Goal: Task Accomplishment & Management: Manage account settings

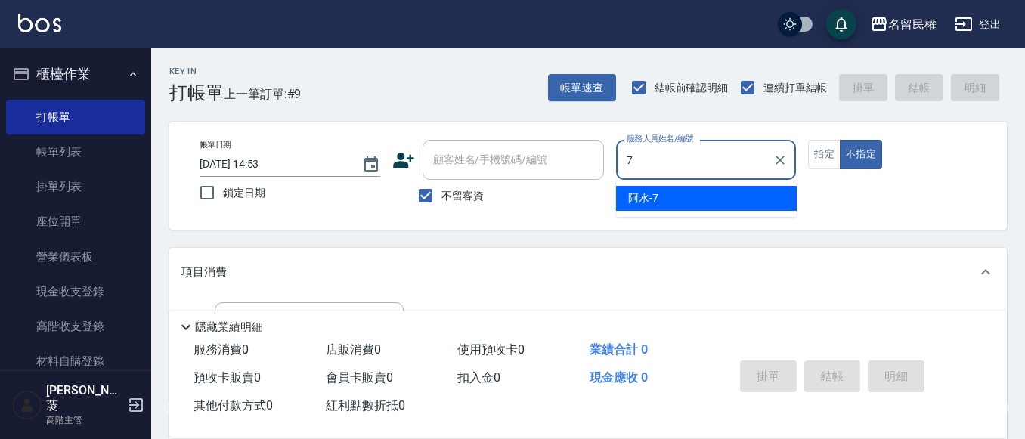
type input "阿水-7"
type button "false"
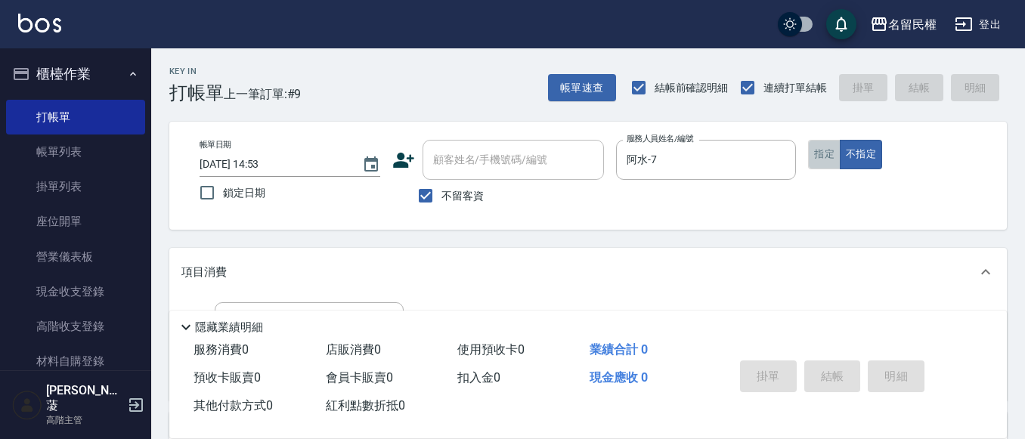
click at [824, 161] on button "指定" at bounding box center [824, 154] width 33 height 29
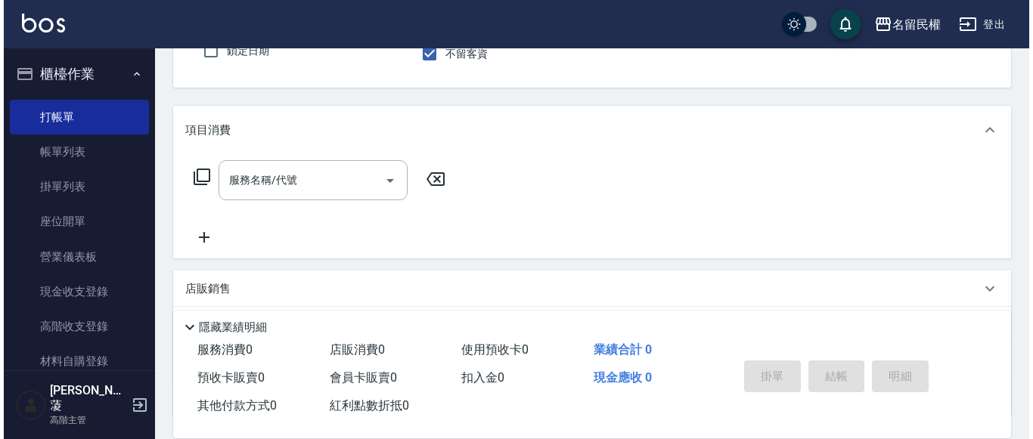
scroll to position [151, 0]
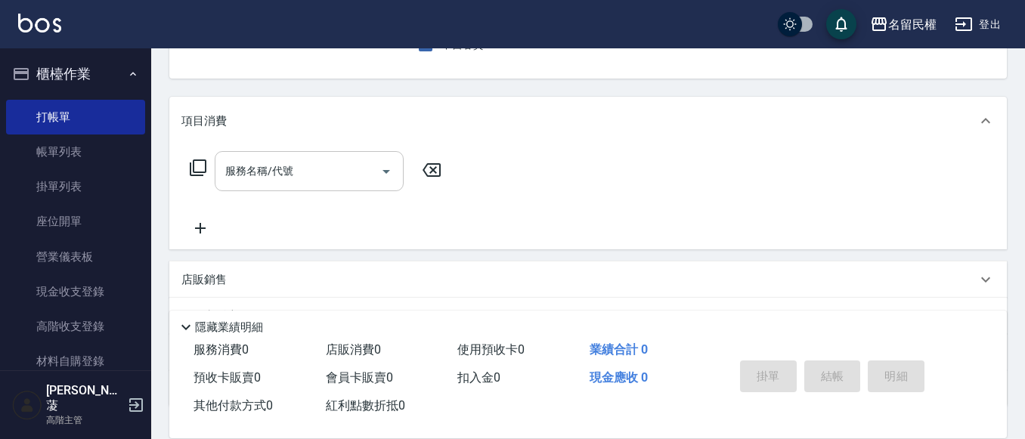
click at [277, 183] on input "服務名稱/代號" at bounding box center [298, 171] width 153 height 26
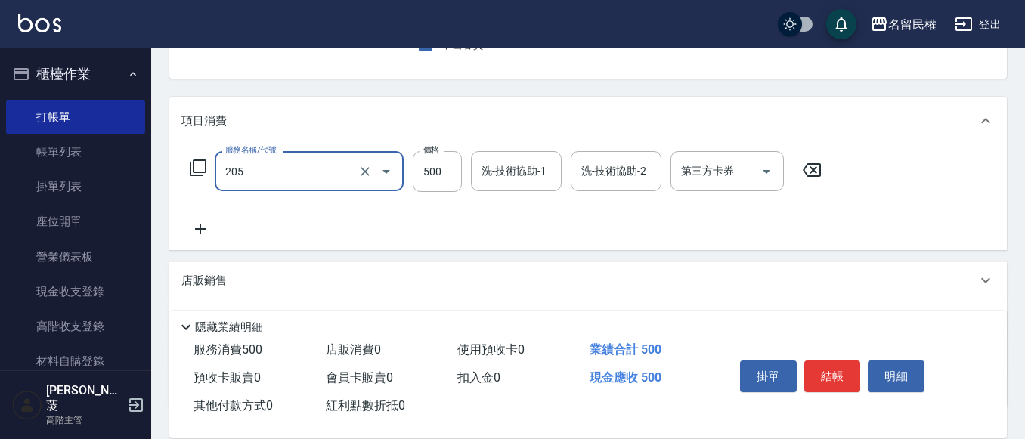
click at [277, 183] on input "205" at bounding box center [288, 171] width 133 height 26
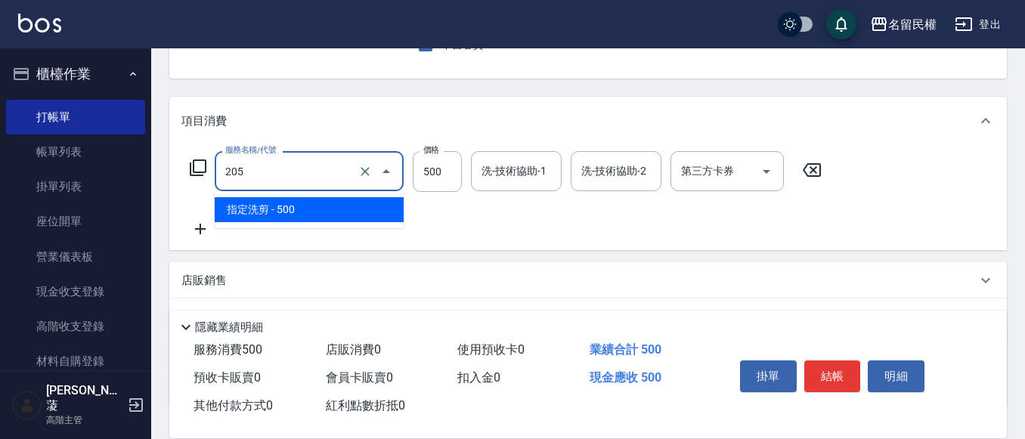
click at [277, 183] on input "205" at bounding box center [288, 171] width 133 height 26
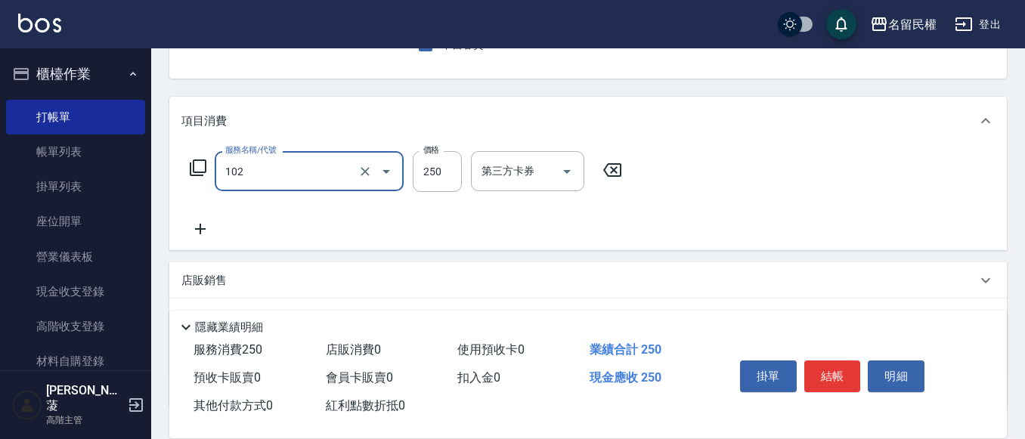
type input "指定洗髮(102)"
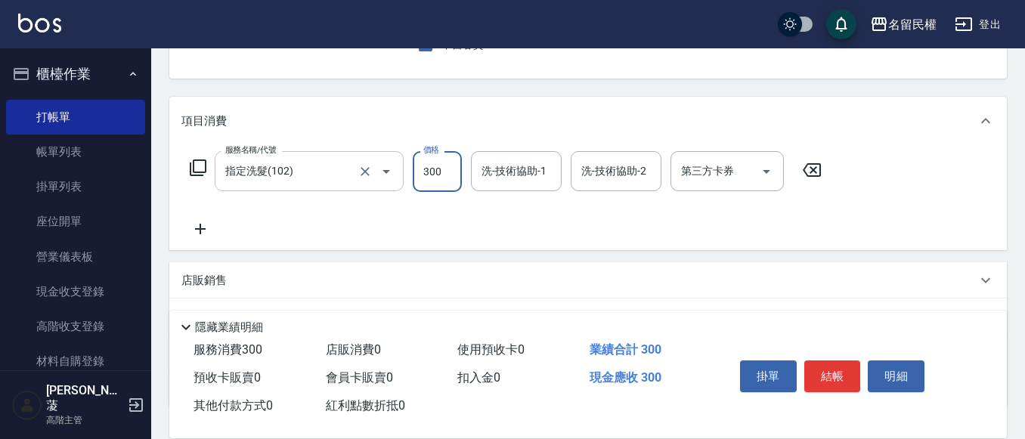
type input "300"
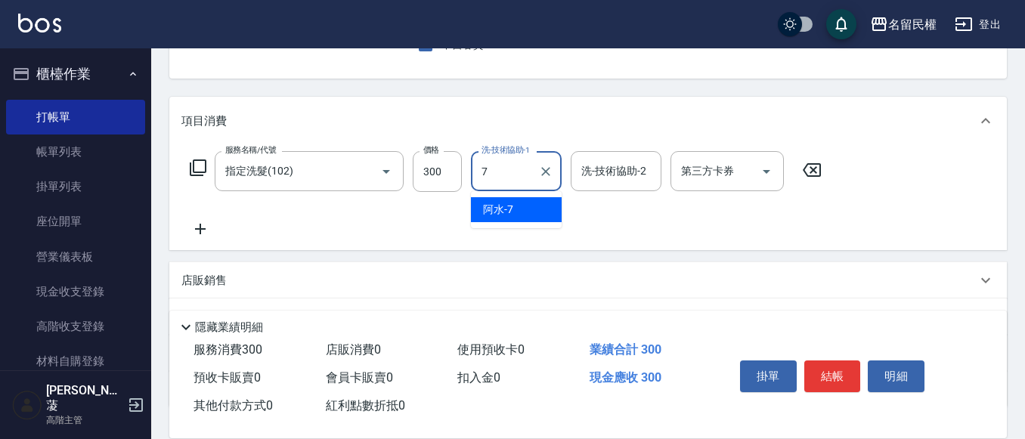
type input "阿水-7"
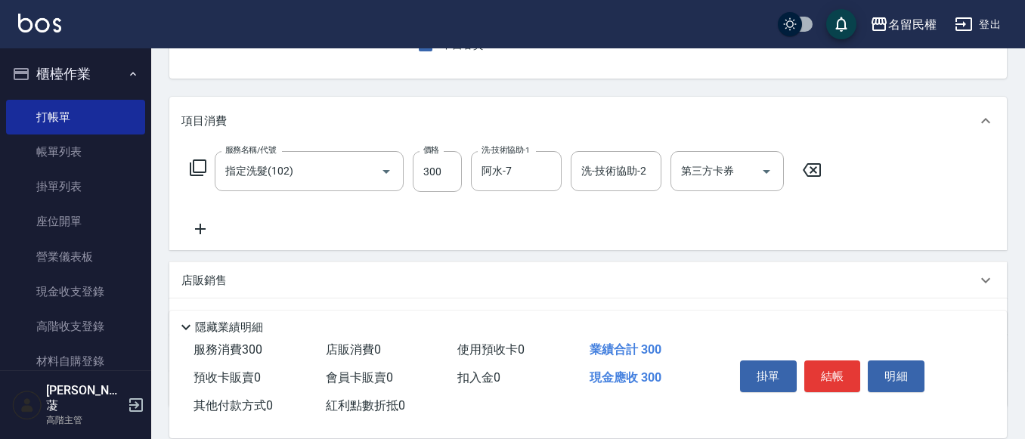
click at [194, 236] on icon at bounding box center [200, 229] width 38 height 18
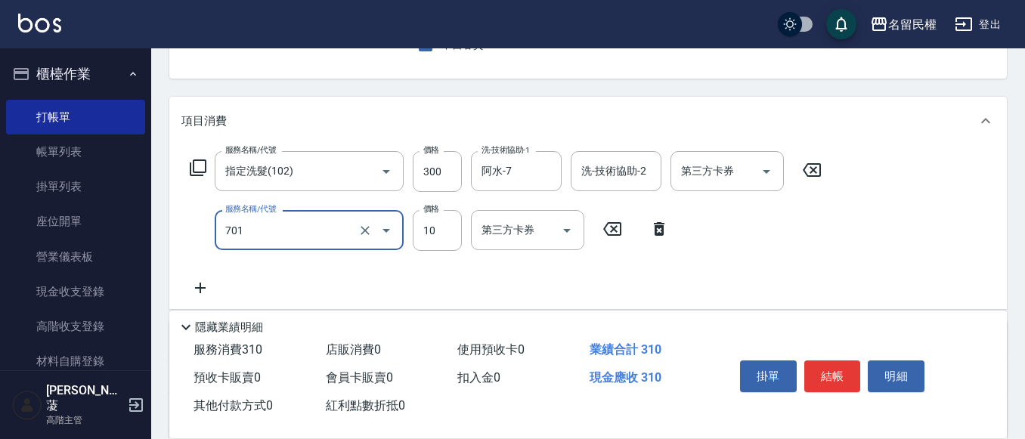
type input "潤絲(701)"
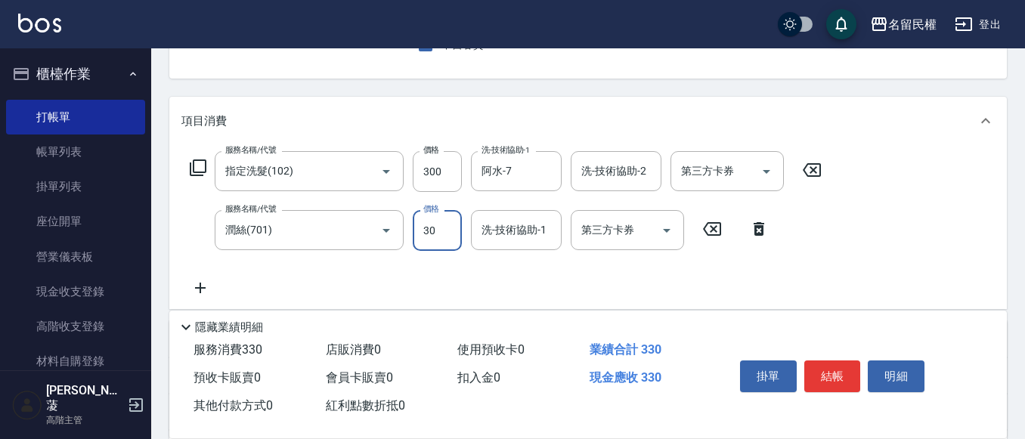
type input "30"
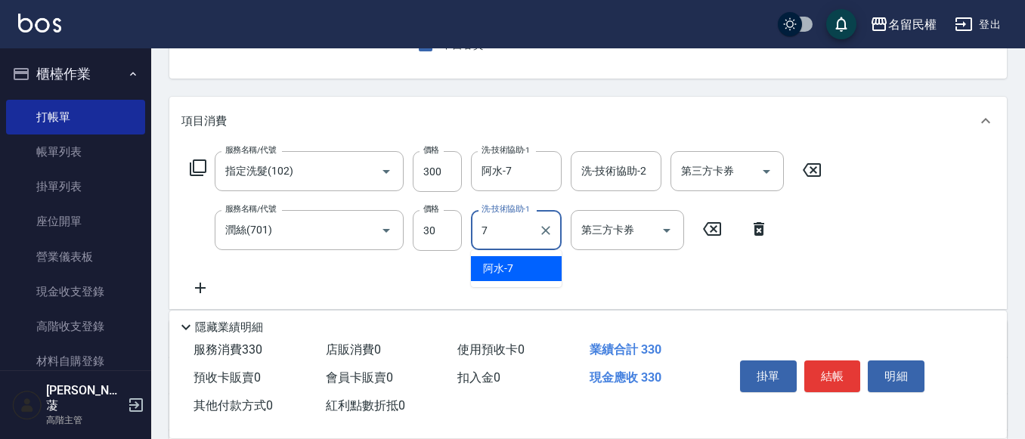
type input "阿水-7"
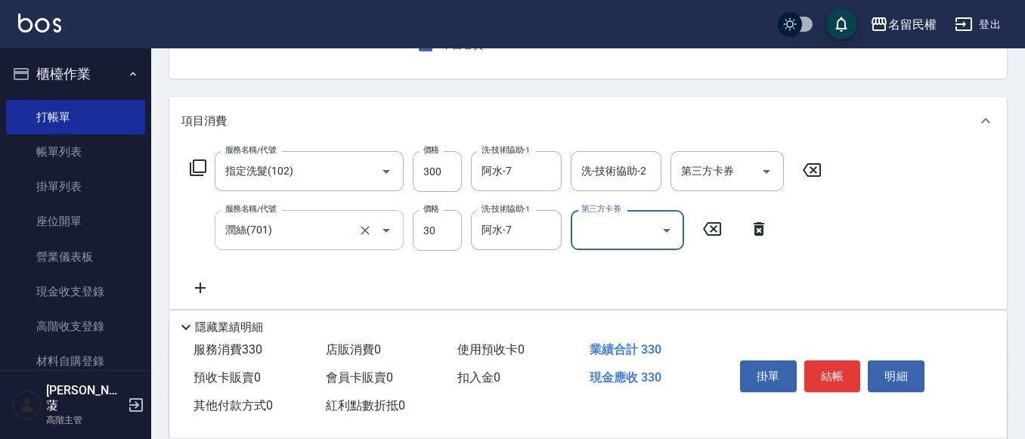
click at [274, 235] on input "潤絲(701)" at bounding box center [288, 230] width 133 height 26
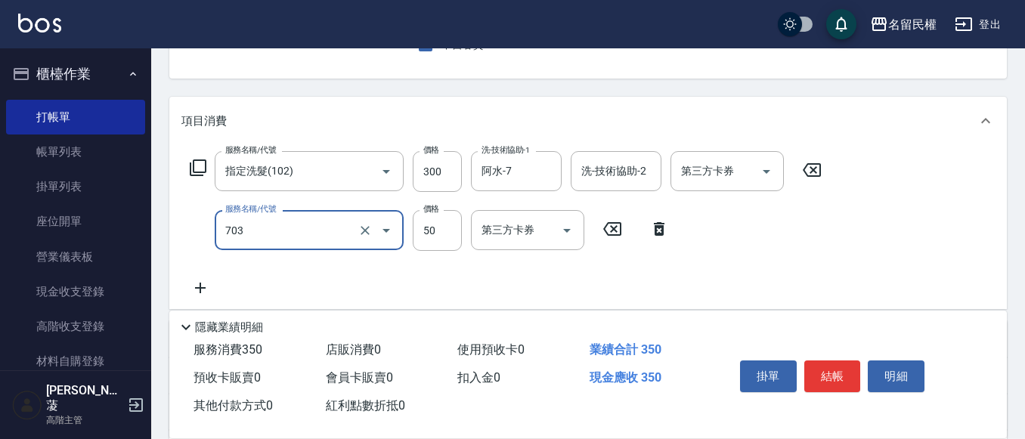
type input "青捲/吹捲/夾直/電棒/夾玉米鬚(703)"
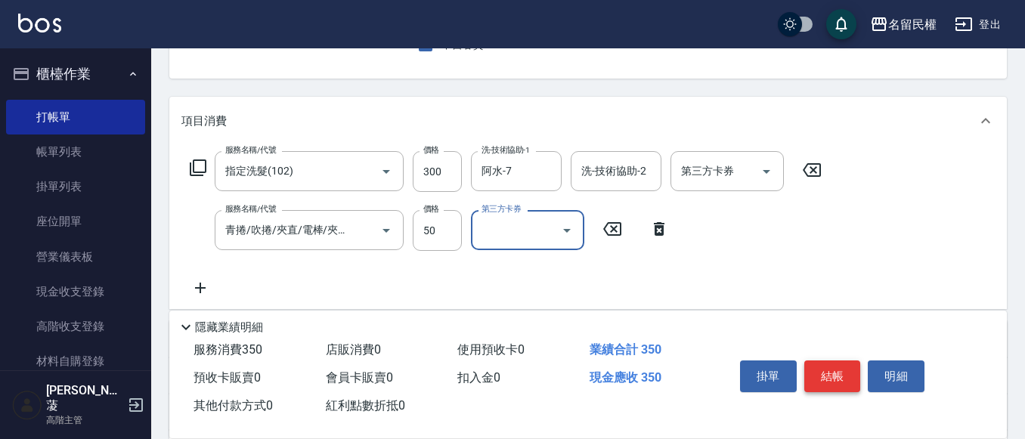
click at [850, 375] on button "結帳" at bounding box center [833, 377] width 57 height 32
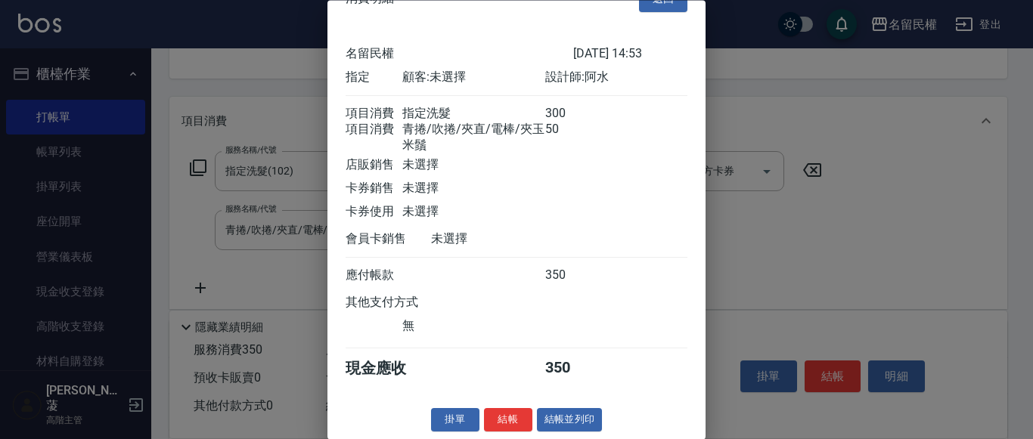
scroll to position [56, 0]
click at [506, 419] on button "結帳" at bounding box center [508, 420] width 48 height 23
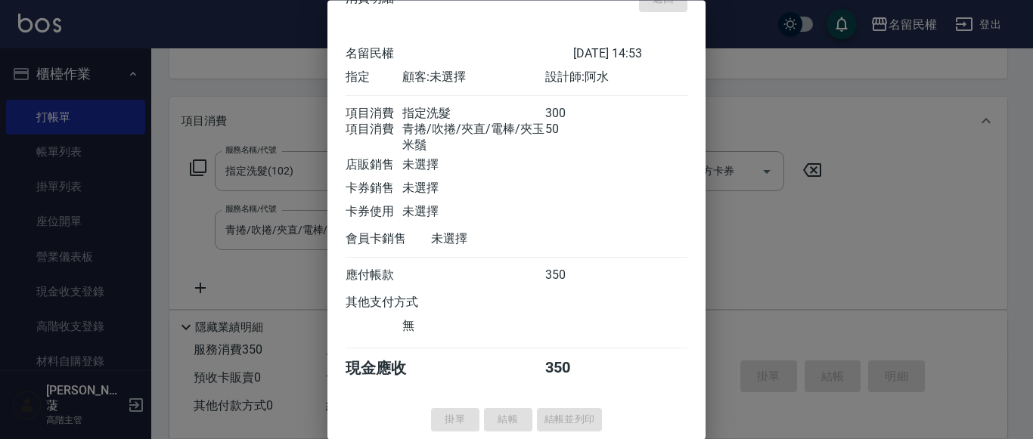
type input "2025/10/13 16:56"
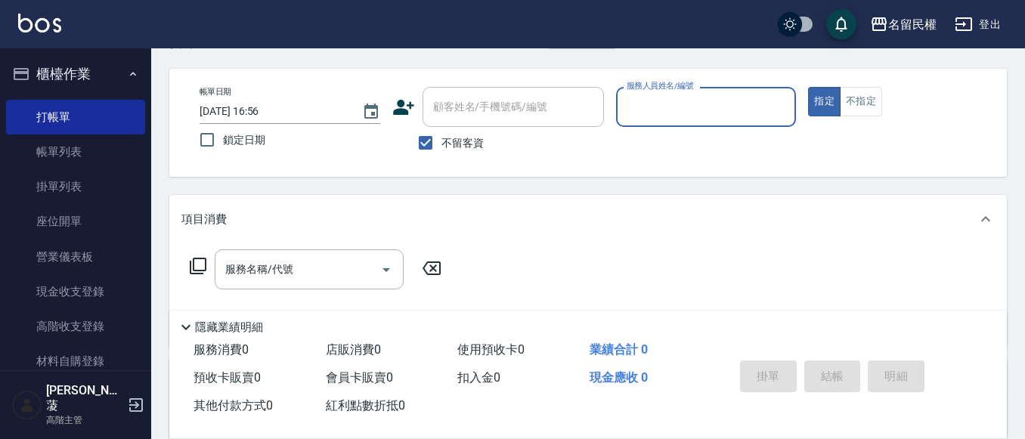
scroll to position [0, 0]
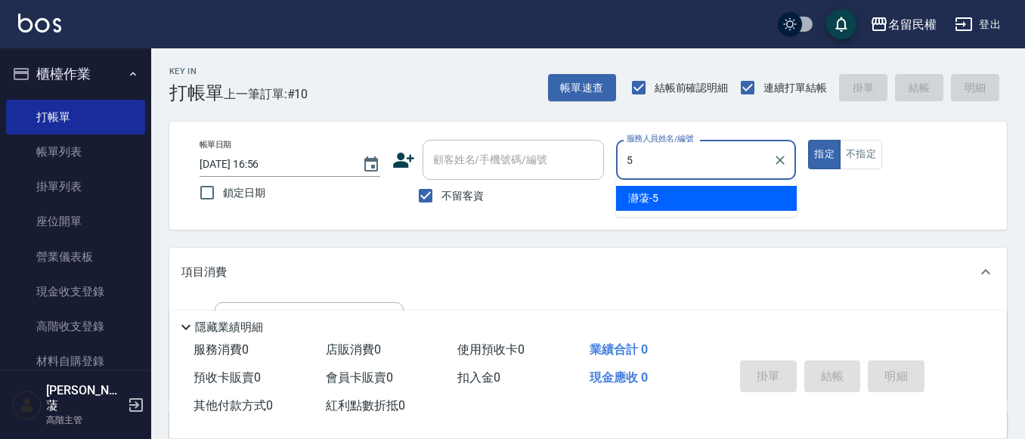
type input "瀞蓤-5"
type button "true"
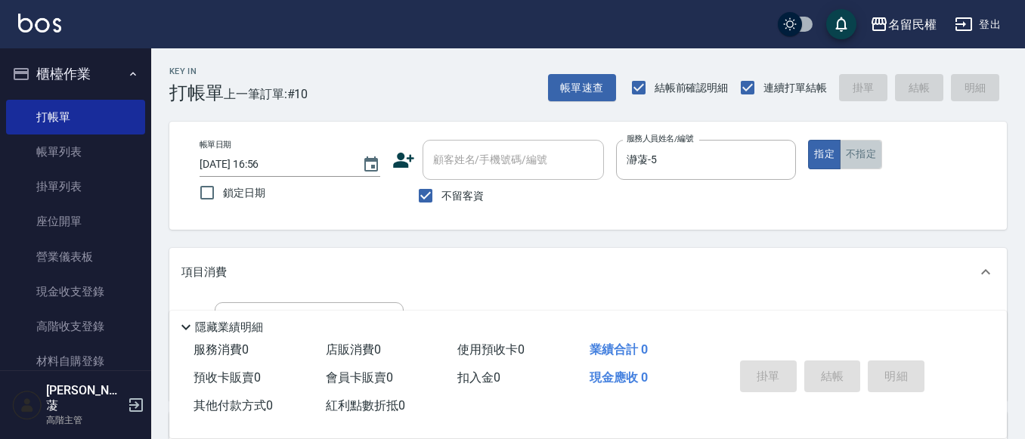
click at [867, 166] on button "不指定" at bounding box center [861, 154] width 42 height 29
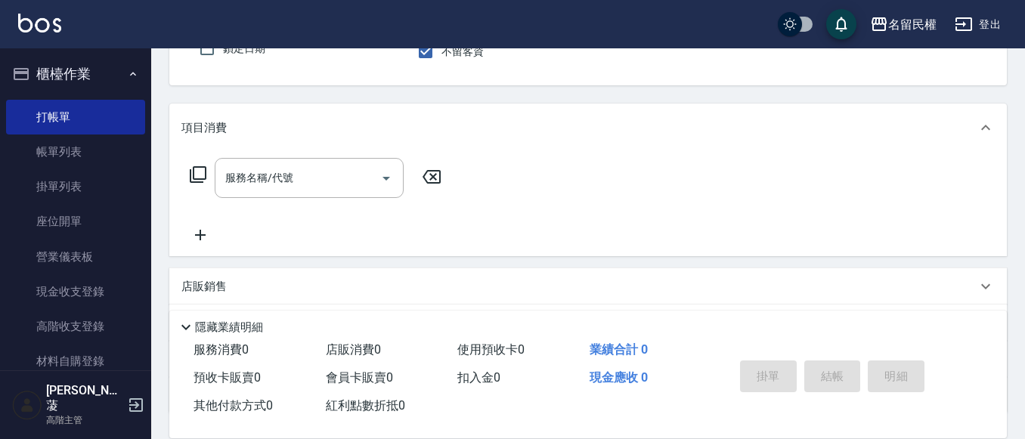
scroll to position [151, 0]
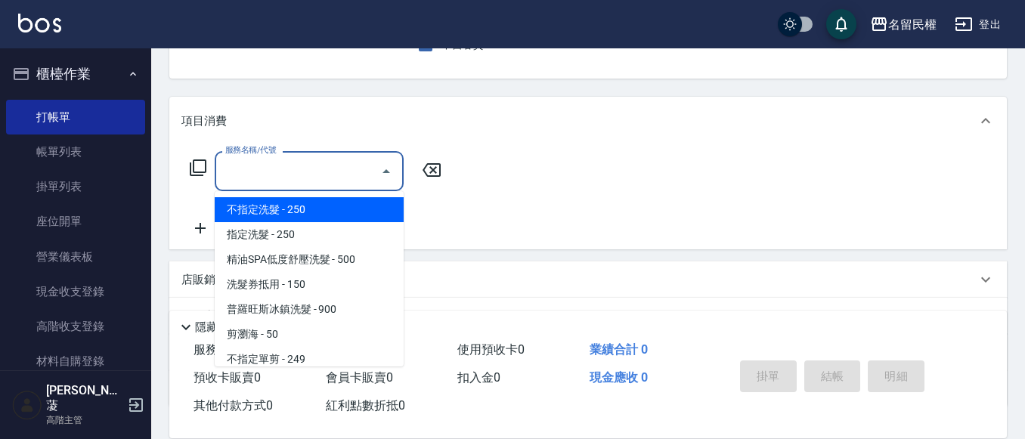
click at [281, 168] on div "服務名稱/代號 服務名稱/代號" at bounding box center [309, 171] width 189 height 40
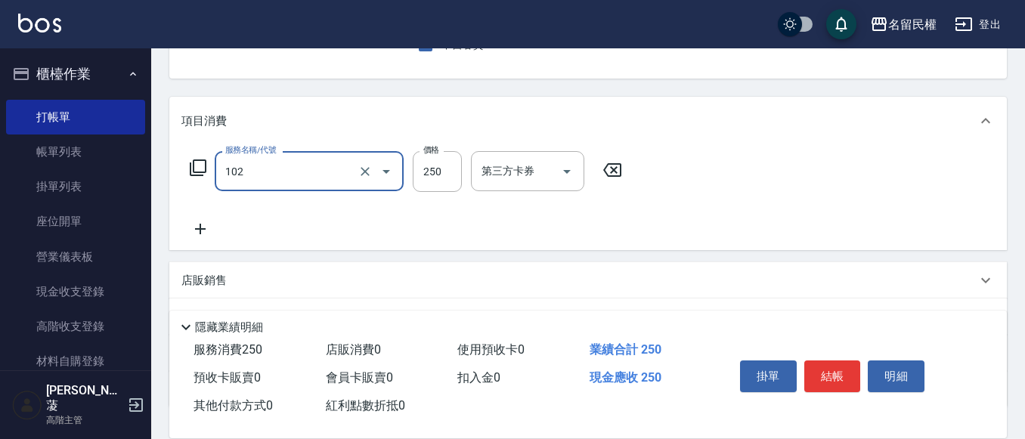
type input "指定洗髮(102)"
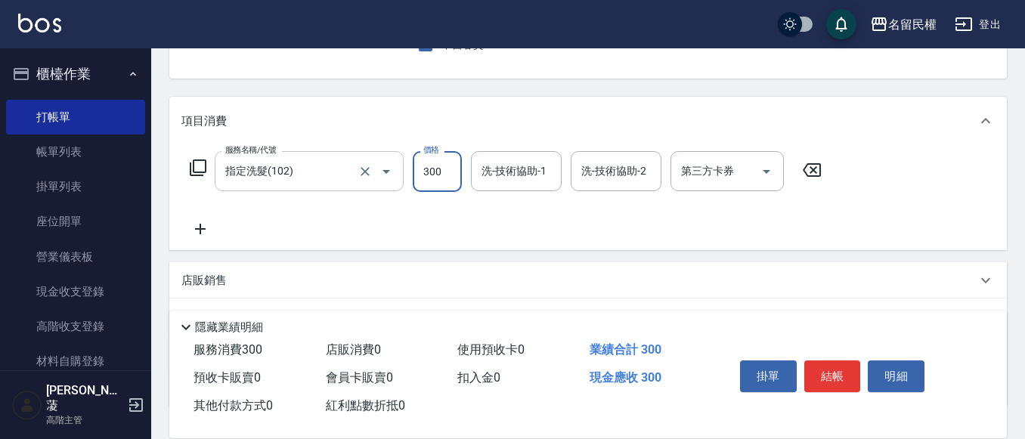
type input "300"
type input "30"
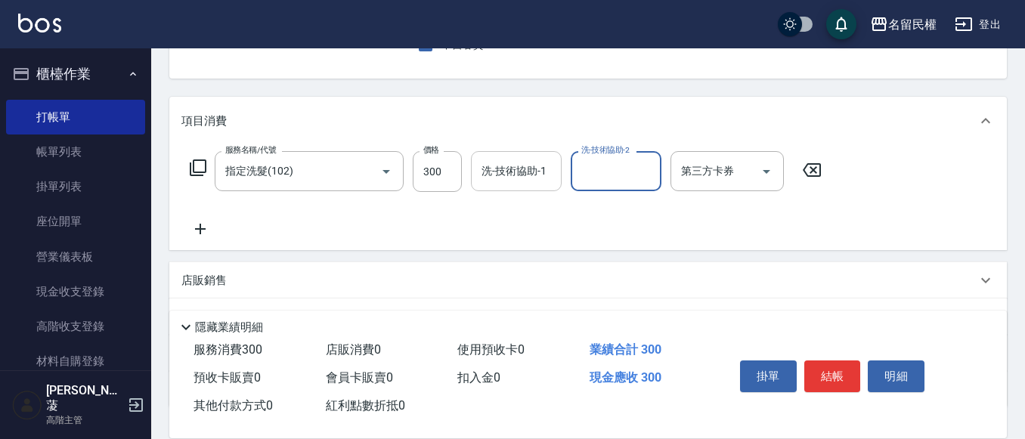
click at [492, 172] on input "洗-技術協助-1" at bounding box center [516, 171] width 77 height 26
click at [492, 172] on input "妘庭-22" at bounding box center [505, 171] width 54 height 26
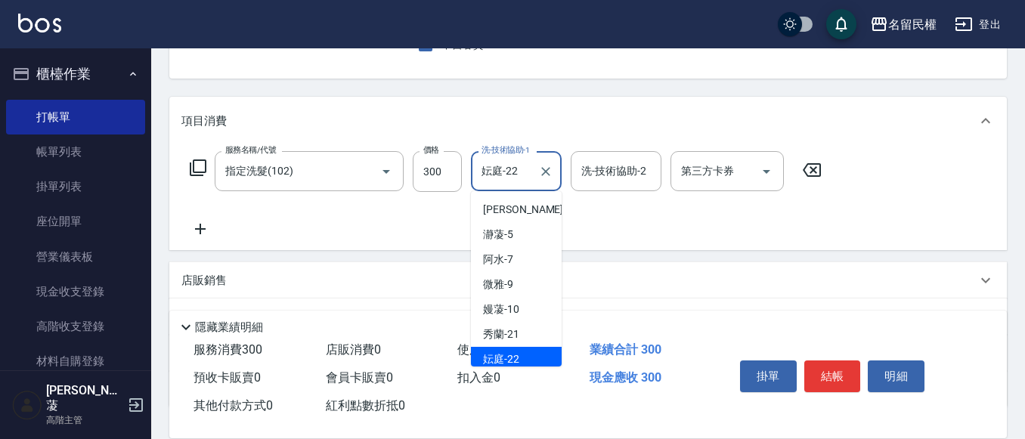
click at [492, 172] on input "妘庭-22" at bounding box center [505, 171] width 54 height 26
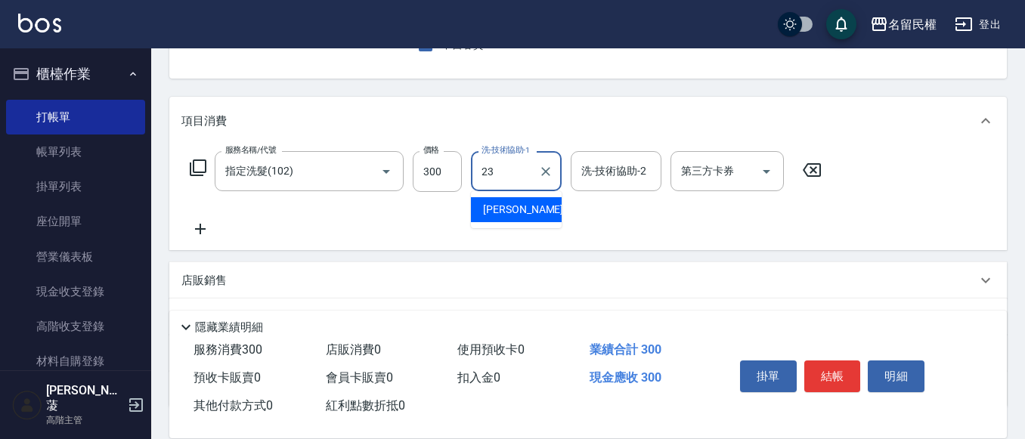
type input "林姿彤-23"
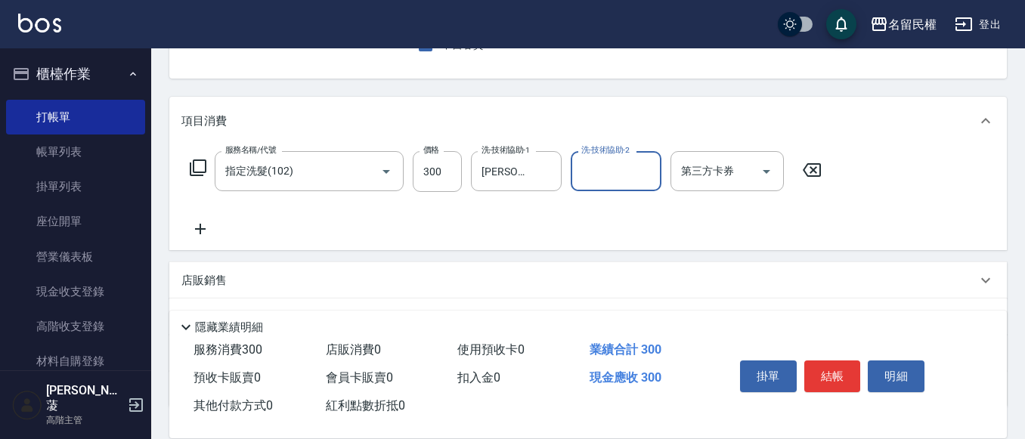
click at [194, 225] on icon at bounding box center [200, 229] width 38 height 18
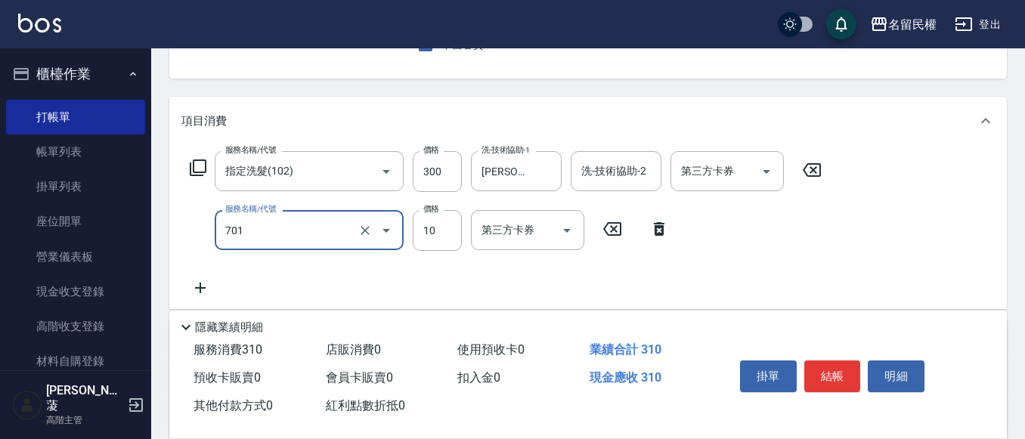
type input "潤絲(701)"
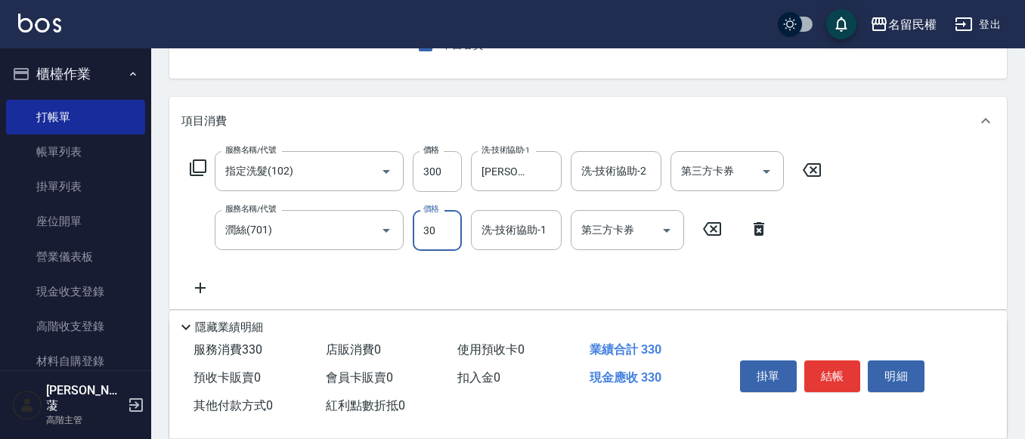
type input "30"
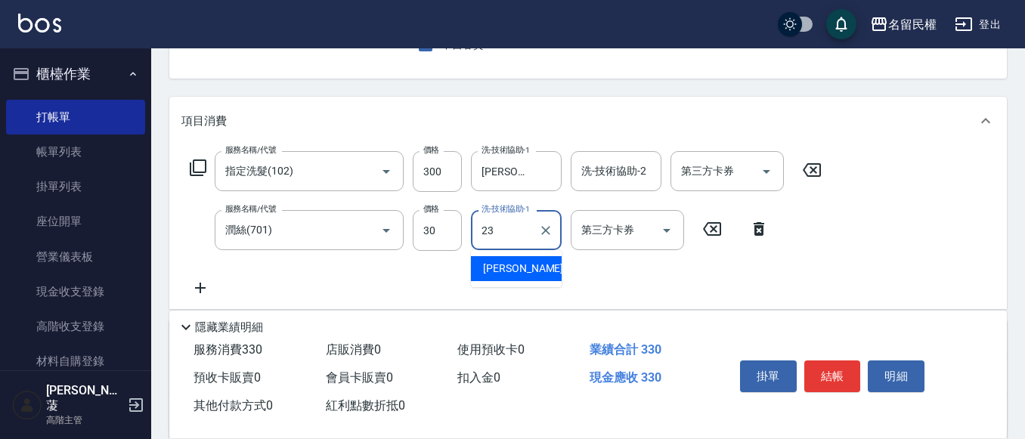
type input "林姿彤-23"
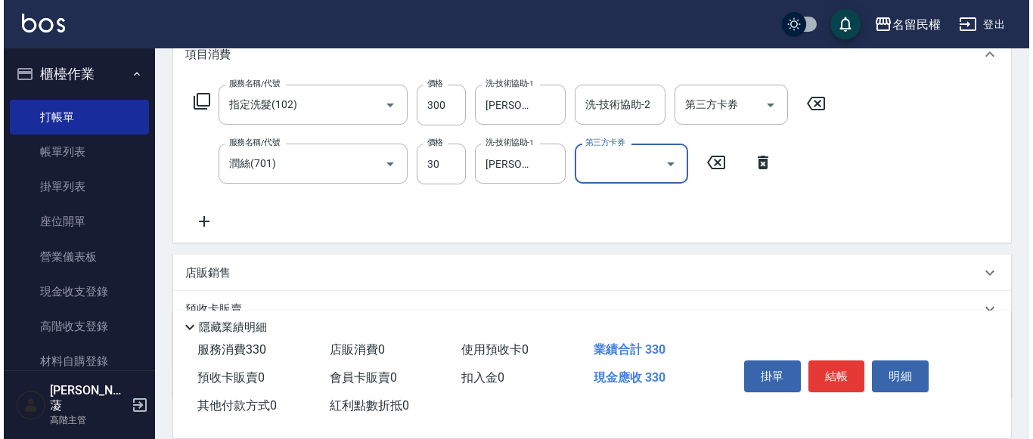
scroll to position [302, 0]
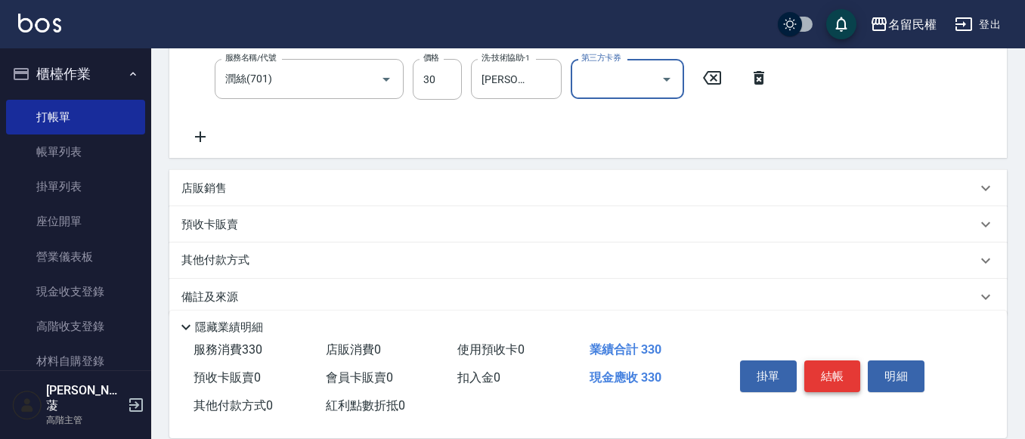
click at [819, 361] on button "結帳" at bounding box center [833, 377] width 57 height 32
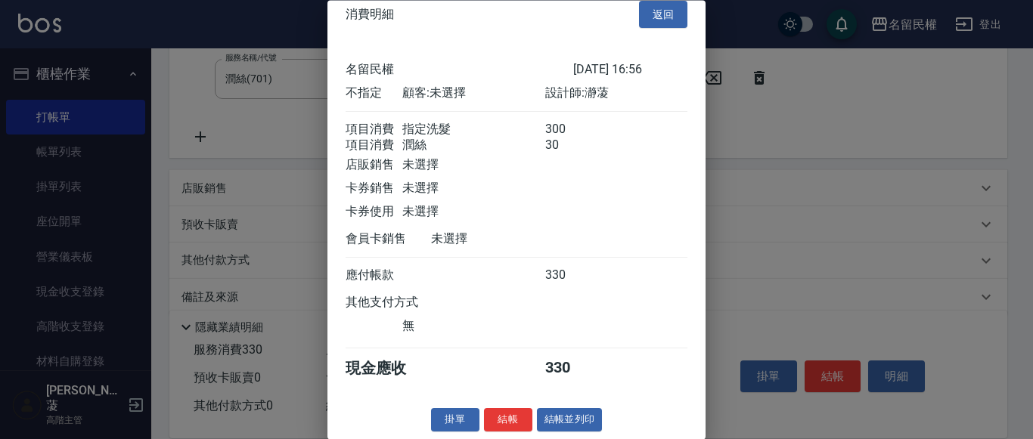
scroll to position [38, 0]
click at [497, 421] on button "結帳" at bounding box center [508, 420] width 48 height 23
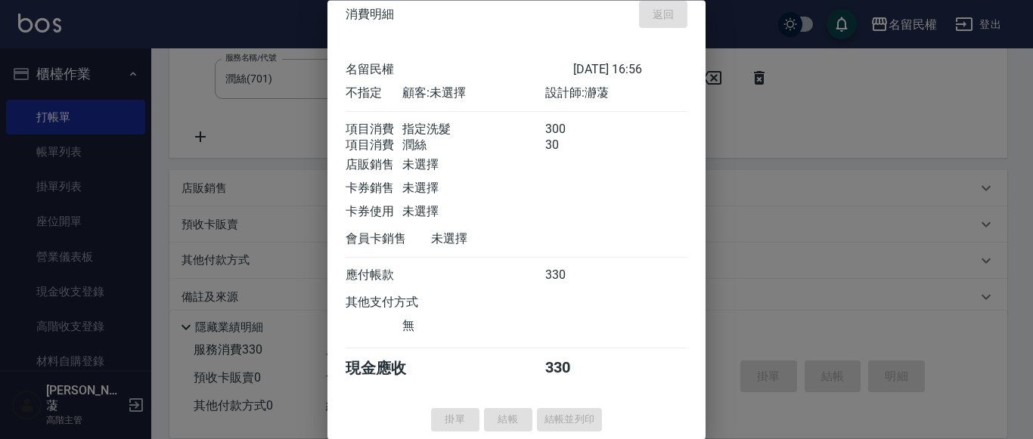
type input "2025/10/13 17:02"
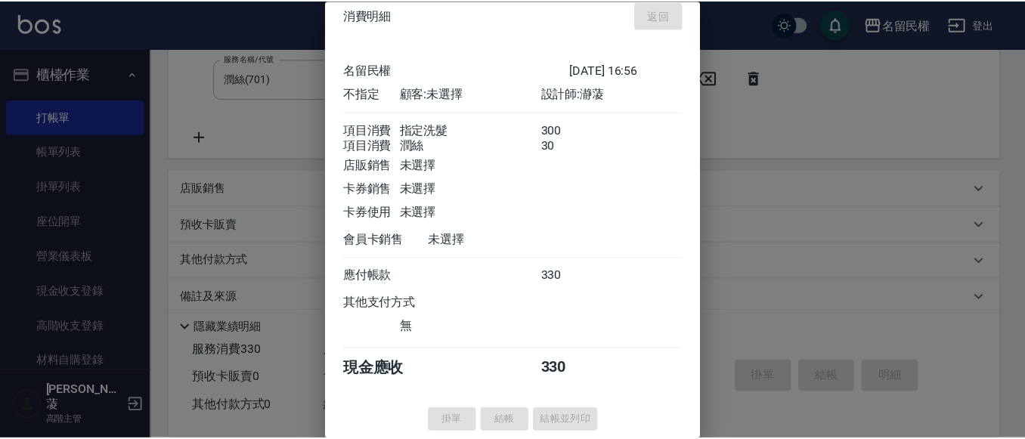
scroll to position [0, 0]
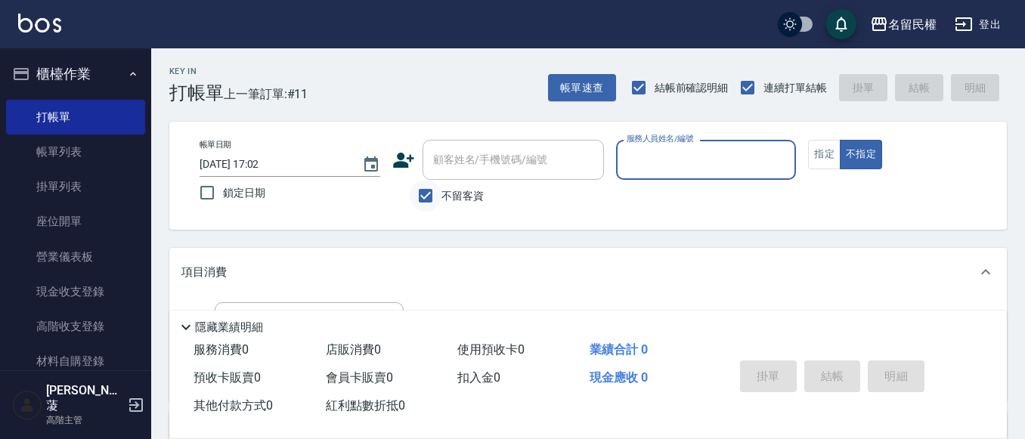
click at [426, 191] on input "不留客資" at bounding box center [426, 196] width 32 height 32
checkbox input "false"
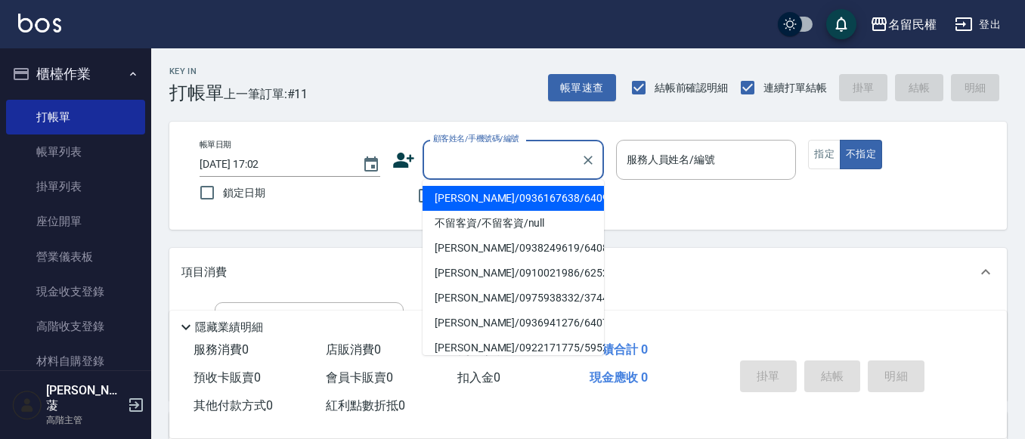
click at [462, 166] on input "顧客姓名/手機號碼/編號" at bounding box center [501, 160] width 145 height 26
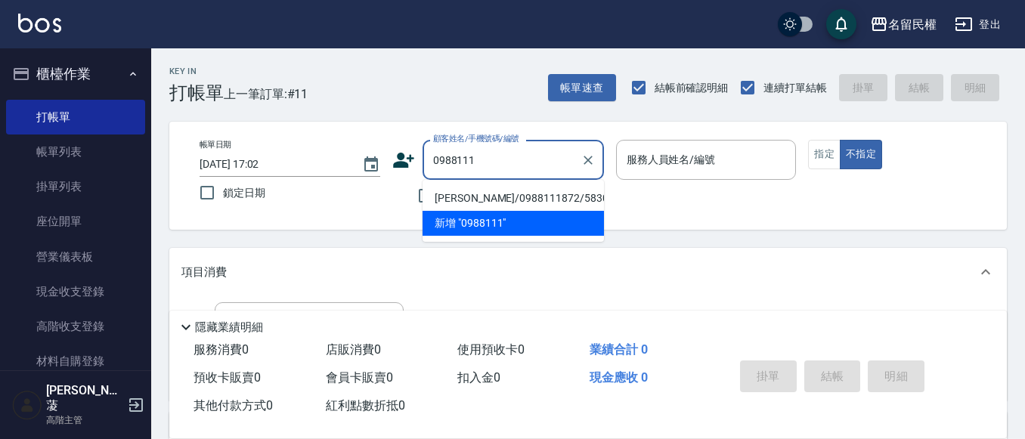
click at [545, 200] on li "陳先生/0988111872/5830" at bounding box center [513, 198] width 181 height 25
type input "陳先生/0988111872/5830"
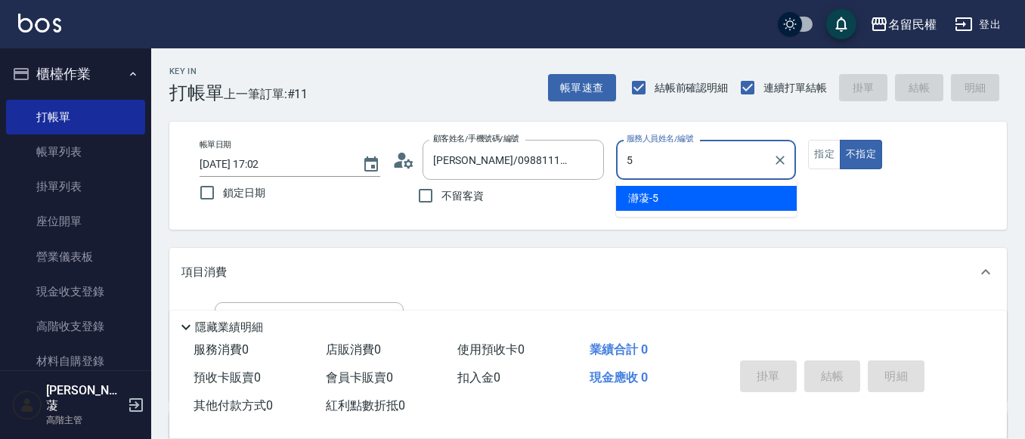
type input "瀞蓤-5"
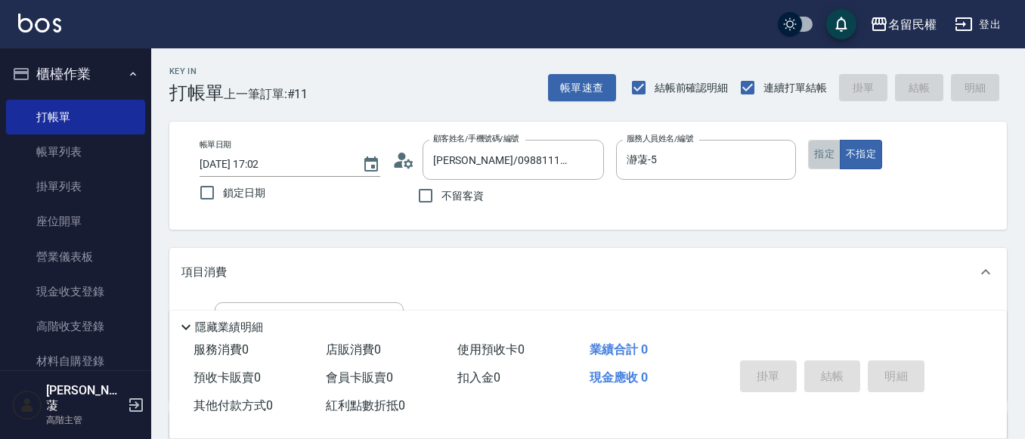
click at [821, 150] on button "指定" at bounding box center [824, 154] width 33 height 29
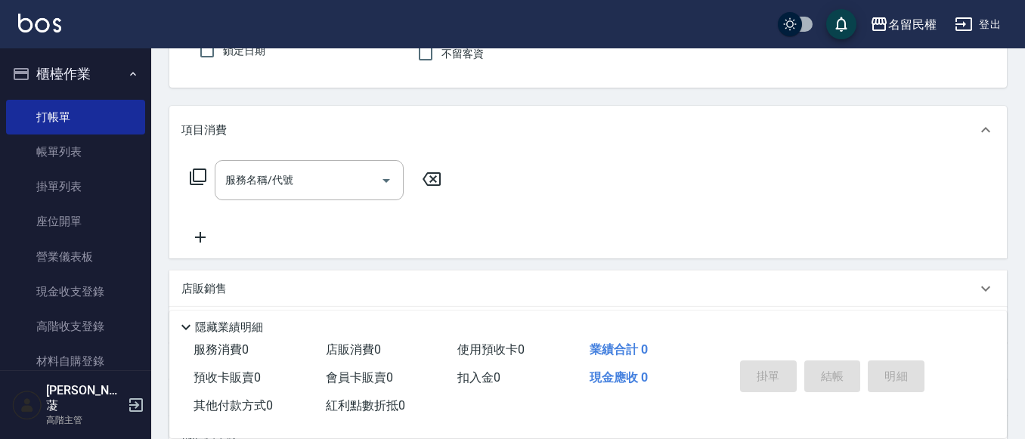
scroll to position [151, 0]
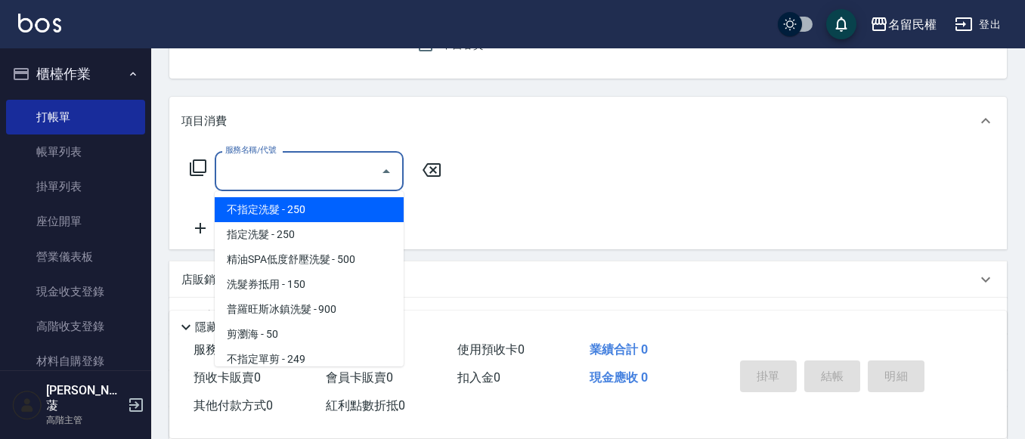
click at [274, 176] on input "服務名稱/代號" at bounding box center [298, 171] width 153 height 26
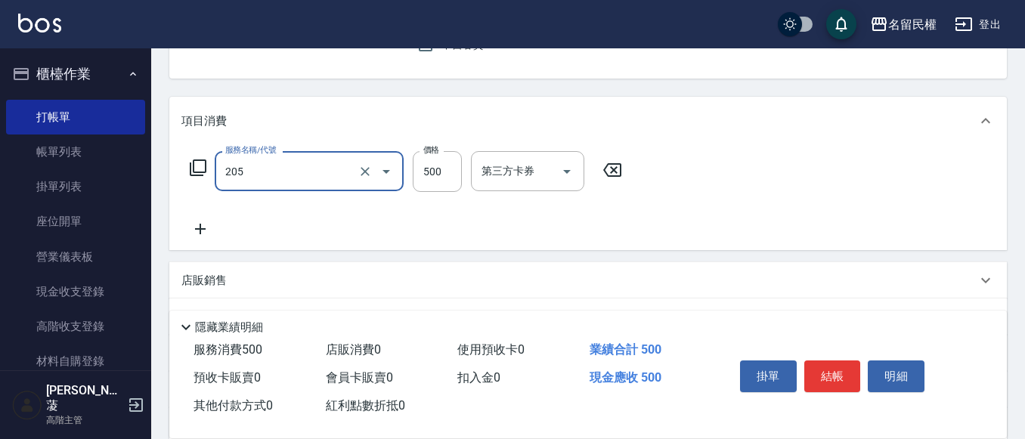
type input "指定洗剪(205)"
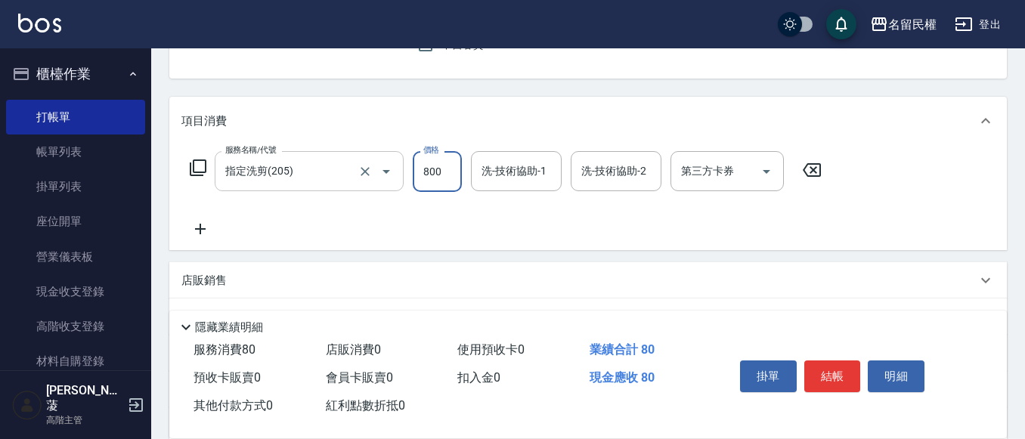
type input "800"
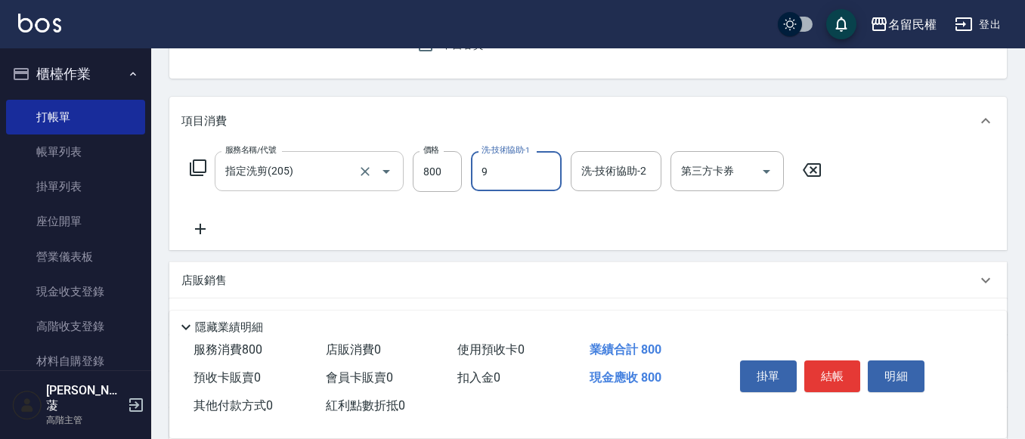
type input "微雅-9"
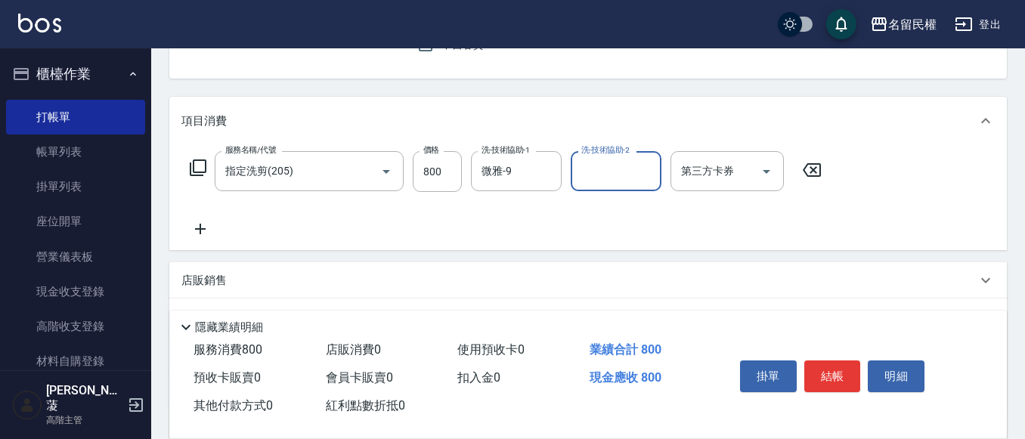
click at [197, 229] on icon at bounding box center [200, 229] width 11 height 11
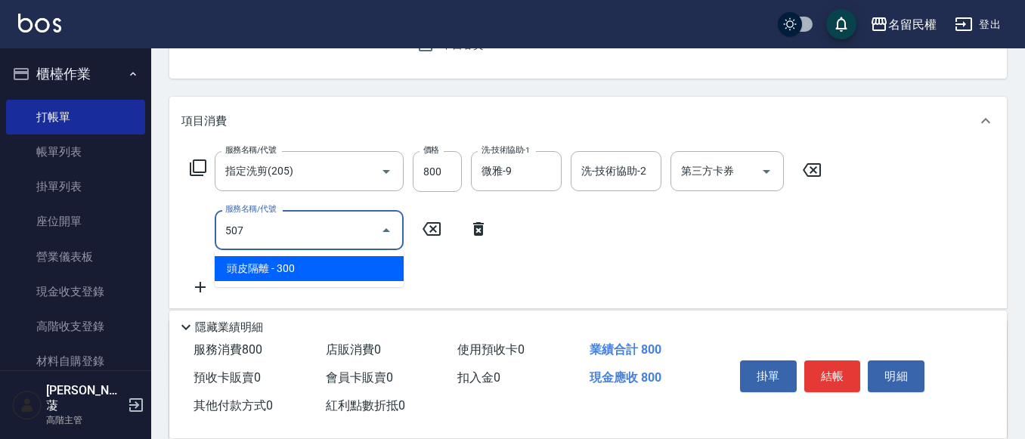
type input "頭皮隔離(507)"
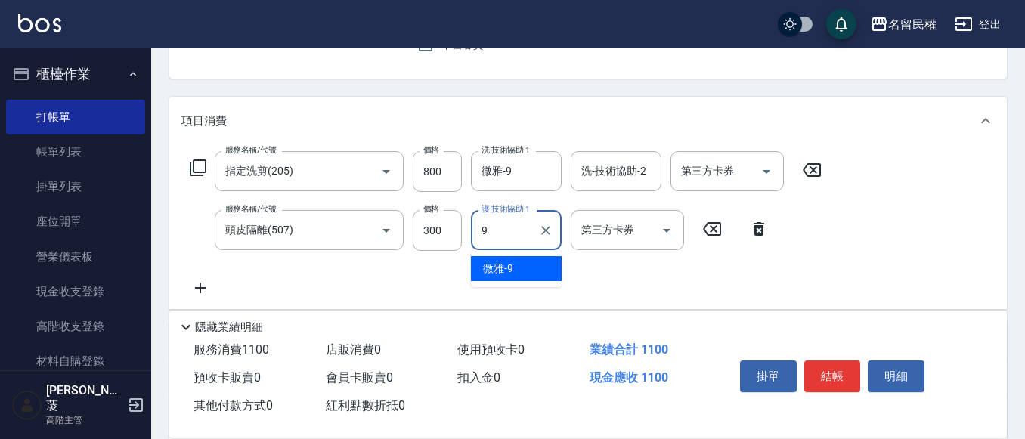
type input "微雅-9"
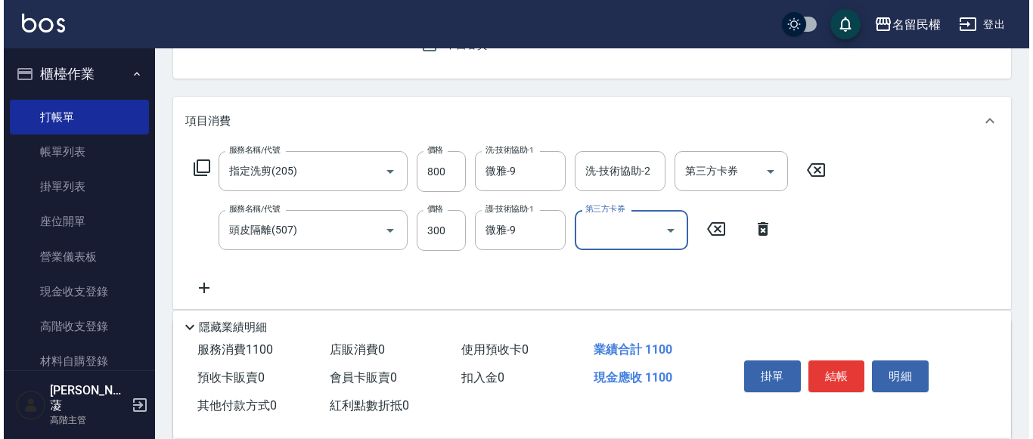
scroll to position [227, 0]
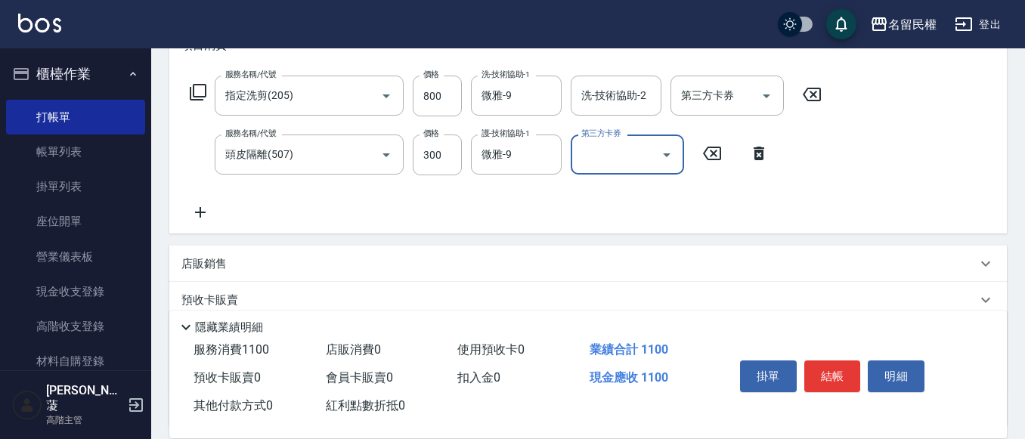
click at [203, 213] on icon at bounding box center [200, 212] width 11 height 11
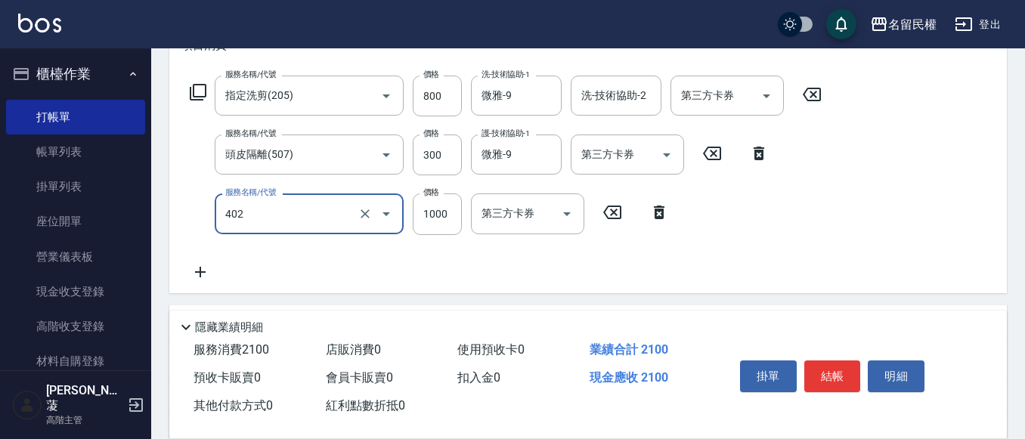
type input "染髮(402)"
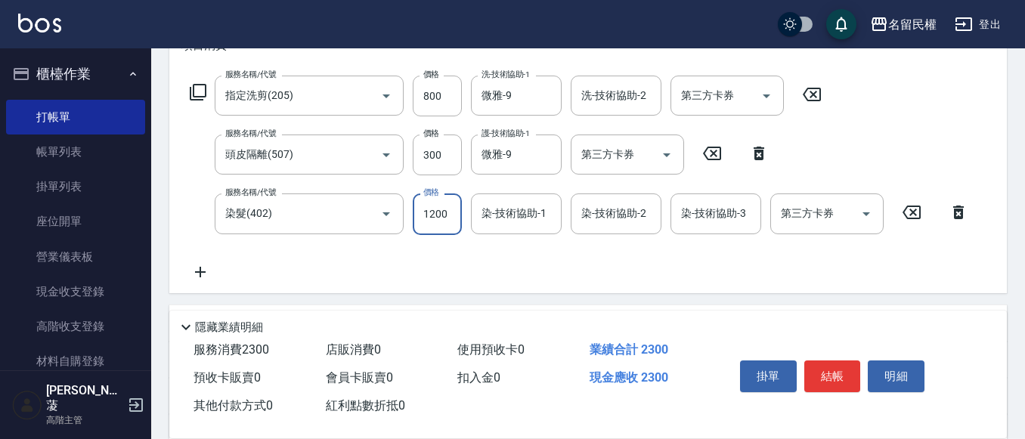
type input "1200"
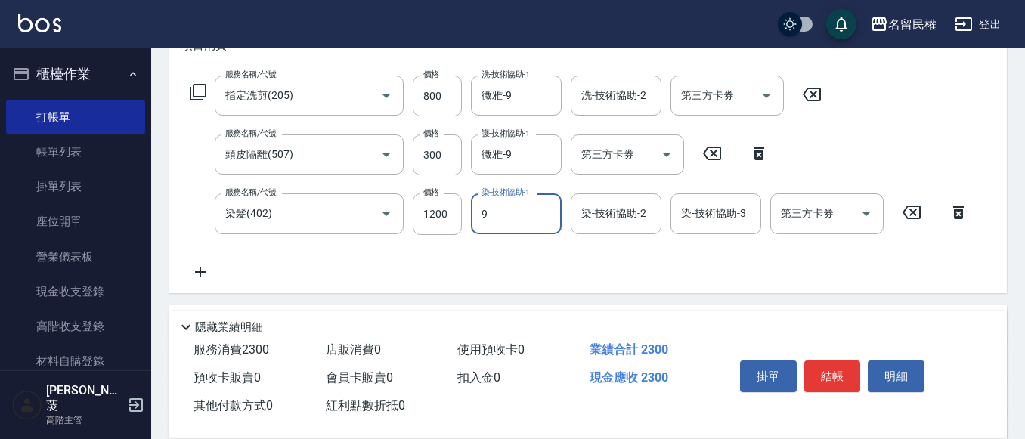
type input "微雅-9"
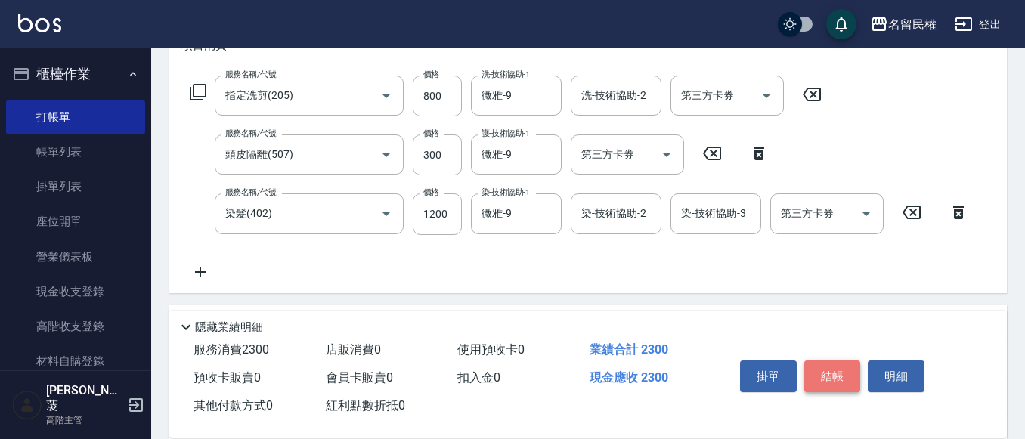
click at [817, 361] on button "結帳" at bounding box center [833, 377] width 57 height 32
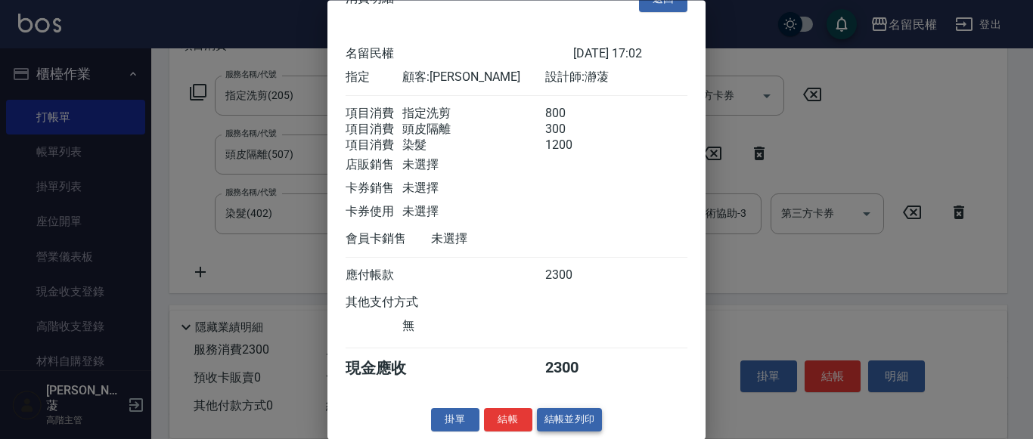
scroll to position [56, 0]
click at [499, 420] on button "結帳" at bounding box center [508, 420] width 48 height 23
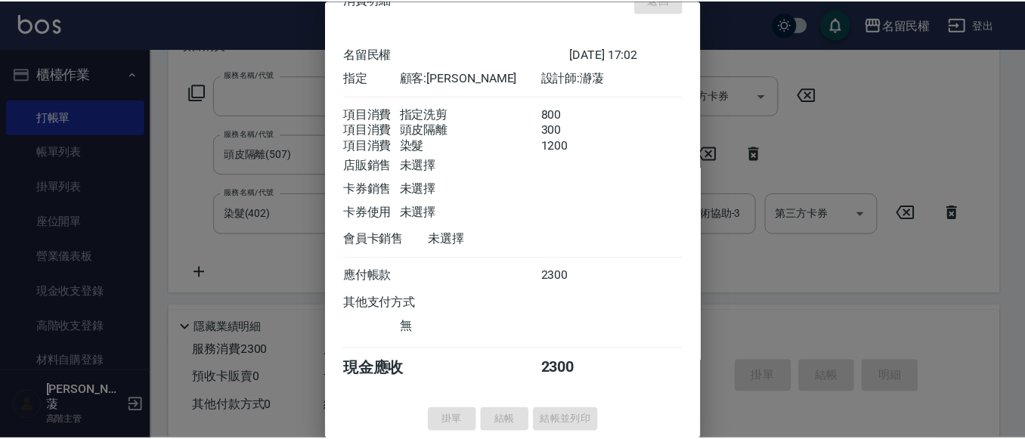
scroll to position [0, 0]
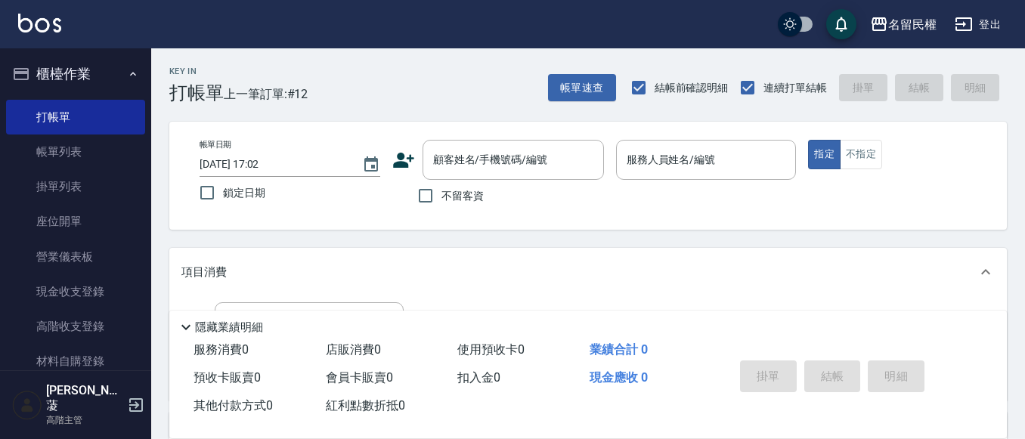
click at [446, 203] on span "不留客資" at bounding box center [463, 196] width 42 height 16
click at [442, 203] on input "不留客資" at bounding box center [426, 196] width 32 height 32
checkbox input "true"
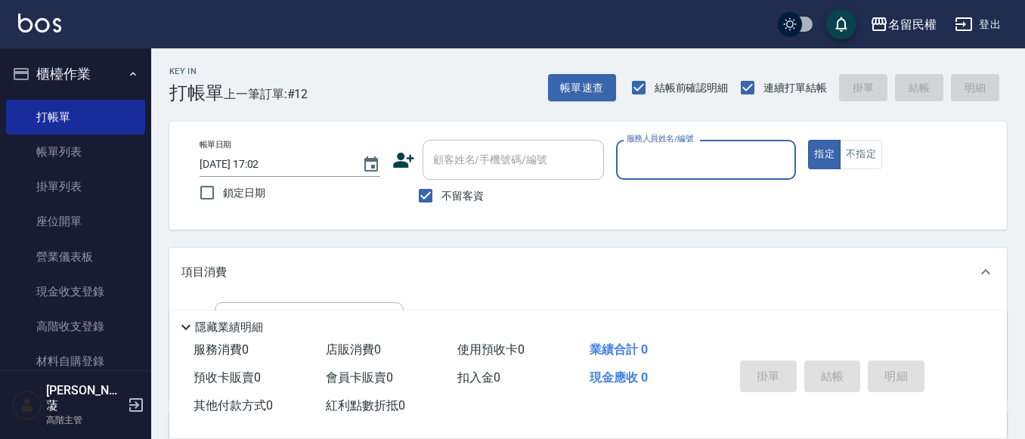
click at [654, 146] on div "服務人員姓名/編號" at bounding box center [706, 160] width 181 height 40
type input "瀞蓤-5"
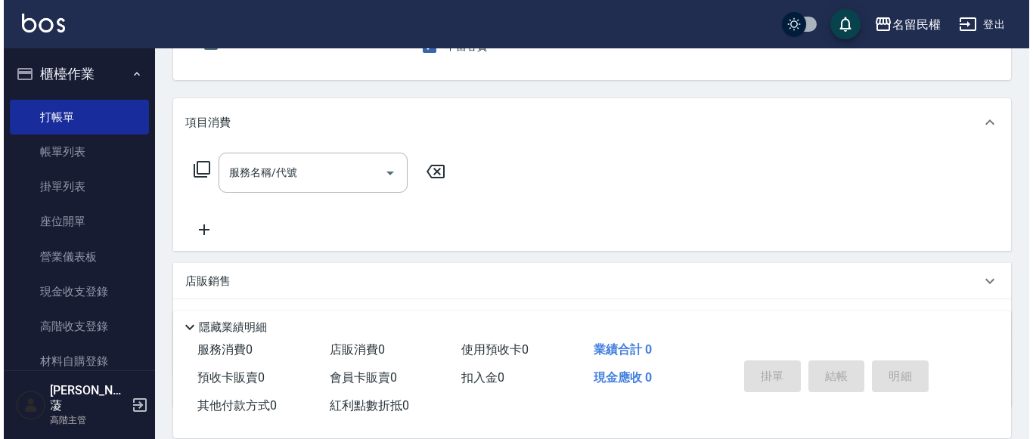
scroll to position [151, 0]
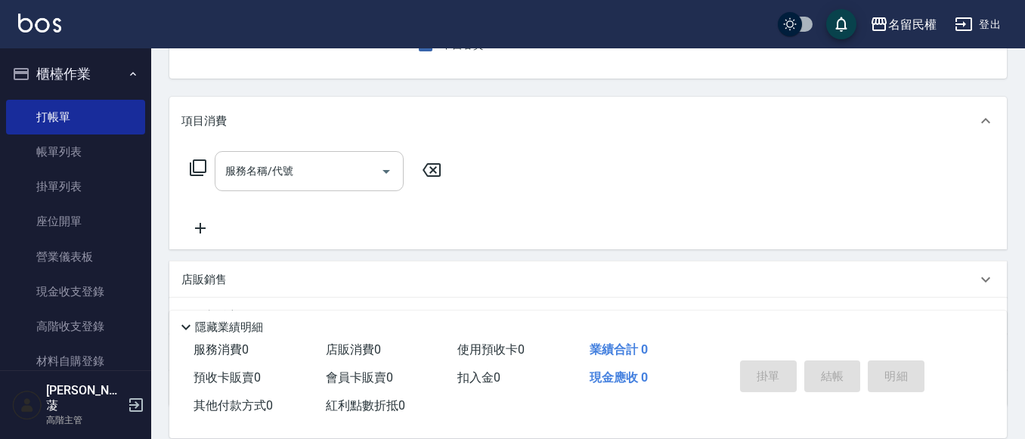
click at [308, 173] on input "服務名稱/代號" at bounding box center [298, 171] width 153 height 26
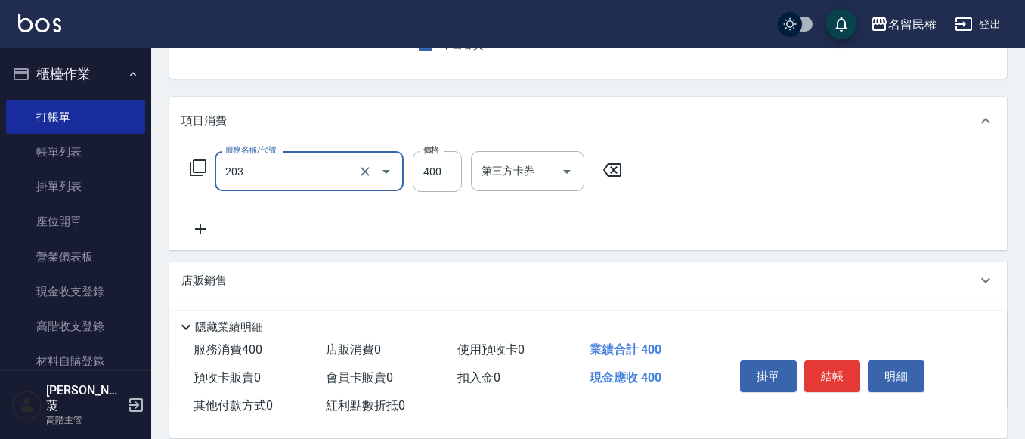
type input "指定單剪(203)"
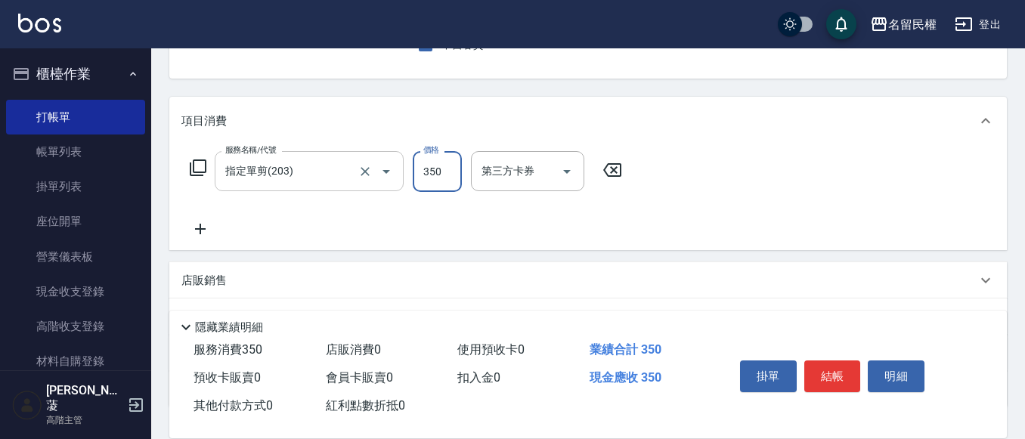
type input "350"
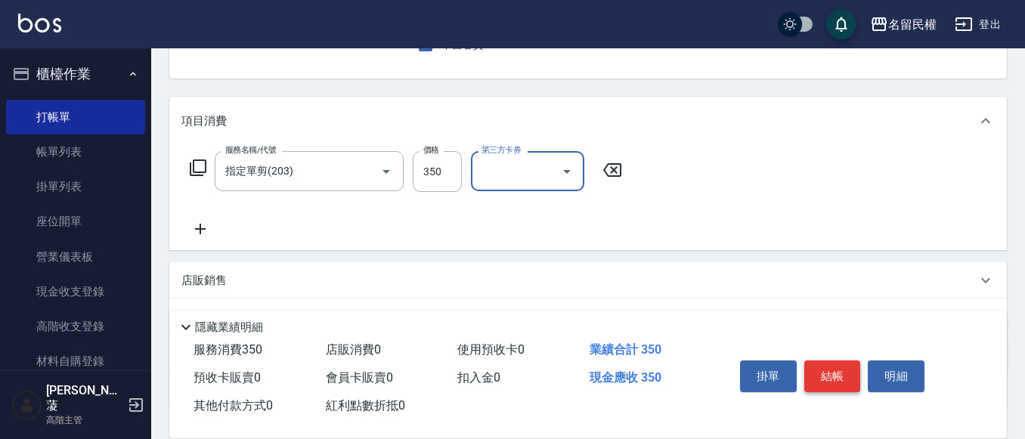
click at [845, 376] on button "結帳" at bounding box center [833, 377] width 57 height 32
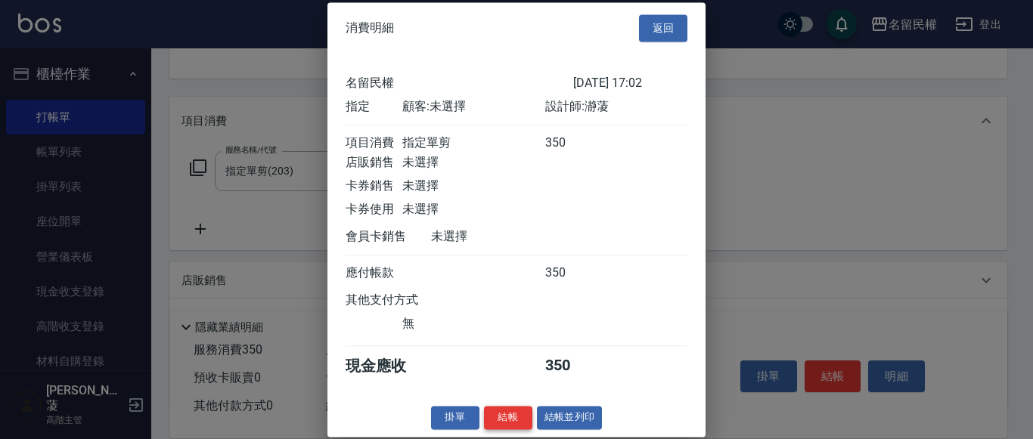
scroll to position [20, 0]
click at [498, 419] on button "結帳" at bounding box center [508, 417] width 48 height 23
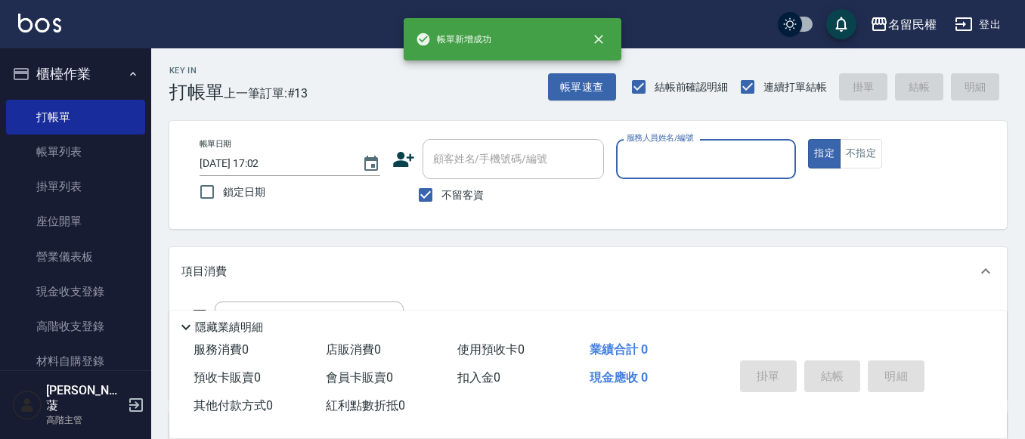
scroll to position [0, 0]
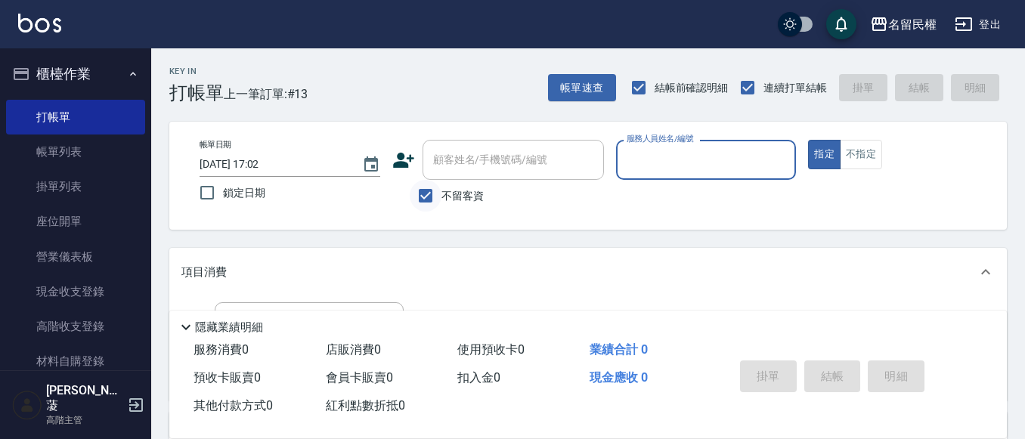
click at [418, 192] on input "不留客資" at bounding box center [426, 196] width 32 height 32
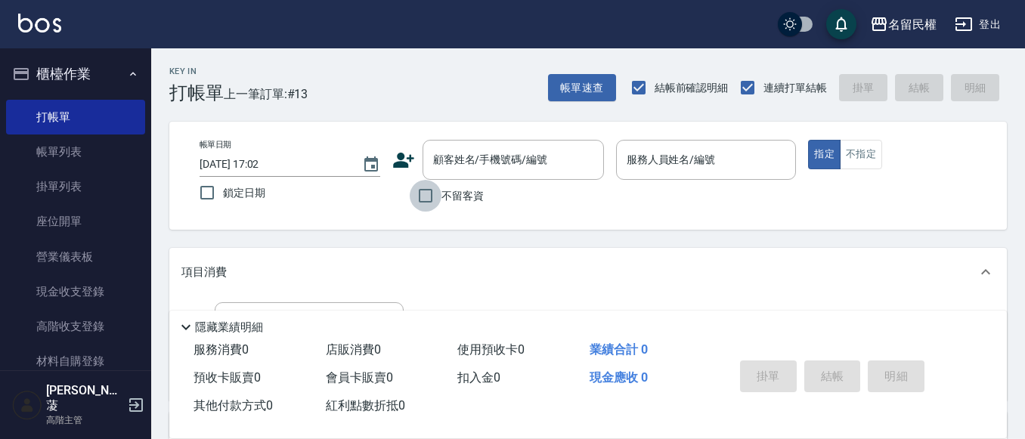
click at [420, 195] on input "不留客資" at bounding box center [426, 196] width 32 height 32
checkbox input "true"
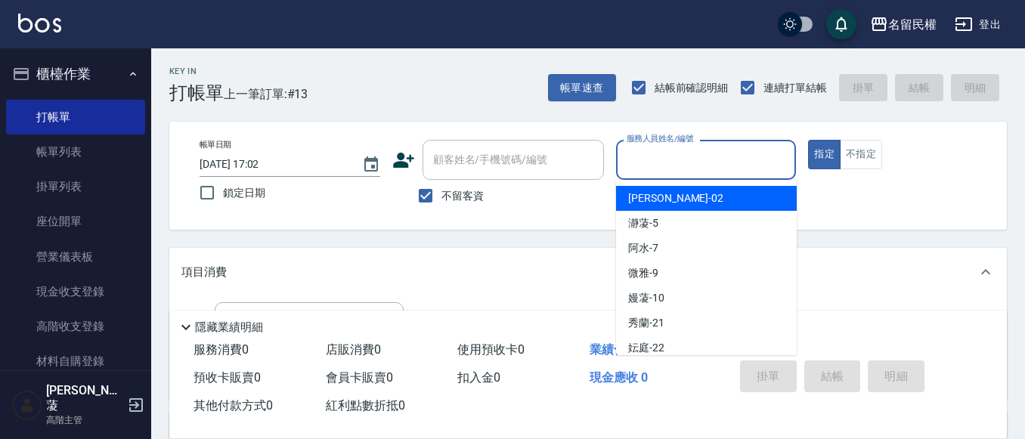
click at [728, 161] on input "服務人員姓名/編號" at bounding box center [706, 160] width 167 height 26
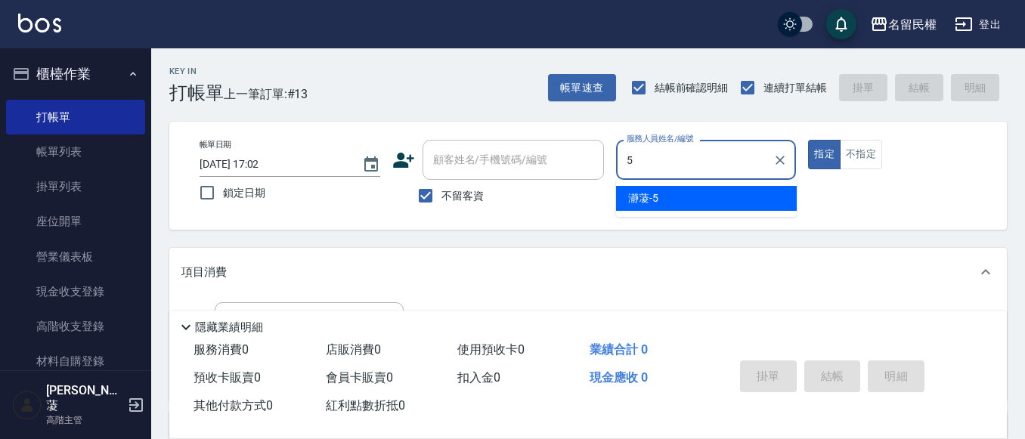
type input "瀞蓤-5"
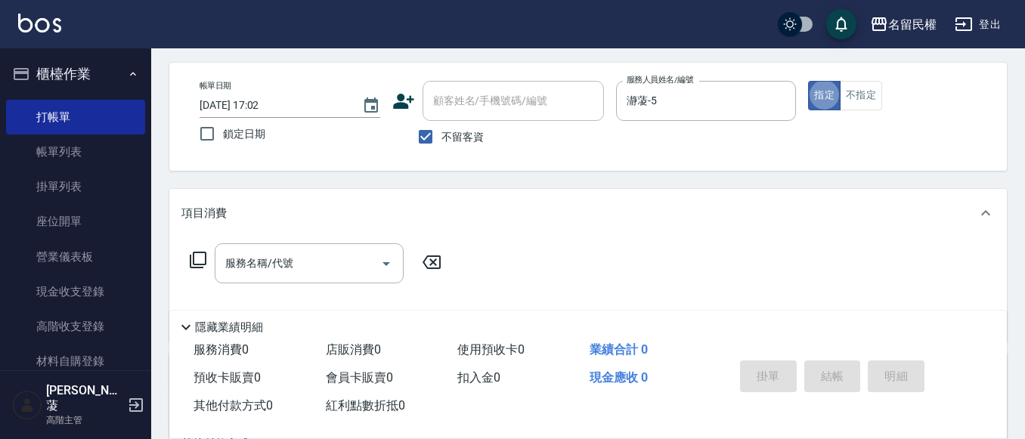
scroll to position [76, 0]
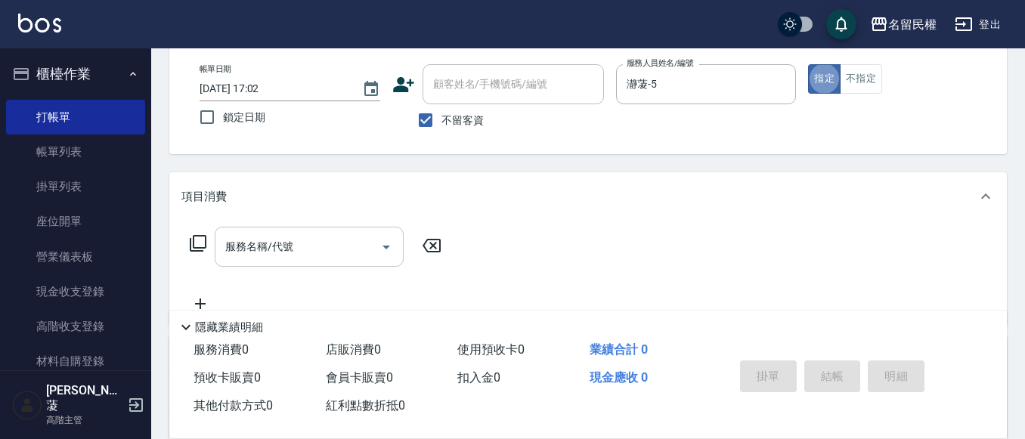
click at [254, 262] on div "服務名稱/代號" at bounding box center [309, 247] width 189 height 40
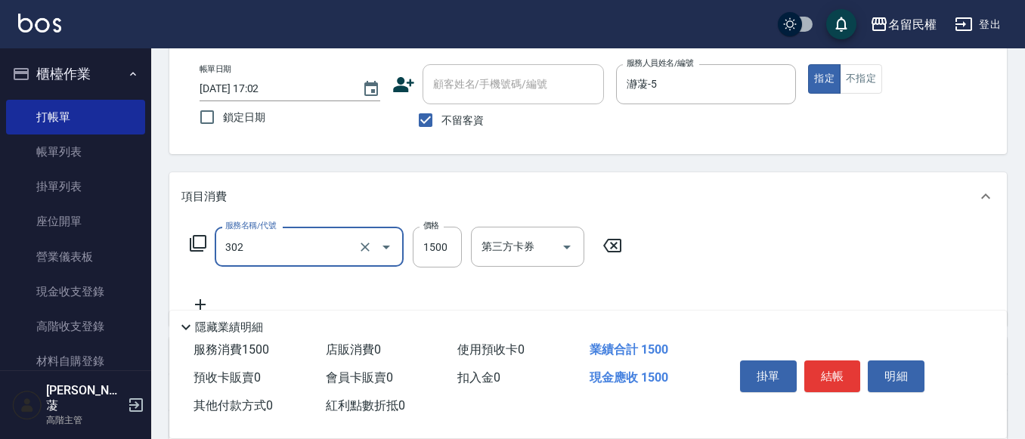
type input "燙髮(302)"
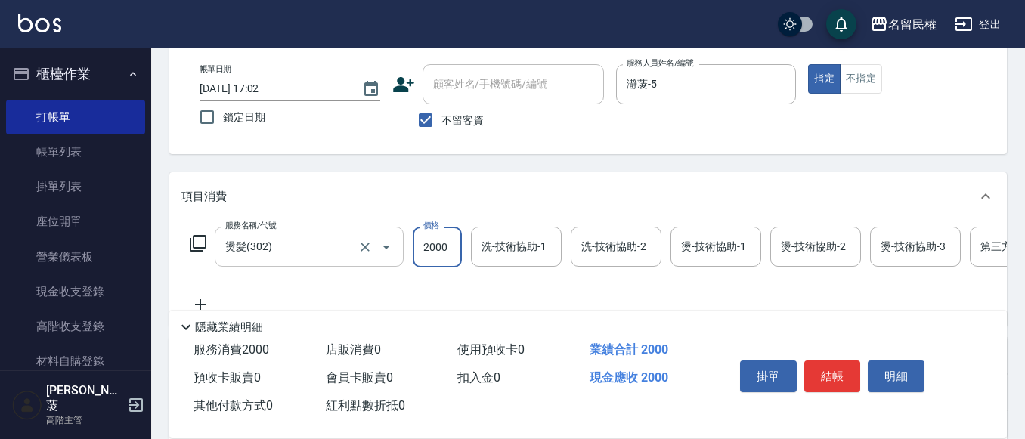
type input "2000"
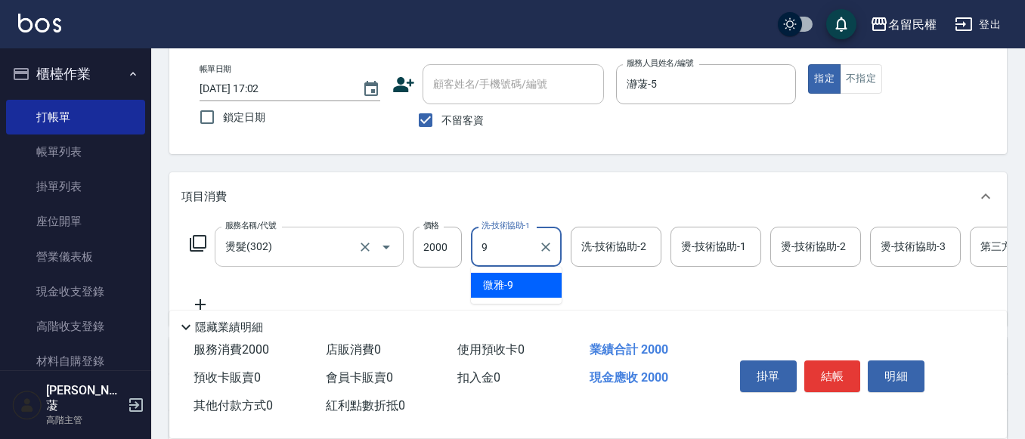
type input "微雅-9"
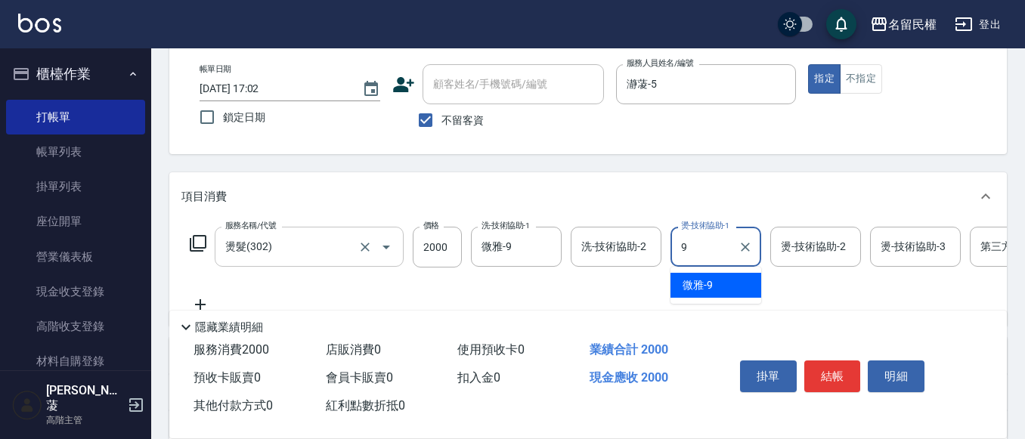
type input "微雅-9"
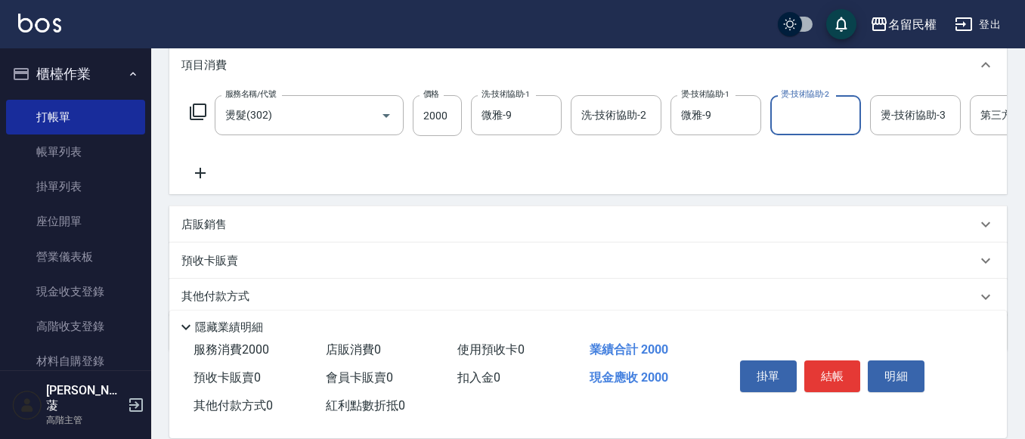
scroll to position [227, 0]
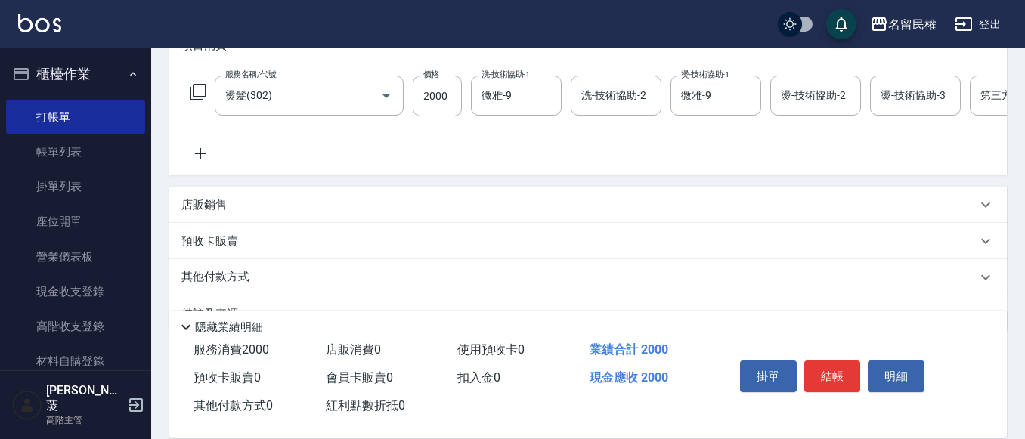
click at [203, 153] on icon at bounding box center [200, 153] width 38 height 18
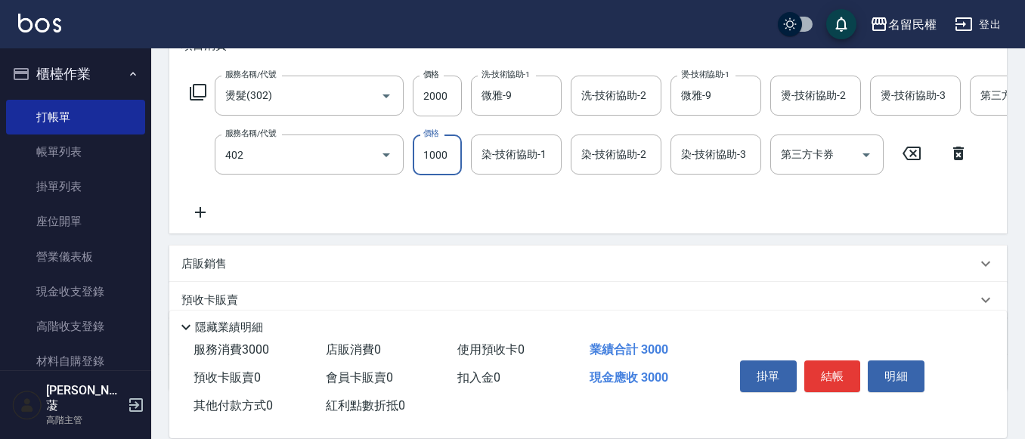
type input "染髮(402)"
type input "1500"
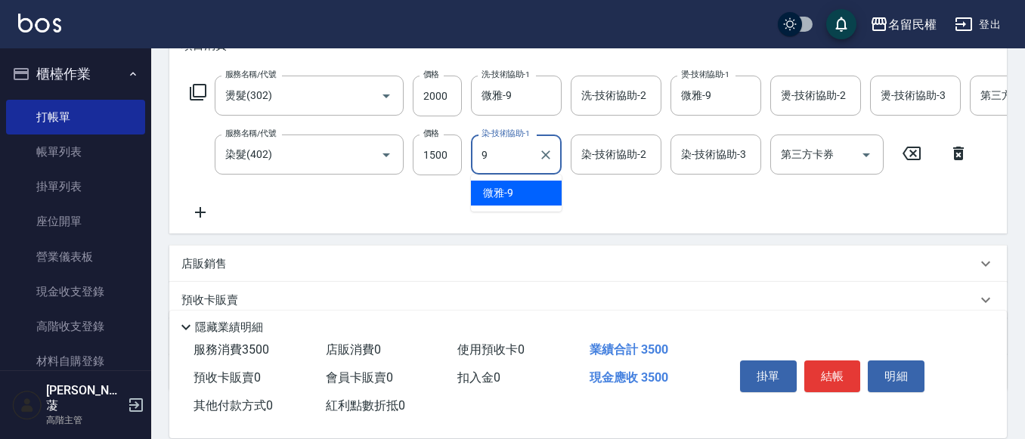
type input "微雅-9"
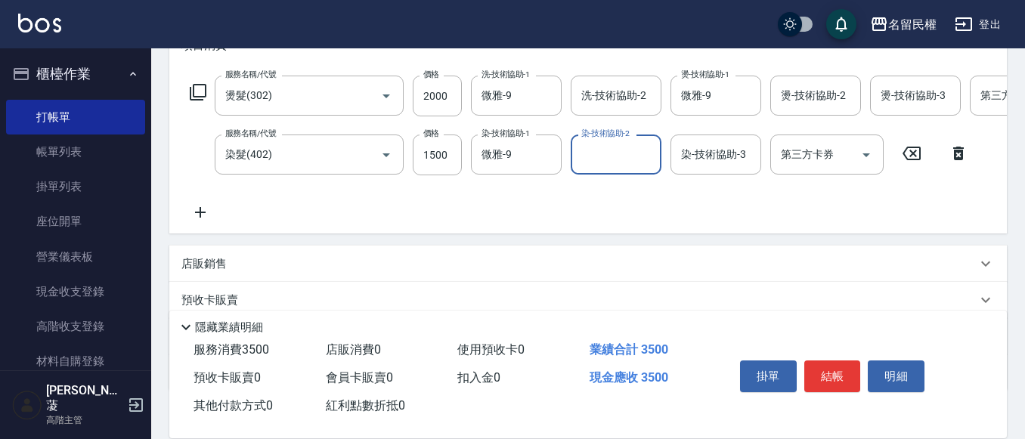
click at [209, 204] on icon at bounding box center [200, 212] width 38 height 18
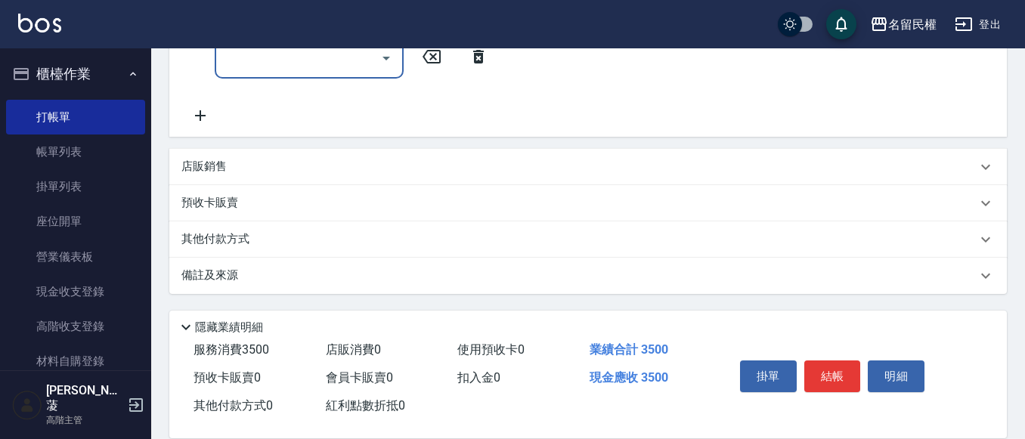
scroll to position [394, 0]
drag, startPoint x: 210, startPoint y: 157, endPoint x: 212, endPoint y: 167, distance: 9.9
click at [210, 160] on div "店販銷售" at bounding box center [588, 167] width 838 height 36
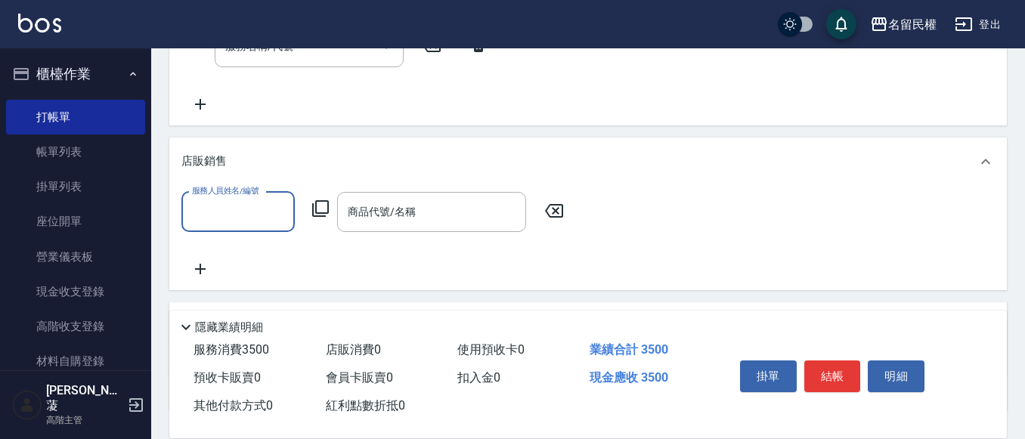
scroll to position [0, 0]
type input "瀞蓤-5"
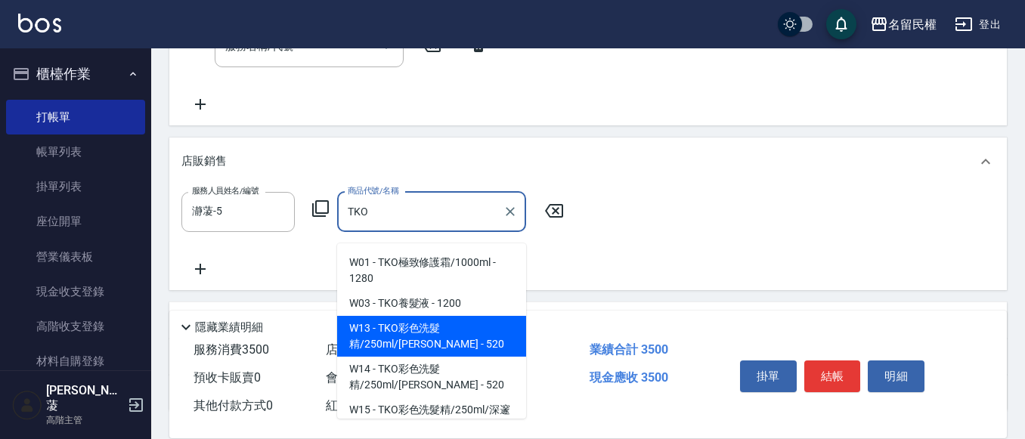
scroll to position [76, 0]
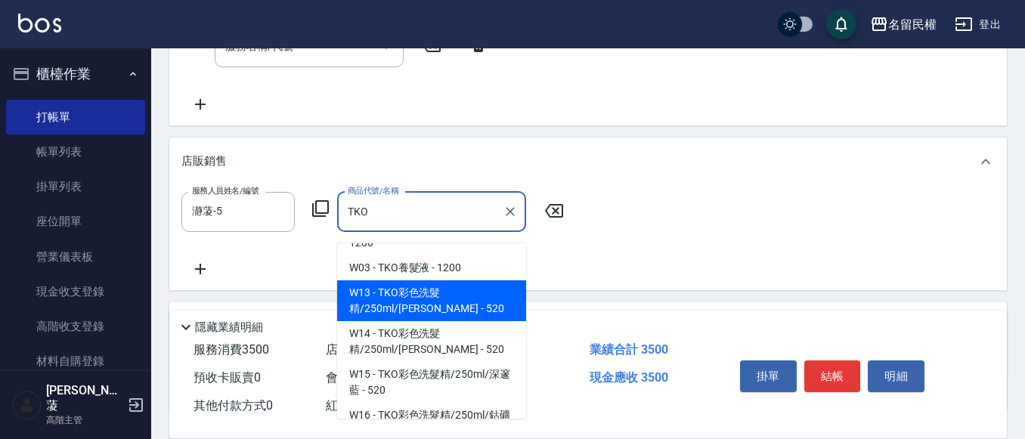
click at [448, 300] on span "W13 - TKO彩色洗髮精/250ml/亮妍紫 - 520" at bounding box center [431, 301] width 189 height 41
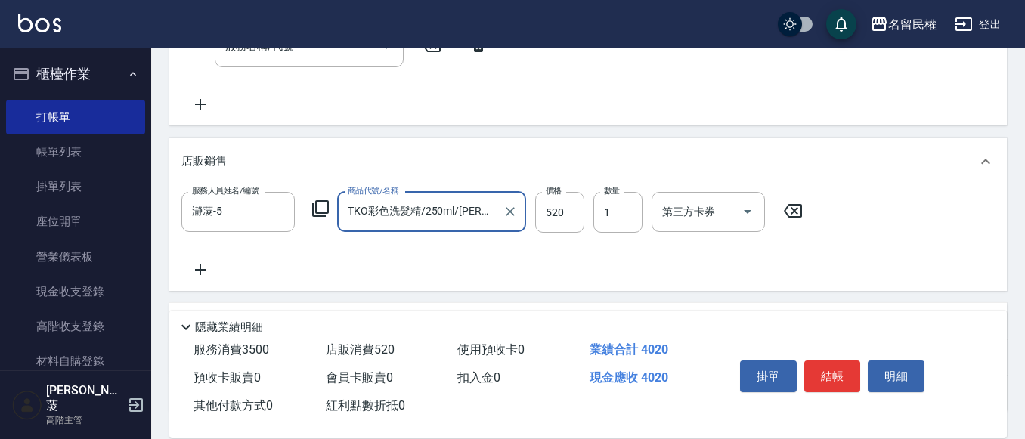
type input "TKO彩色洗髮精/250ml/亮妍紫"
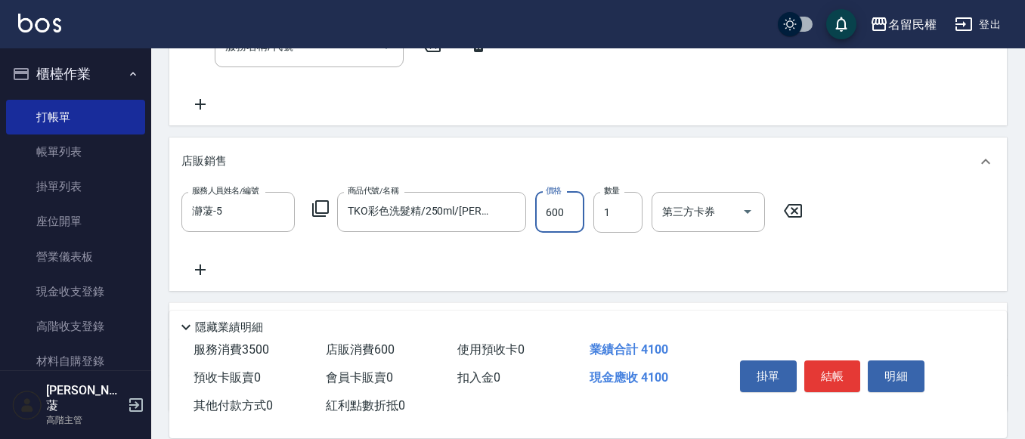
type input "600"
click at [200, 279] on icon at bounding box center [200, 270] width 38 height 18
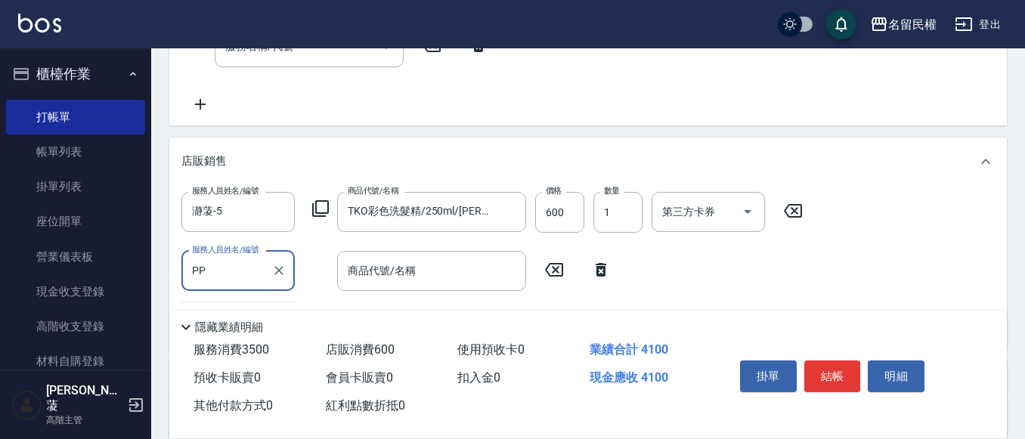
type input "P"
type input "瀞蓤-5"
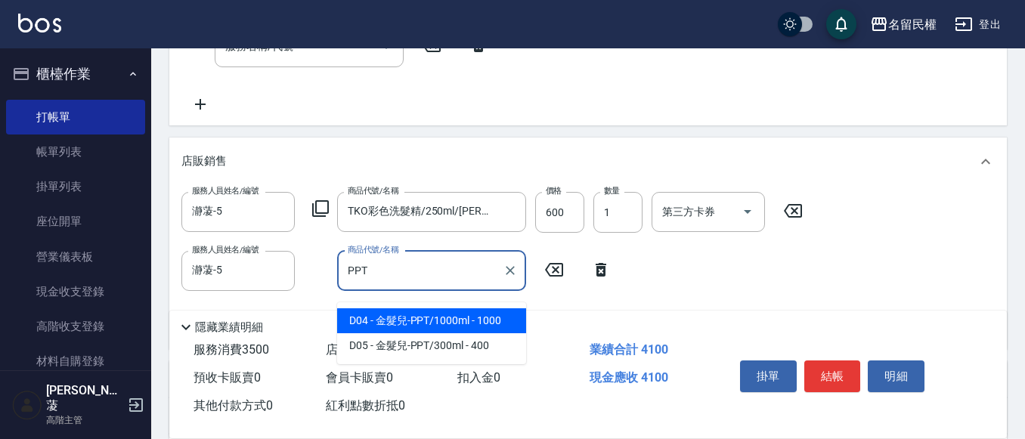
click at [426, 327] on span "D04 - 金髮兒-PPT/1000ml - 1000" at bounding box center [431, 320] width 189 height 25
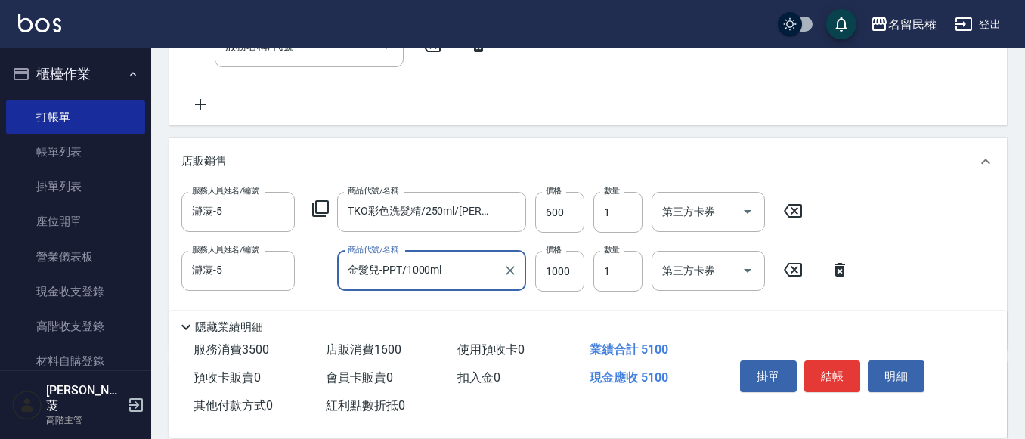
type input "金髮兒-PPT/1000ml"
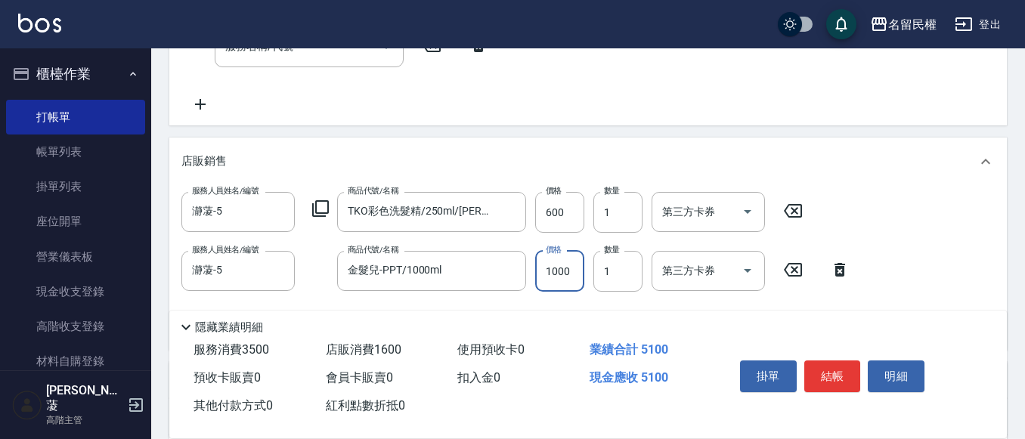
click at [542, 276] on input "1000" at bounding box center [559, 271] width 49 height 41
type input "1200"
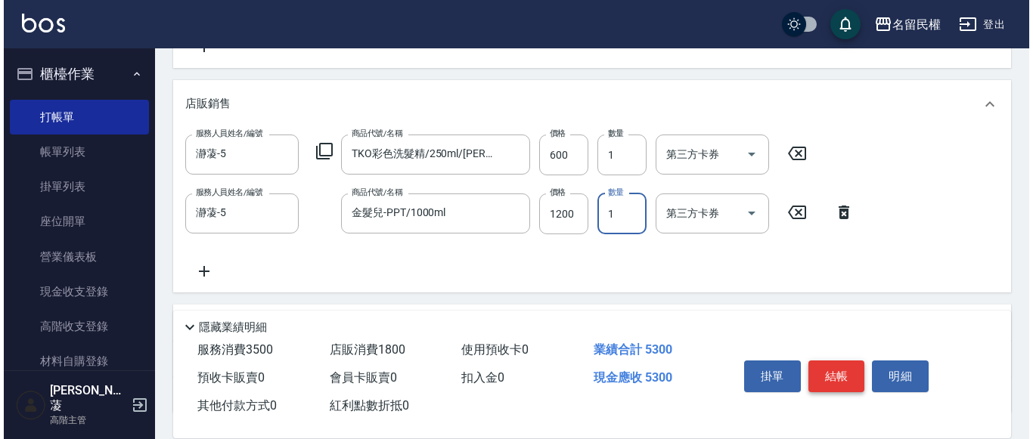
scroll to position [545, 0]
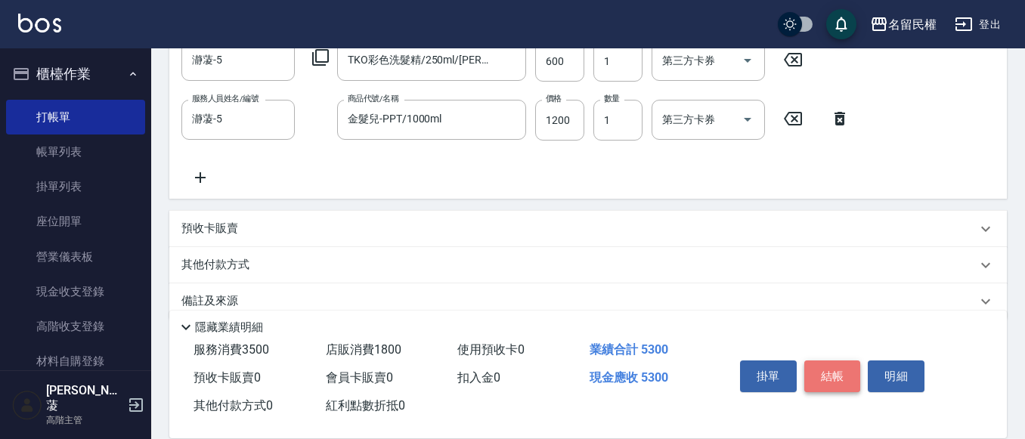
click at [832, 366] on button "結帳" at bounding box center [833, 377] width 57 height 32
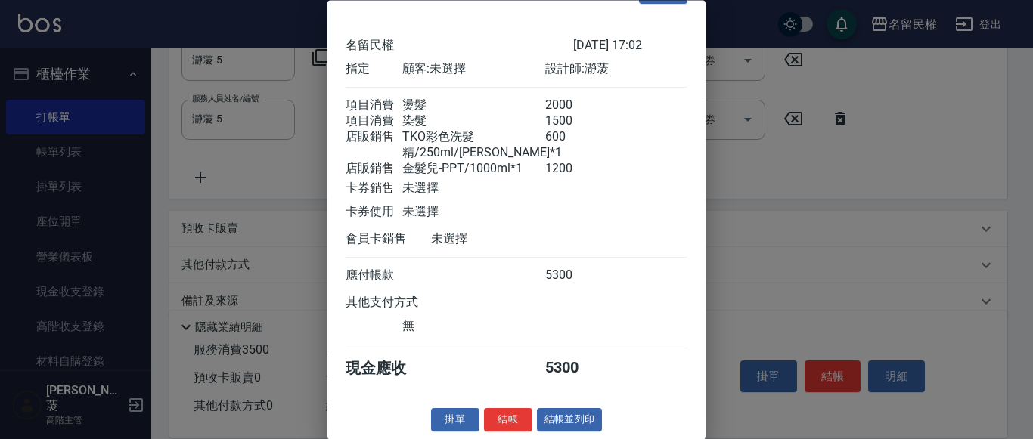
scroll to position [67, 0]
click at [504, 415] on button "結帳" at bounding box center [508, 420] width 48 height 23
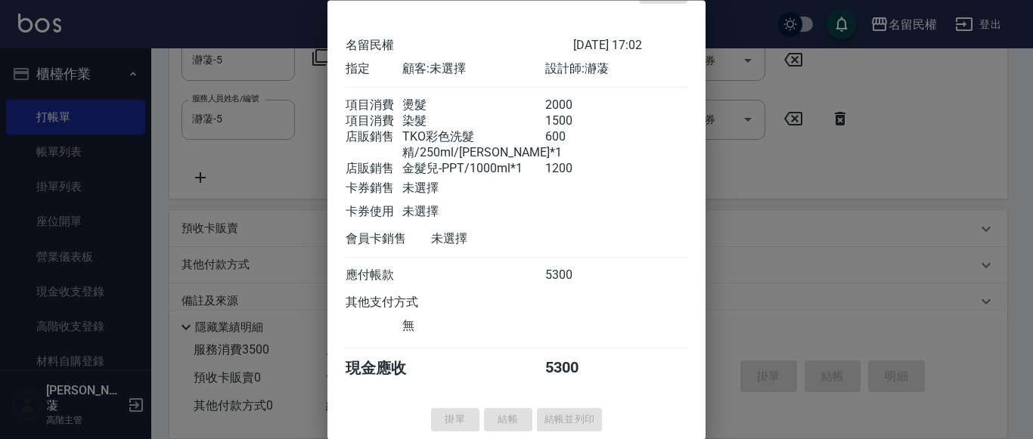
type input "2025/10/13 17:04"
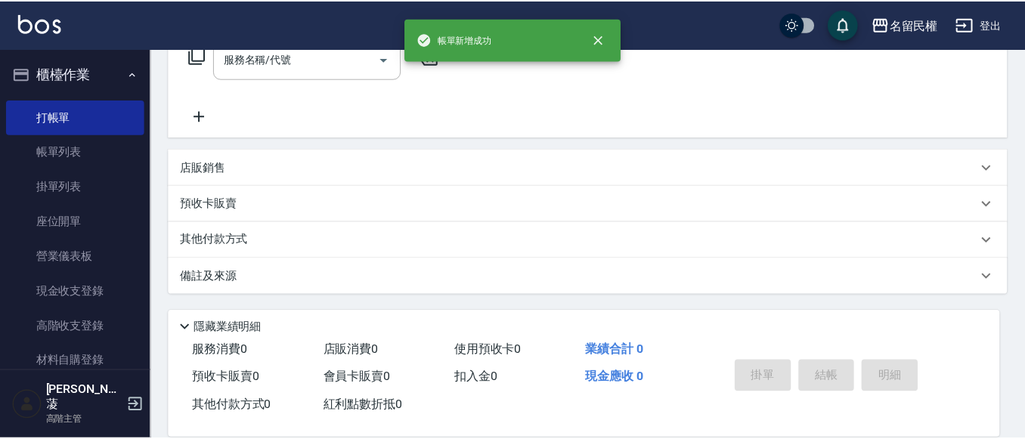
scroll to position [0, 0]
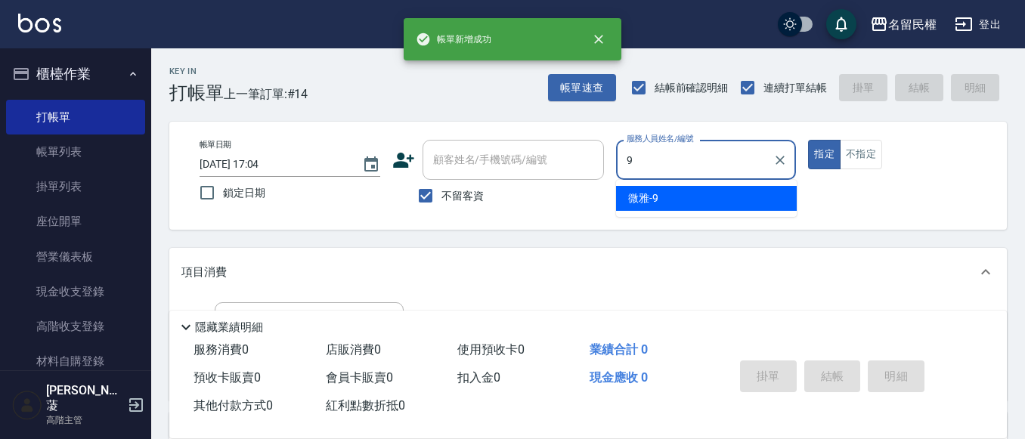
type input "微雅-9"
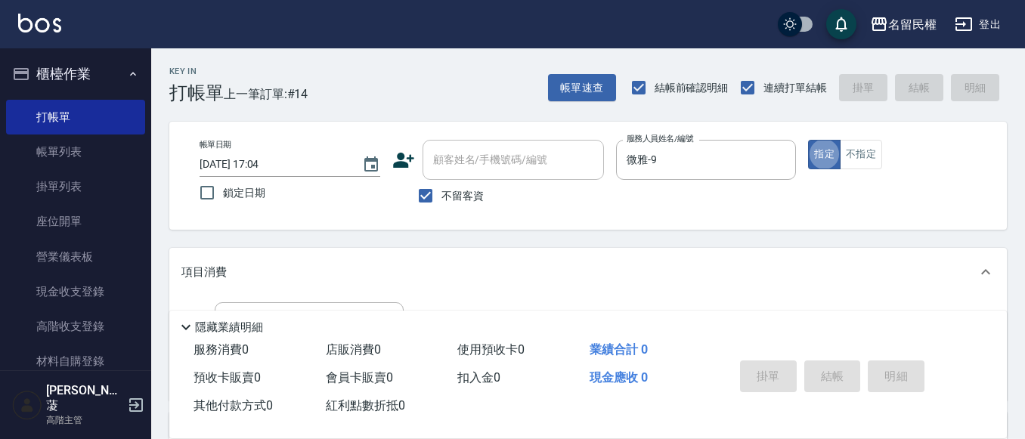
scroll to position [76, 0]
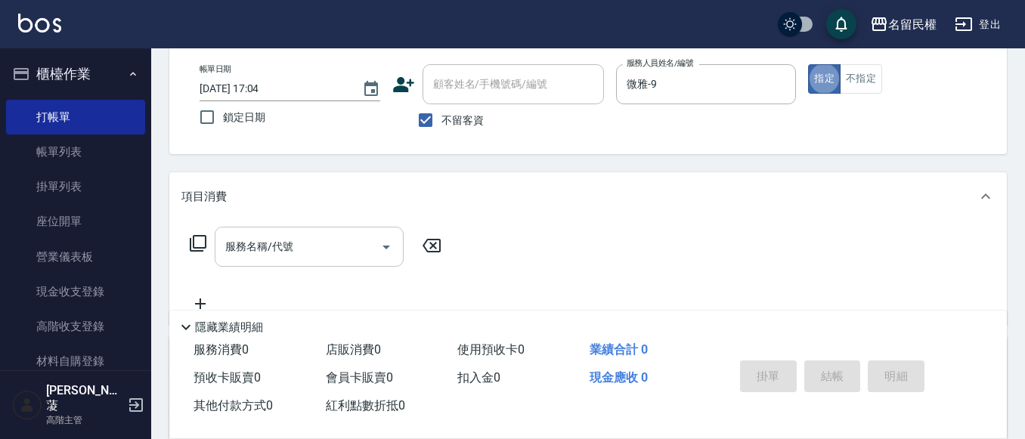
click at [229, 228] on div "服務名稱/代號" at bounding box center [309, 247] width 189 height 40
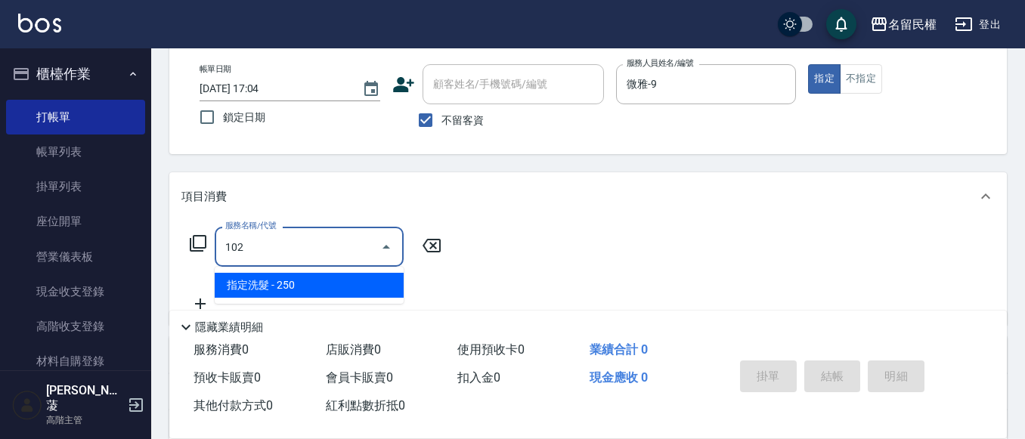
type input "指定洗髮(102)"
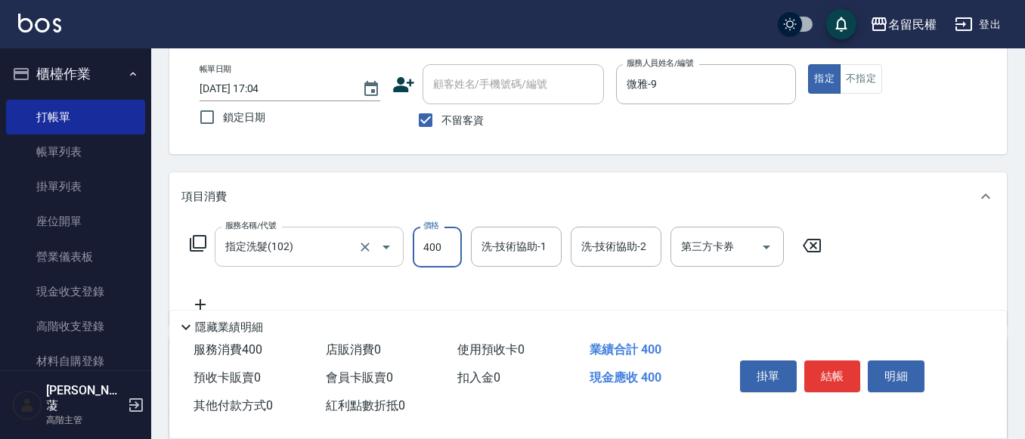
type input "400"
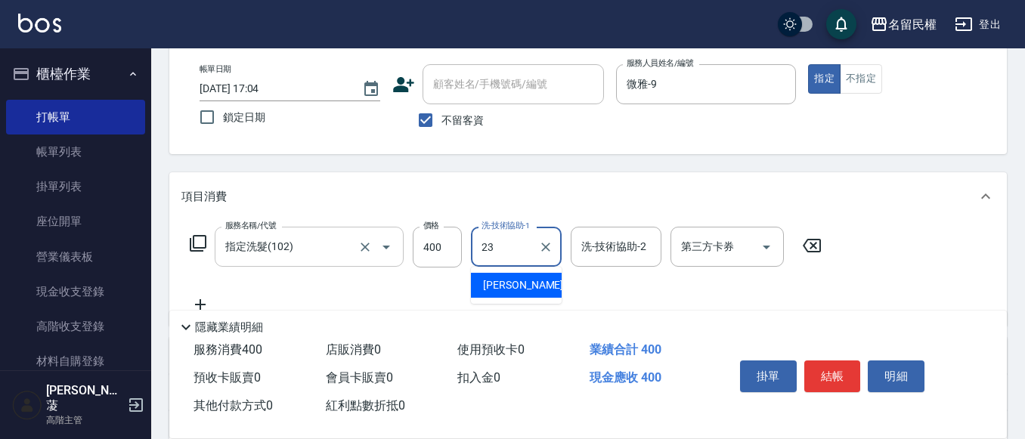
type input "林姿彤-23"
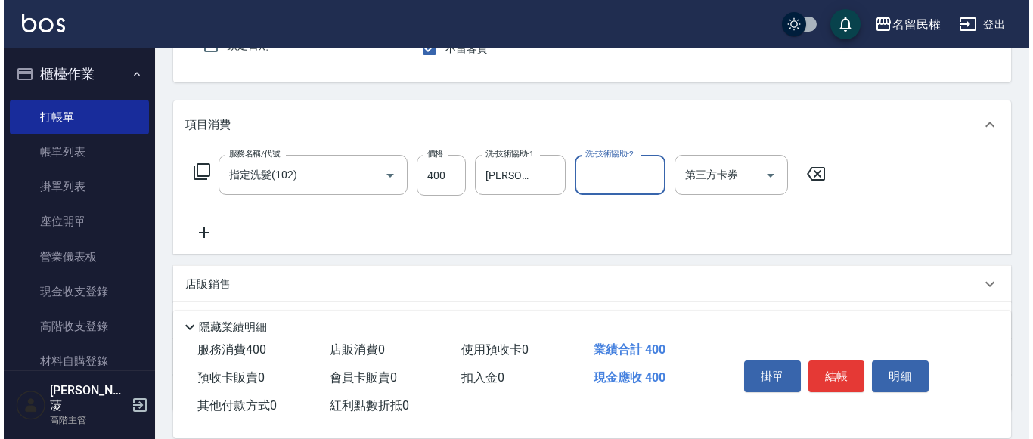
scroll to position [227, 0]
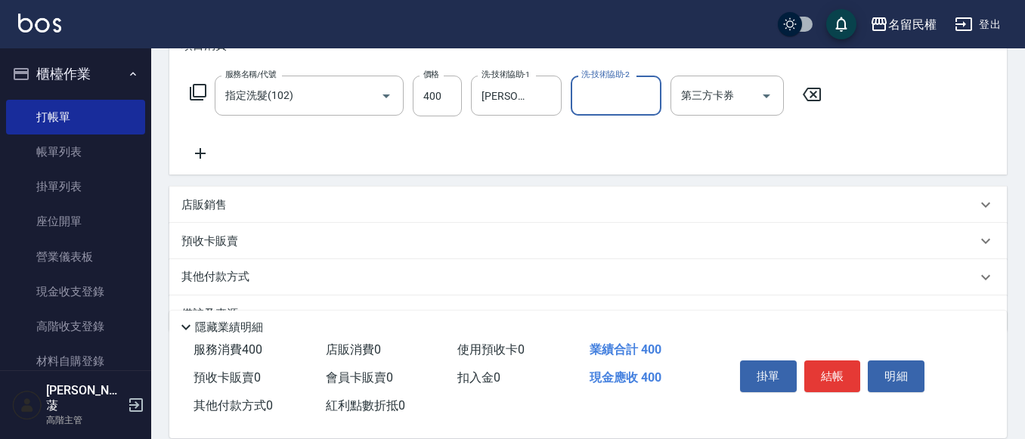
click at [199, 156] on icon at bounding box center [200, 153] width 38 height 18
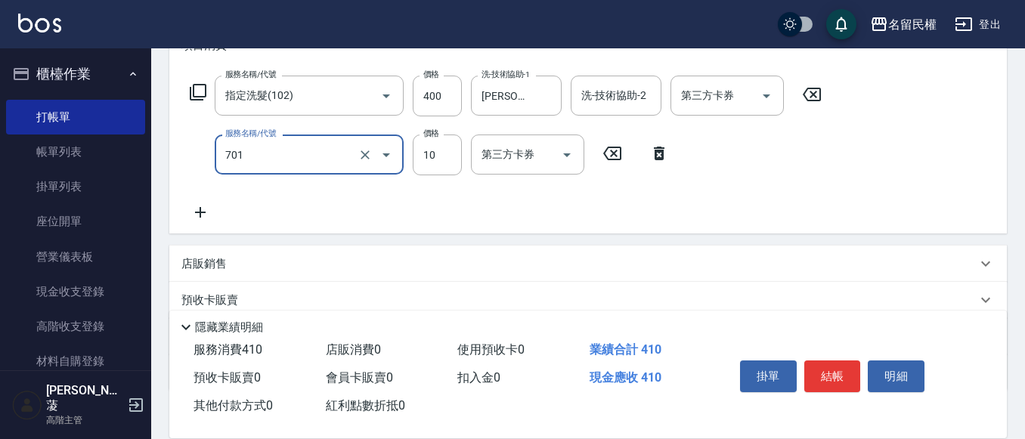
type input "潤絲(701)"
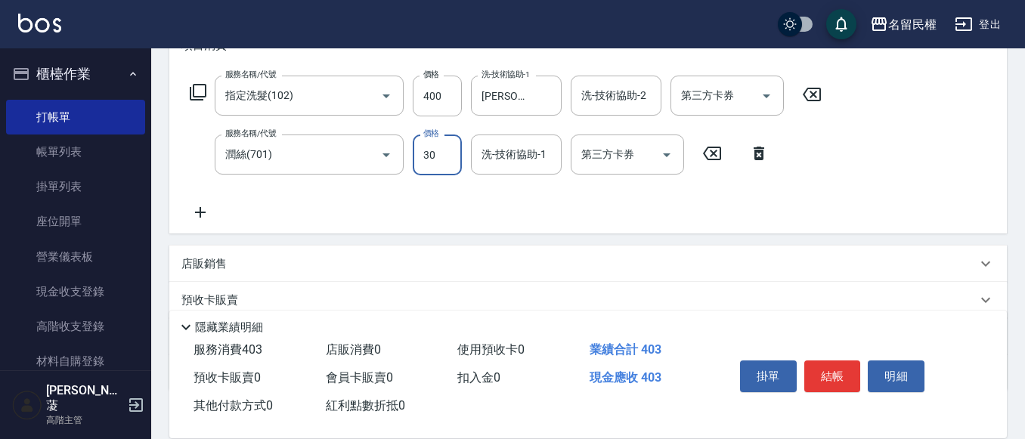
type input "30"
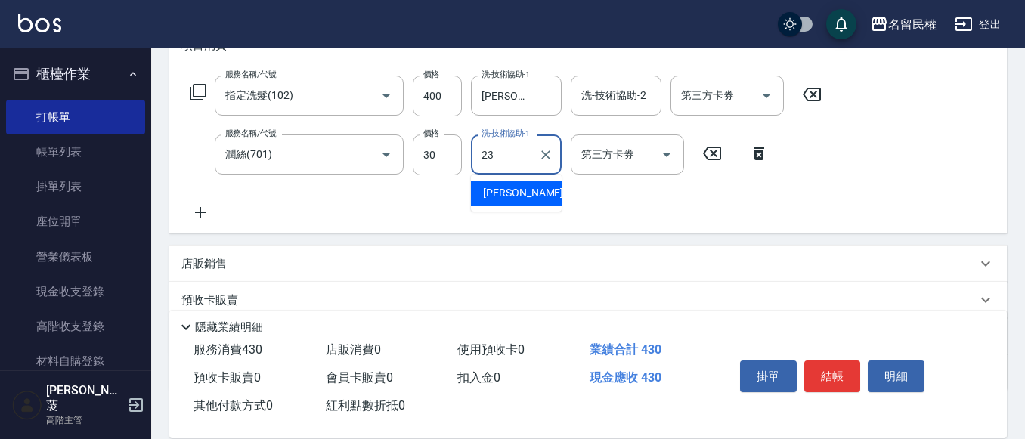
type input "林姿彤-23"
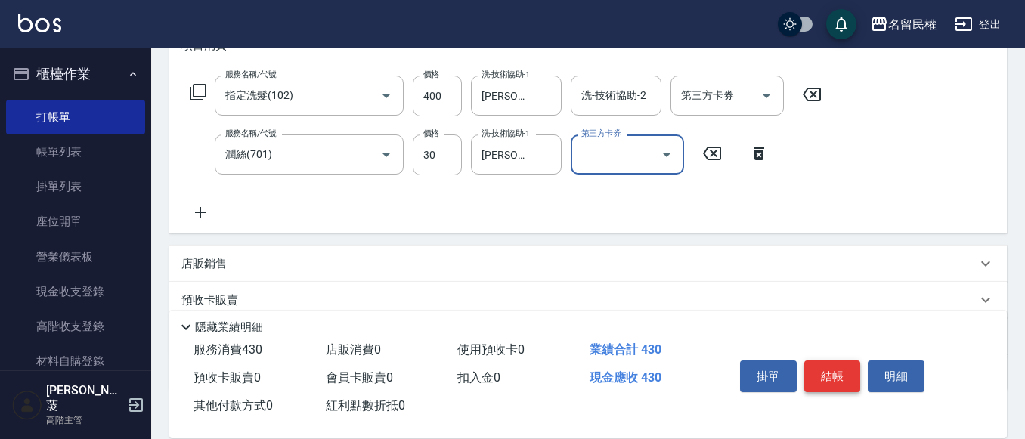
click at [824, 374] on button "結帳" at bounding box center [833, 377] width 57 height 32
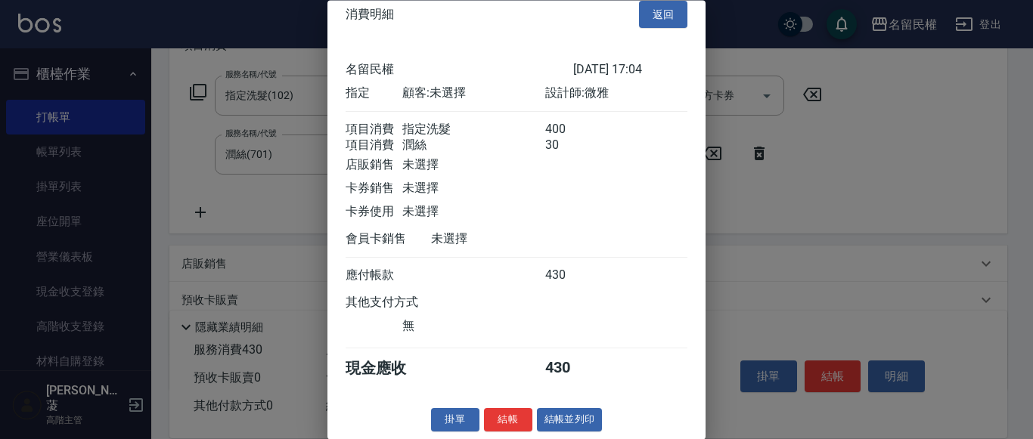
scroll to position [38, 0]
click at [513, 425] on button "結帳" at bounding box center [508, 420] width 48 height 23
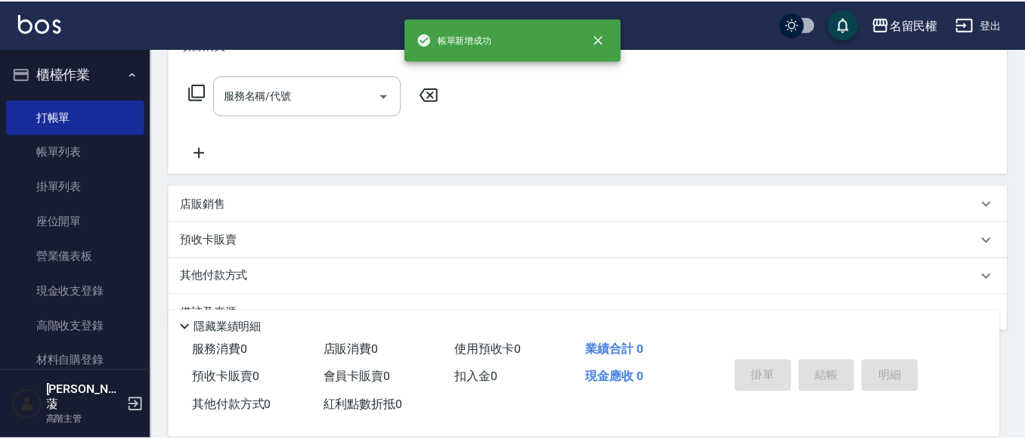
scroll to position [0, 0]
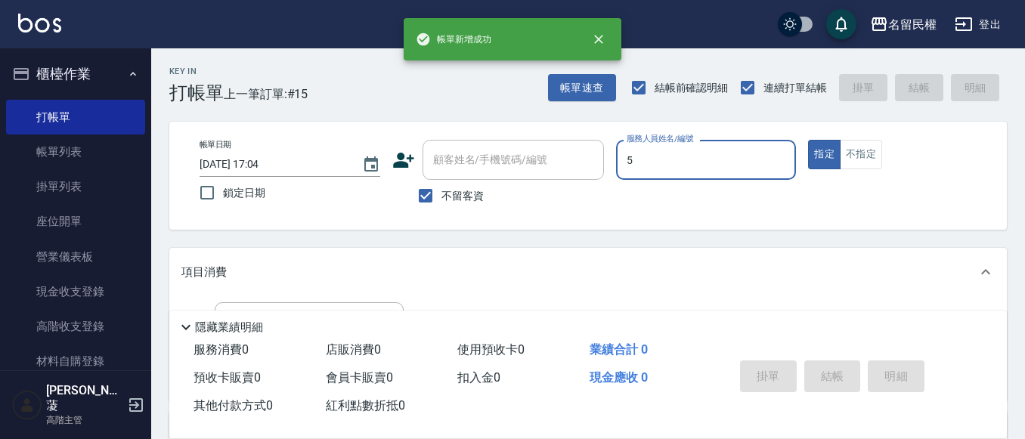
type input "5+"
click at [808, 140] on button "指定" at bounding box center [824, 154] width 33 height 29
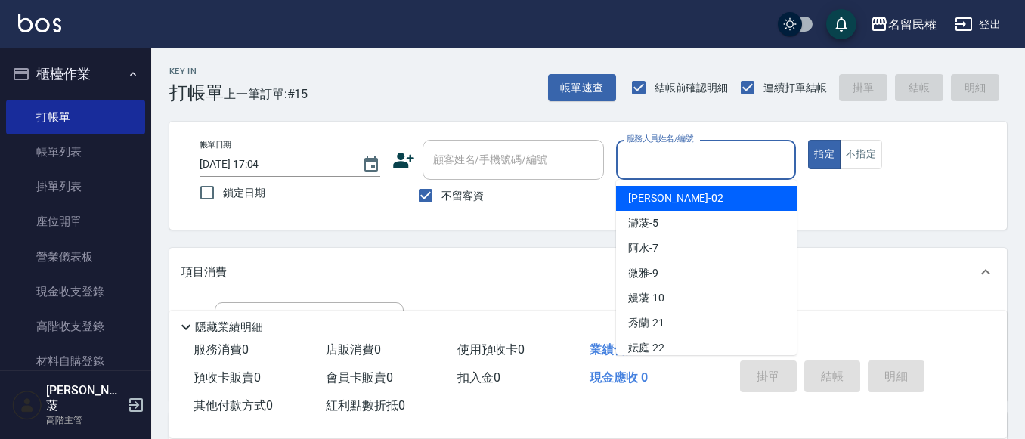
click at [689, 160] on input "服務人員姓名/編號" at bounding box center [706, 160] width 167 height 26
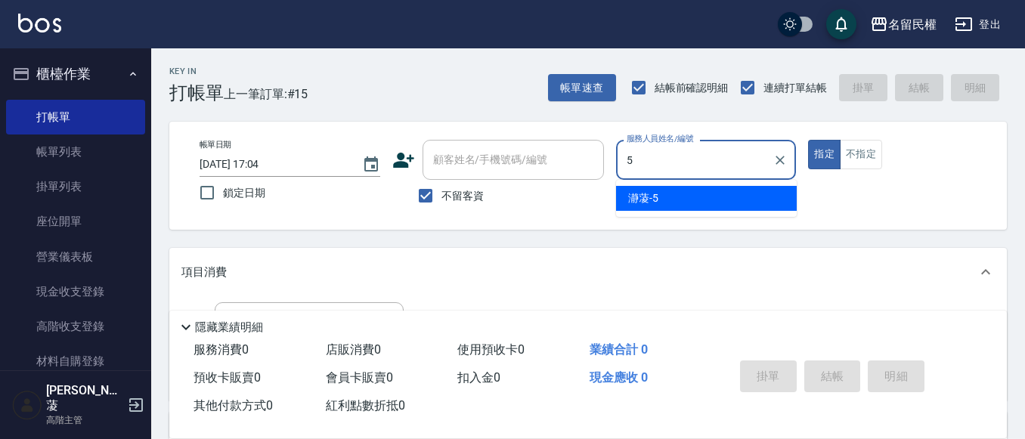
type input "瀞蓤-5"
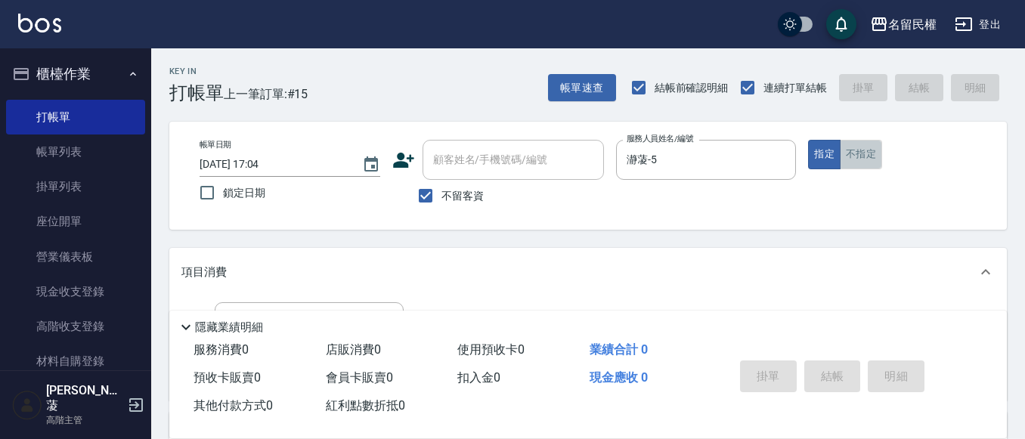
click at [862, 156] on button "不指定" at bounding box center [861, 154] width 42 height 29
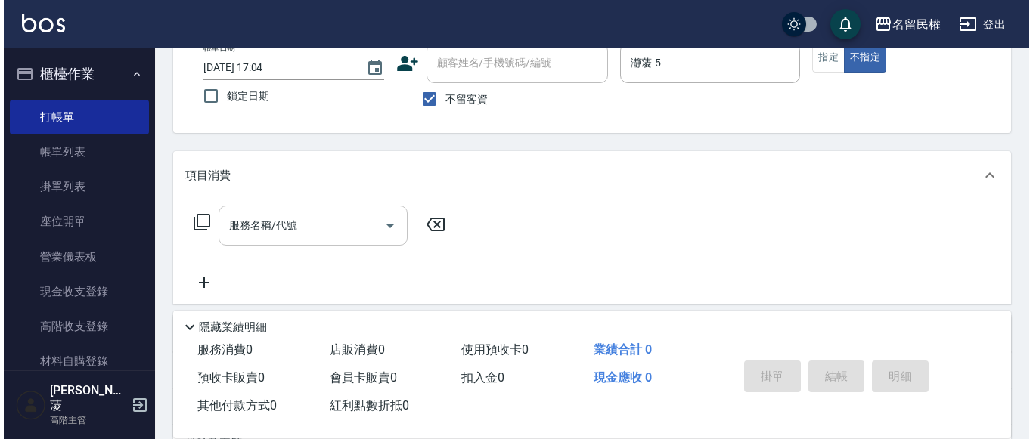
scroll to position [151, 0]
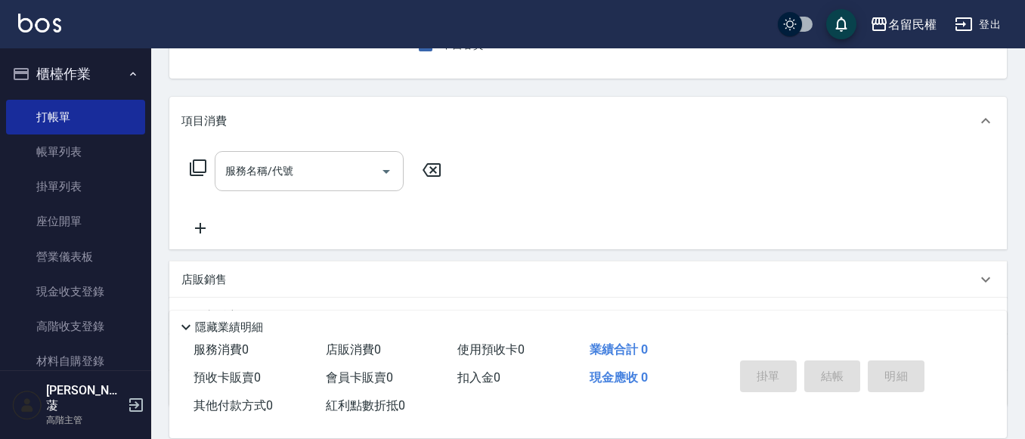
click at [321, 184] on input "服務名稱/代號" at bounding box center [298, 171] width 153 height 26
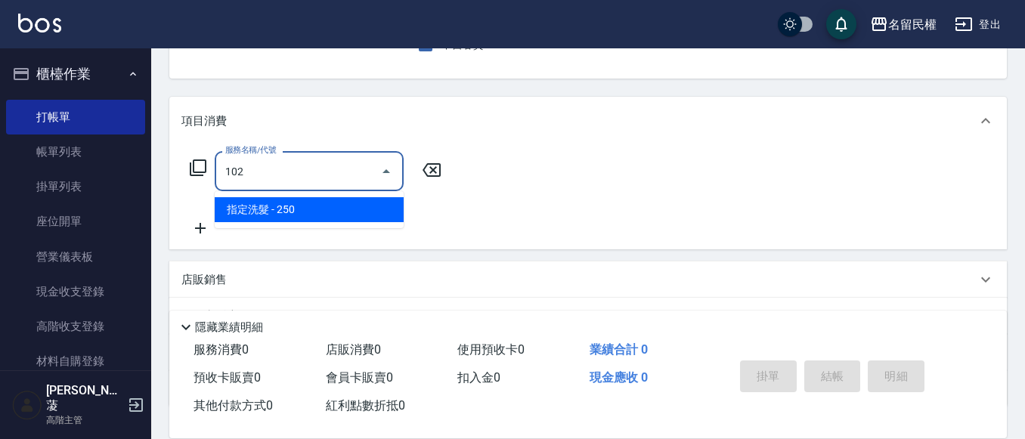
type input "指定洗髮(102)"
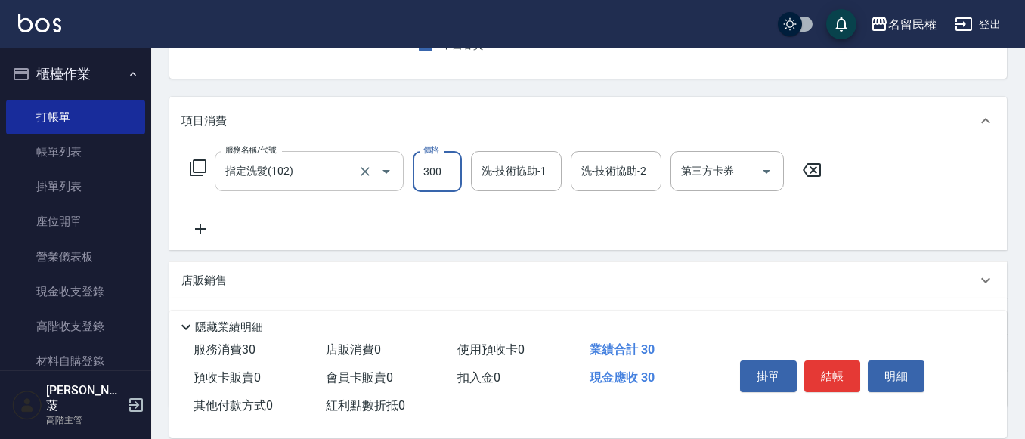
type input "300"
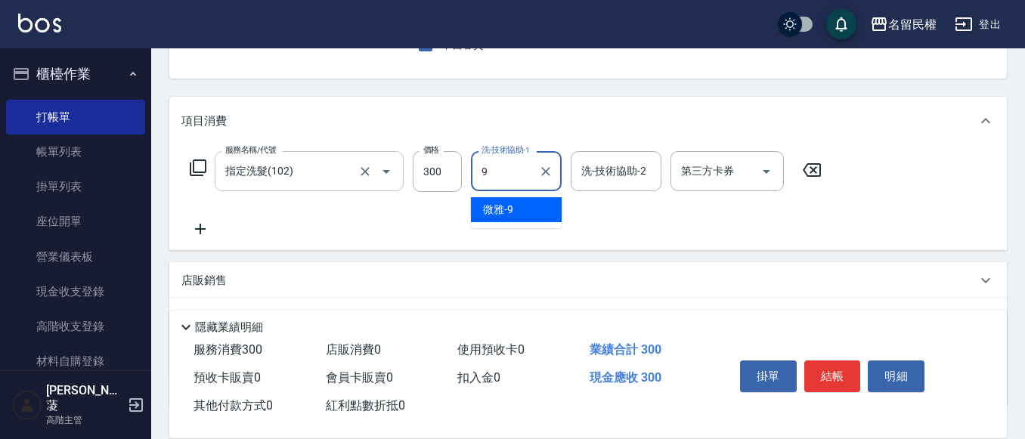
type input "微雅-9"
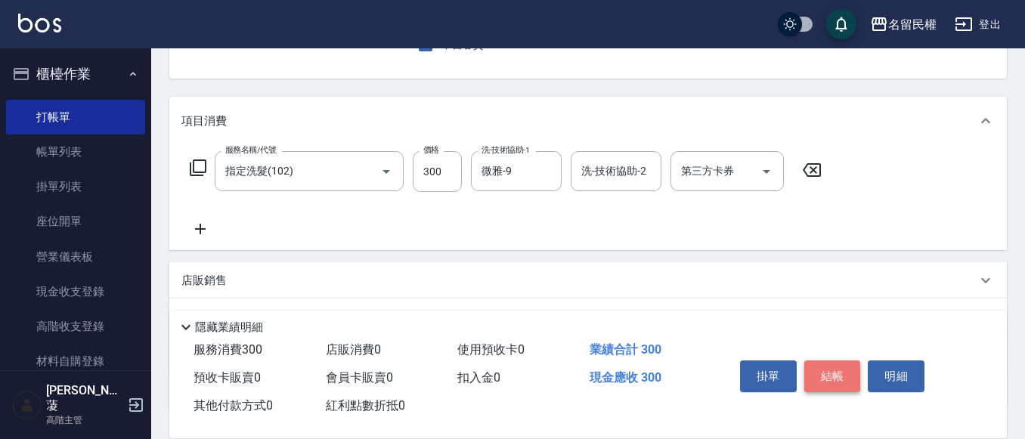
click at [834, 365] on button "結帳" at bounding box center [833, 377] width 57 height 32
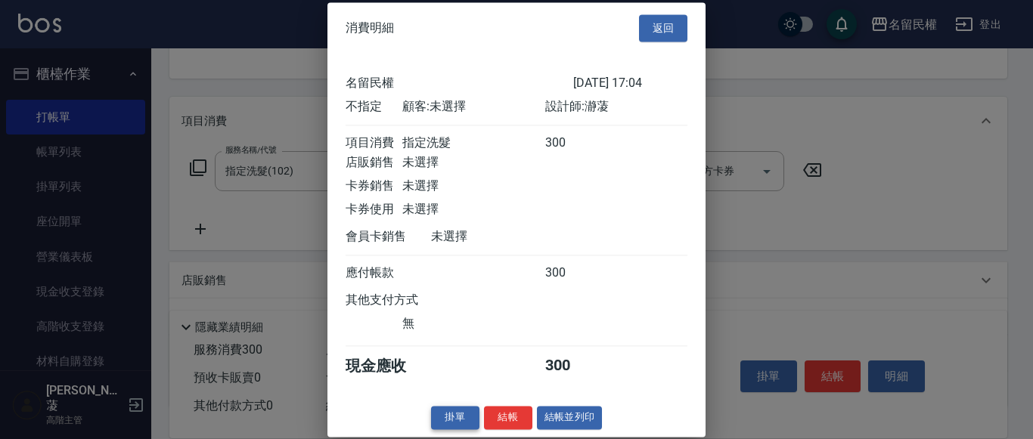
scroll to position [20, 0]
click at [510, 414] on button "結帳" at bounding box center [508, 417] width 48 height 23
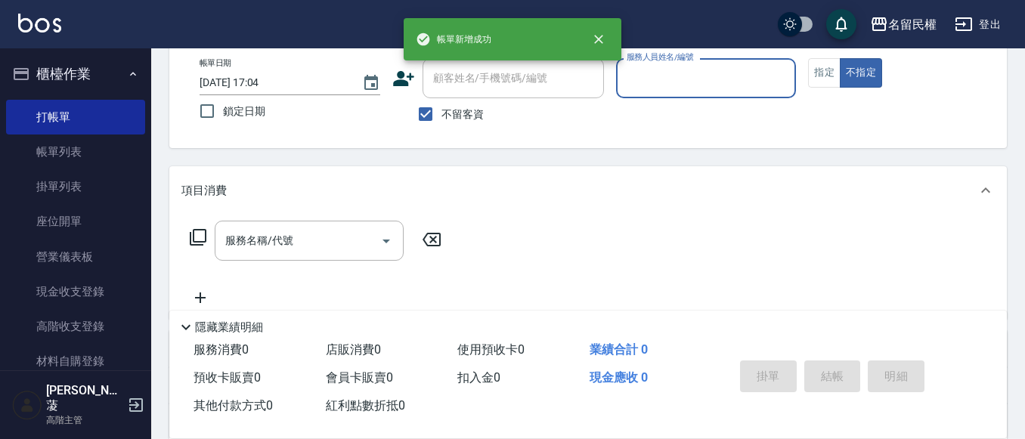
scroll to position [0, 0]
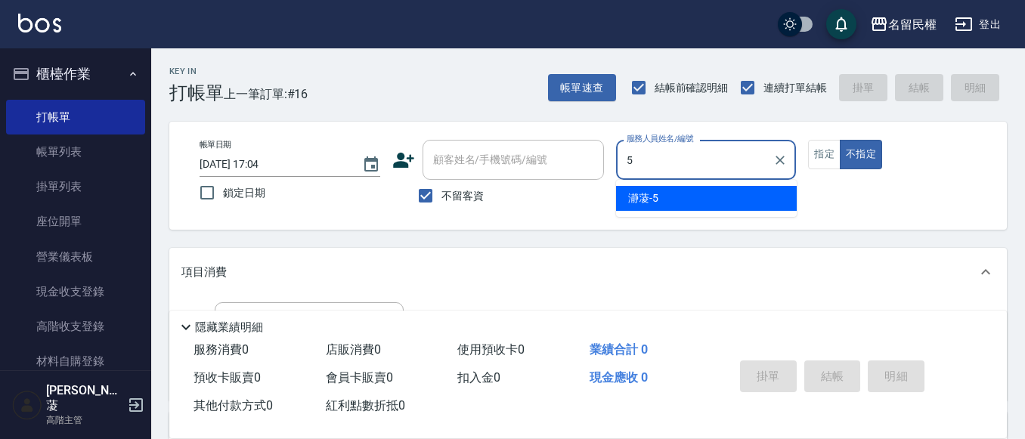
type input "瀞蓤-5"
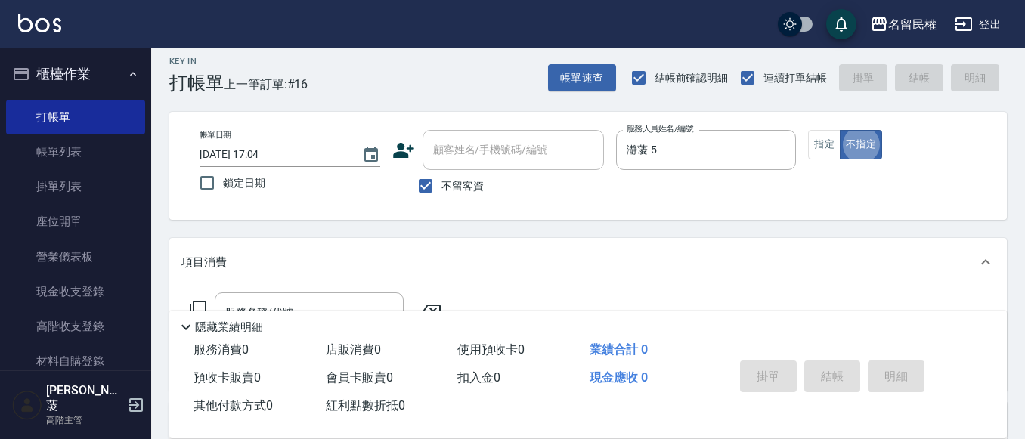
scroll to position [76, 0]
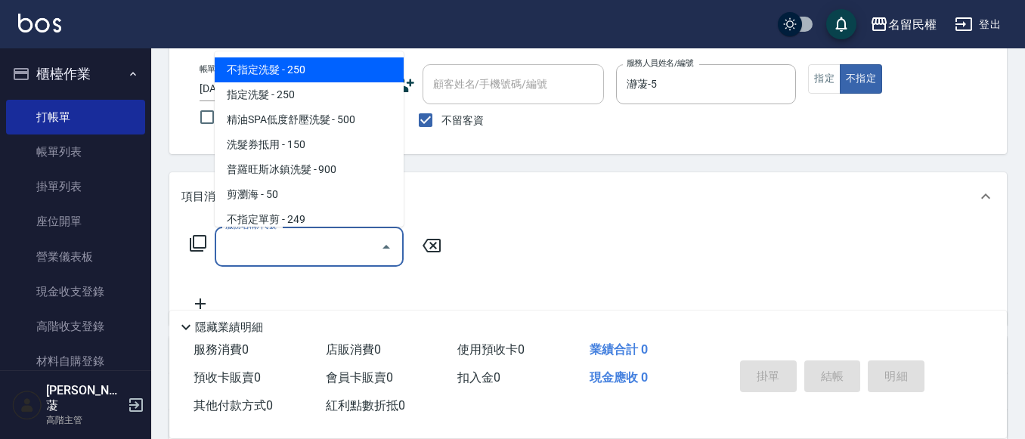
click at [232, 240] on input "服務名稱/代號" at bounding box center [298, 247] width 153 height 26
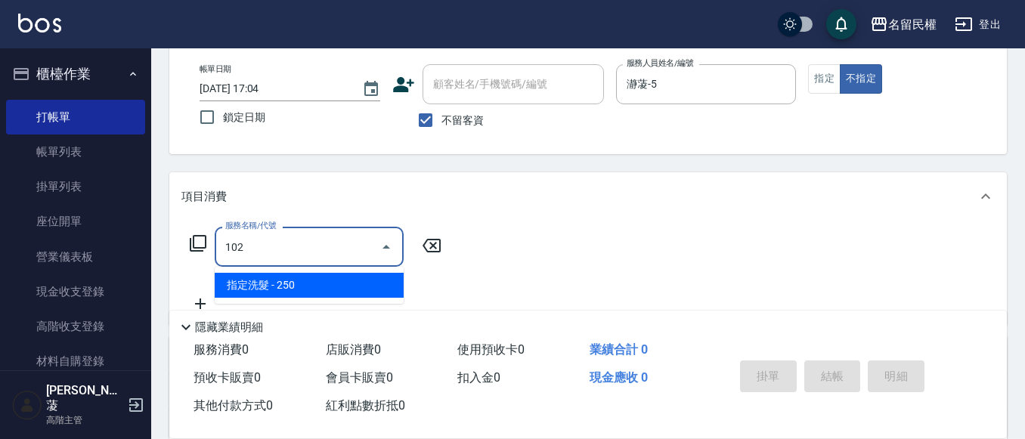
type input "指定洗髮(102)"
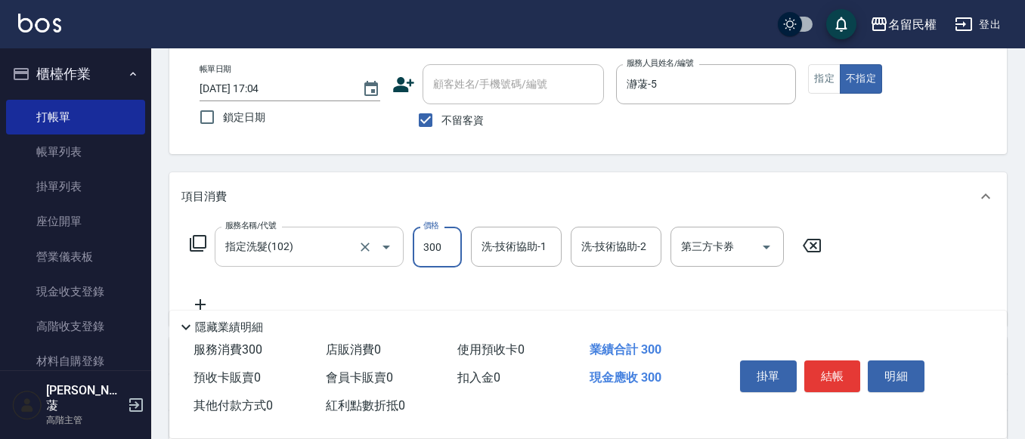
type input "300"
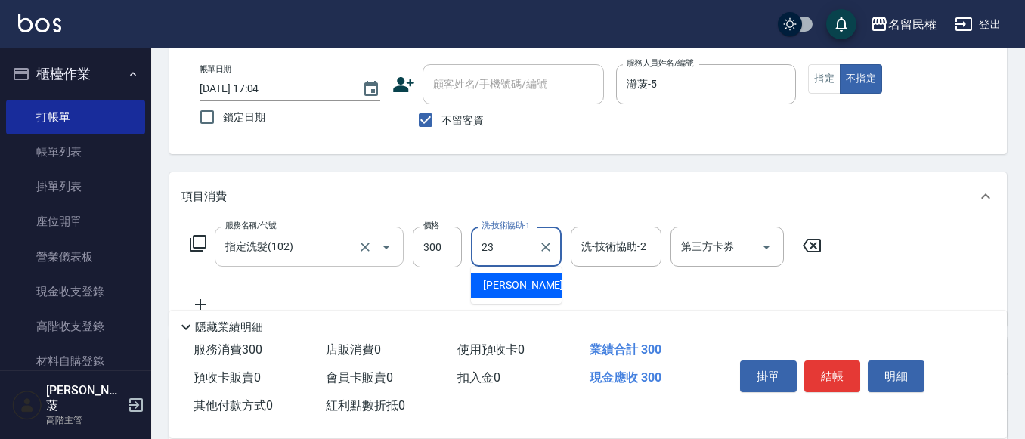
type input "林姿彤-23"
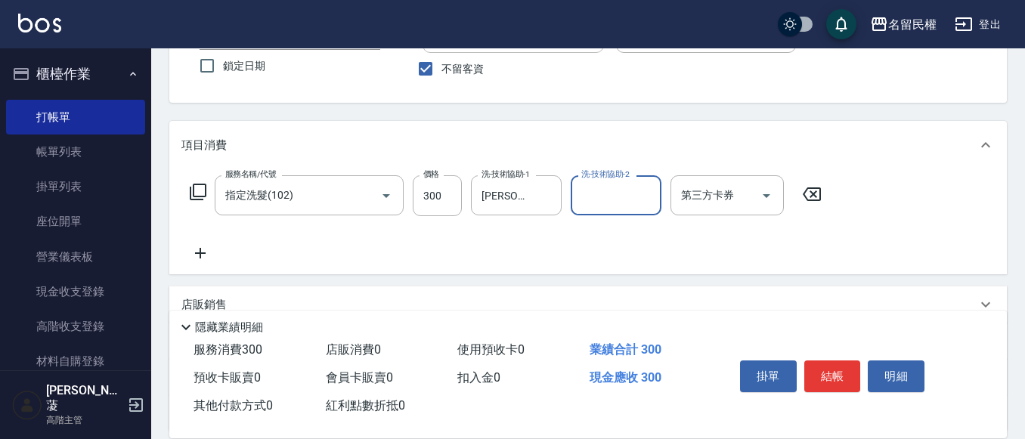
scroll to position [151, 0]
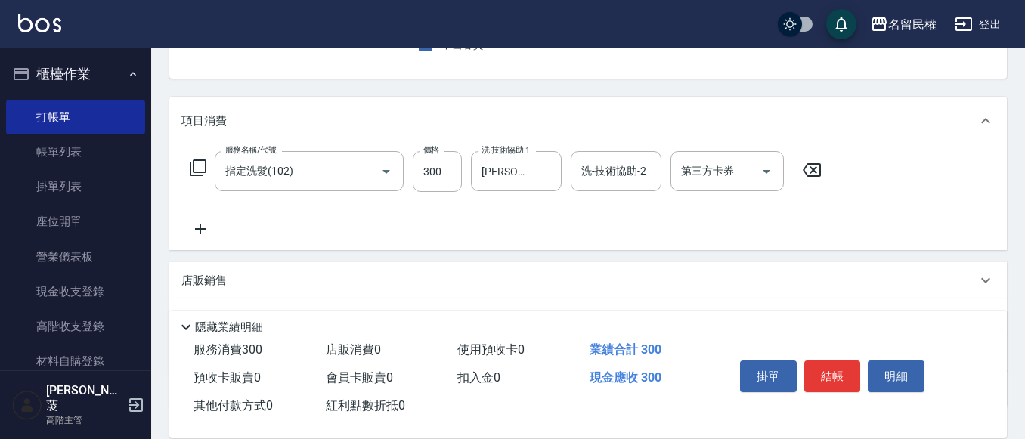
click at [213, 222] on icon at bounding box center [200, 229] width 38 height 18
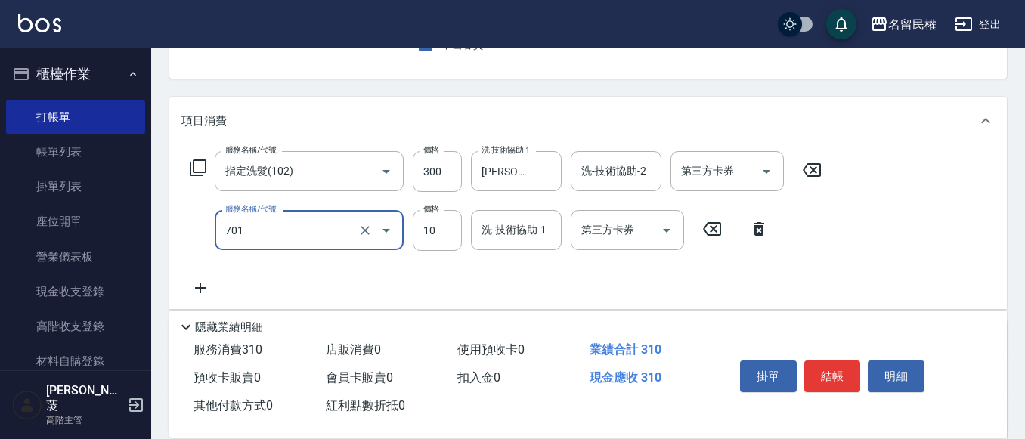
type input "潤絲(701)"
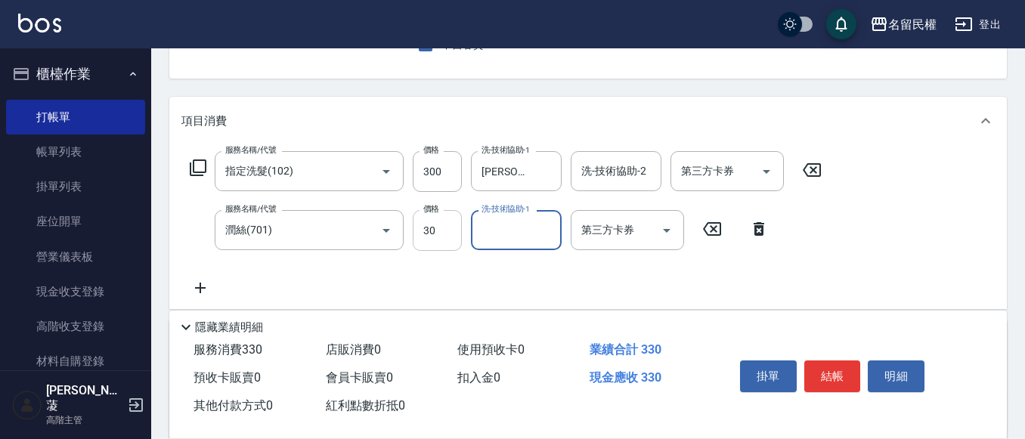
click at [430, 228] on input "30" at bounding box center [437, 230] width 49 height 41
type input "50"
type input "林姿彤-23"
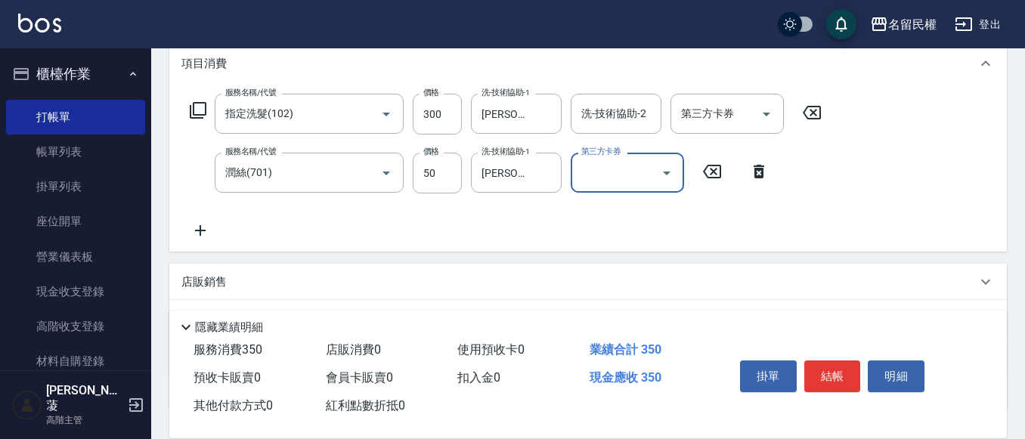
scroll to position [302, 0]
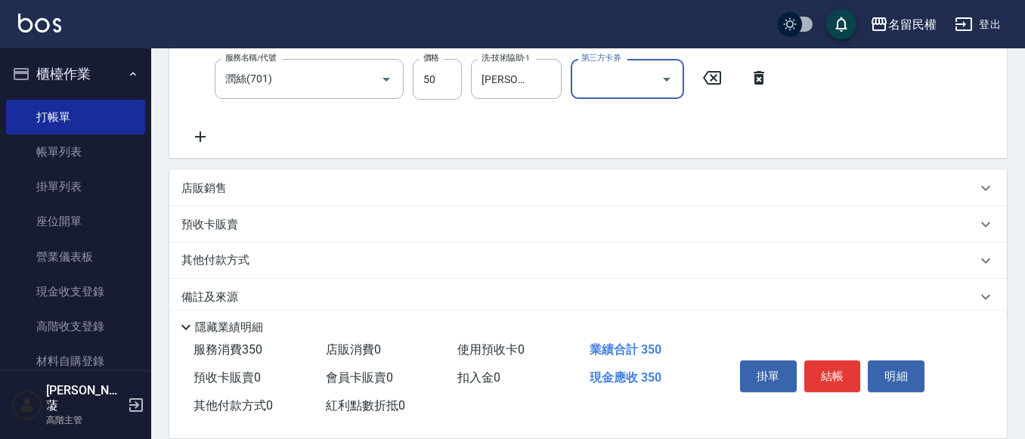
click at [225, 188] on p "店販銷售" at bounding box center [203, 189] width 45 height 16
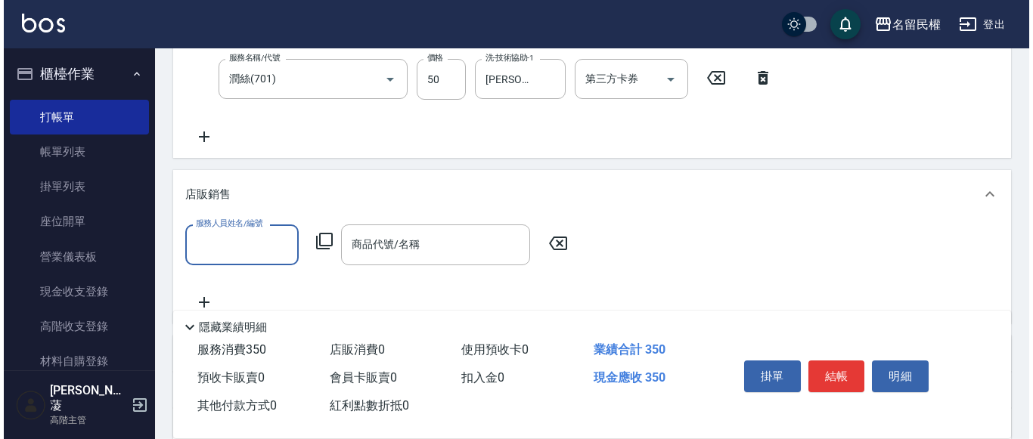
scroll to position [0, 0]
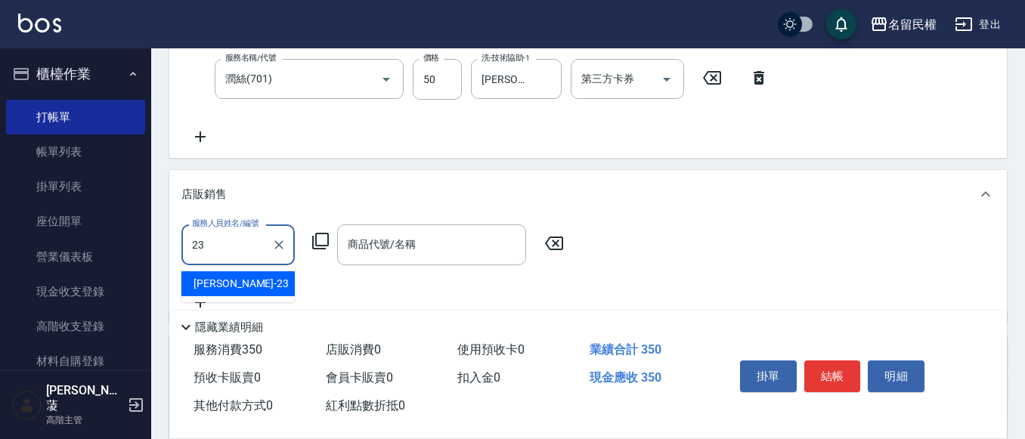
type input "林姿彤-23"
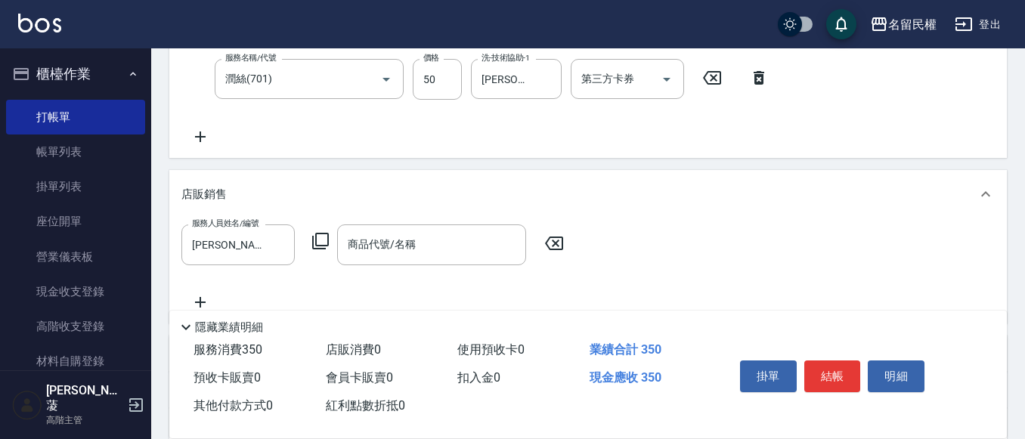
click at [318, 243] on icon at bounding box center [321, 241] width 18 height 18
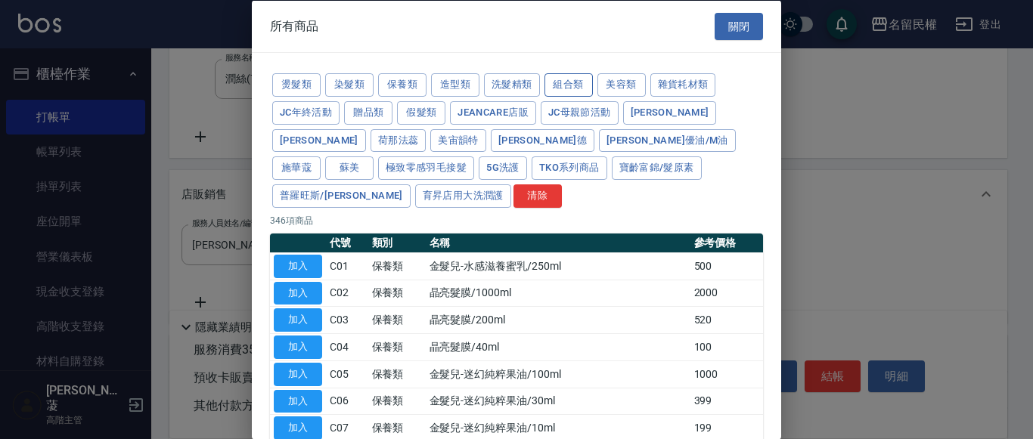
click at [573, 85] on button "組合類" at bounding box center [568, 84] width 48 height 23
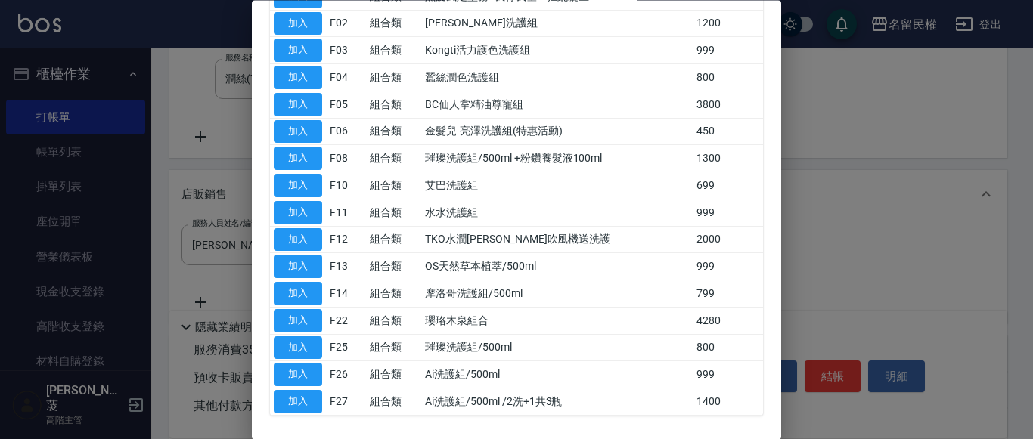
scroll to position [301, 0]
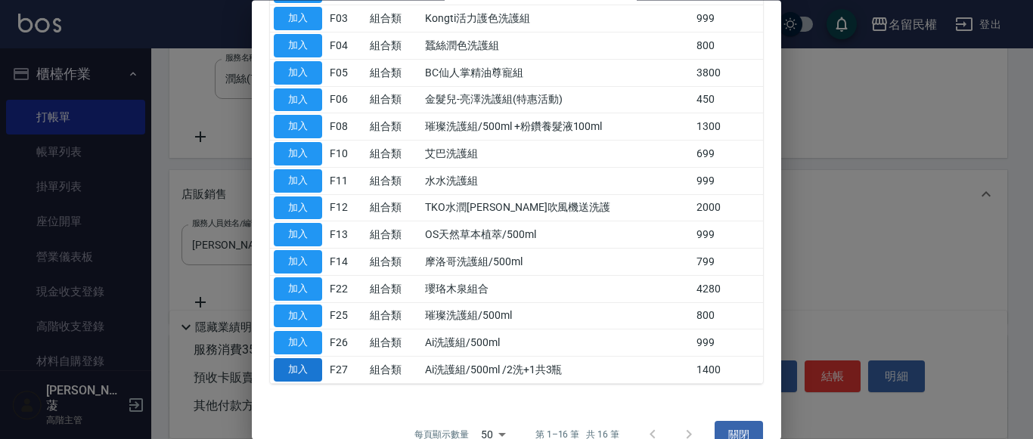
click at [299, 359] on button "加入" at bounding box center [298, 370] width 48 height 23
type input "Ai洗護組/500ml /2洗+1共3瓶"
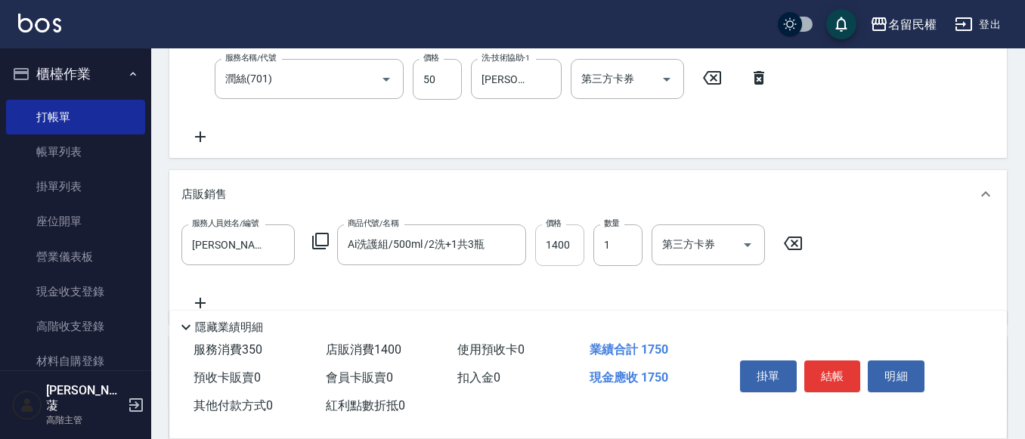
click at [553, 245] on input "1400" at bounding box center [559, 245] width 49 height 41
type input "1200"
click at [830, 361] on button "結帳" at bounding box center [833, 377] width 57 height 32
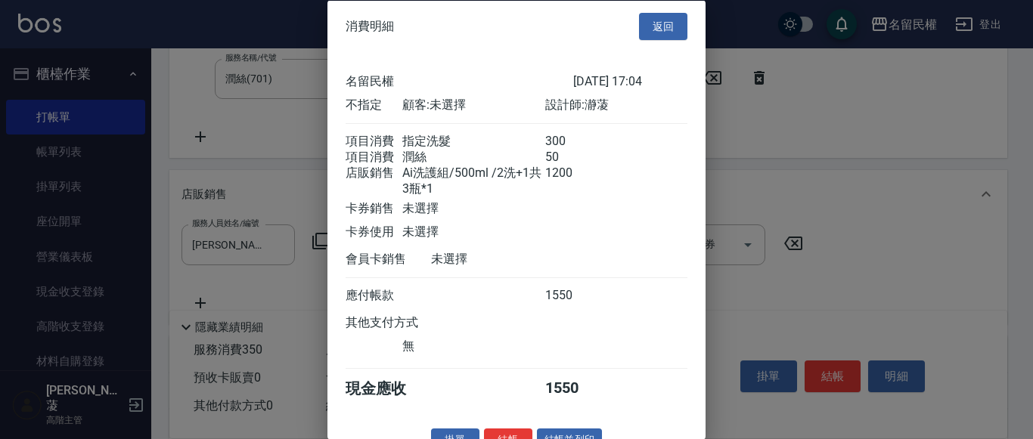
scroll to position [48, 0]
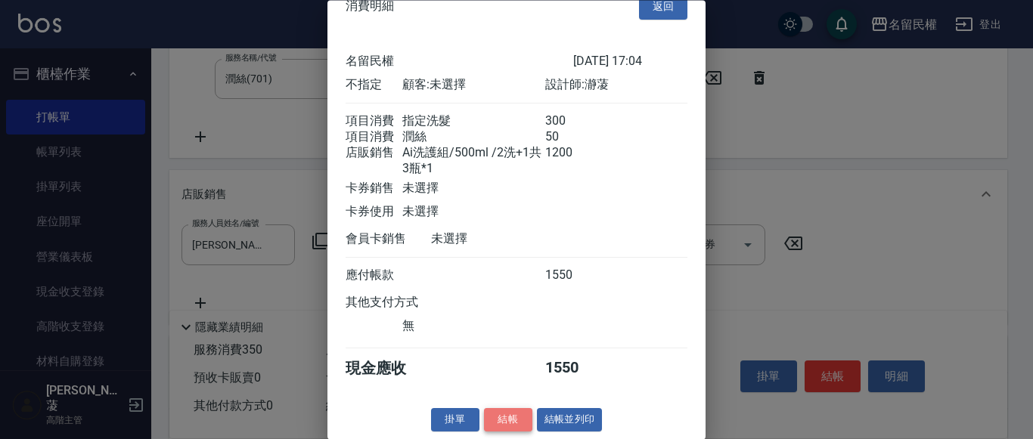
click at [494, 411] on button "結帳" at bounding box center [508, 420] width 48 height 23
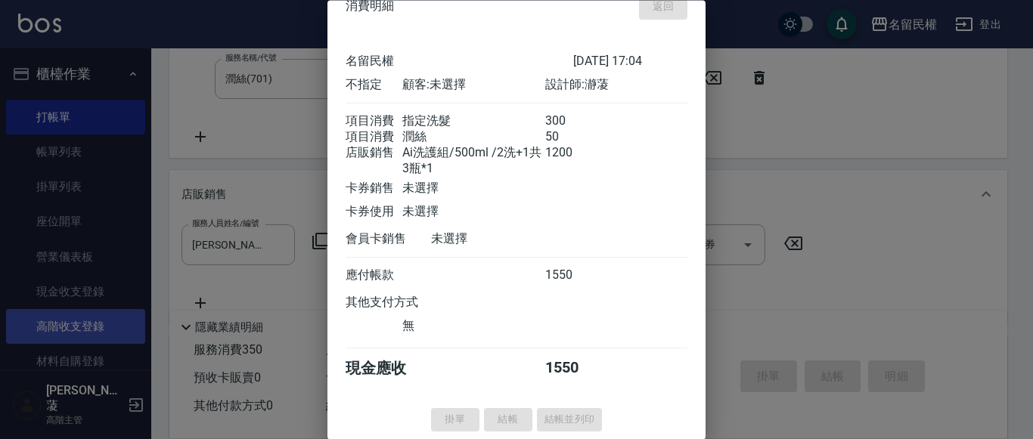
type input "2025/10/13 17:05"
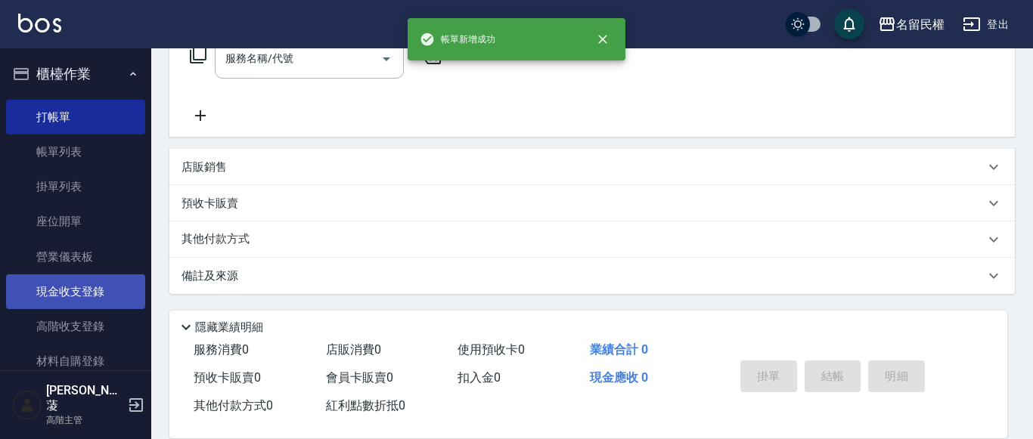
scroll to position [0, 0]
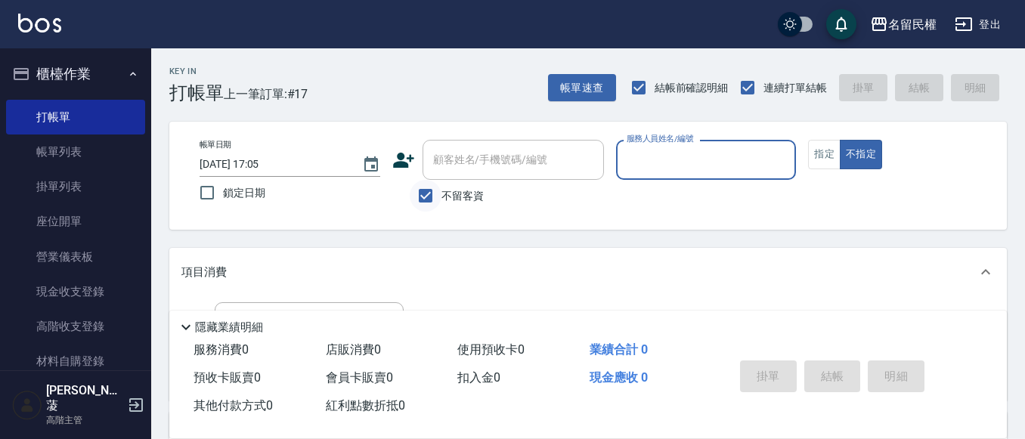
click at [415, 201] on input "不留客資" at bounding box center [426, 196] width 32 height 32
checkbox input "false"
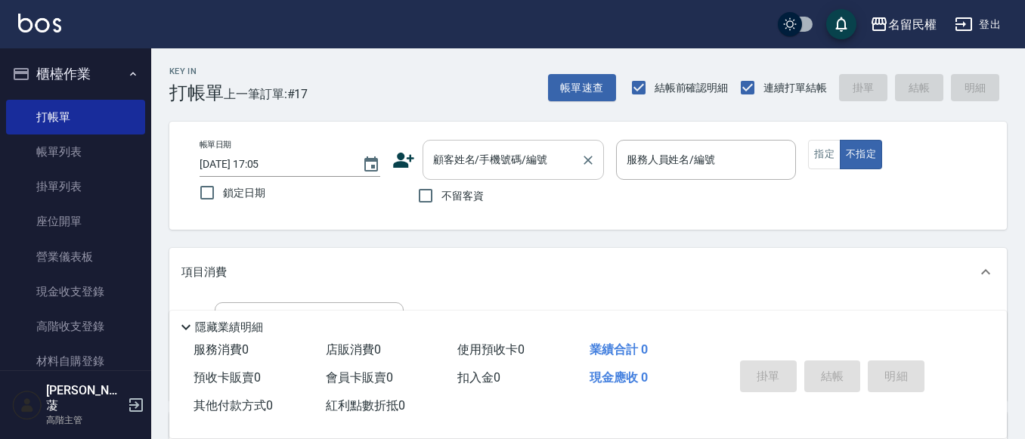
click at [485, 158] on input "顧客姓名/手機號碼/編號" at bounding box center [501, 160] width 145 height 26
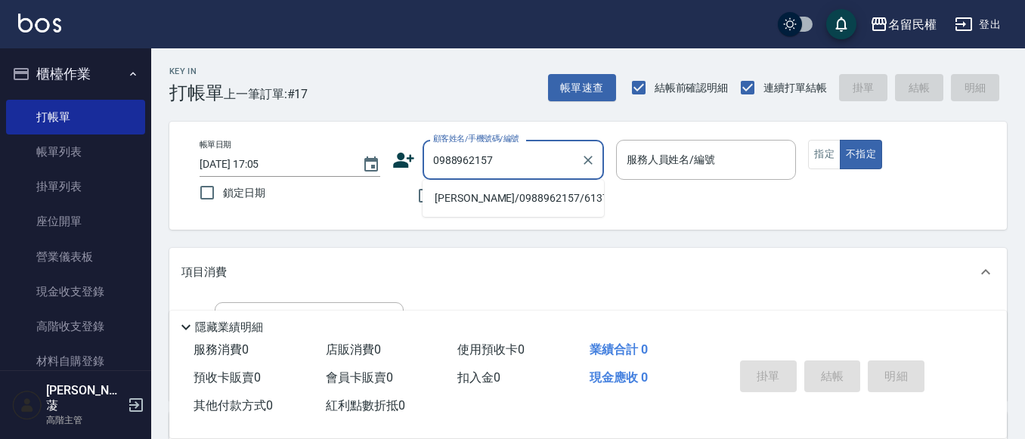
click at [511, 203] on li "毛淑英/0988962157/6137" at bounding box center [513, 198] width 181 height 25
type input "毛淑英/0988962157/6137"
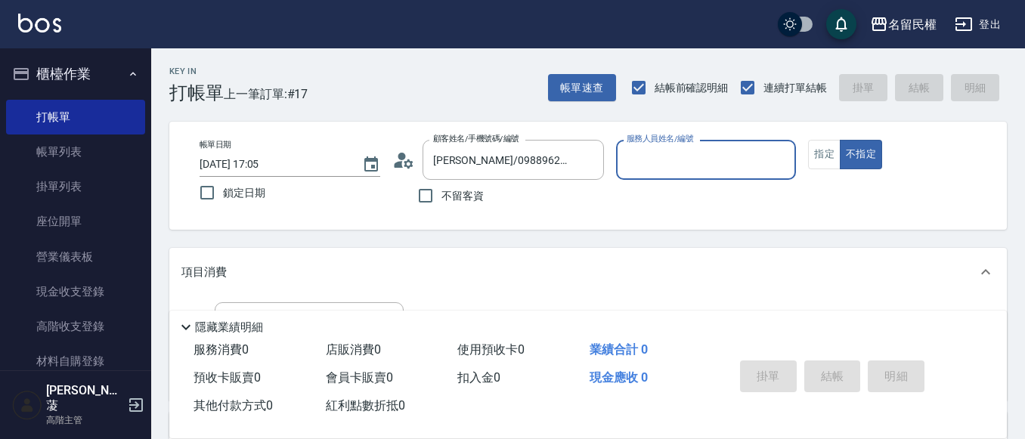
click at [397, 161] on icon at bounding box center [403, 160] width 23 height 23
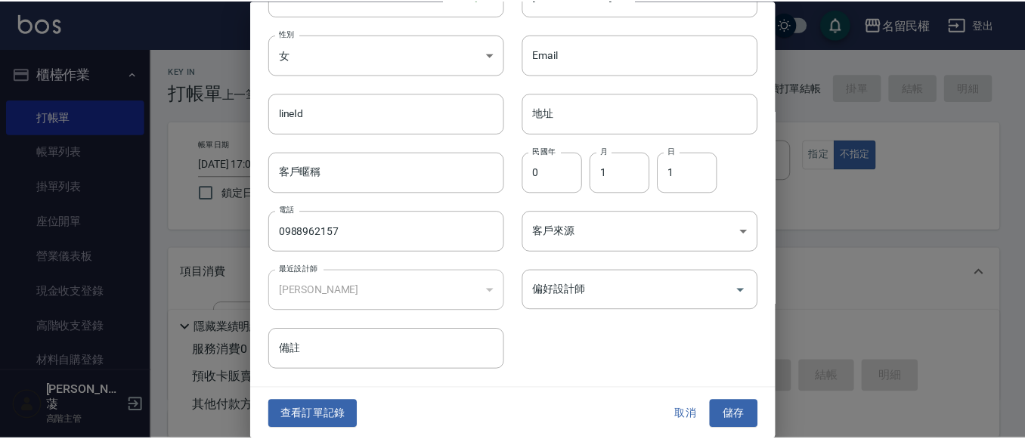
scroll to position [85, 0]
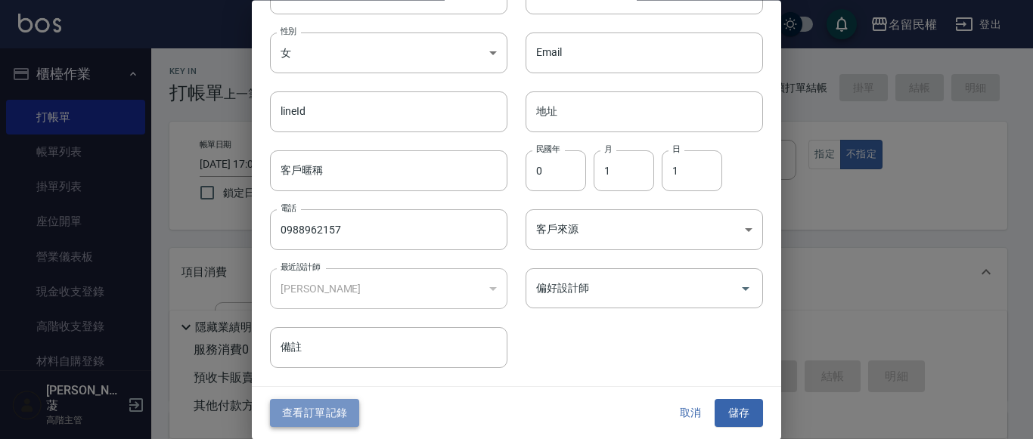
click at [317, 403] on button "查看訂單記錄" at bounding box center [314, 414] width 89 height 28
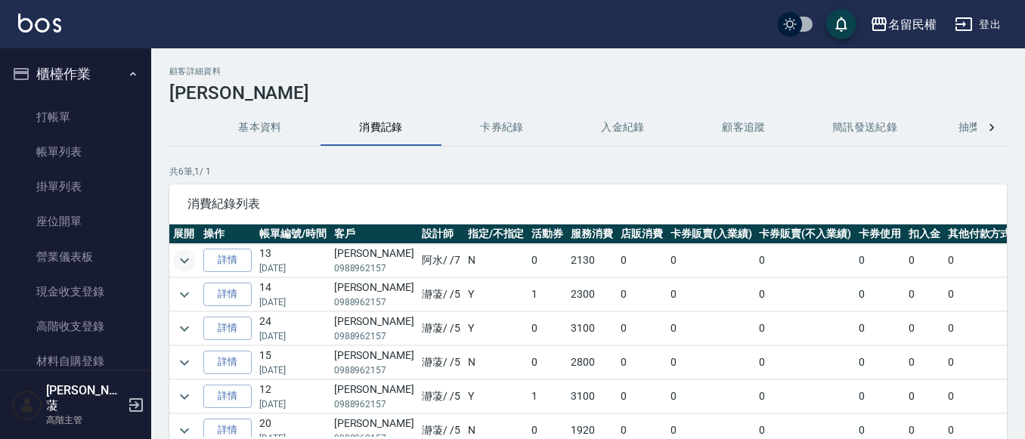
click at [185, 258] on icon "expand row" at bounding box center [184, 261] width 18 height 18
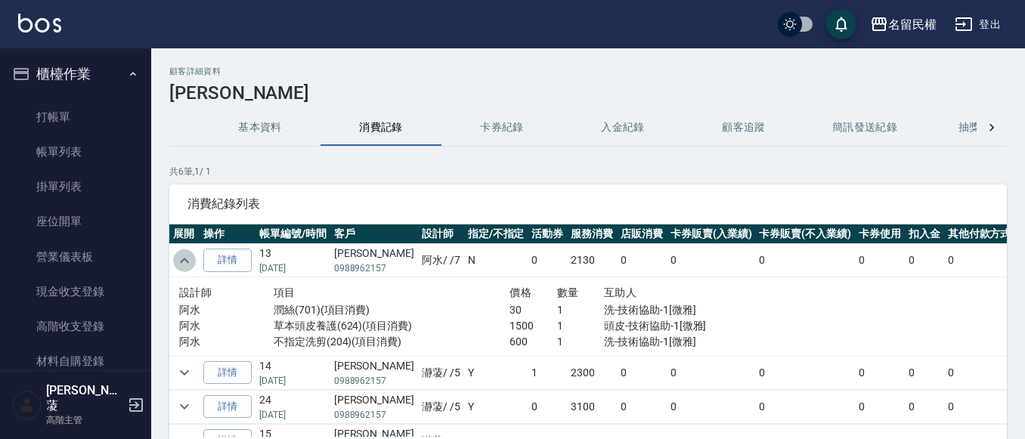
click at [185, 258] on icon "expand row" at bounding box center [184, 261] width 18 height 18
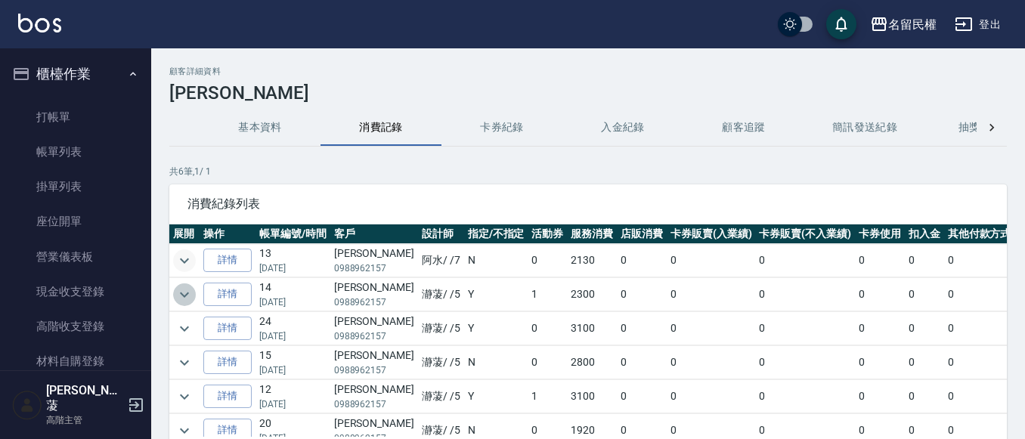
click at [185, 296] on icon "expand row" at bounding box center [184, 294] width 9 height 5
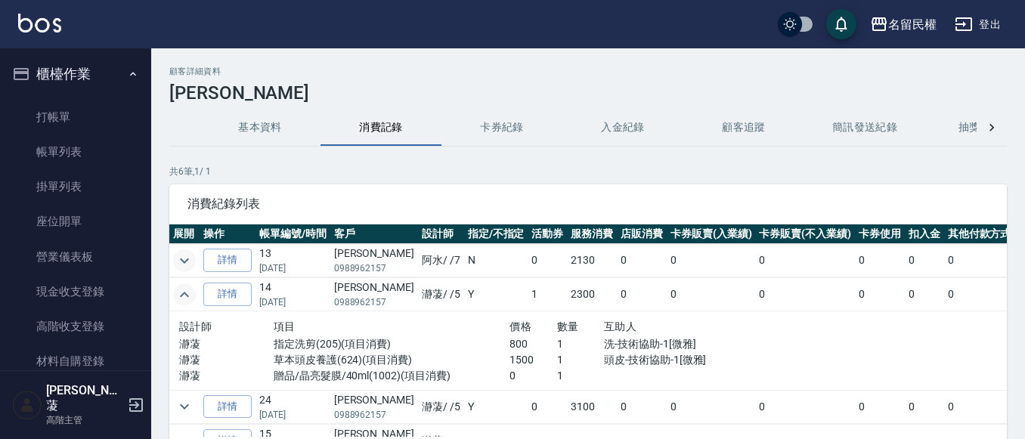
scroll to position [76, 0]
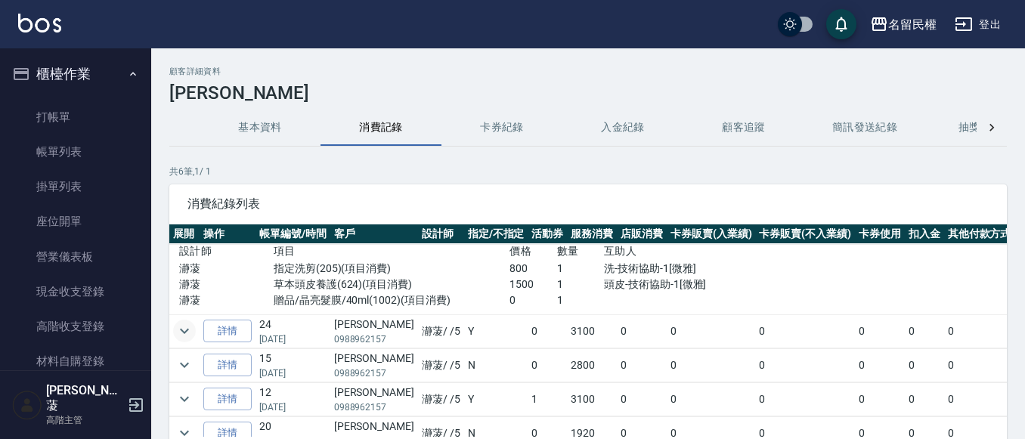
click at [188, 333] on icon "expand row" at bounding box center [184, 331] width 18 height 18
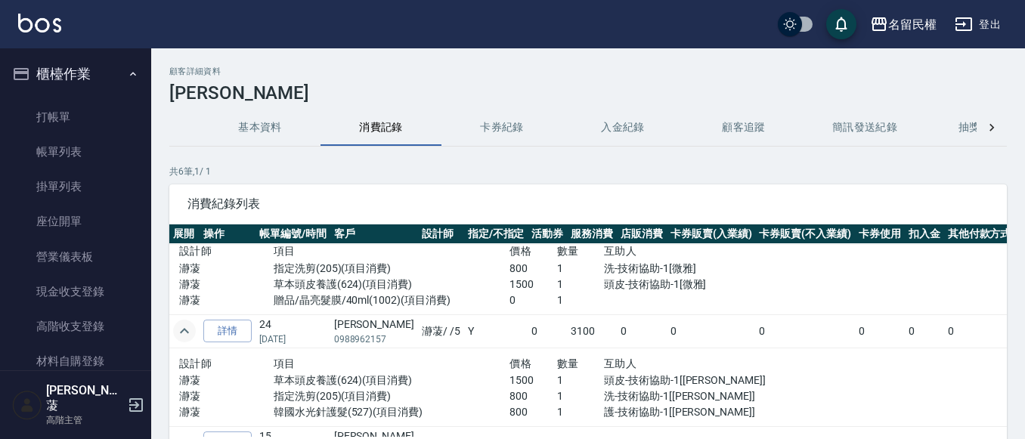
click at [188, 333] on icon "expand row" at bounding box center [184, 330] width 9 height 5
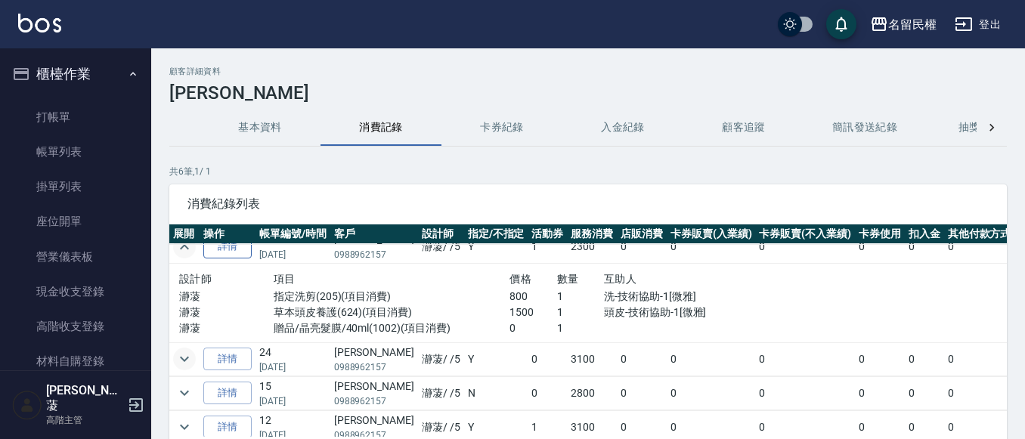
scroll to position [0, 0]
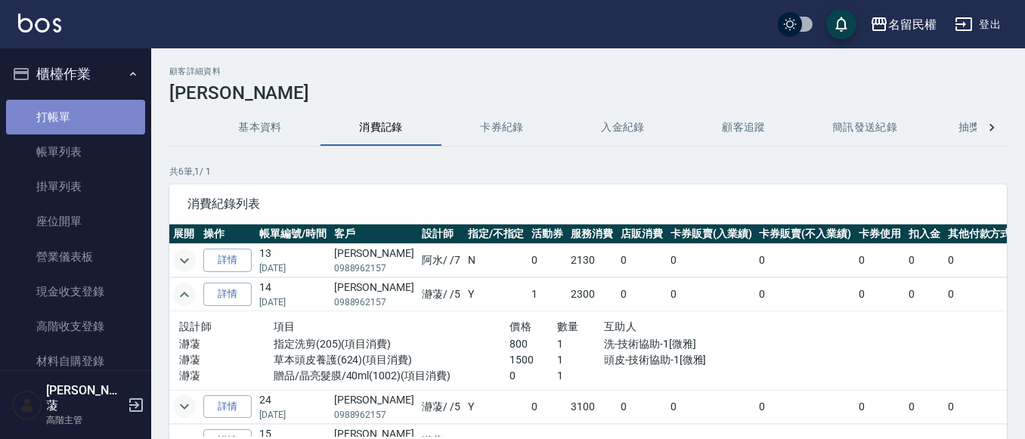
click at [75, 104] on link "打帳單" at bounding box center [75, 117] width 139 height 35
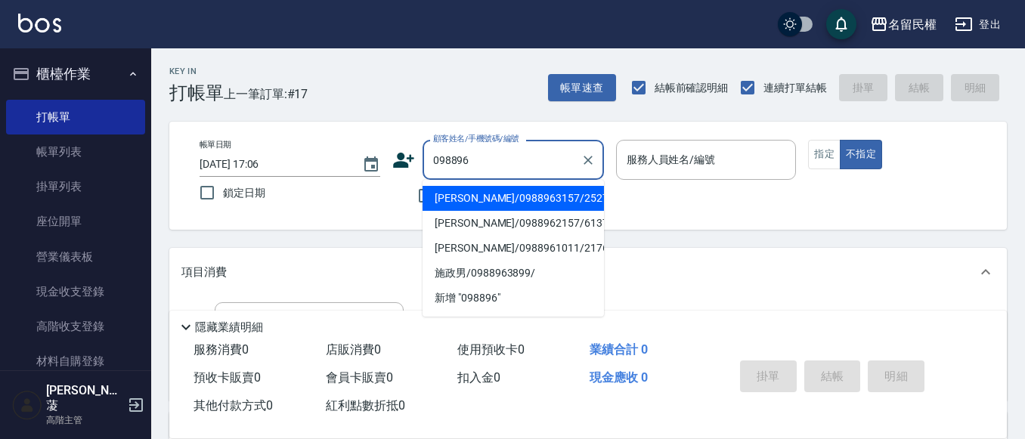
click at [528, 204] on li "毛淑英/0988963157/2527" at bounding box center [513, 198] width 181 height 25
type input "毛淑英/0988963157/2527"
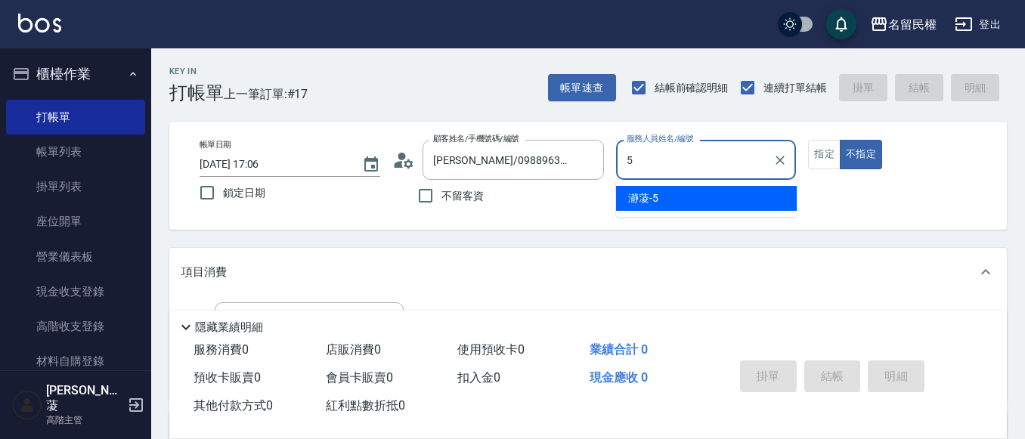
type input "瀞蓤-5"
type button "false"
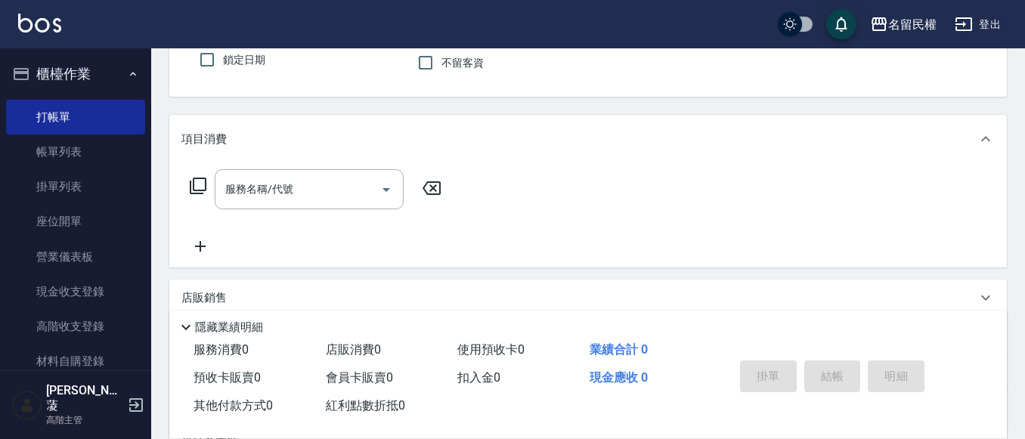
scroll to position [151, 0]
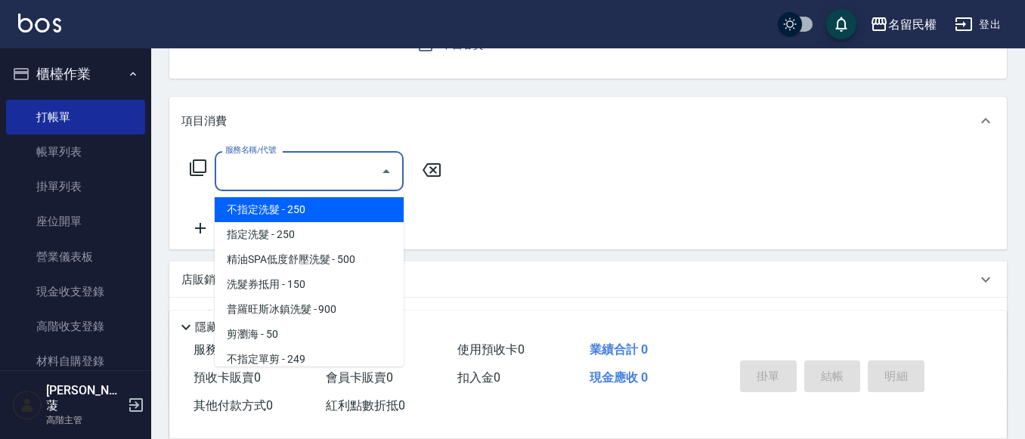
click at [281, 181] on input "服務名稱/代號" at bounding box center [298, 171] width 153 height 26
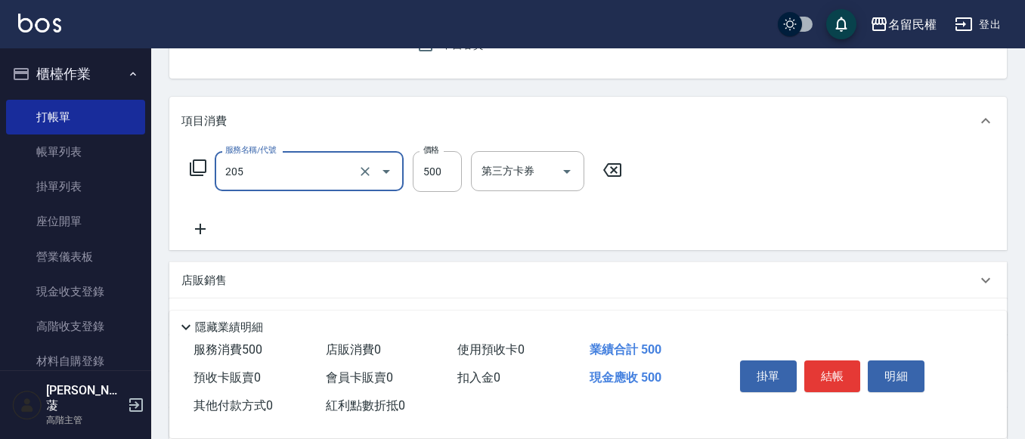
type input "指定洗剪(205)"
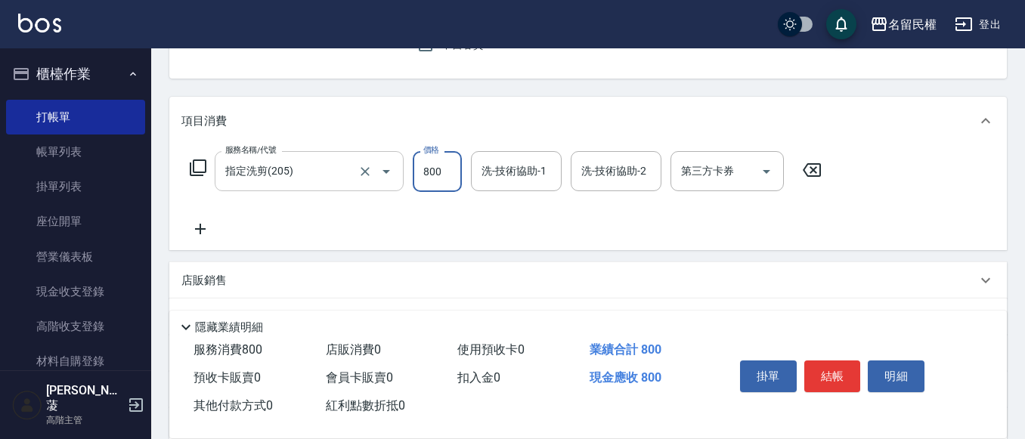
type input "800"
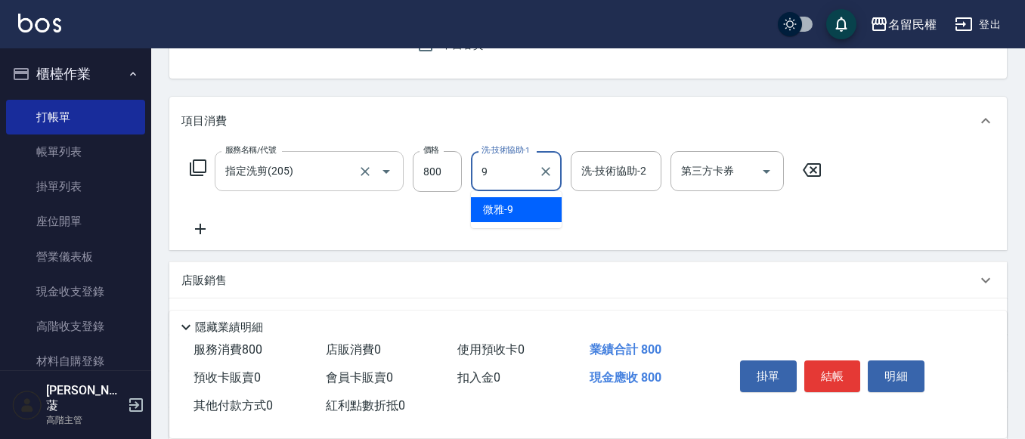
type input "微雅-9"
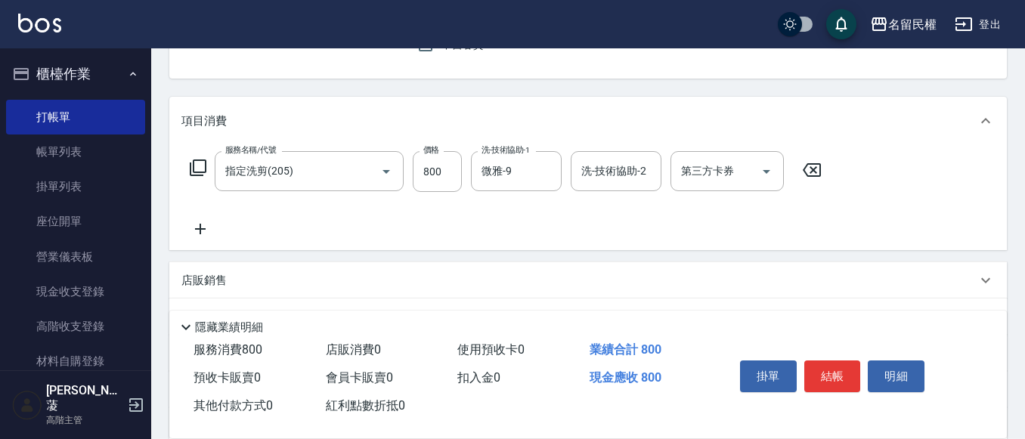
click at [200, 229] on icon at bounding box center [200, 229] width 11 height 11
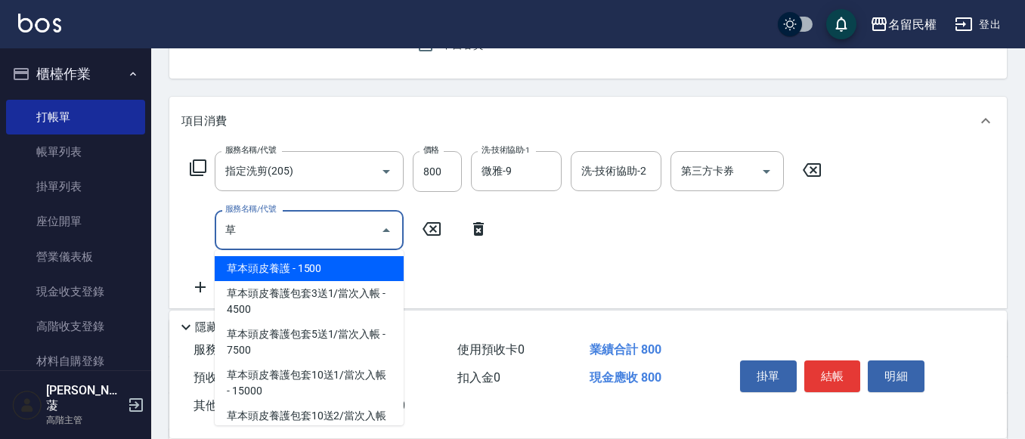
click at [240, 270] on span "草本頭皮養護 - 1500" at bounding box center [309, 268] width 189 height 25
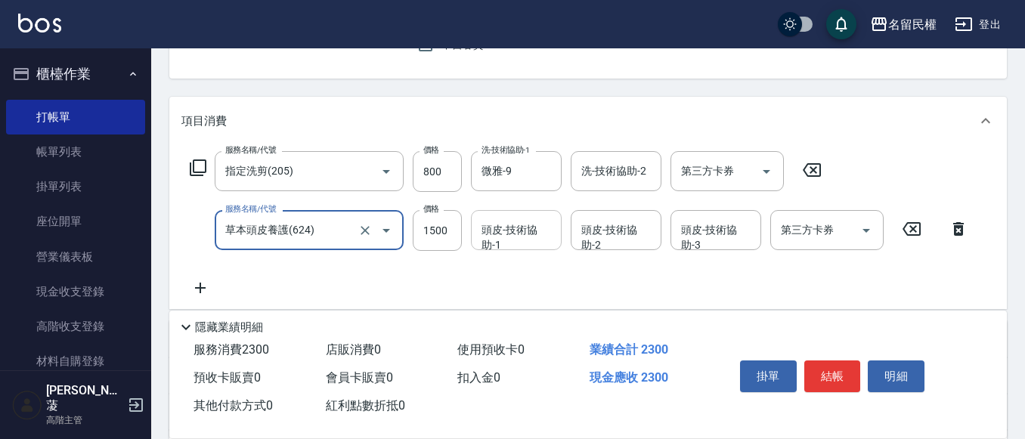
type input "草本頭皮養護(624)"
click at [523, 230] on div "頭皮-技術協助-1 頭皮-技術協助-1" at bounding box center [516, 230] width 91 height 40
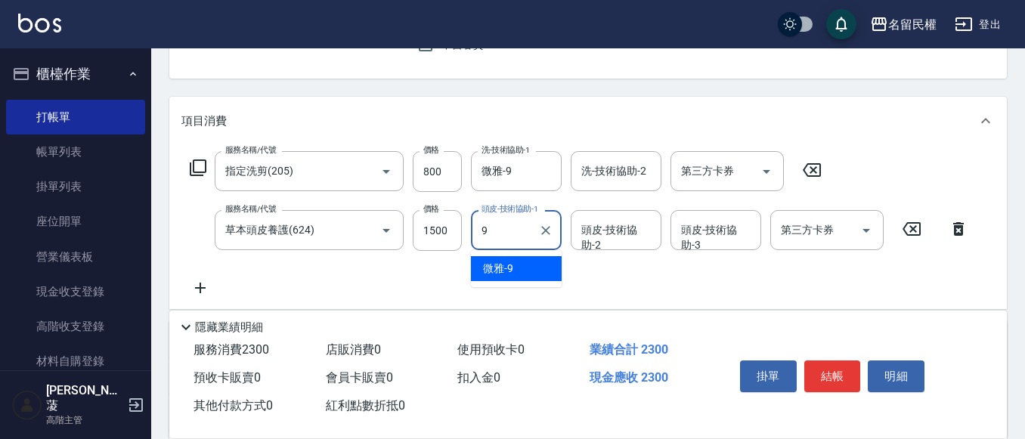
type input "微雅-9"
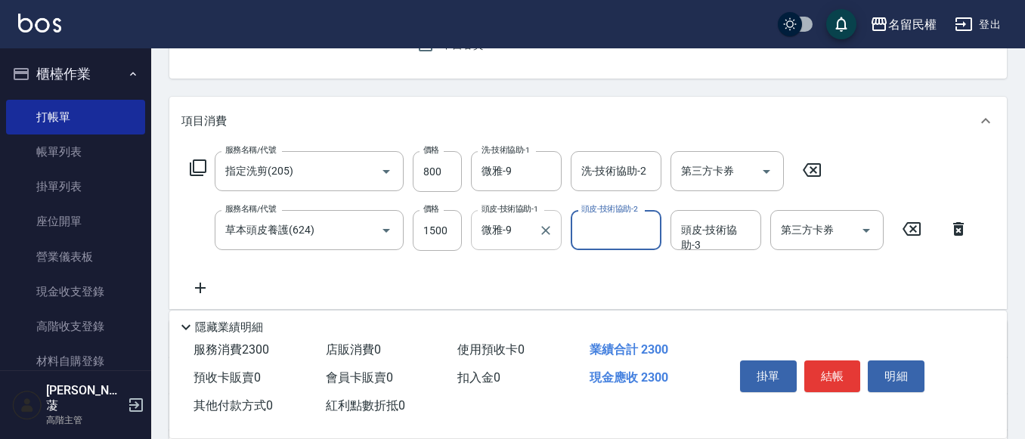
scroll to position [227, 0]
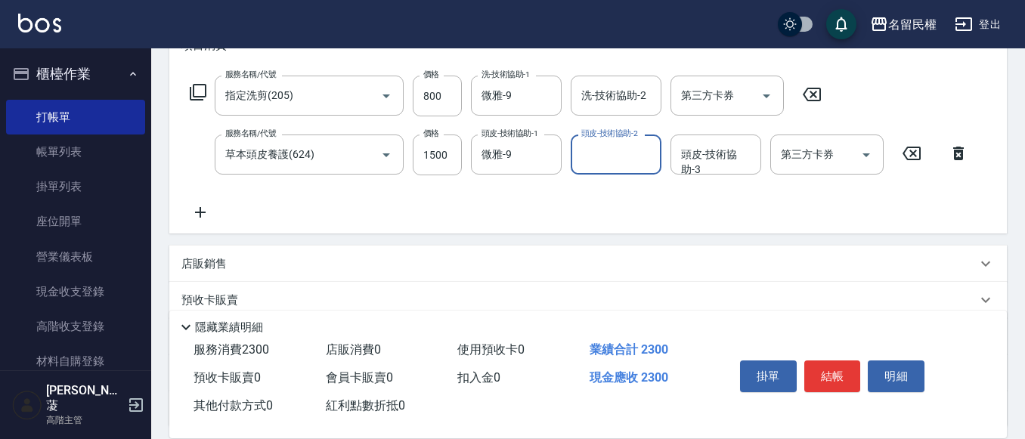
click at [205, 213] on icon at bounding box center [200, 212] width 11 height 11
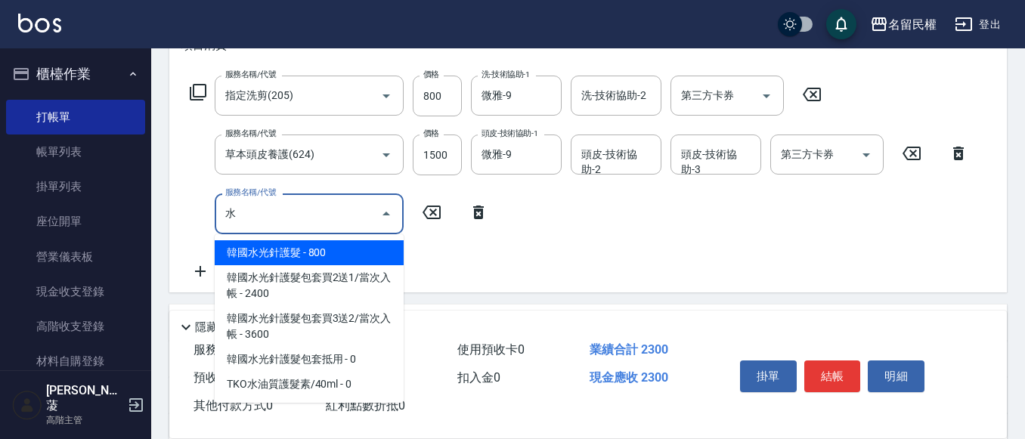
click at [305, 262] on span "韓國水光針護髮 - 800" at bounding box center [309, 252] width 189 height 25
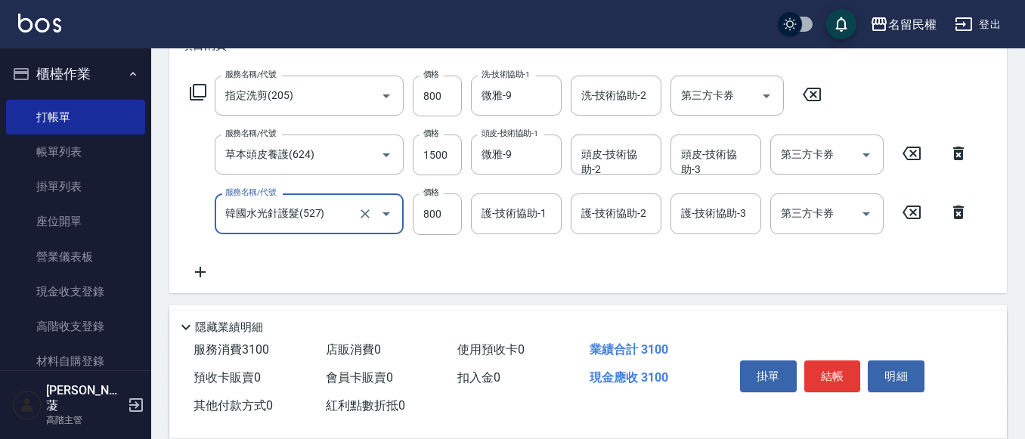
type input "韓國水光針護髮(527)"
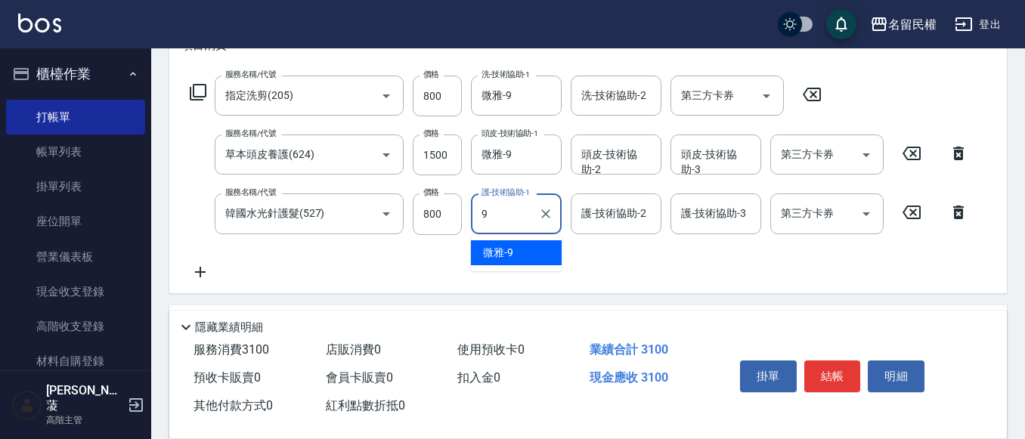
type input "微雅-9"
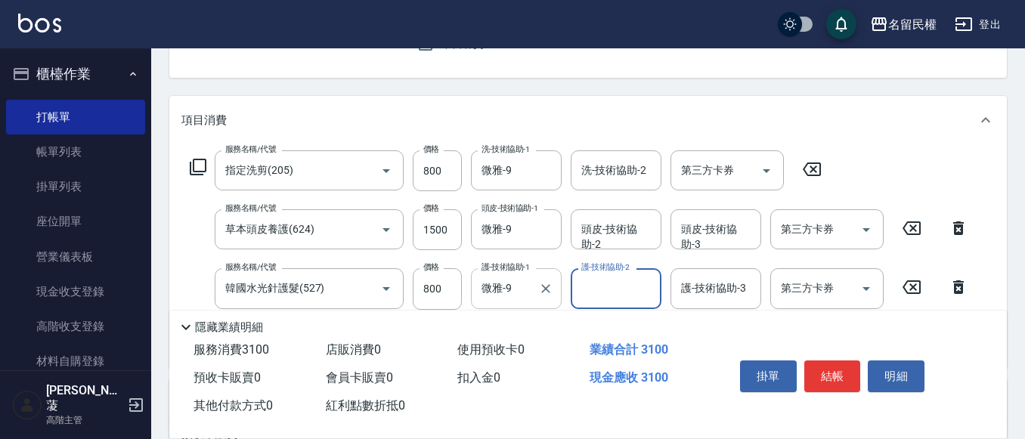
scroll to position [0, 0]
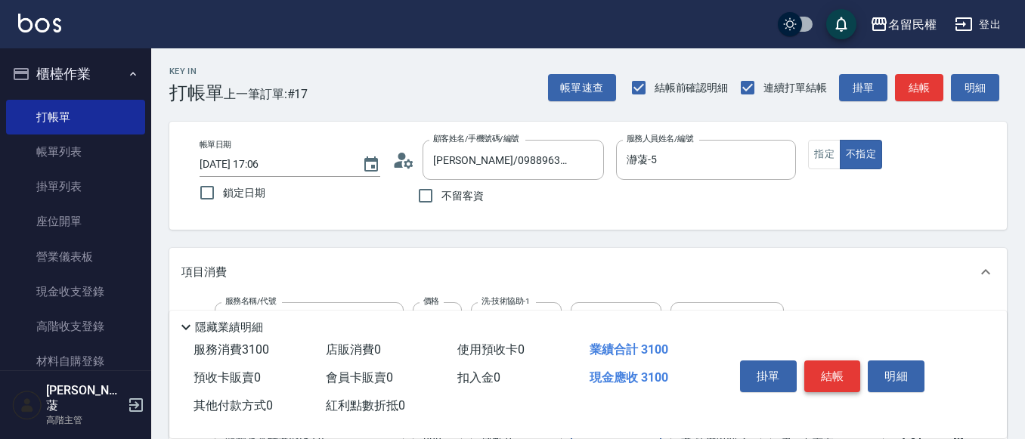
drag, startPoint x: 852, startPoint y: 368, endPoint x: 838, endPoint y: 369, distance: 14.4
click at [849, 370] on button "結帳" at bounding box center [833, 377] width 57 height 32
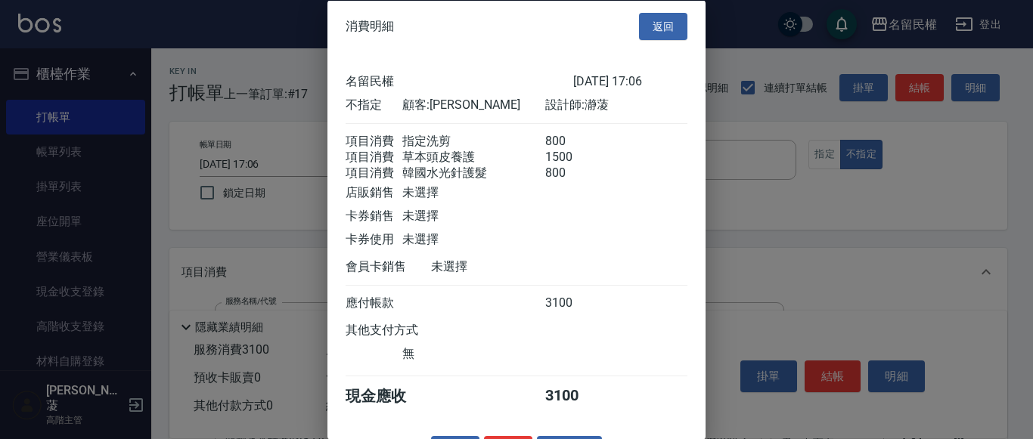
click at [829, 188] on div at bounding box center [516, 219] width 1033 height 439
click at [674, 29] on button "返回" at bounding box center [663, 26] width 48 height 28
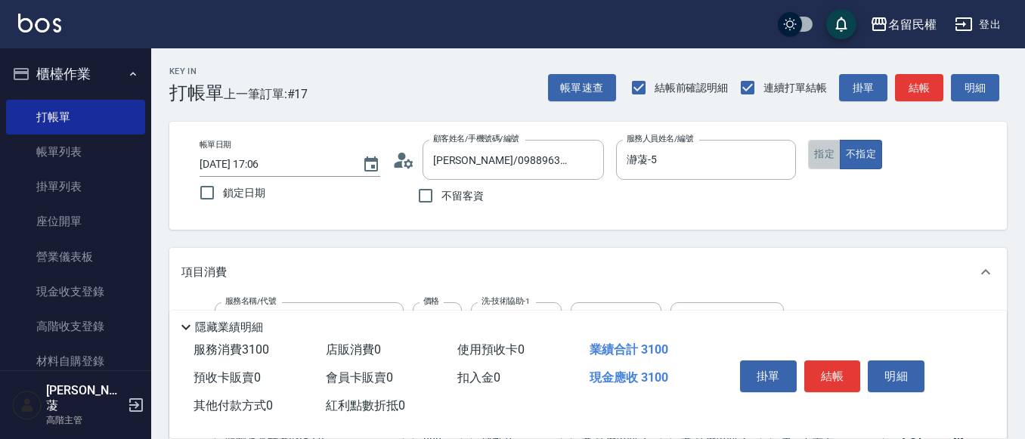
click at [839, 151] on button "指定" at bounding box center [824, 154] width 33 height 29
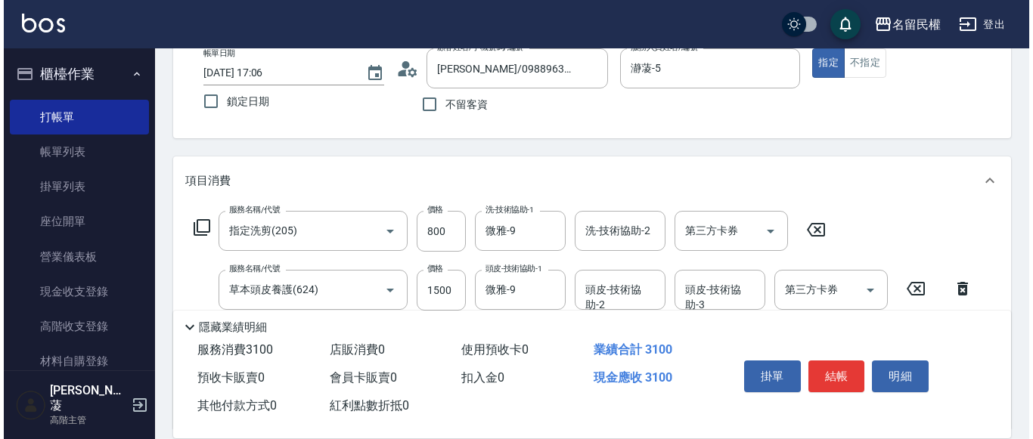
scroll to position [227, 0]
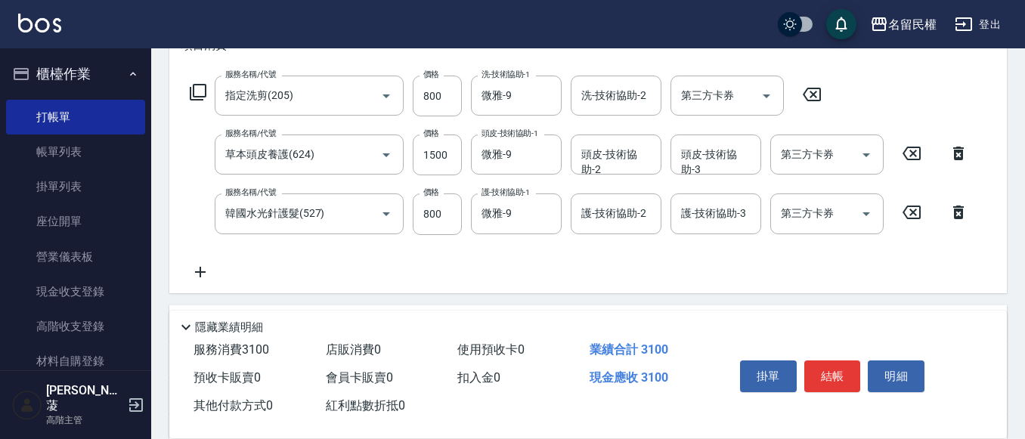
click at [843, 355] on div "掛單 結帳 明細" at bounding box center [832, 379] width 197 height 48
click at [843, 362] on button "結帳" at bounding box center [833, 377] width 57 height 32
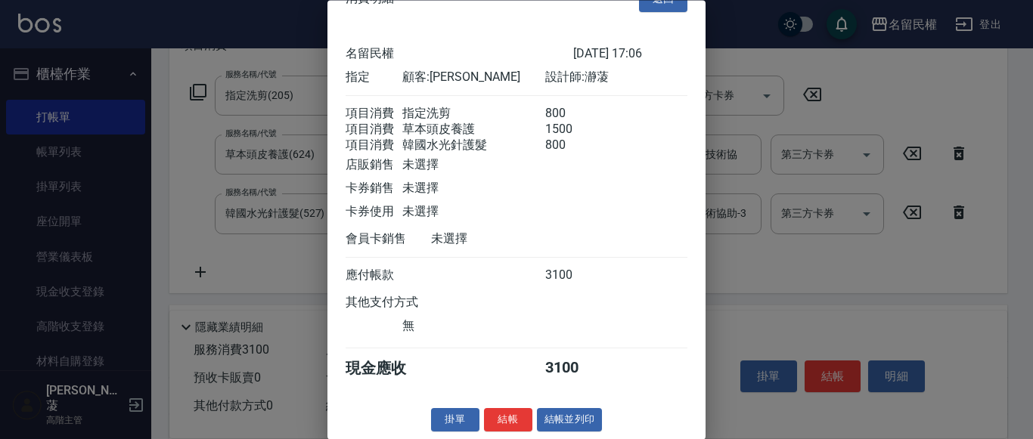
scroll to position [56, 0]
click at [507, 413] on button "結帳" at bounding box center [508, 420] width 48 height 23
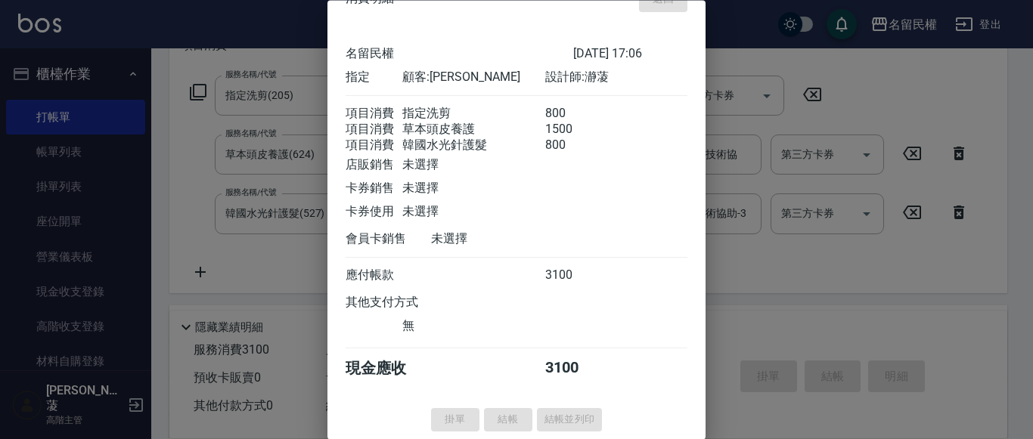
type input "2025/10/13 17:07"
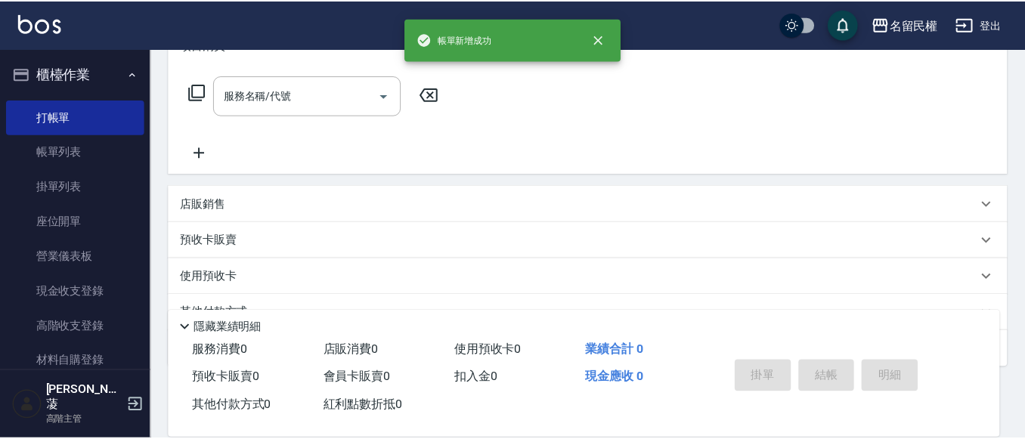
scroll to position [0, 0]
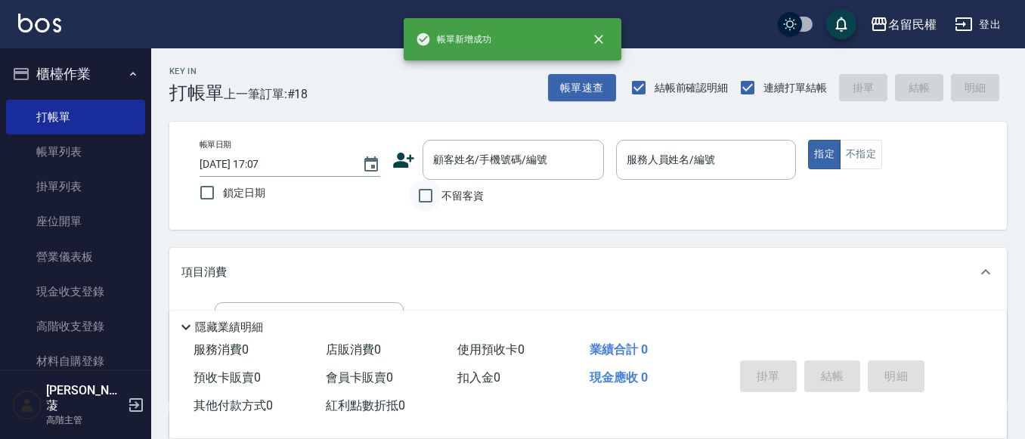
click at [432, 191] on input "不留客資" at bounding box center [426, 196] width 32 height 32
checkbox input "true"
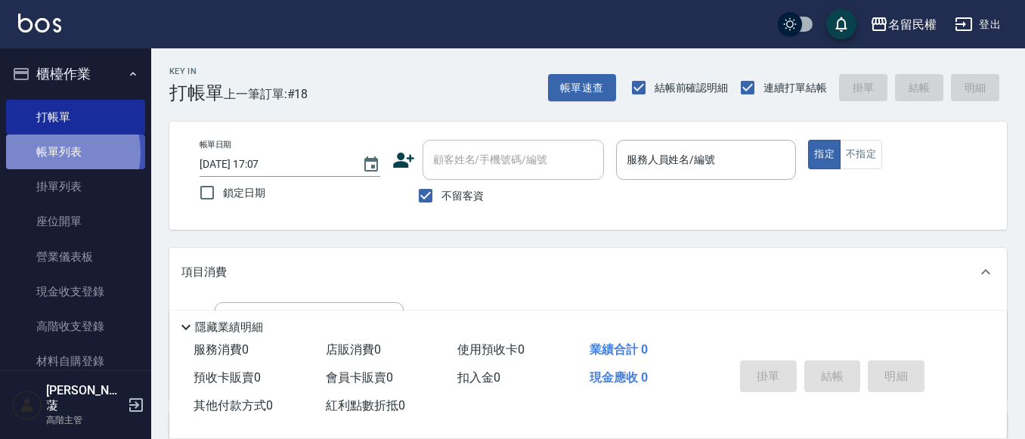
click at [54, 153] on link "帳單列表" at bounding box center [75, 152] width 139 height 35
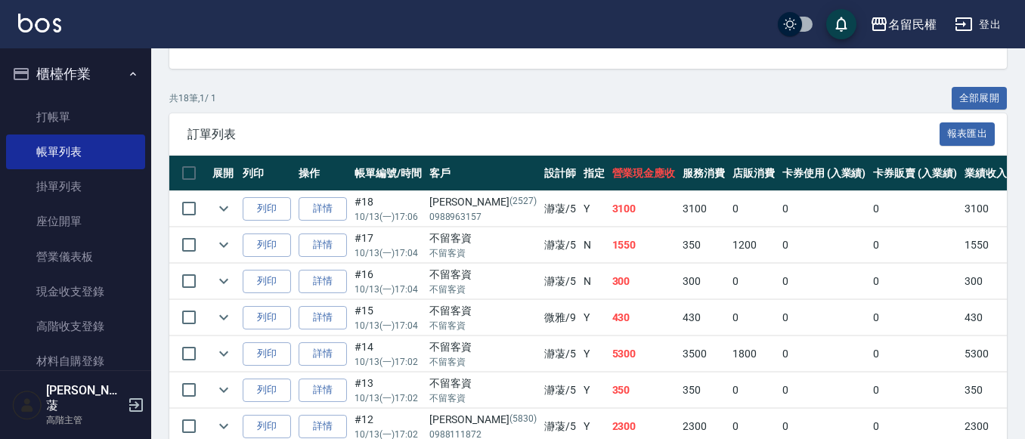
scroll to position [302, 0]
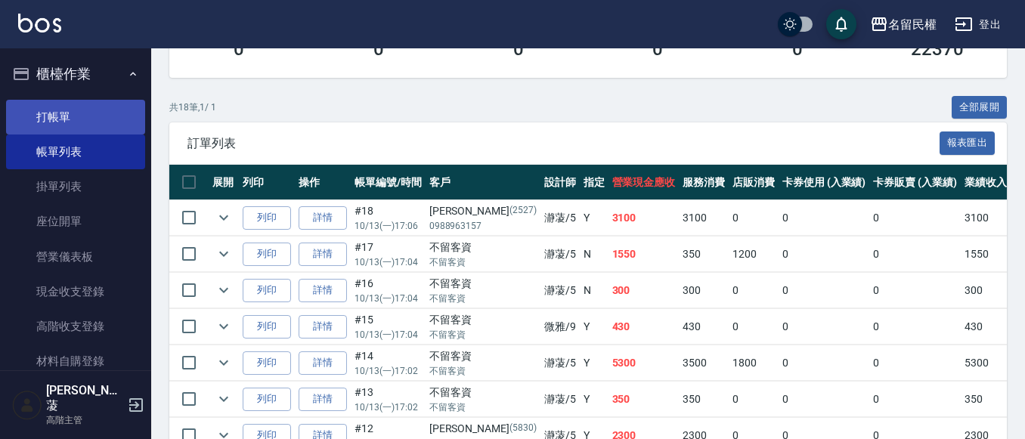
click at [83, 131] on link "打帳單" at bounding box center [75, 117] width 139 height 35
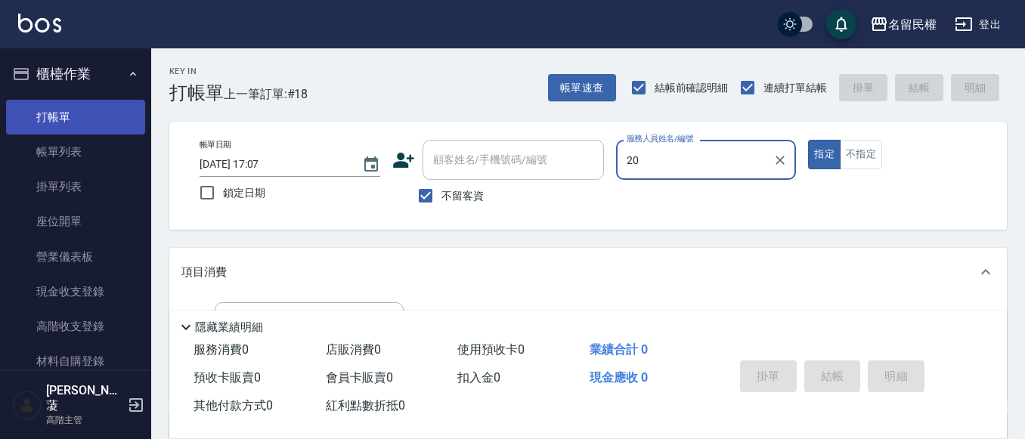
type input "2"
type input "瀞蓤-5"
type button "true"
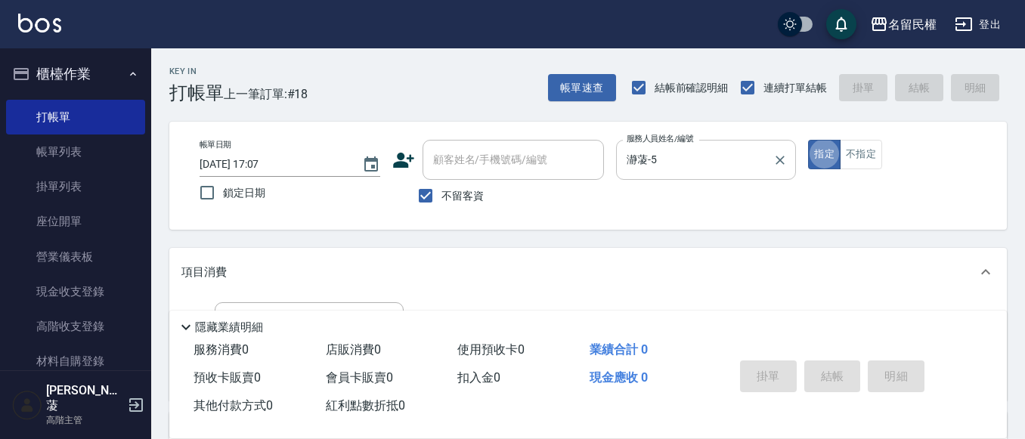
click at [641, 177] on div "瀞蓤-5 服務人員姓名/編號" at bounding box center [706, 160] width 181 height 40
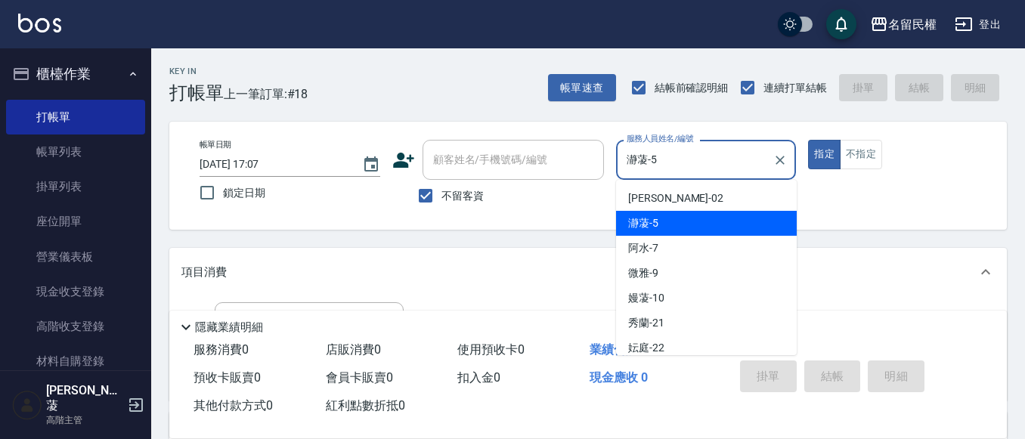
click at [641, 177] on div "瀞蓤-5 服務人員姓名/編號" at bounding box center [706, 160] width 181 height 40
click at [660, 163] on input "瀞蓤-5" at bounding box center [695, 160] width 144 height 26
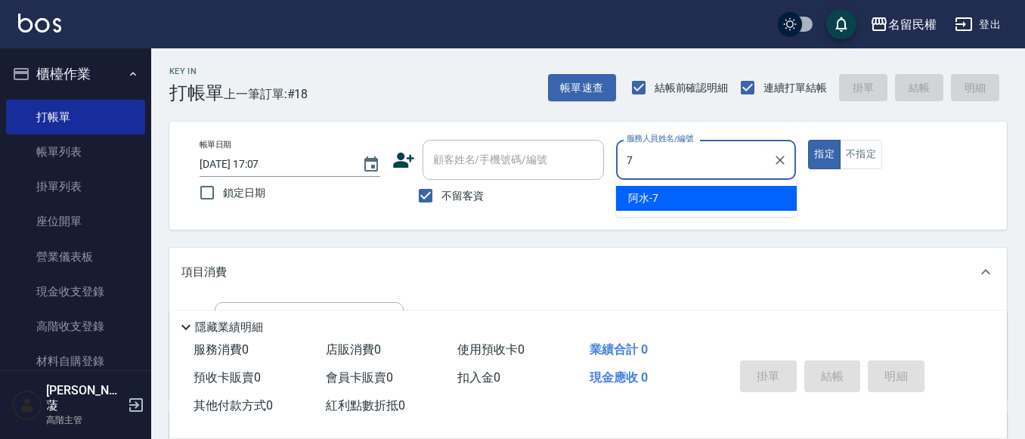
type input "阿水-7"
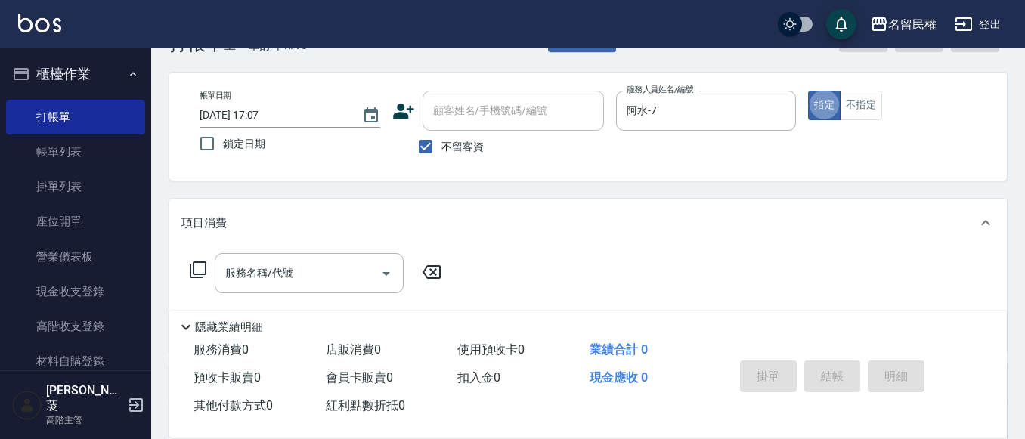
scroll to position [76, 0]
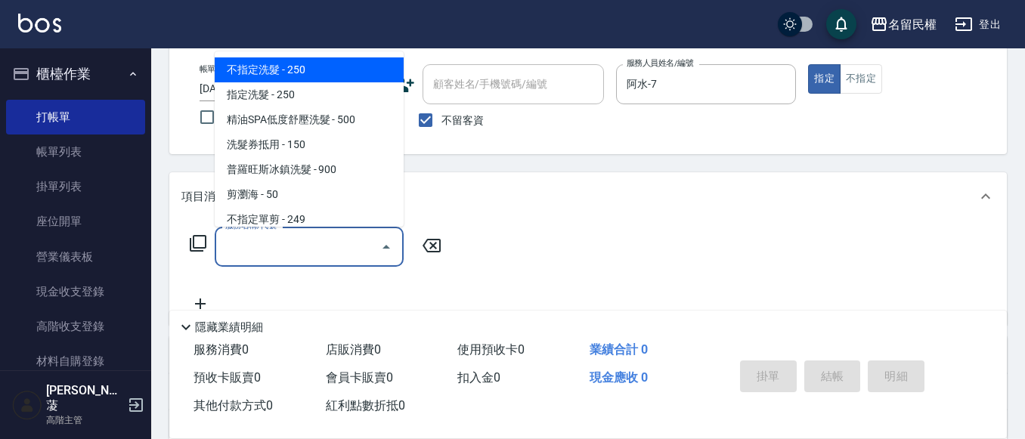
click at [265, 259] on input "服務名稱/代號" at bounding box center [298, 247] width 153 height 26
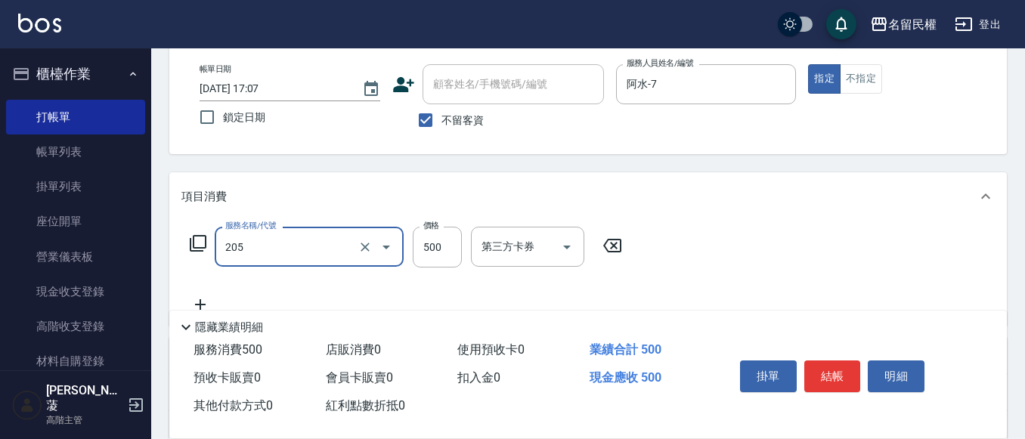
type input "指定洗剪(205)"
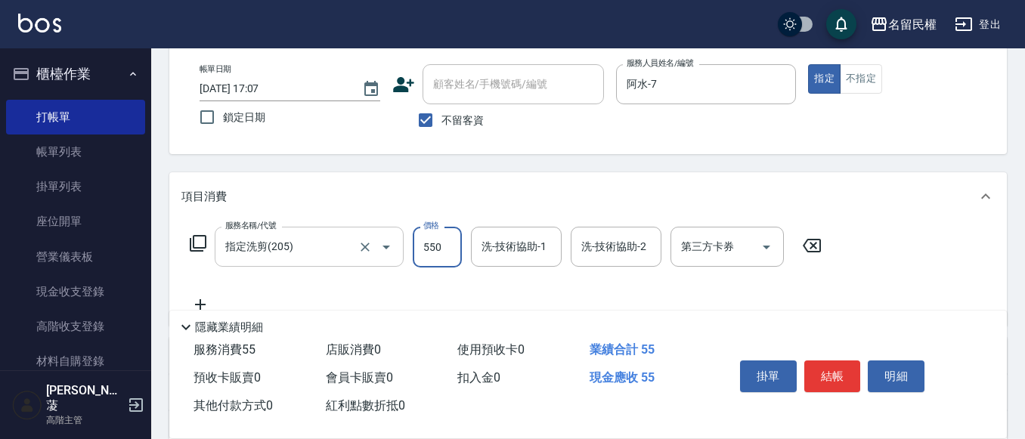
type input "550"
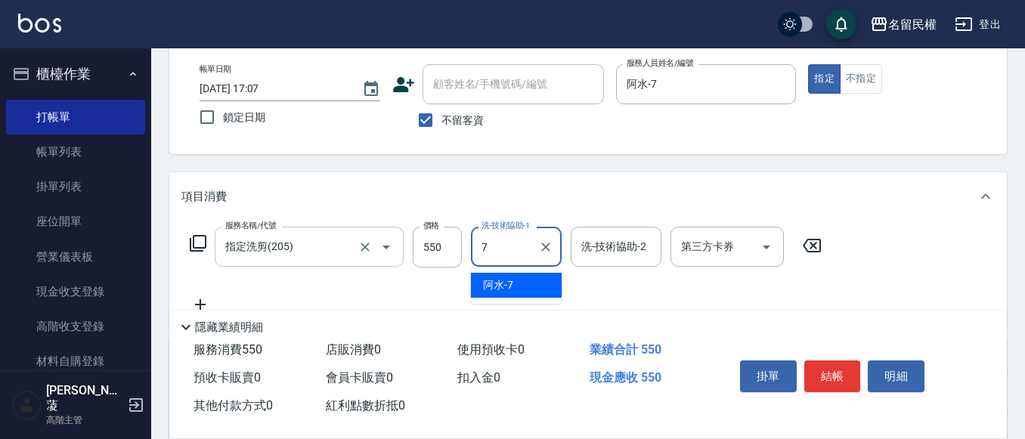
type input "阿水-7"
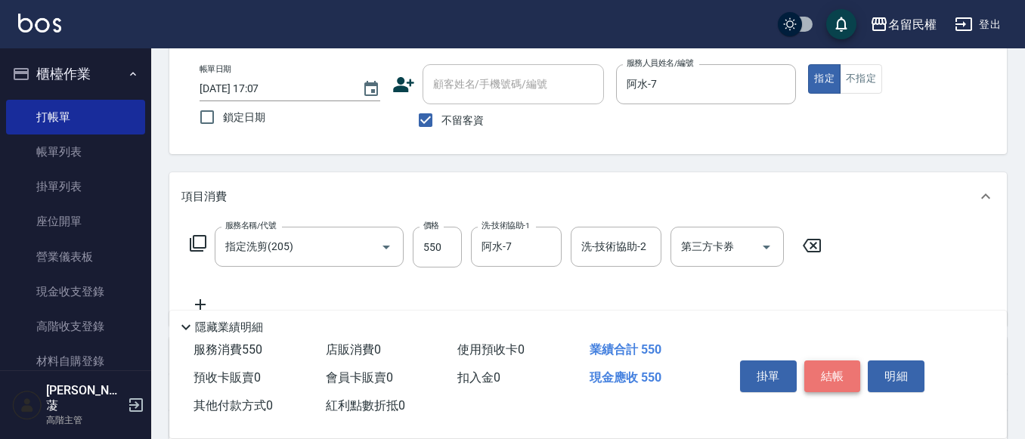
click at [829, 374] on button "結帳" at bounding box center [833, 377] width 57 height 32
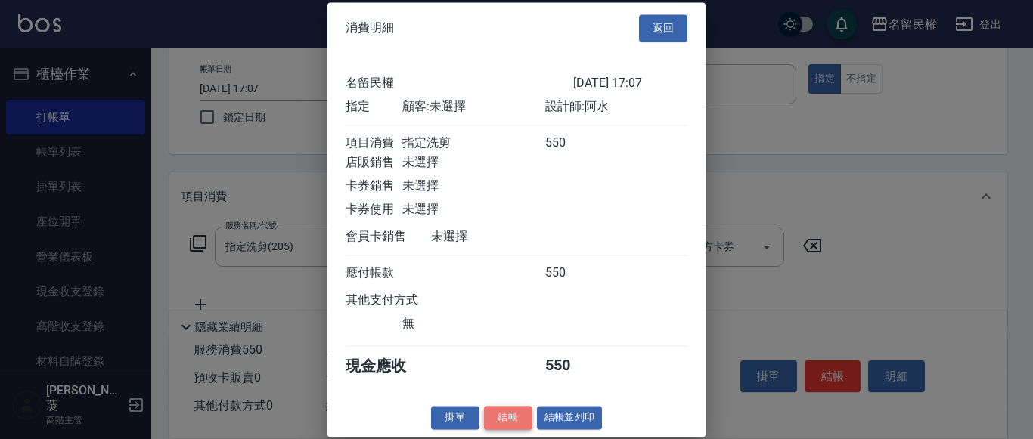
click at [501, 429] on button "結帳" at bounding box center [508, 417] width 48 height 23
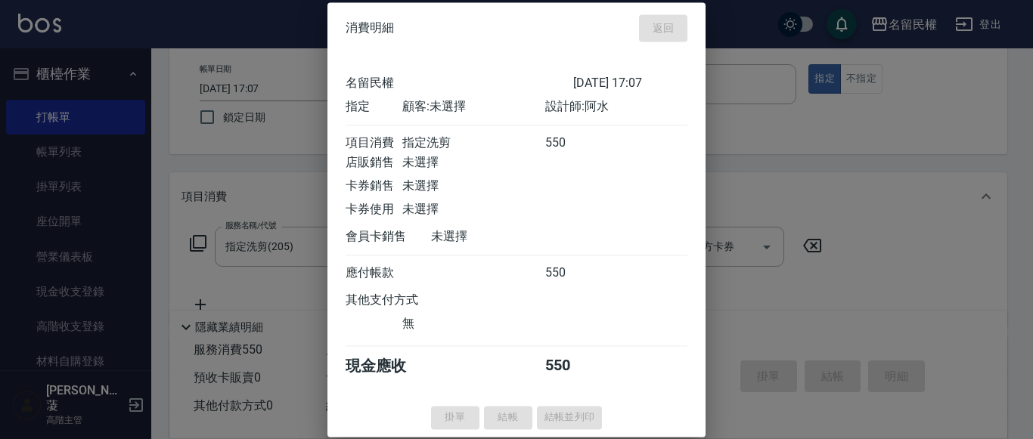
type input "2025/10/13 17:08"
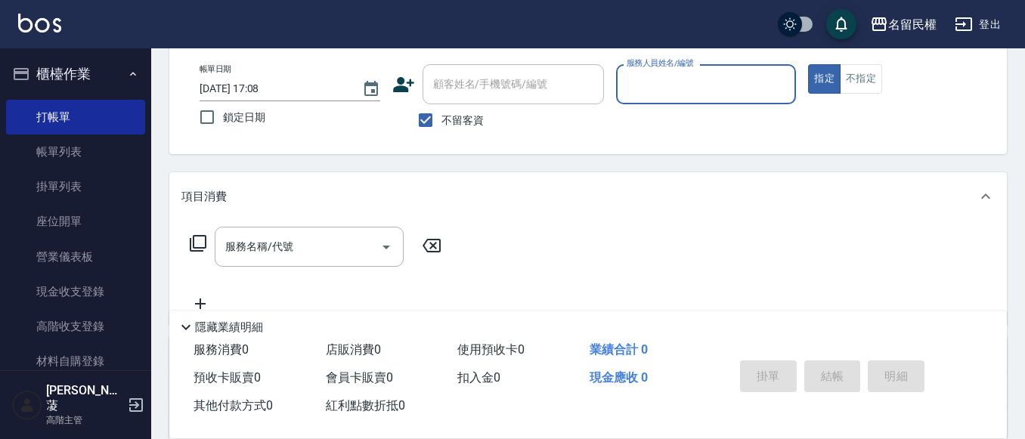
drag, startPoint x: 101, startPoint y: 139, endPoint x: 347, endPoint y: 222, distance: 260.1
click at [101, 139] on link "帳單列表" at bounding box center [75, 152] width 139 height 35
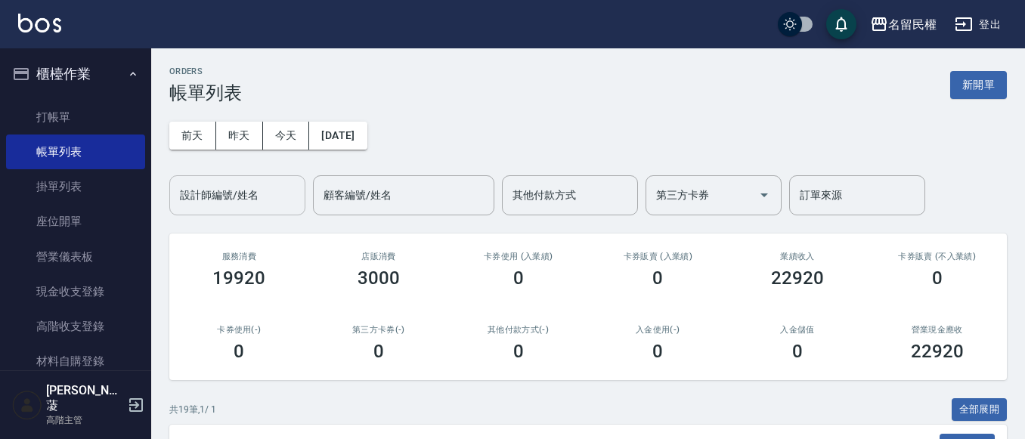
click at [215, 183] on div "設計師編號/姓名 設計師編號/姓名" at bounding box center [237, 195] width 136 height 40
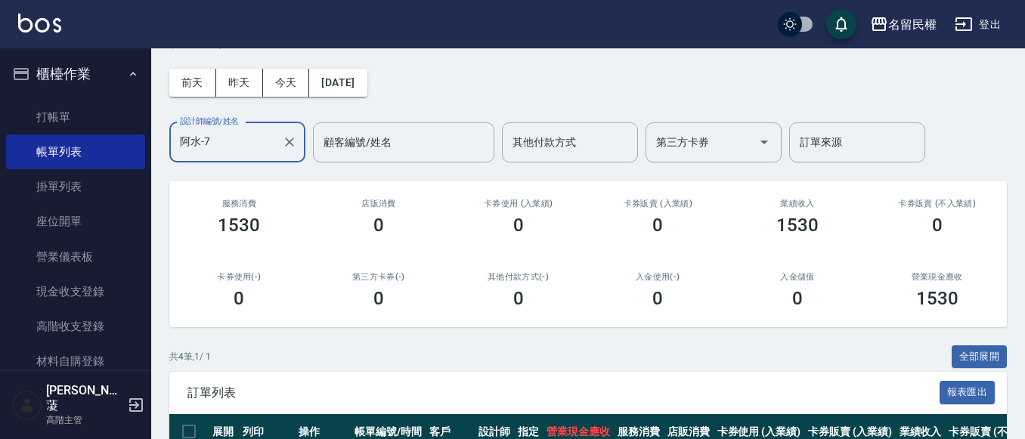
scroll to position [52, 0]
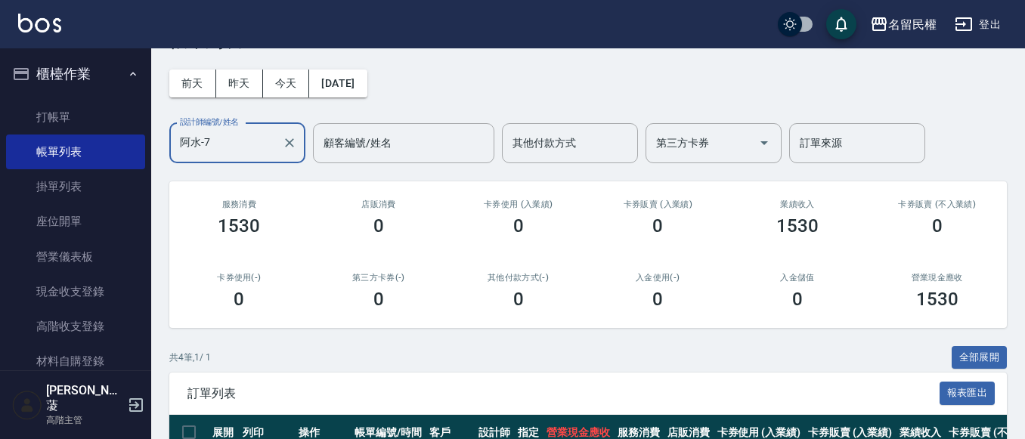
click at [243, 141] on input "阿水-7" at bounding box center [226, 143] width 100 height 26
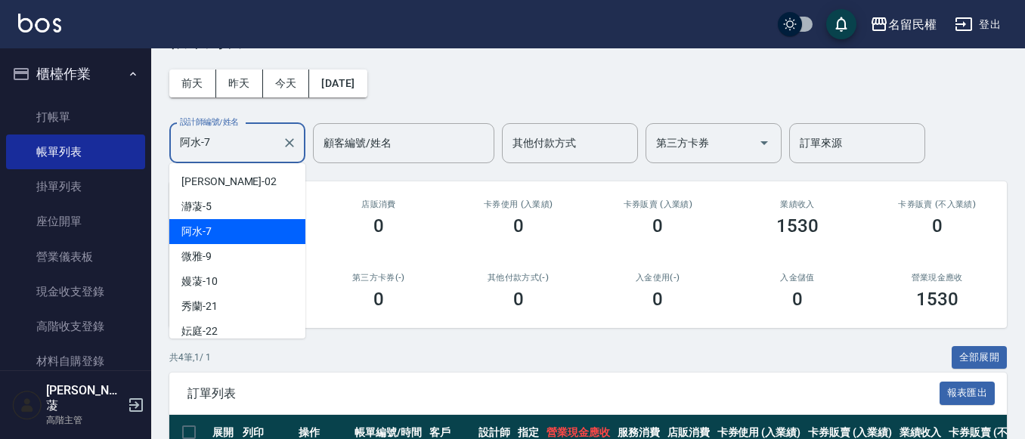
click at [243, 141] on input "阿水-7" at bounding box center [226, 143] width 100 height 26
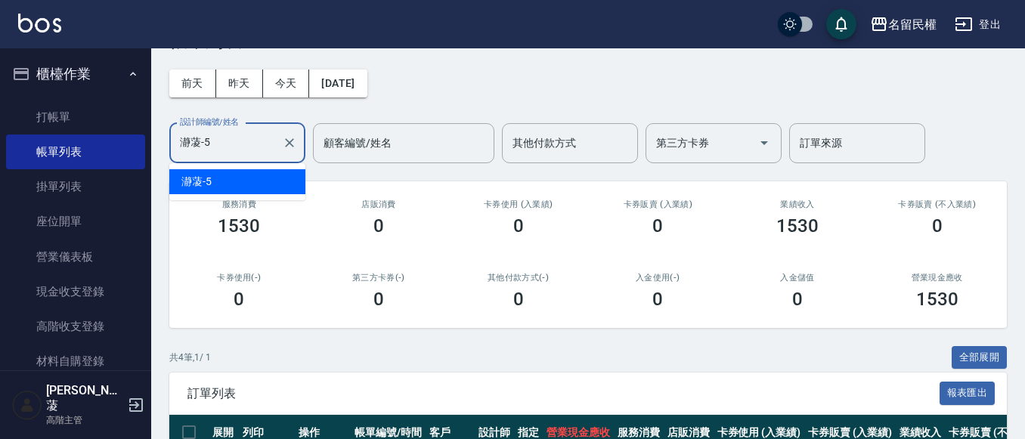
scroll to position [0, 0]
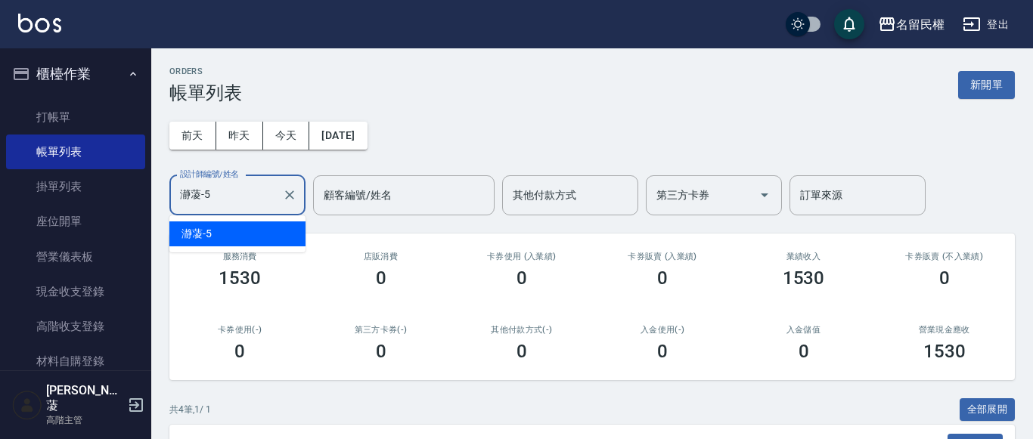
type input "瀞蓤-5"
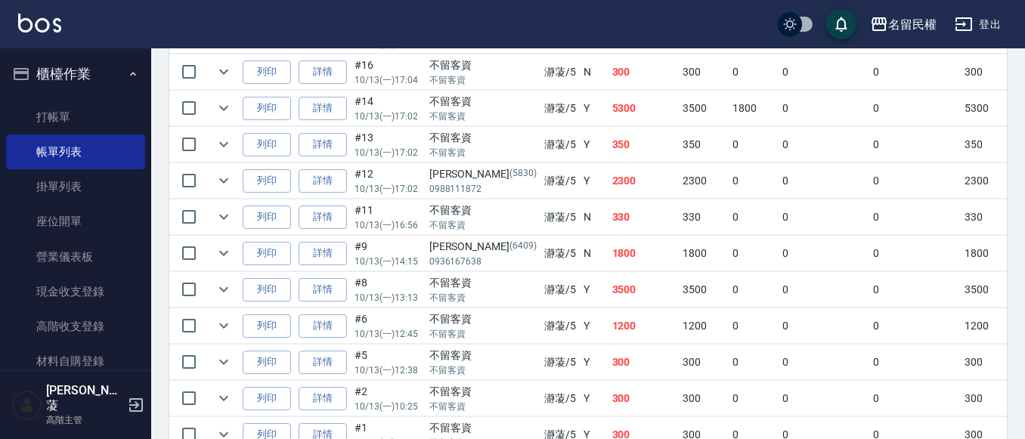
scroll to position [529, 0]
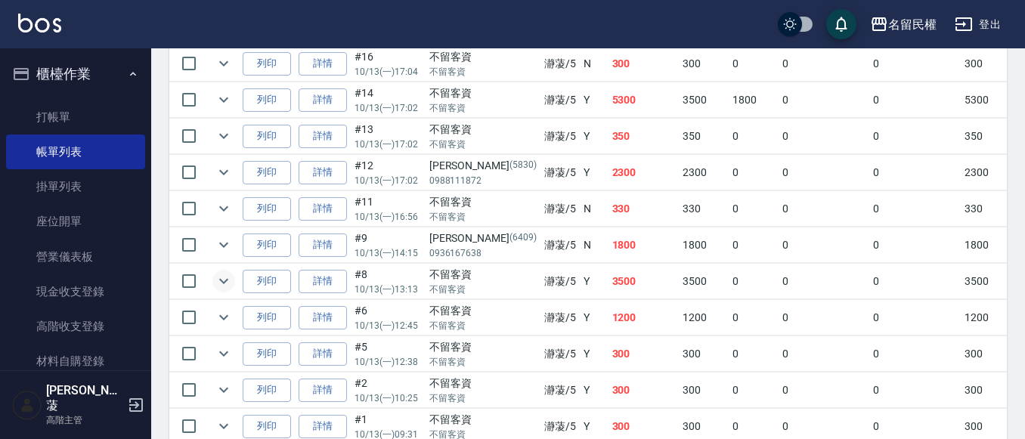
click at [228, 282] on icon "expand row" at bounding box center [224, 281] width 18 height 18
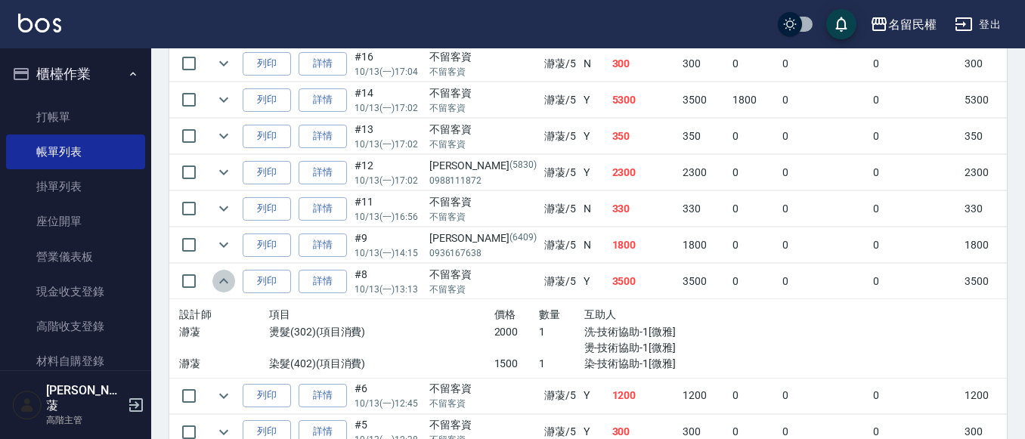
click at [228, 282] on icon "expand row" at bounding box center [224, 281] width 18 height 18
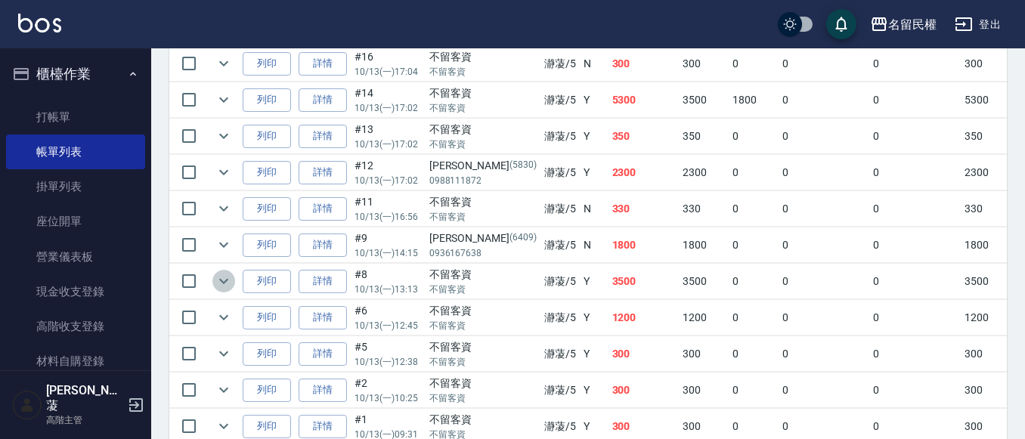
click at [228, 282] on icon "expand row" at bounding box center [224, 281] width 18 height 18
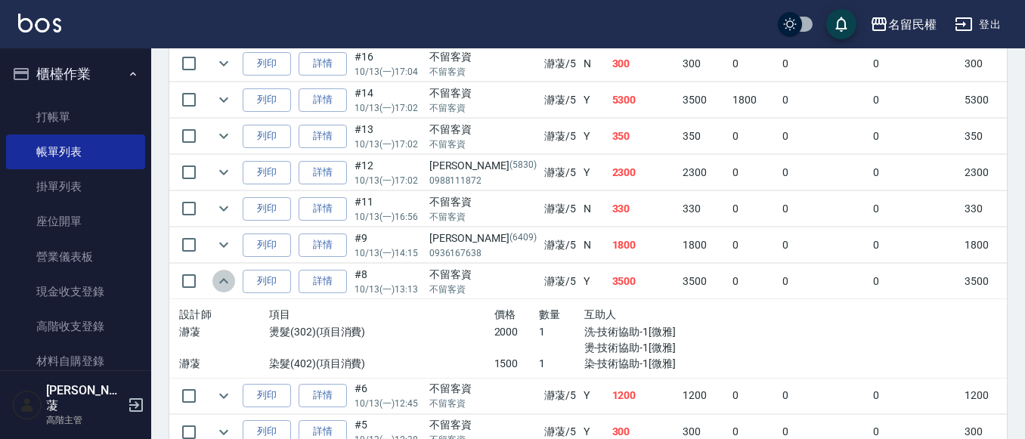
click at [228, 282] on icon "expand row" at bounding box center [224, 281] width 18 height 18
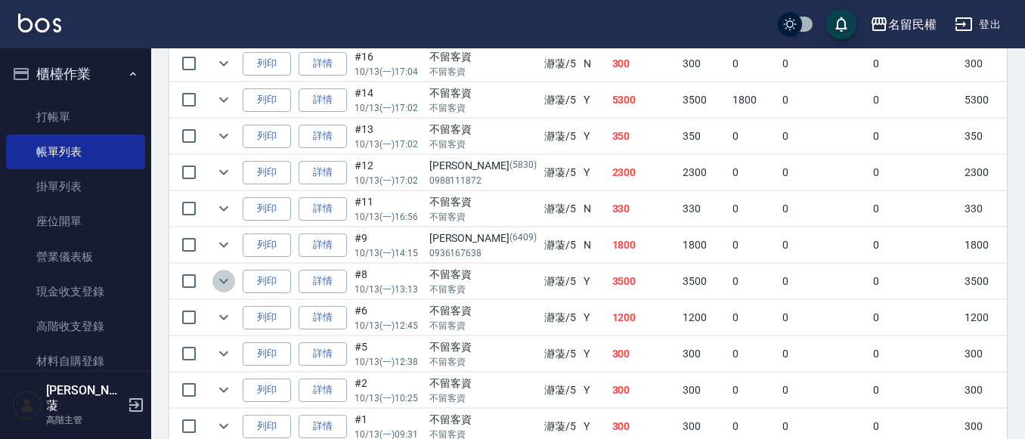
click at [228, 282] on icon "expand row" at bounding box center [224, 281] width 18 height 18
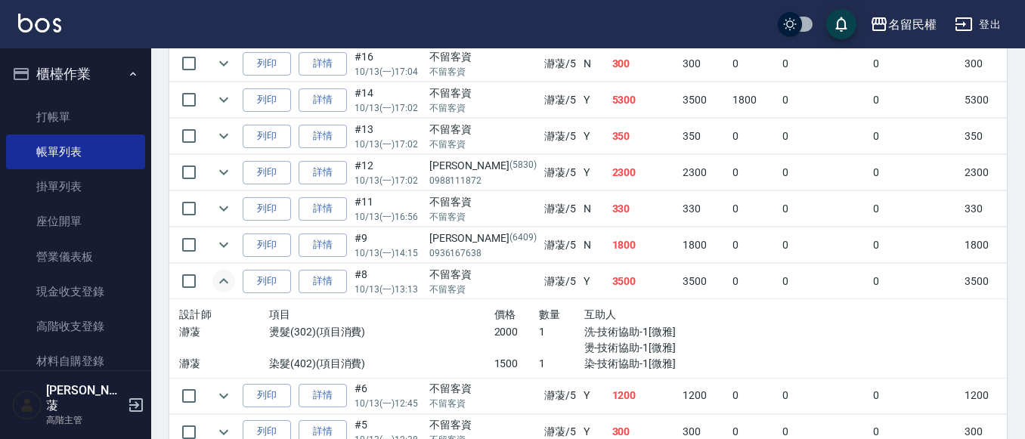
click at [228, 282] on icon "expand row" at bounding box center [224, 281] width 18 height 18
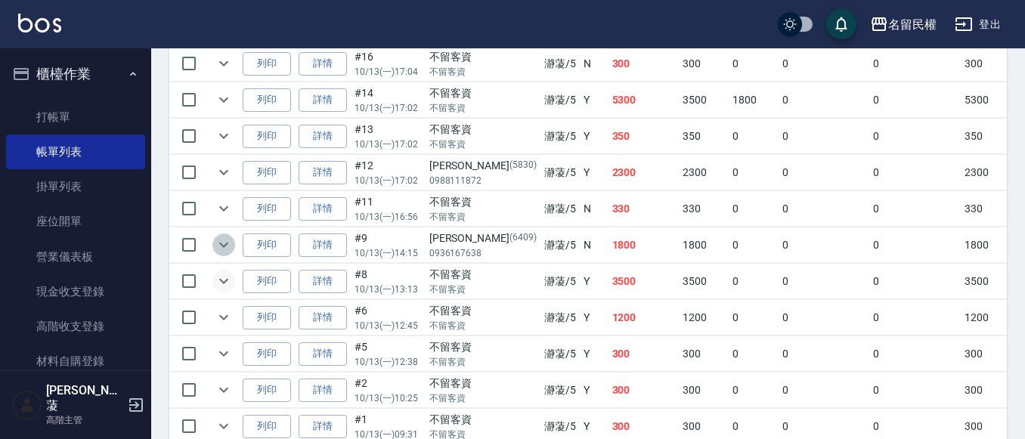
click at [217, 247] on icon "expand row" at bounding box center [224, 245] width 18 height 18
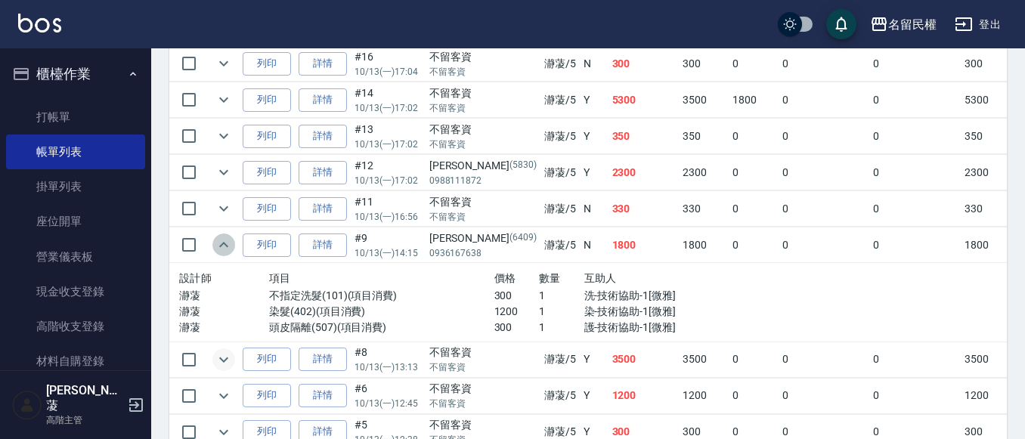
click at [217, 247] on icon "expand row" at bounding box center [224, 245] width 18 height 18
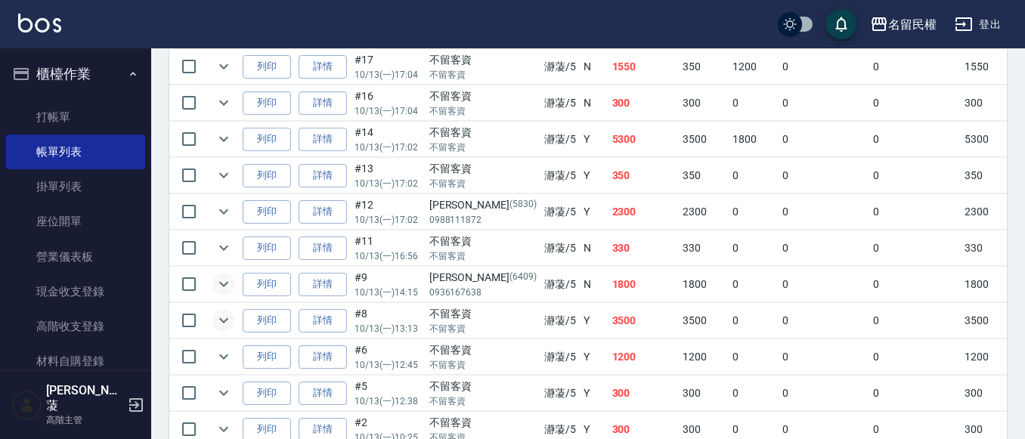
scroll to position [454, 0]
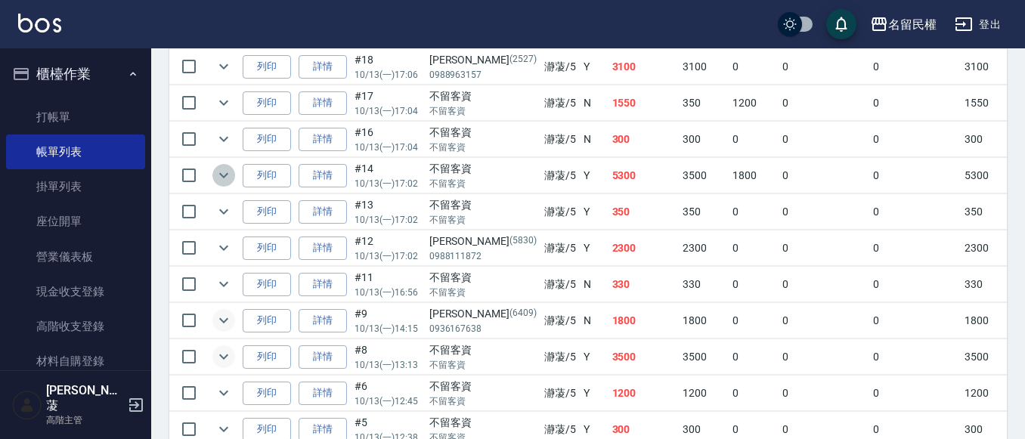
click at [222, 180] on icon "expand row" at bounding box center [224, 175] width 18 height 18
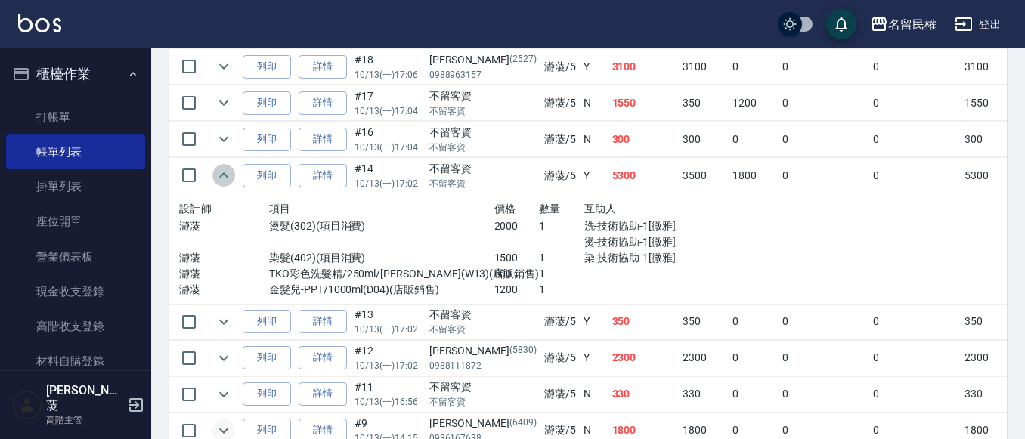
click at [222, 180] on icon "expand row" at bounding box center [224, 175] width 18 height 18
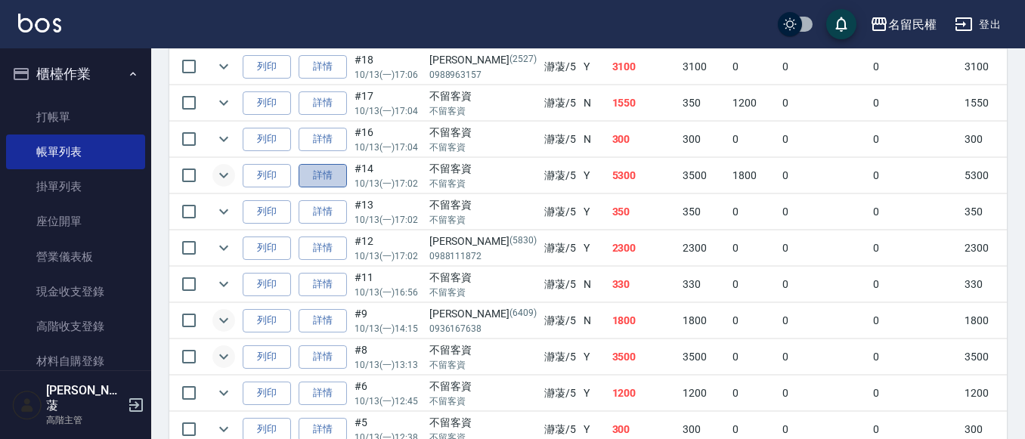
click at [318, 179] on link "詳情" at bounding box center [323, 175] width 48 height 23
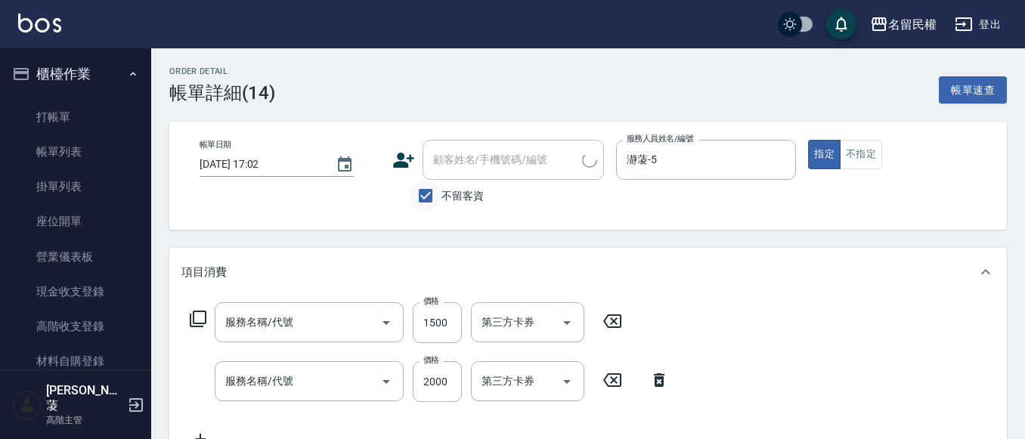
type input "2025/10/13 17:02"
checkbox input "true"
type input "瀞蓤-5"
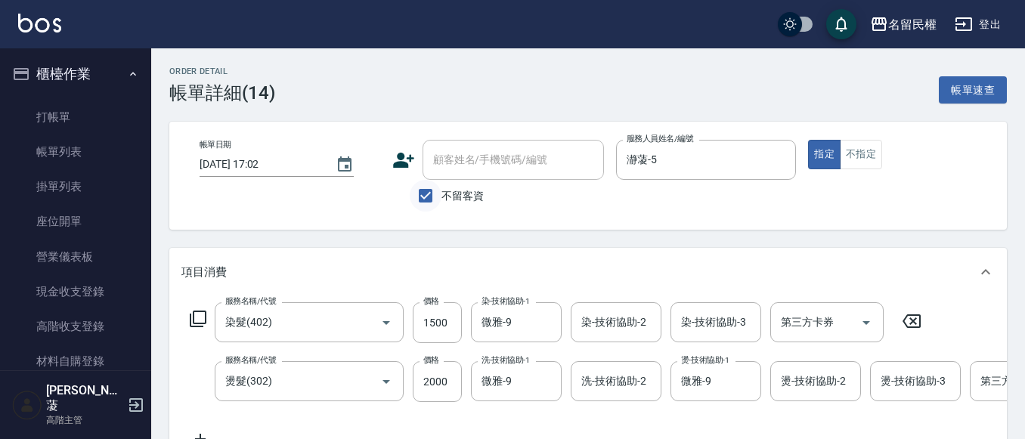
type input "染髮(402)"
type input "燙髮(302)"
drag, startPoint x: 424, startPoint y: 196, endPoint x: 454, endPoint y: 178, distance: 34.9
click at [425, 196] on input "不留客資" at bounding box center [426, 196] width 32 height 32
checkbox input "false"
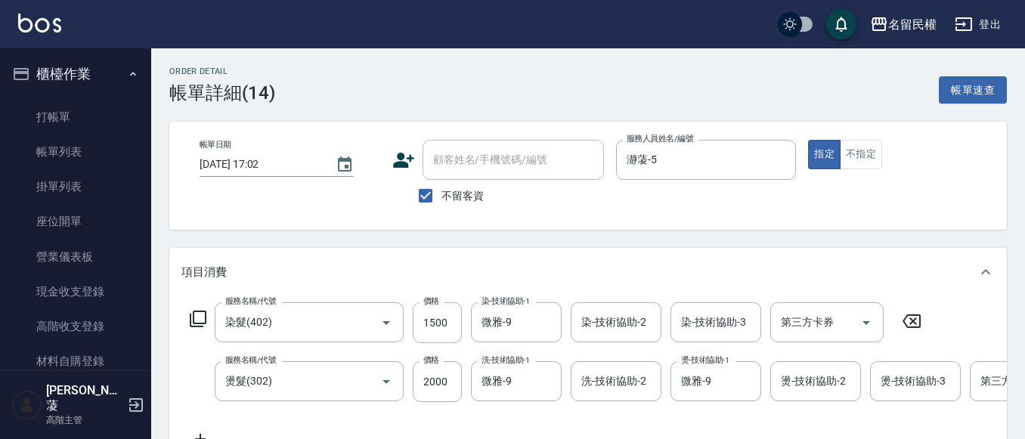
type input "金髮兒-PPT/1000ml"
type input "TKO彩色洗髮精/250ml/亮妍紫"
click at [472, 166] on input "顧客姓名/手機號碼/編號" at bounding box center [501, 160] width 145 height 26
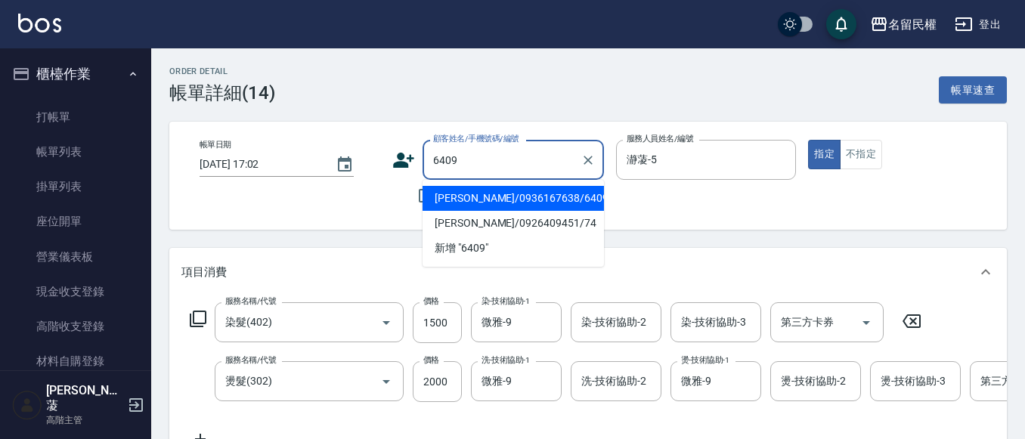
click at [501, 200] on li "林子惠/0936167638/6409" at bounding box center [513, 198] width 181 height 25
type input "林子惠/0936167638/6409"
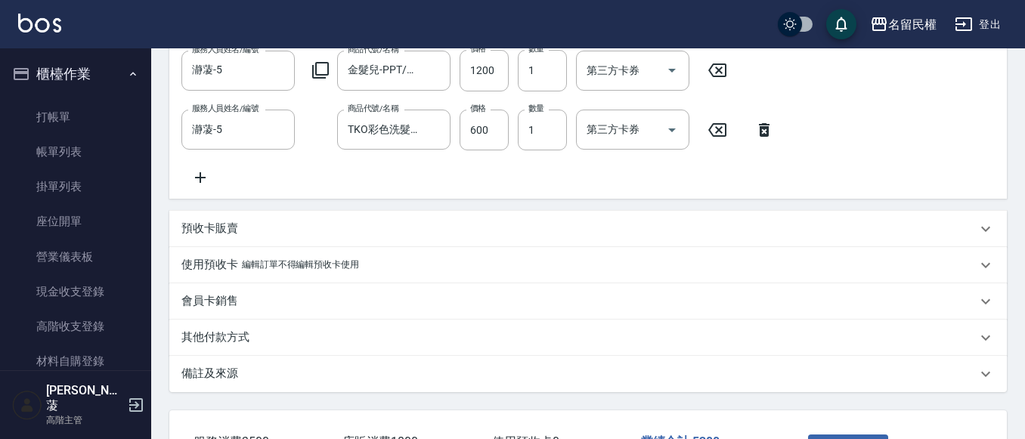
scroll to position [616, 0]
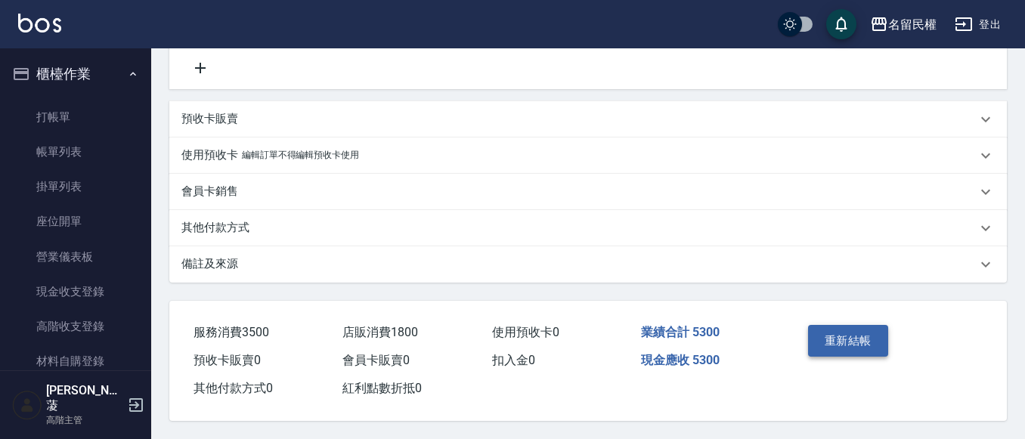
click at [848, 336] on button "重新結帳" at bounding box center [848, 341] width 80 height 32
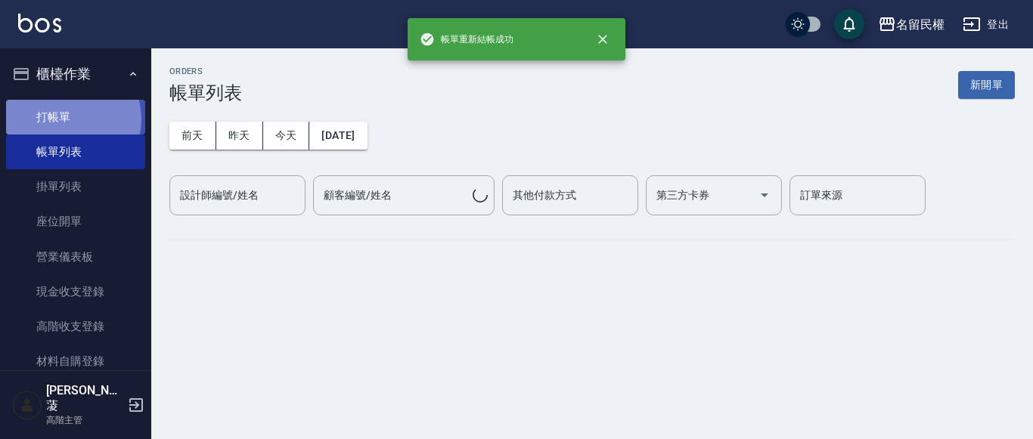
drag, startPoint x: 69, startPoint y: 119, endPoint x: 76, endPoint y: 132, distance: 15.6
click at [70, 119] on link "打帳單" at bounding box center [75, 117] width 139 height 35
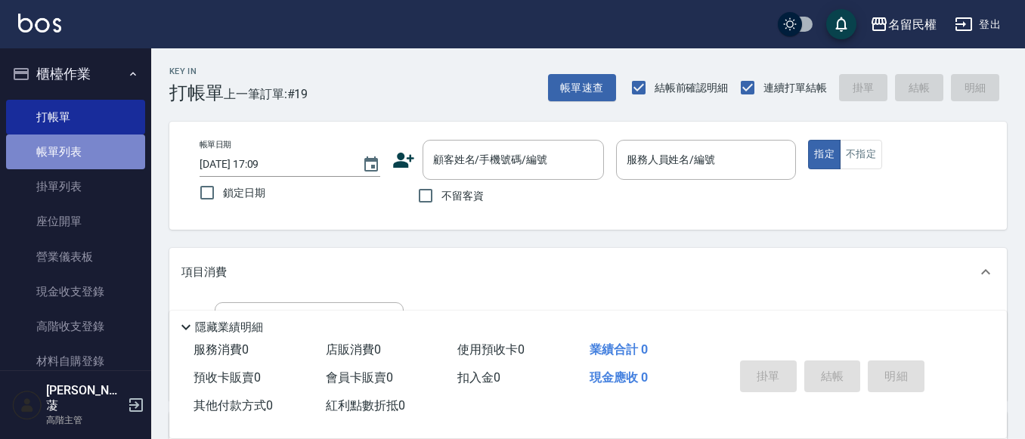
click at [82, 149] on link "帳單列表" at bounding box center [75, 152] width 139 height 35
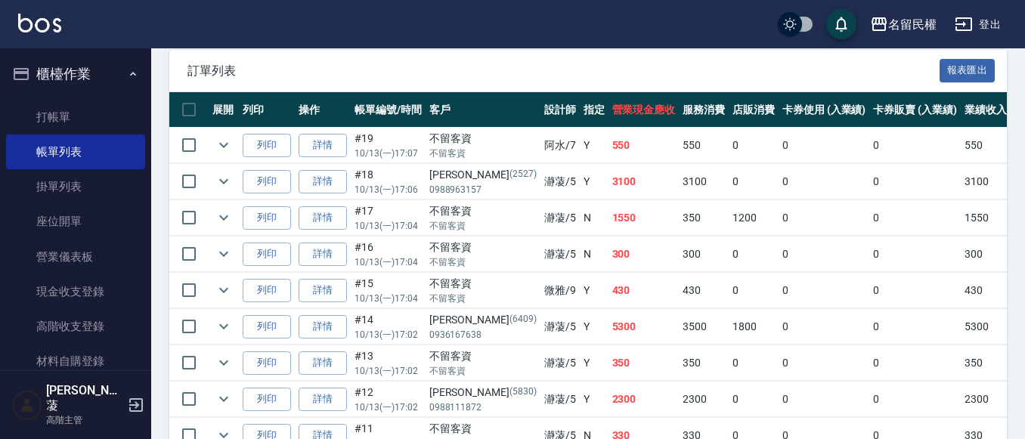
scroll to position [454, 0]
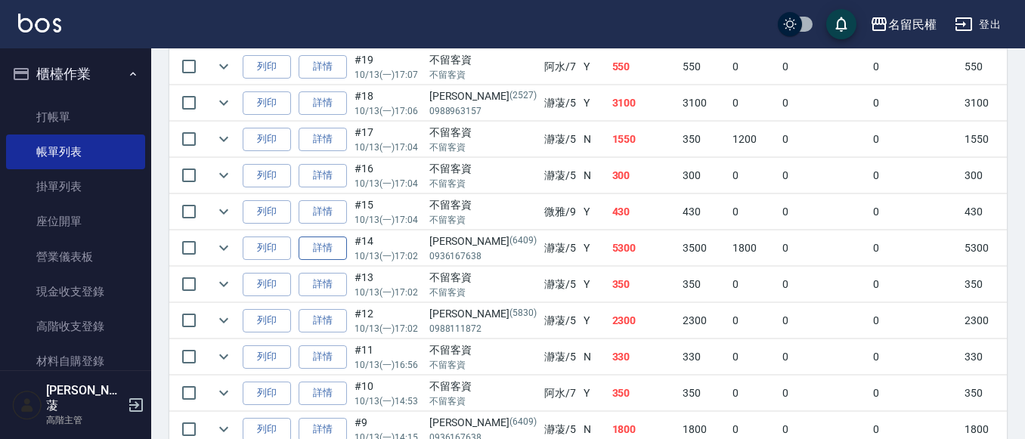
click at [319, 245] on link "詳情" at bounding box center [323, 248] width 48 height 23
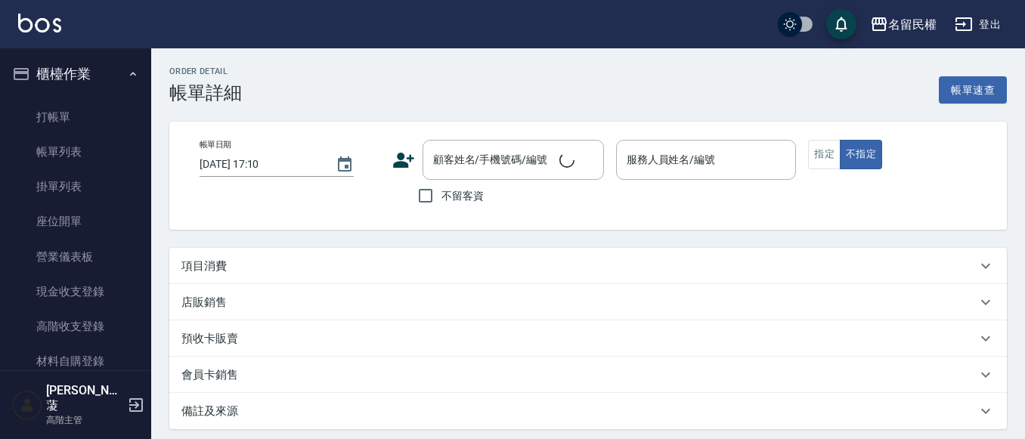
type input "2025/10/13 17:02"
type input "瀞蓤-5"
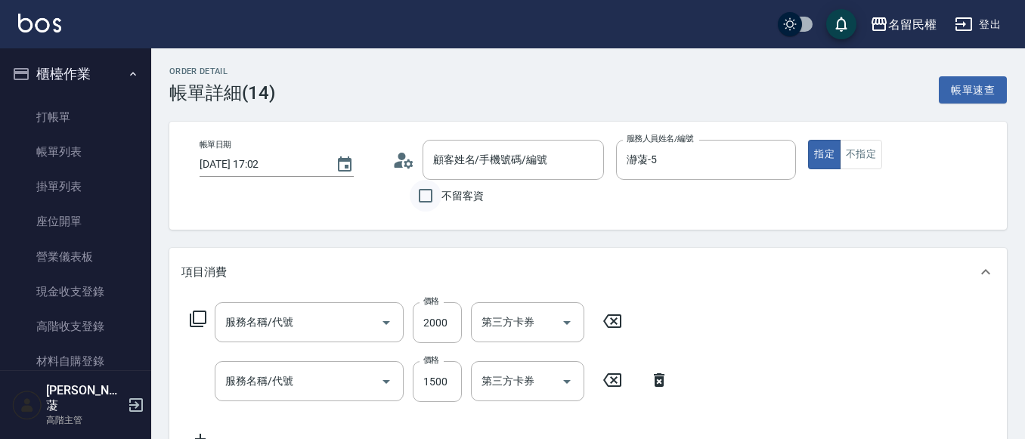
type input "林子惠/0936167638/6409"
type input "燙髮(302)"
type input "染髮(402)"
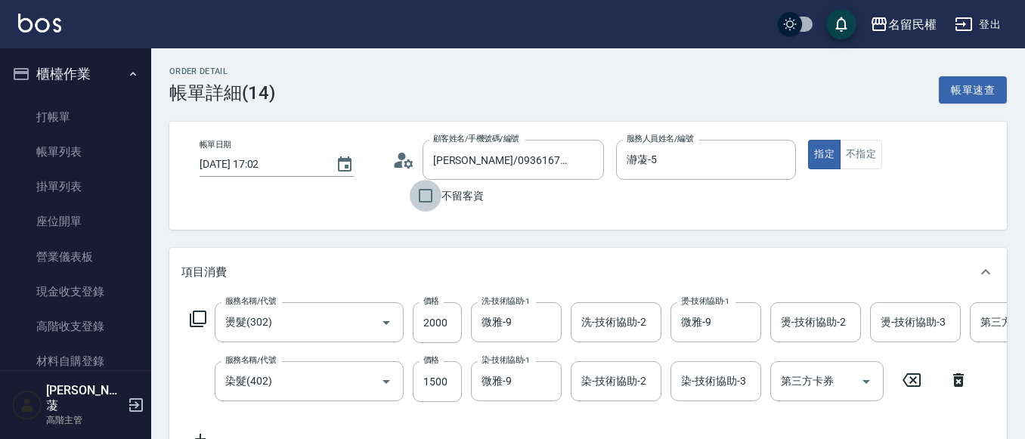
click at [422, 196] on input "不留客資" at bounding box center [426, 196] width 32 height 32
checkbox input "true"
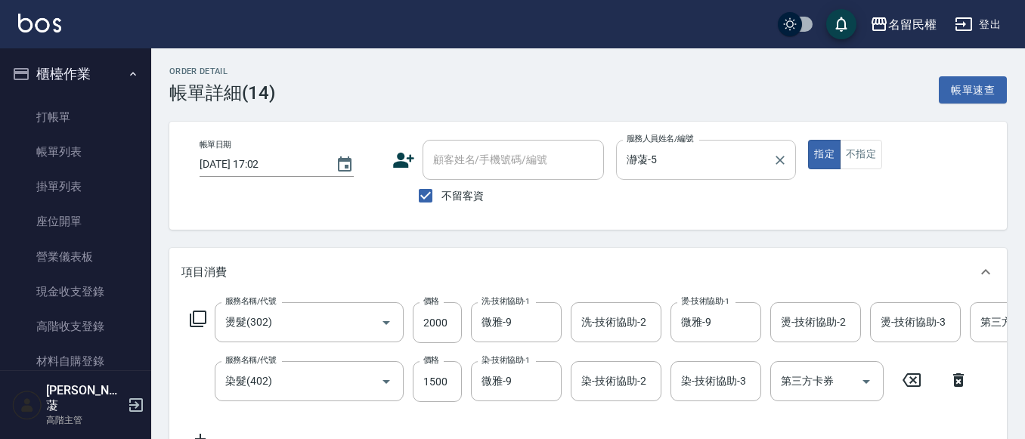
click at [687, 163] on input "瀞蓤-5" at bounding box center [695, 160] width 144 height 26
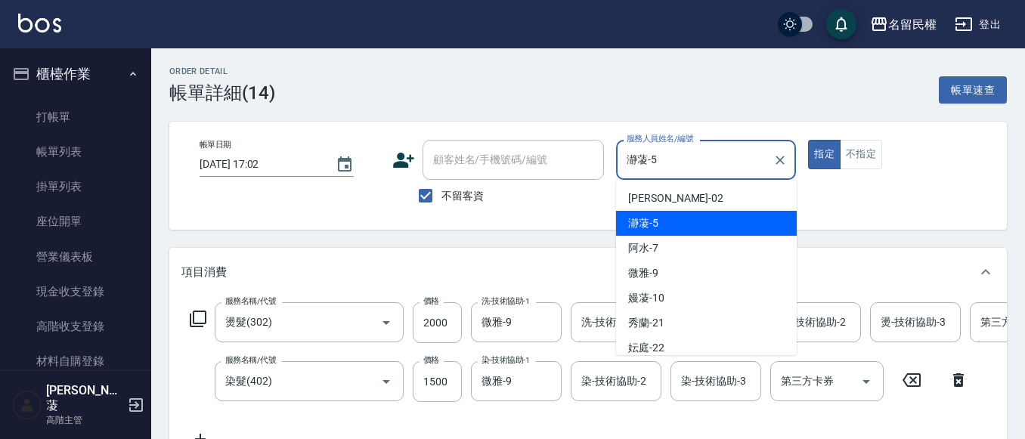
click at [687, 163] on input "瀞蓤-5" at bounding box center [695, 160] width 144 height 26
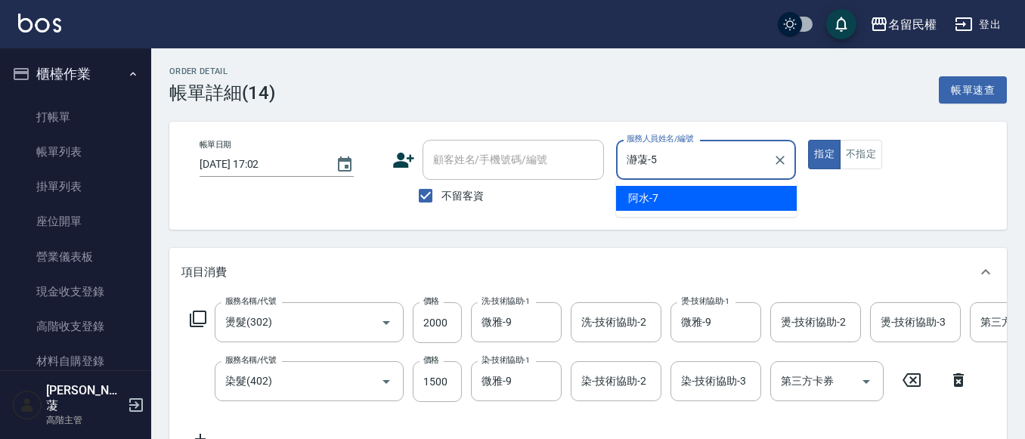
type input "7"
type input "微雅-9"
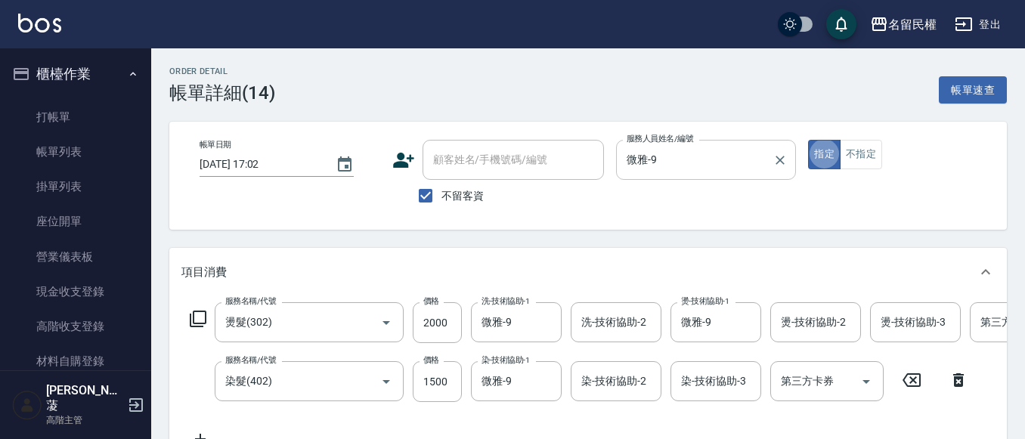
type button "true"
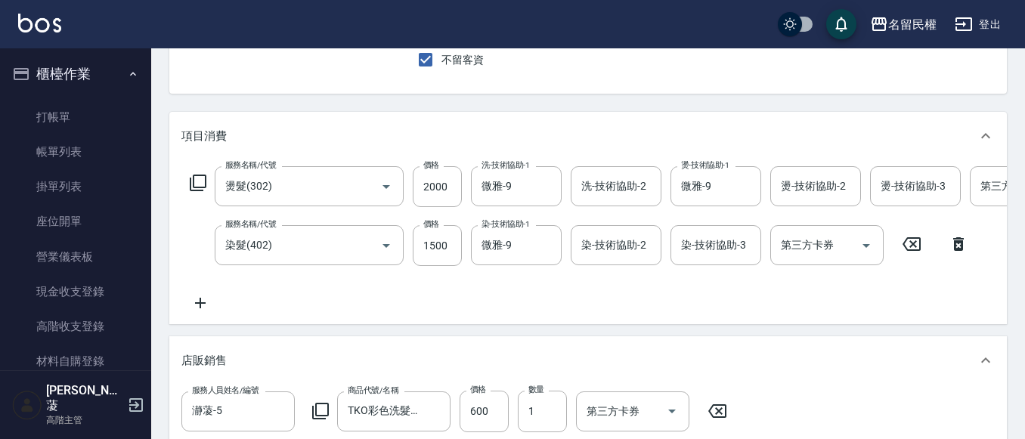
scroll to position [151, 0]
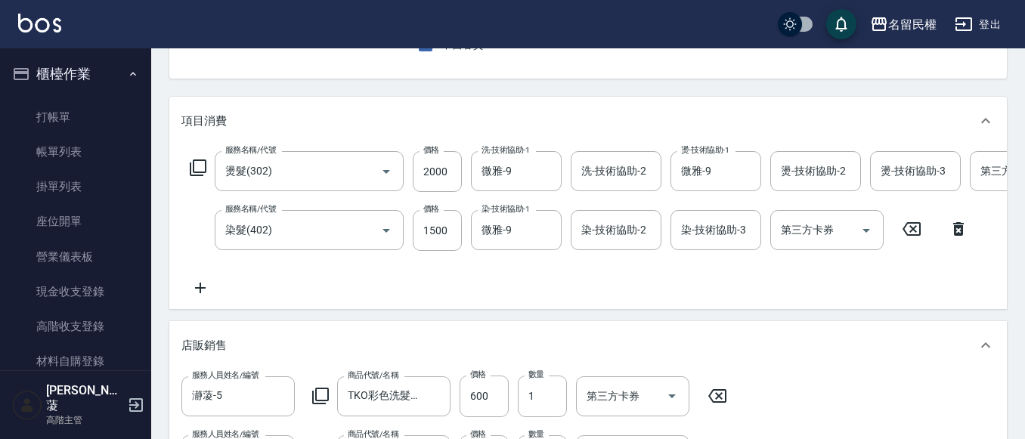
click at [968, 229] on icon at bounding box center [959, 229] width 38 height 18
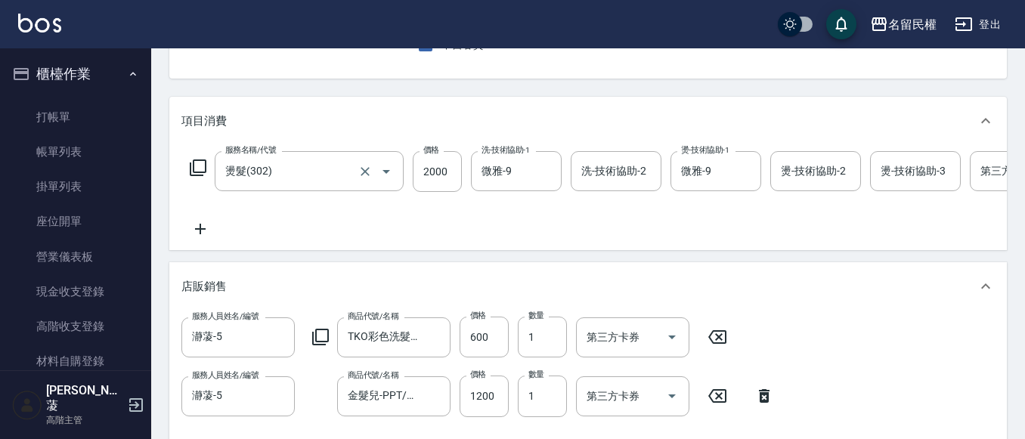
click at [237, 155] on label "服務名稱/代號" at bounding box center [250, 149] width 51 height 11
click at [237, 158] on input "燙髮(302)" at bounding box center [288, 171] width 133 height 26
click at [236, 168] on input "燙髮(302)" at bounding box center [288, 171] width 133 height 26
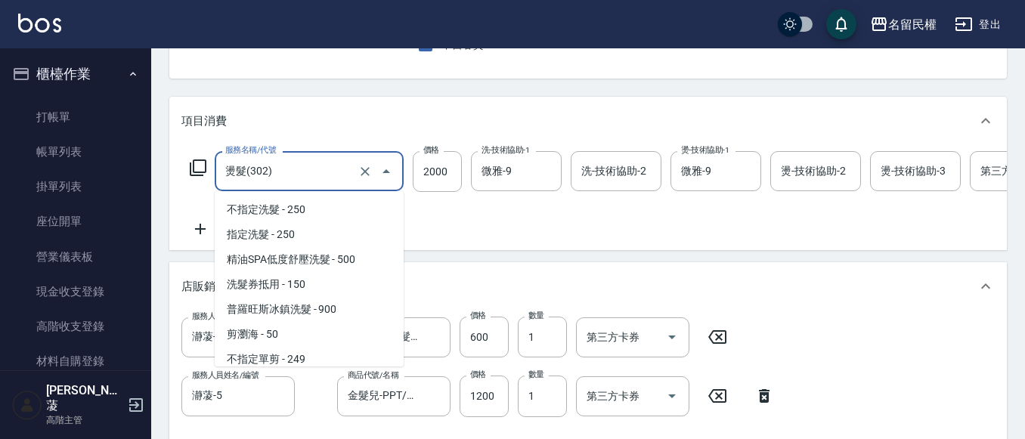
scroll to position [130, 0]
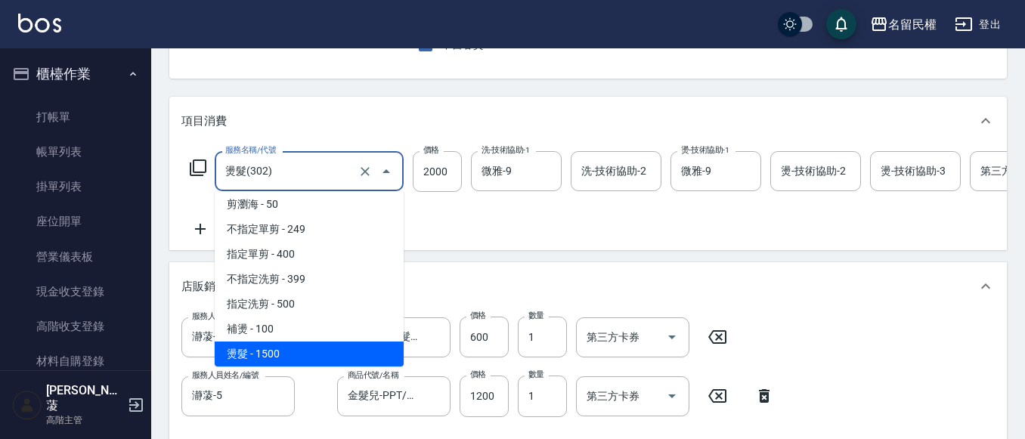
click at [236, 168] on input "燙髮(302)" at bounding box center [288, 171] width 133 height 26
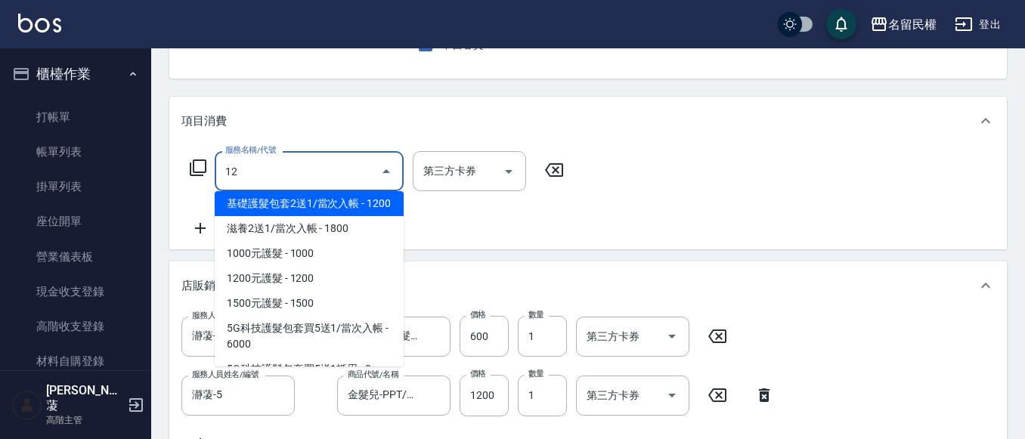
scroll to position [0, 0]
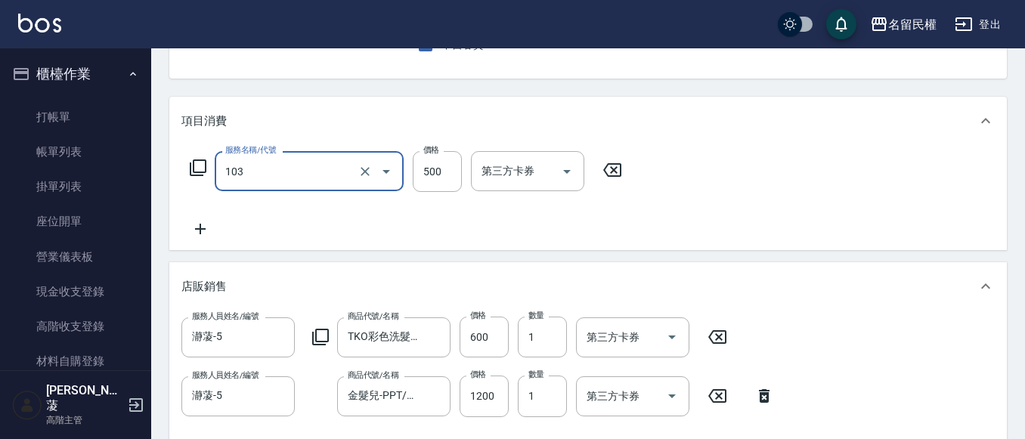
type input "精油SPA低度舒壓洗髮(103)"
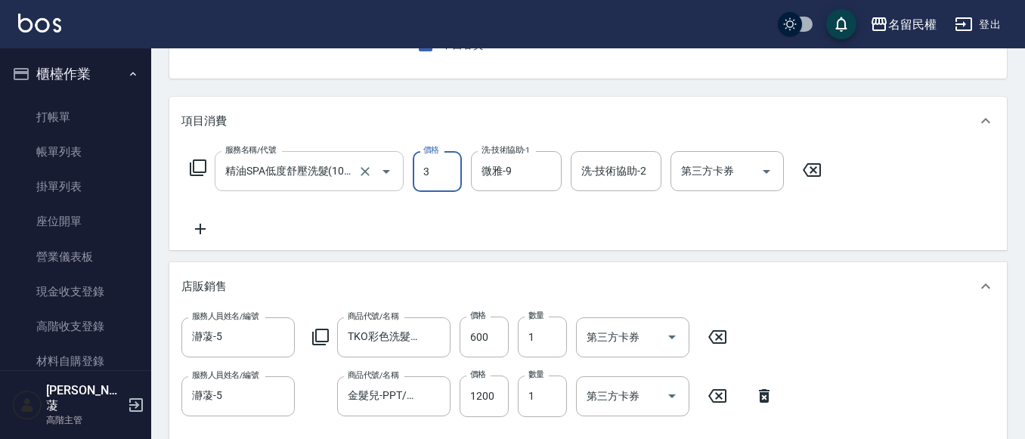
type input "3"
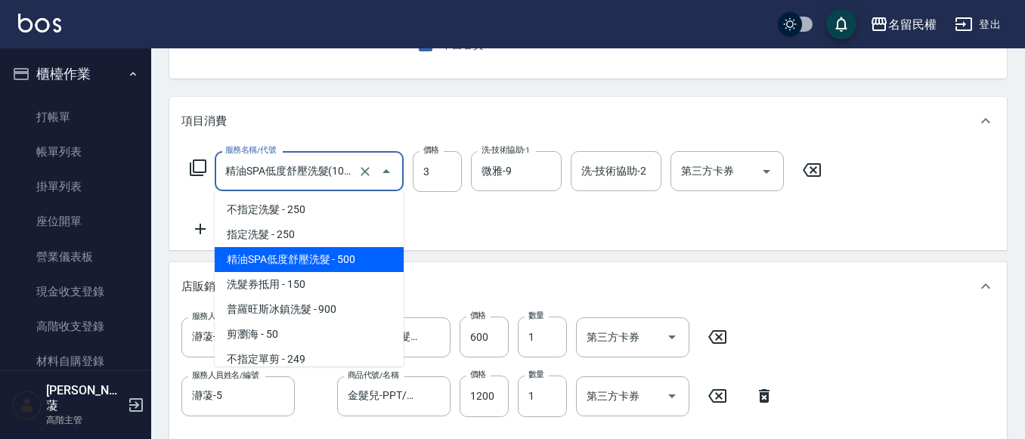
click at [250, 174] on input "精油SPA低度舒壓洗髮(103)" at bounding box center [288, 171] width 133 height 26
click at [251, 174] on input "精油SPA低度舒壓洗髮(103)" at bounding box center [288, 171] width 133 height 26
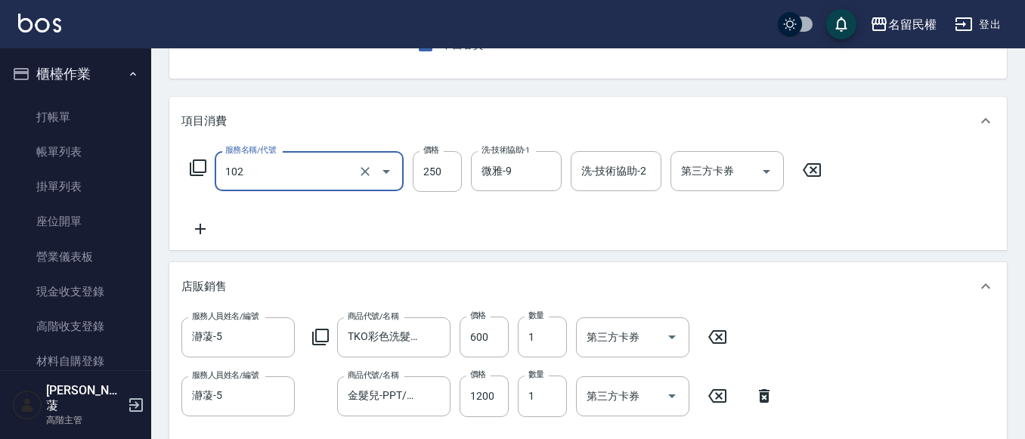
type input "指定洗髮(102)"
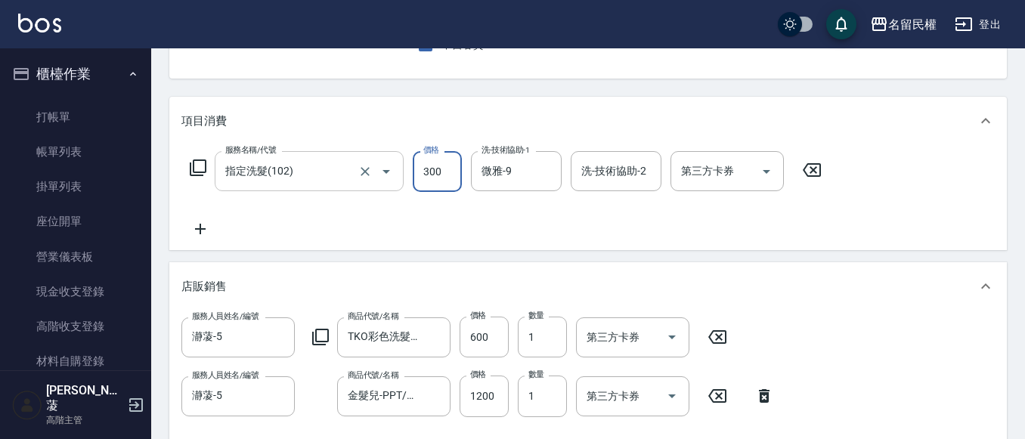
type input "300"
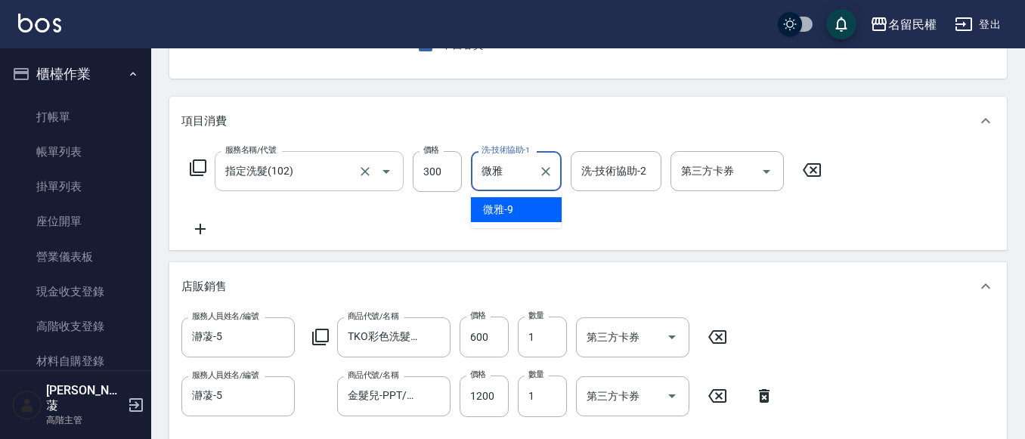
type input "微"
type input "林姿彤-23"
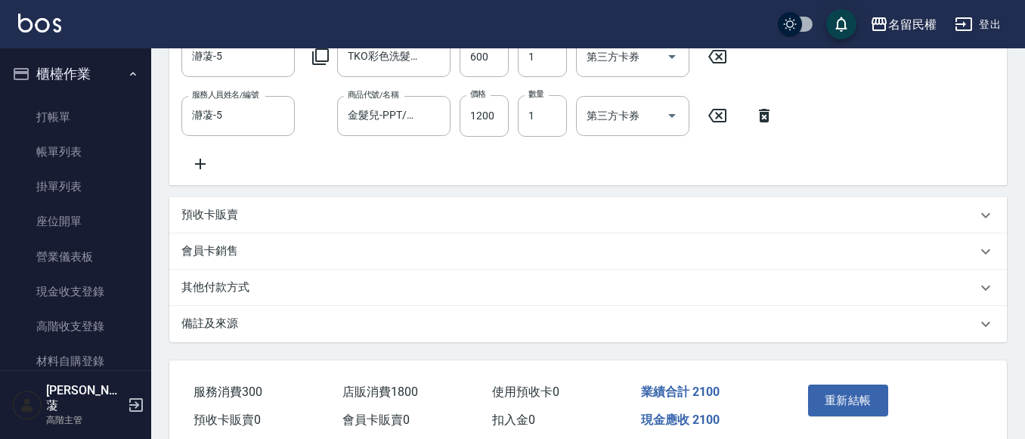
scroll to position [510, 0]
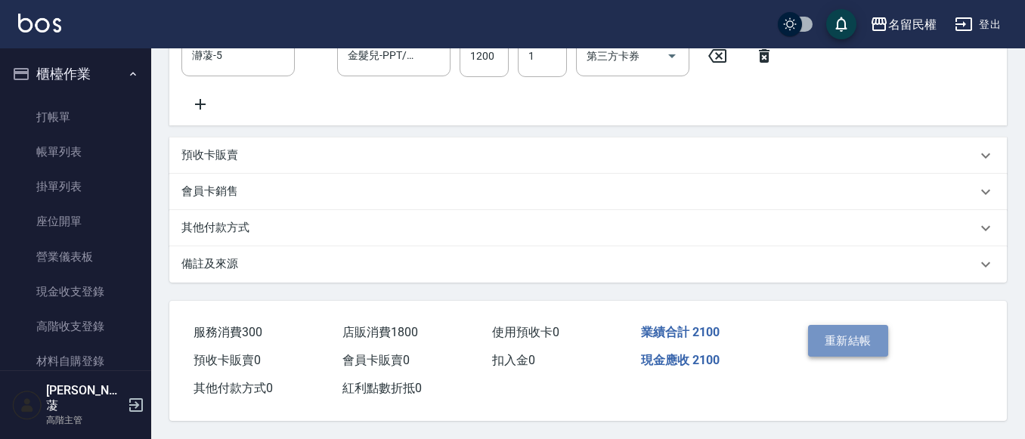
click at [842, 334] on button "重新結帳" at bounding box center [848, 341] width 80 height 32
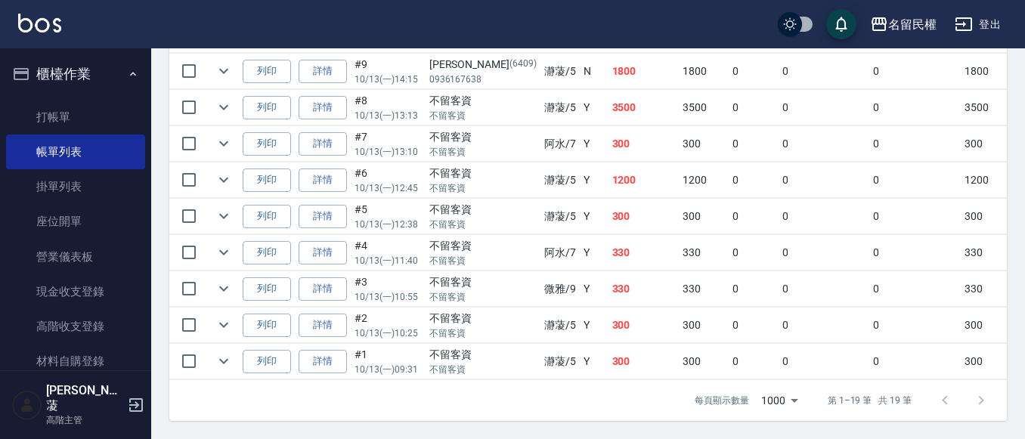
scroll to position [748, 0]
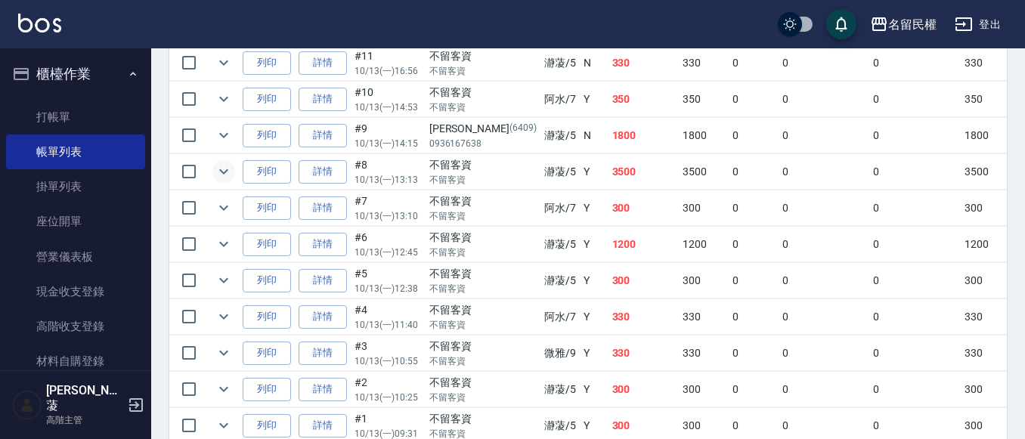
click at [217, 168] on icon "expand row" at bounding box center [224, 172] width 18 height 18
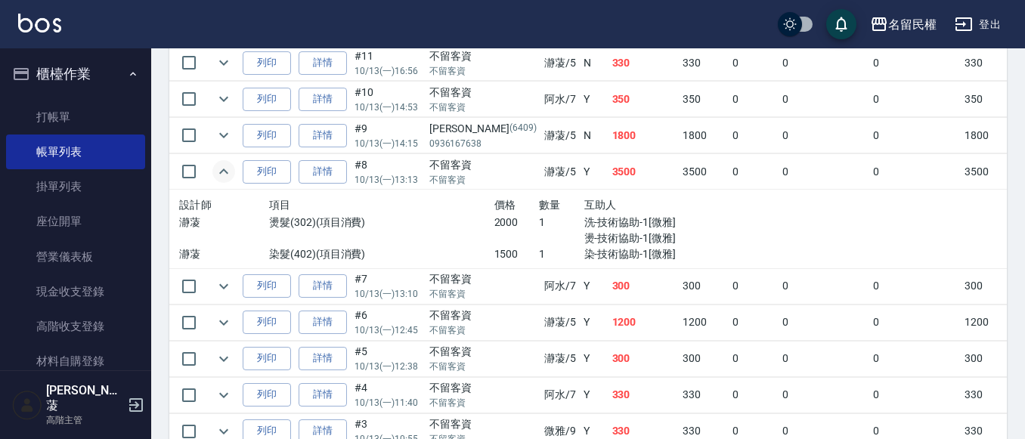
click at [217, 168] on icon "expand row" at bounding box center [224, 172] width 18 height 18
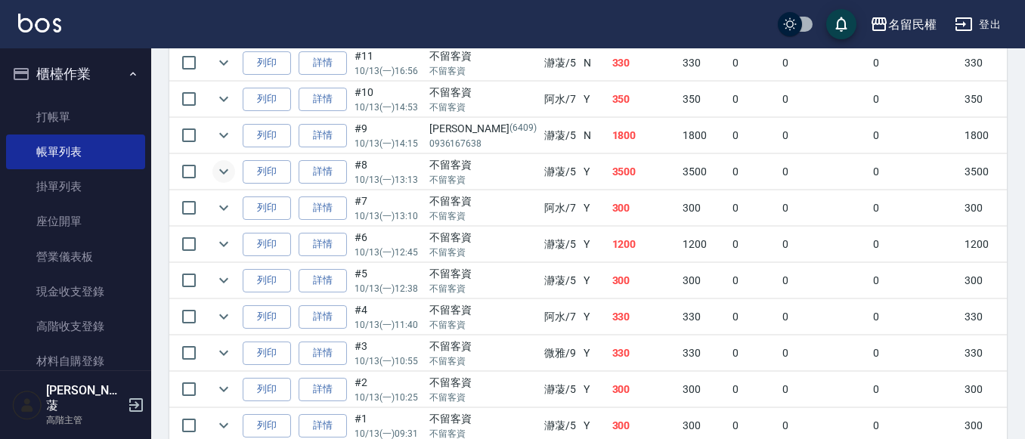
click at [228, 171] on icon "expand row" at bounding box center [224, 172] width 18 height 18
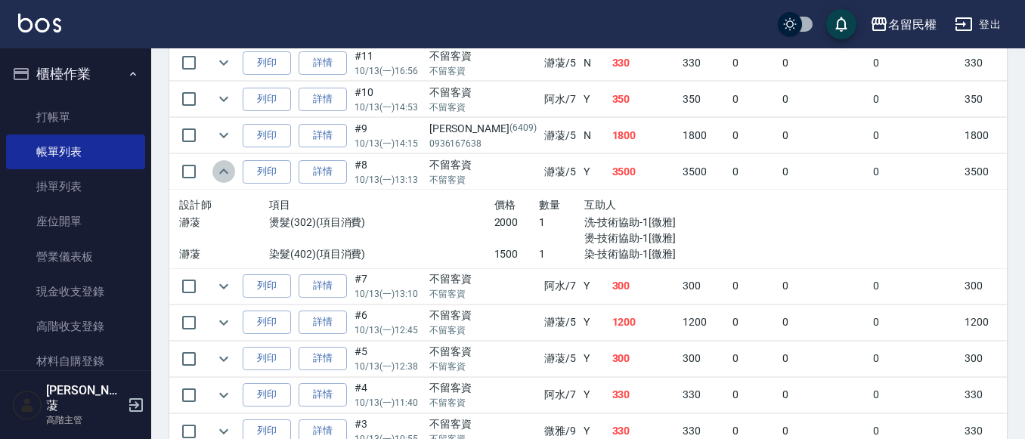
click at [228, 171] on icon "expand row" at bounding box center [224, 172] width 18 height 18
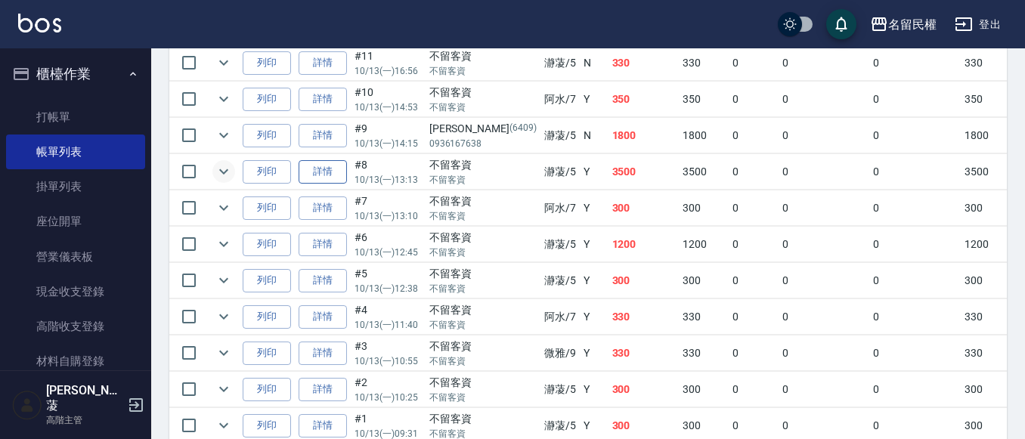
click at [327, 180] on link "詳情" at bounding box center [323, 171] width 48 height 23
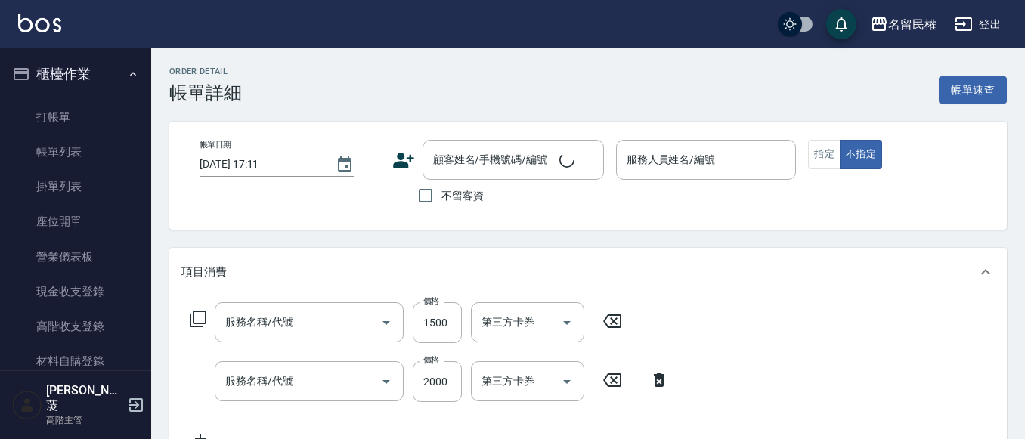
type input "2025/10/13 13:13"
checkbox input "true"
type input "瀞蓤-5"
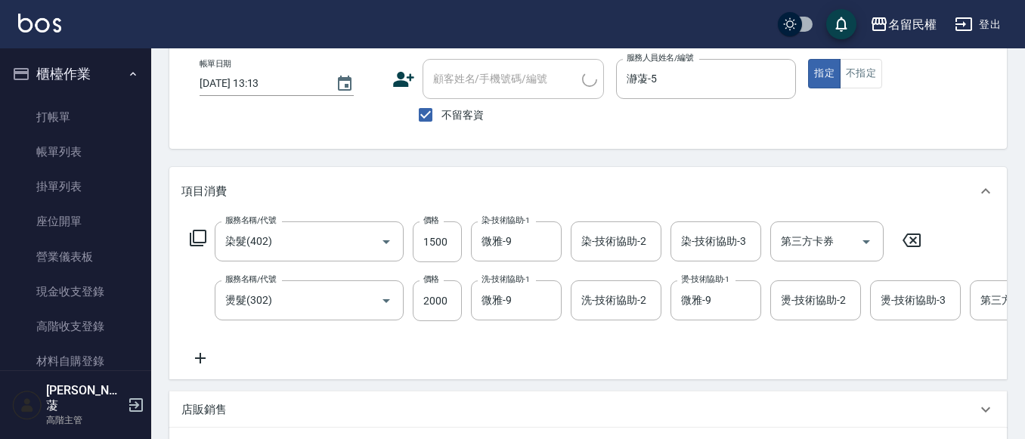
type input "染髮(402)"
type input "燙髮(302)"
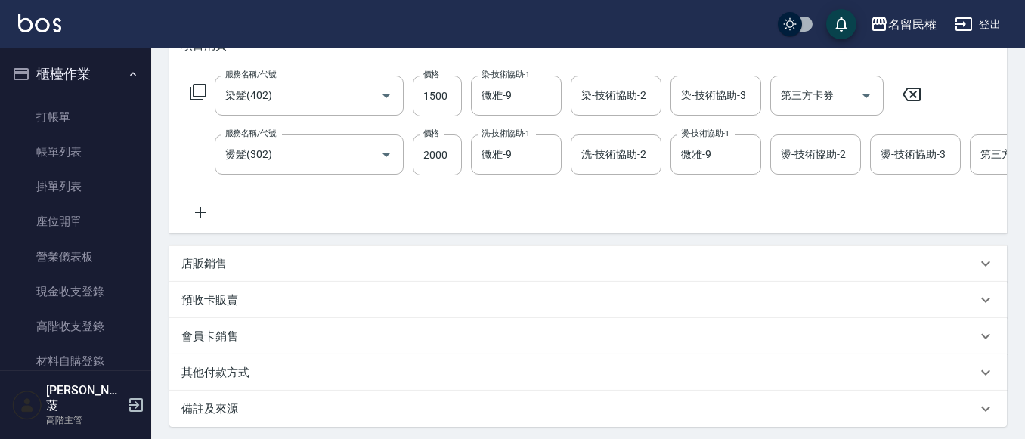
click at [206, 272] on p "店販銷售" at bounding box center [203, 264] width 45 height 16
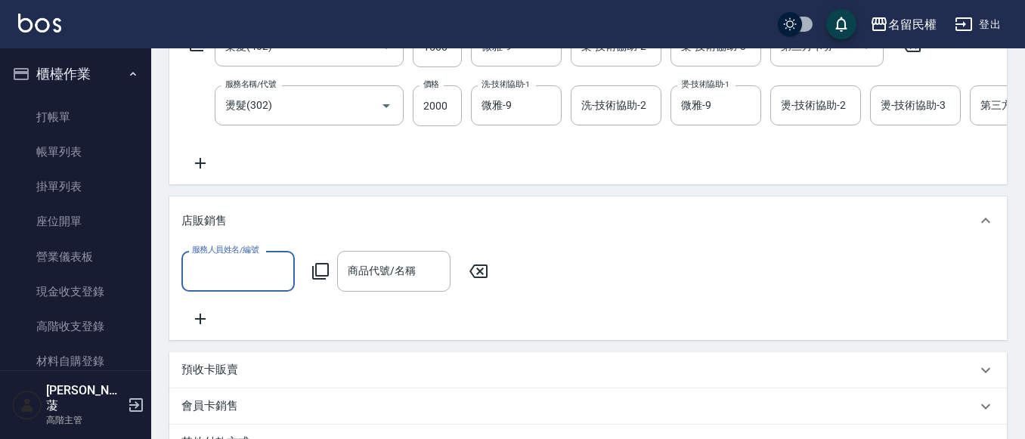
scroll to position [302, 0]
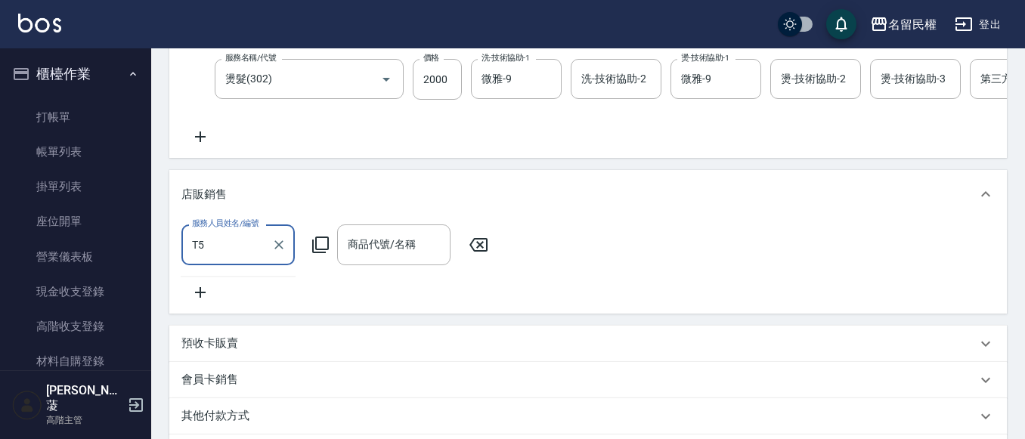
type input "T5"
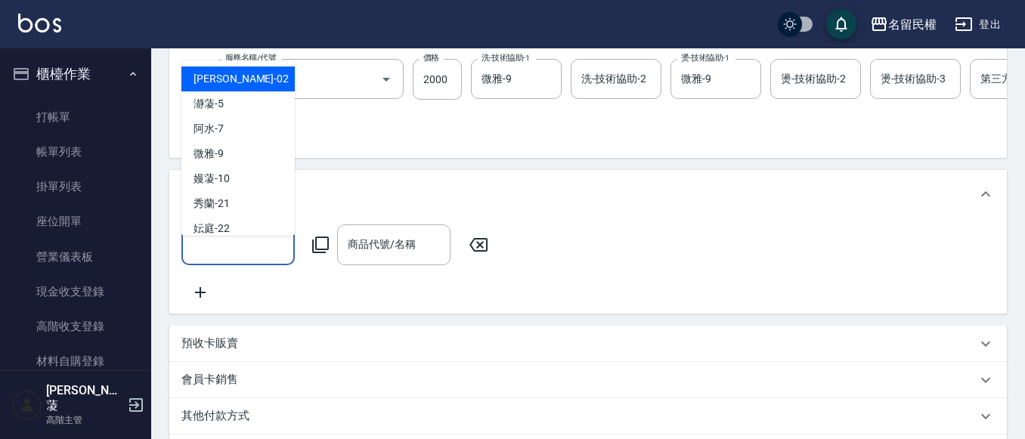
click at [253, 255] on input "服務人員姓名/編號" at bounding box center [238, 244] width 100 height 26
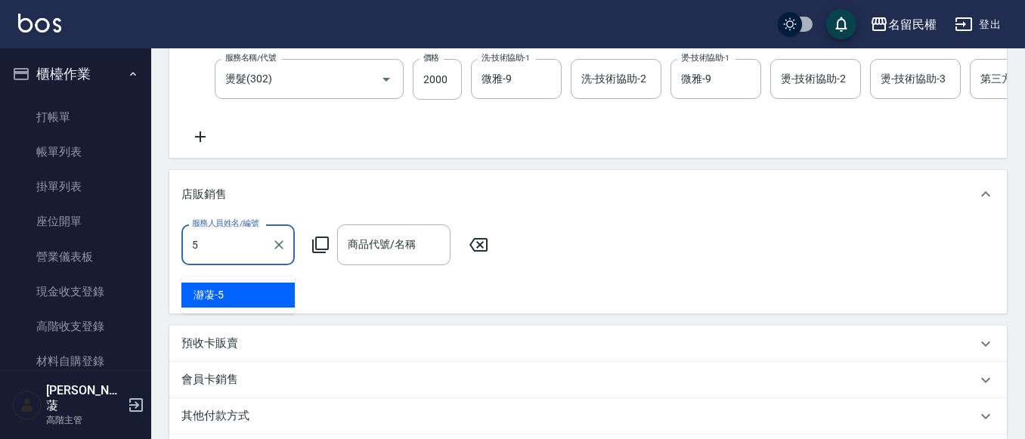
type input "瀞蓤-5"
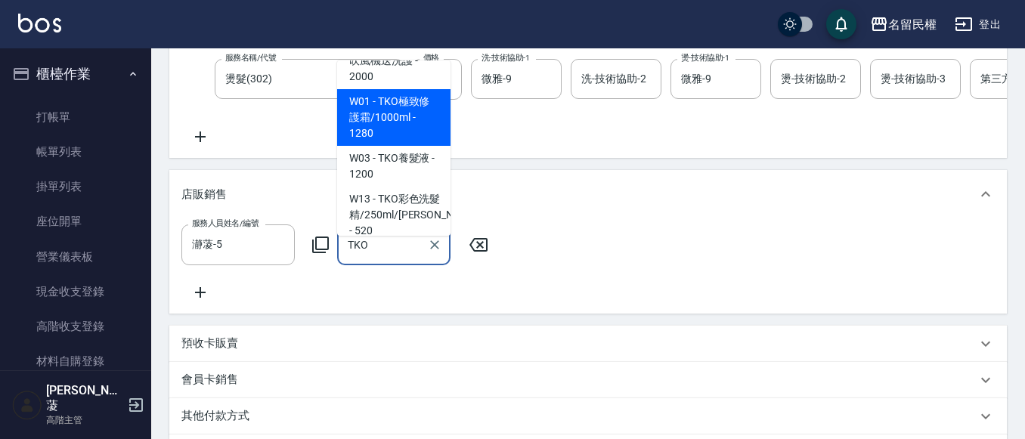
scroll to position [76, 0]
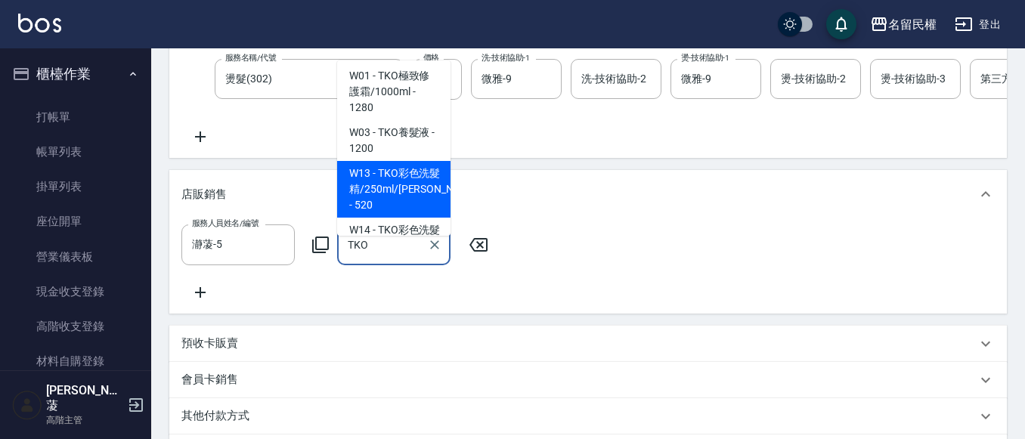
click at [407, 191] on span "W13 - TKO彩色洗髮精/250ml/亮妍紫 - 520" at bounding box center [393, 189] width 113 height 57
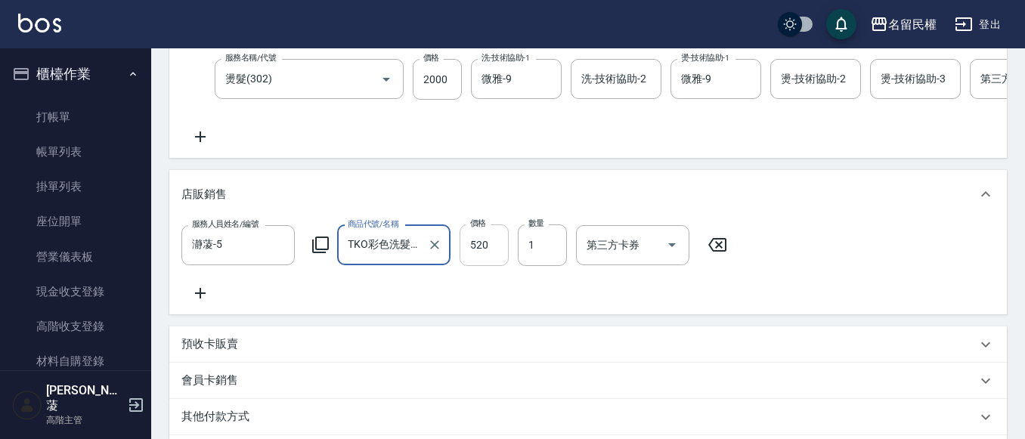
type input "TKO彩色洗髮精/250ml/亮妍紫"
click at [477, 262] on input "520" at bounding box center [484, 245] width 49 height 41
type input "600"
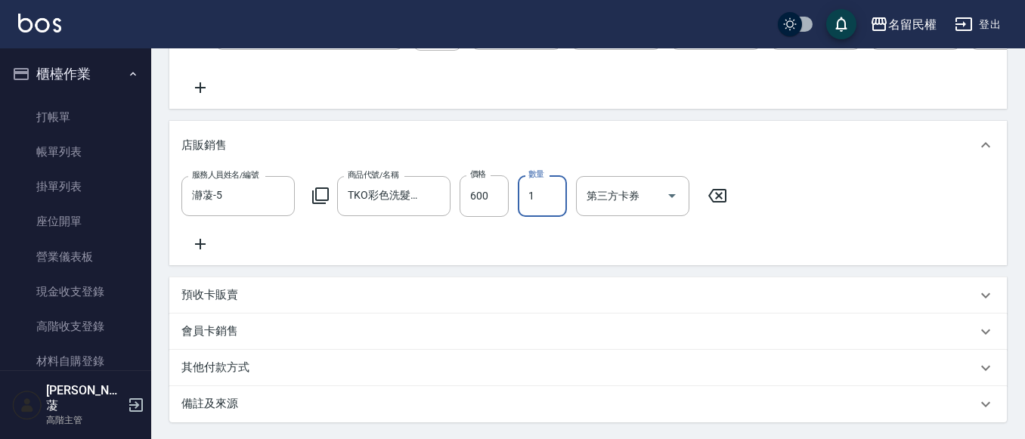
scroll to position [378, 0]
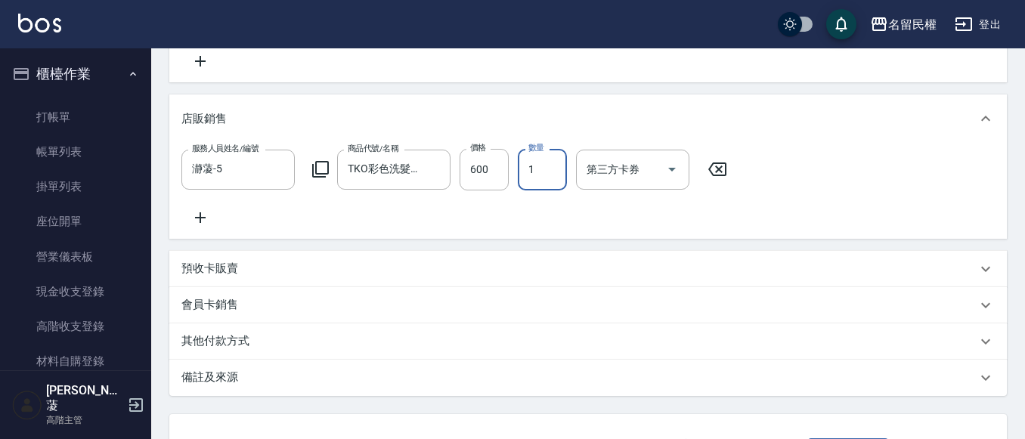
click at [197, 227] on icon at bounding box center [200, 218] width 38 height 18
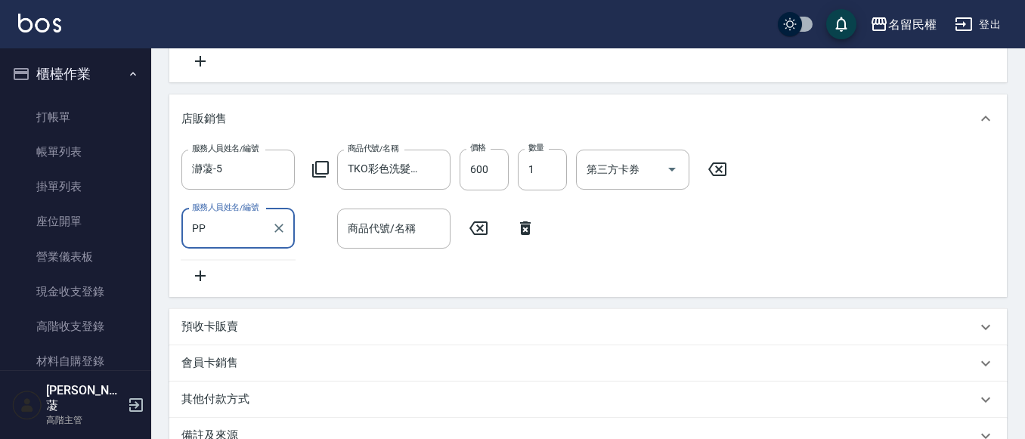
type input "P"
type input "瀞蓤-5"
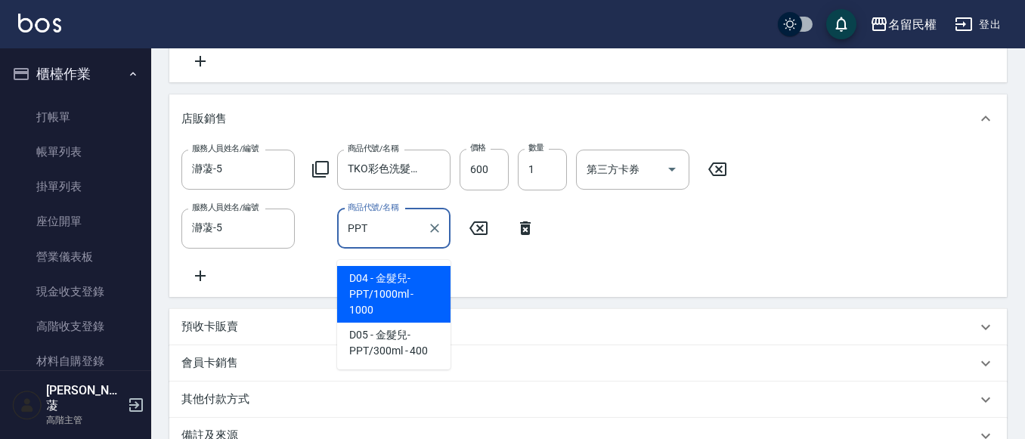
click at [385, 296] on span "D04 - 金髮兒-PPT/1000ml - 1000" at bounding box center [393, 294] width 113 height 57
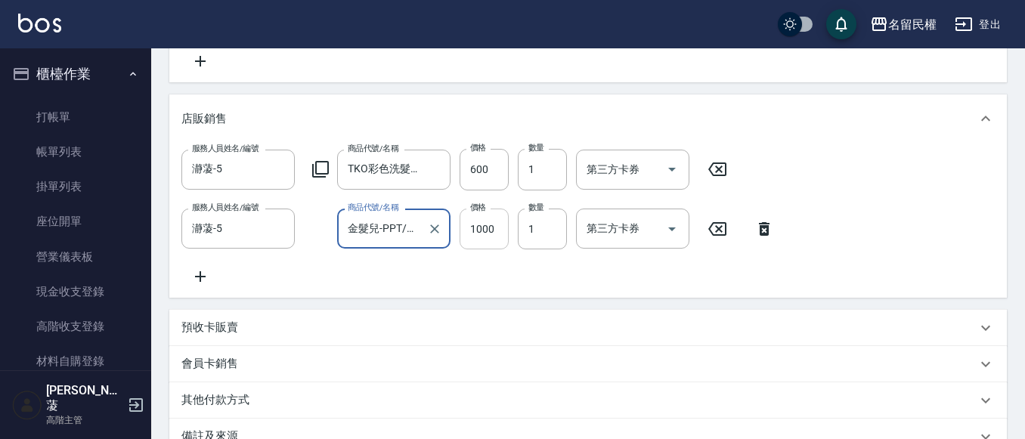
type input "金髮兒-PPT/1000ml"
click at [467, 240] on input "1000" at bounding box center [484, 229] width 49 height 41
type input "1200"
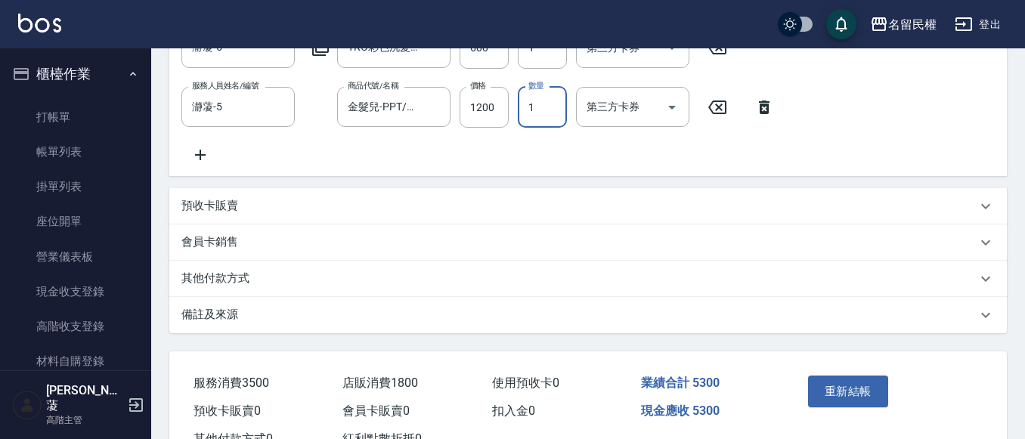
scroll to position [580, 0]
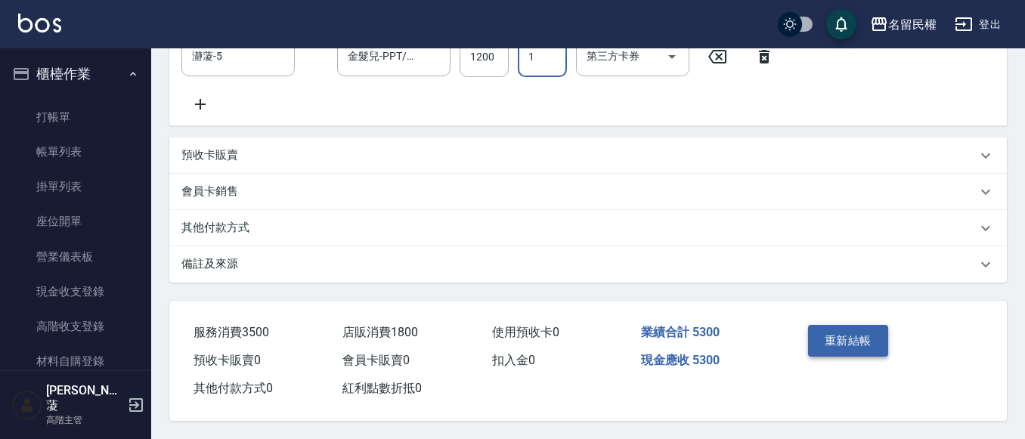
click at [840, 331] on button "重新結帳" at bounding box center [848, 341] width 80 height 32
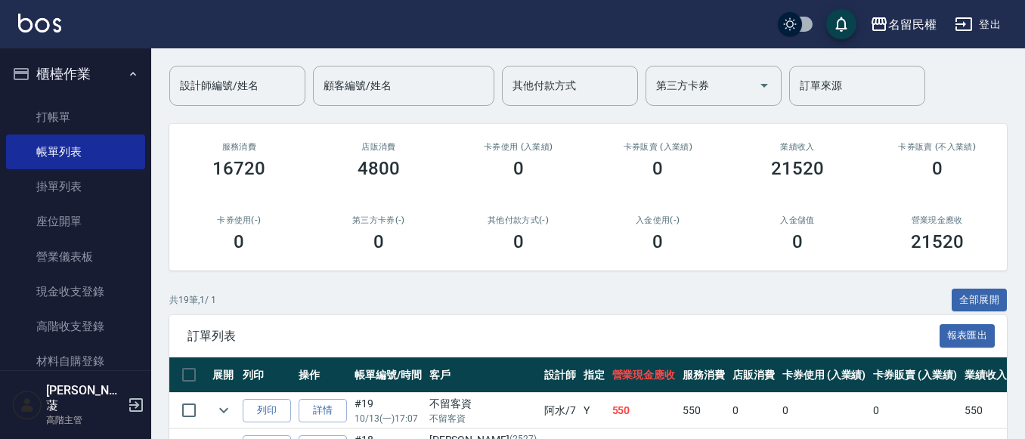
scroll to position [294, 0]
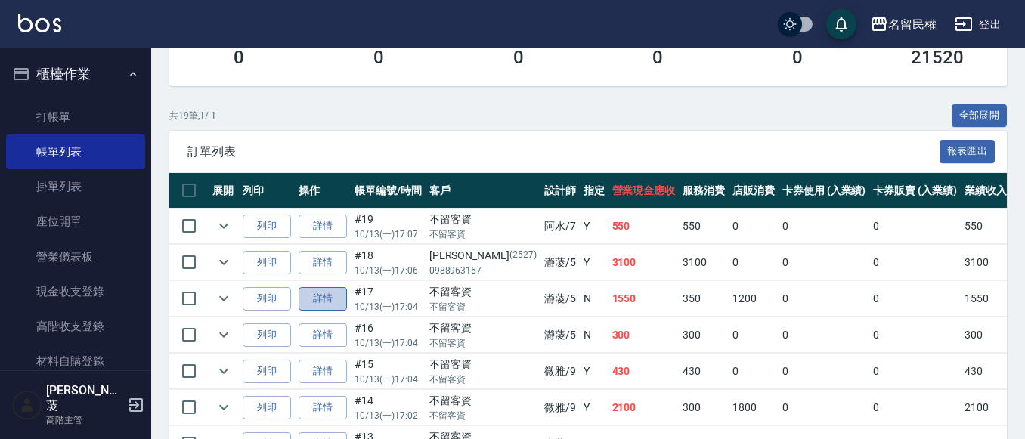
click at [333, 303] on link "詳情" at bounding box center [323, 298] width 48 height 23
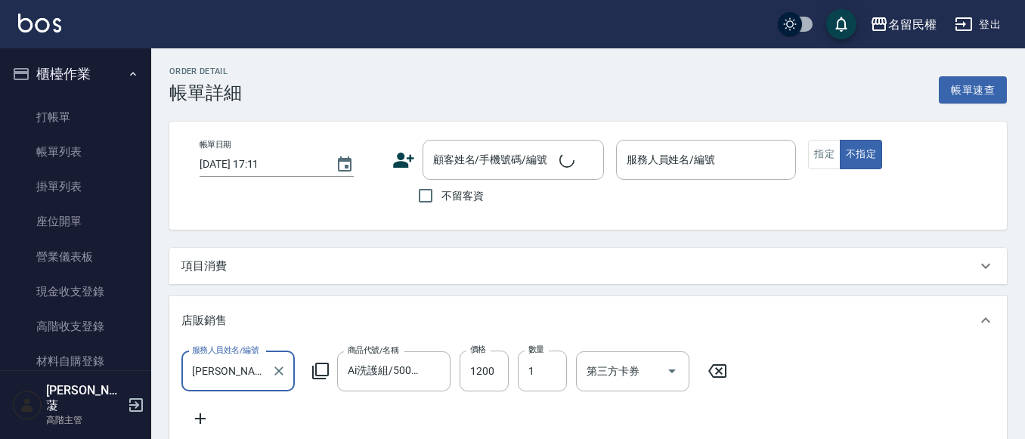
type input "2025/10/13 17:04"
checkbox input "true"
type input "瀞蓤-5"
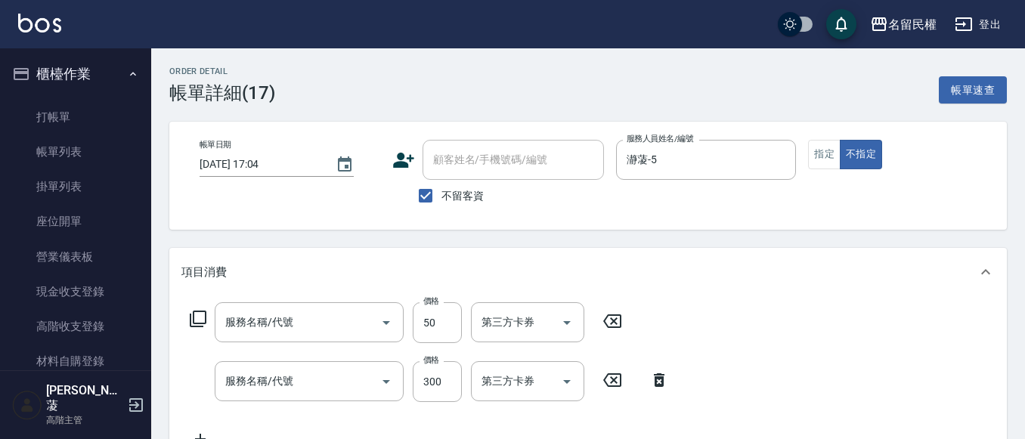
type input "潤絲(701)"
type input "指定洗髮(102)"
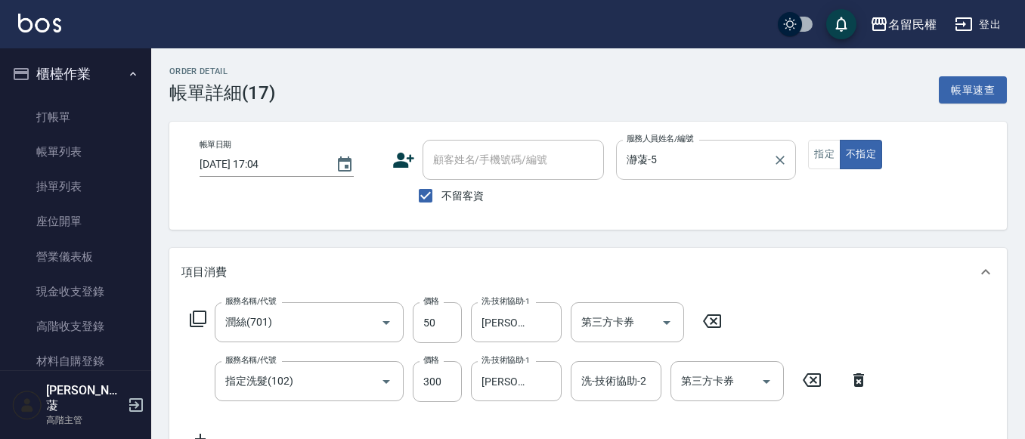
click at [670, 165] on input "瀞蓤-5" at bounding box center [695, 160] width 144 height 26
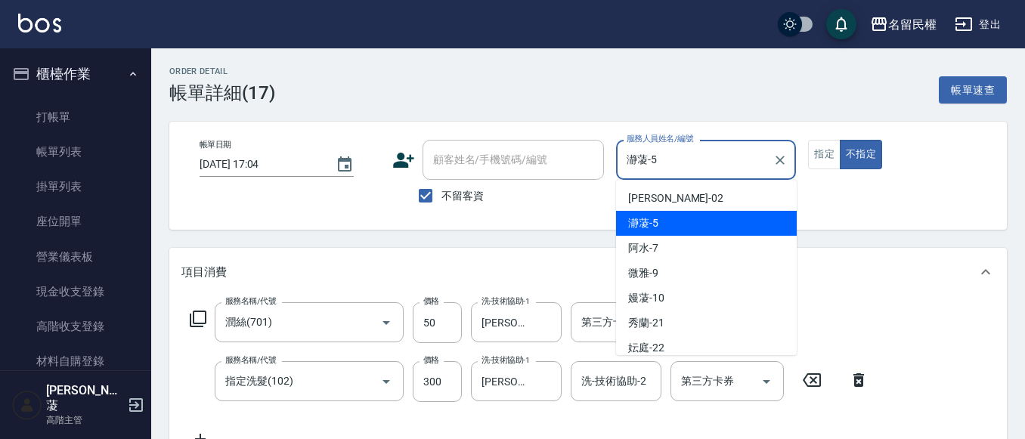
click at [670, 165] on input "瀞蓤-5" at bounding box center [695, 160] width 144 height 26
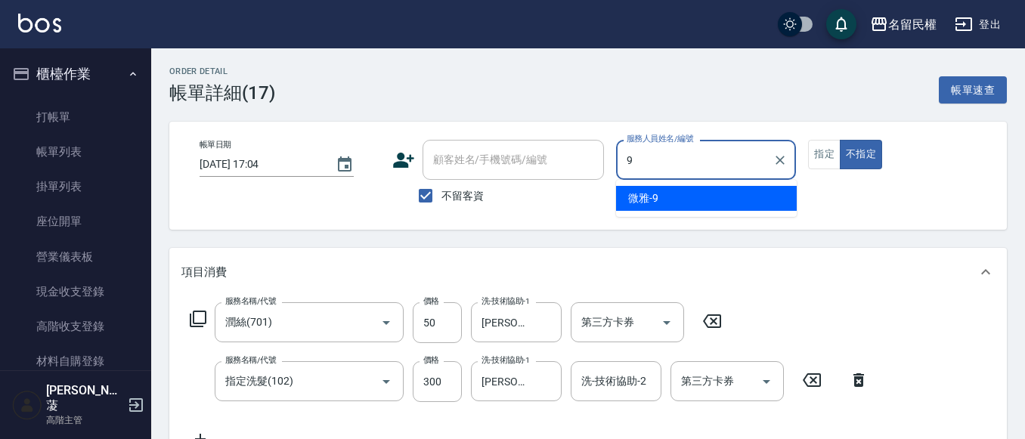
type input "微雅-9"
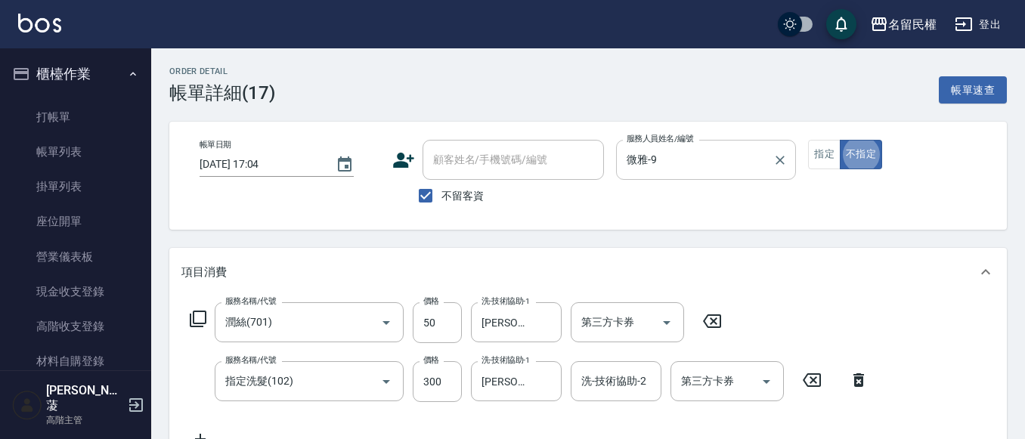
type button "false"
click at [74, 116] on link "打帳單" at bounding box center [75, 117] width 139 height 35
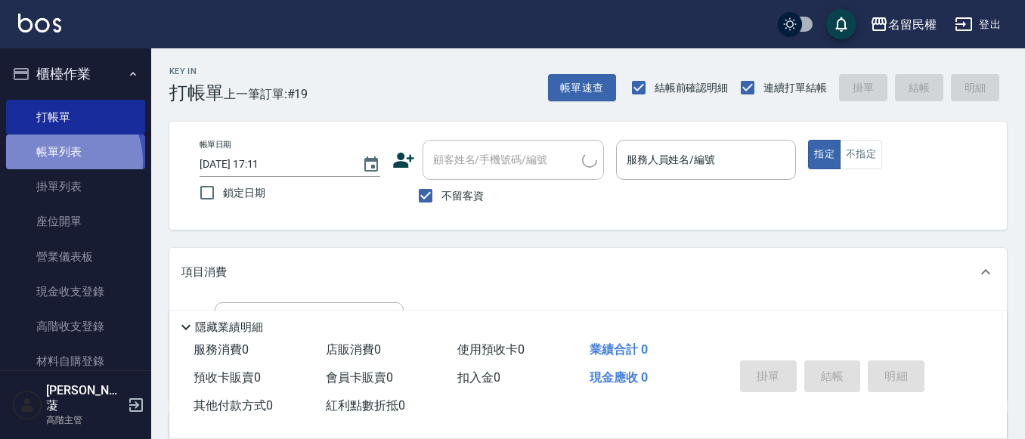
click at [60, 161] on link "帳單列表" at bounding box center [75, 152] width 139 height 35
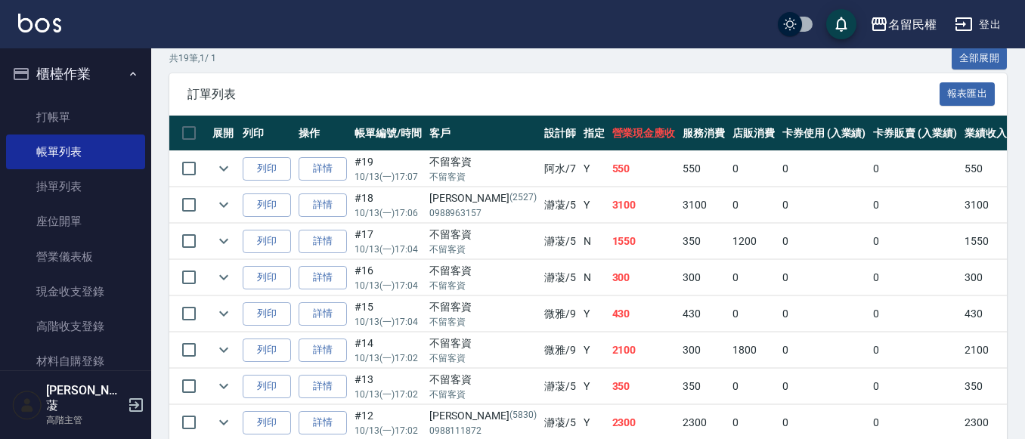
scroll to position [378, 0]
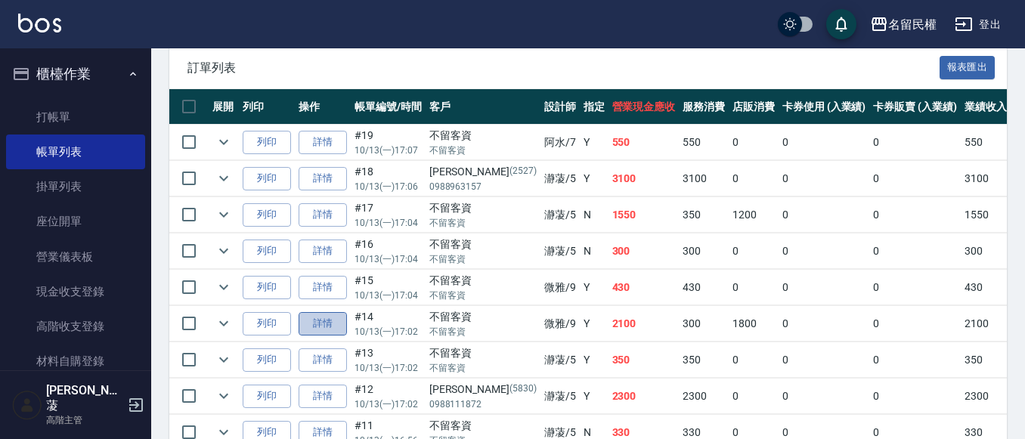
click at [321, 327] on link "詳情" at bounding box center [323, 323] width 48 height 23
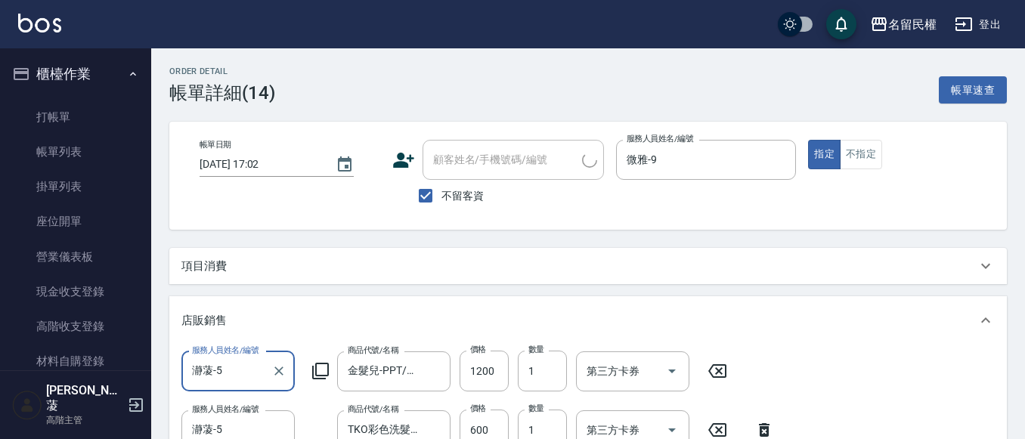
type input "2025/10/13 17:02"
checkbox input "true"
type input "微雅-9"
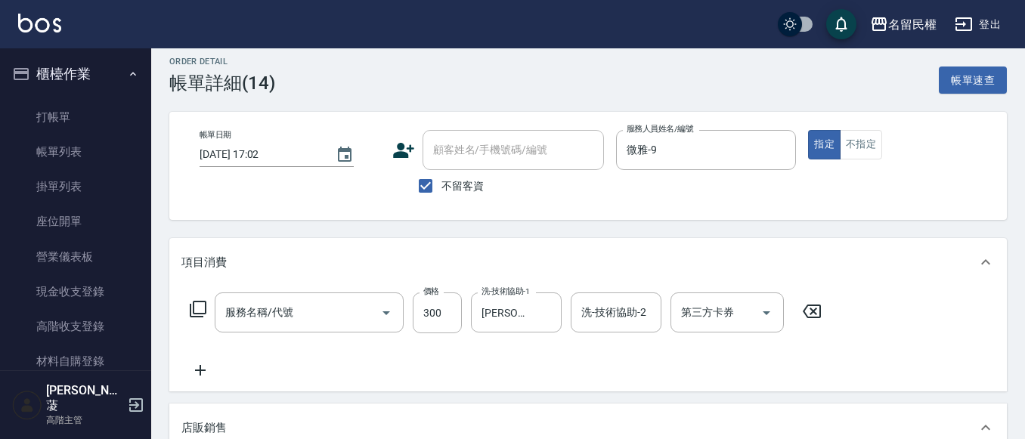
type input "指定洗髮(102)"
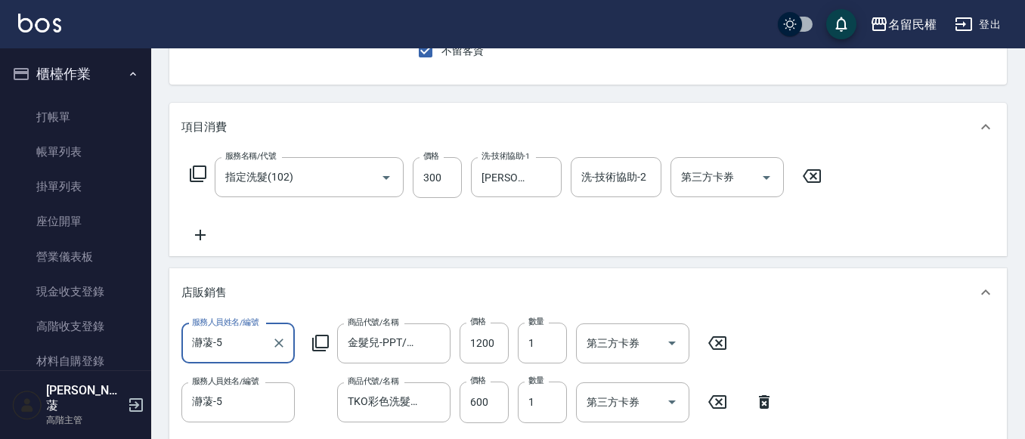
scroll to position [151, 0]
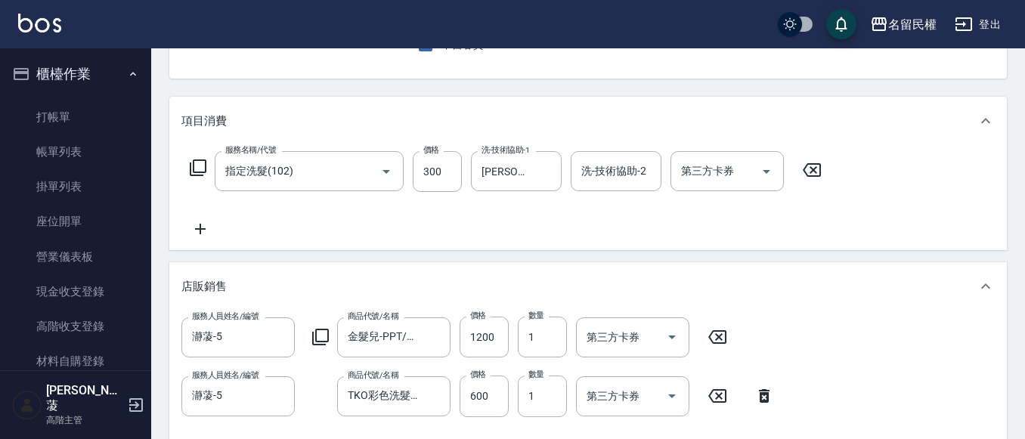
click at [729, 343] on icon at bounding box center [718, 337] width 38 height 18
click at [759, 398] on icon at bounding box center [765, 395] width 38 height 18
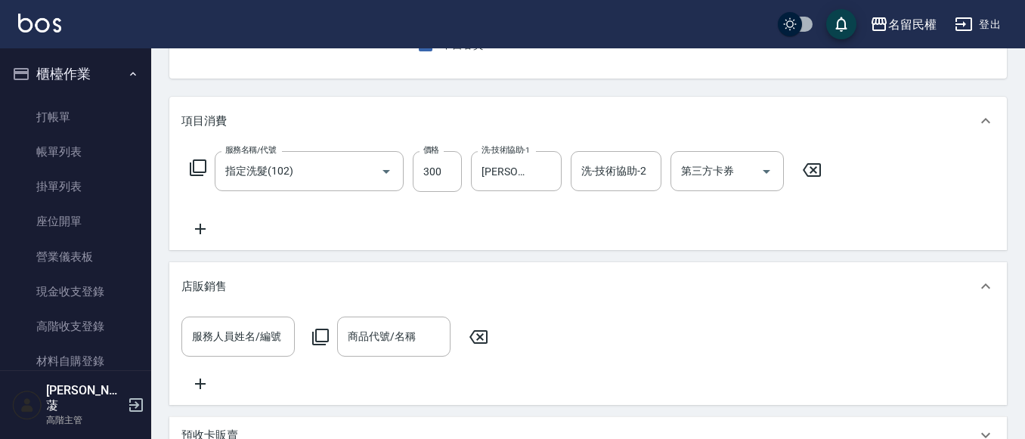
click at [190, 228] on icon at bounding box center [200, 229] width 38 height 18
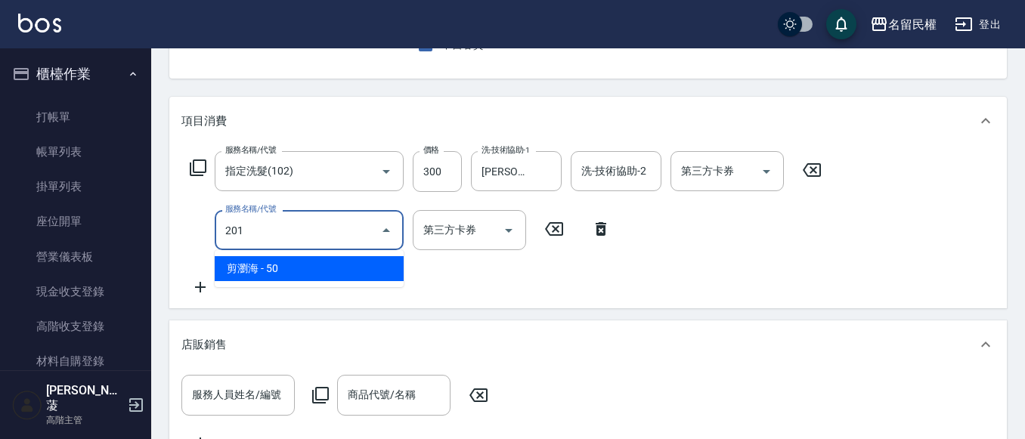
type input "剪瀏海(201)"
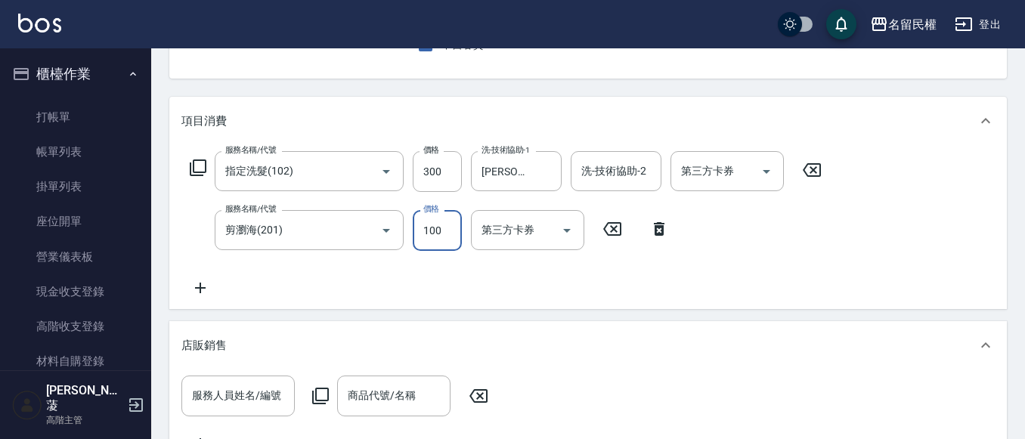
type input "100"
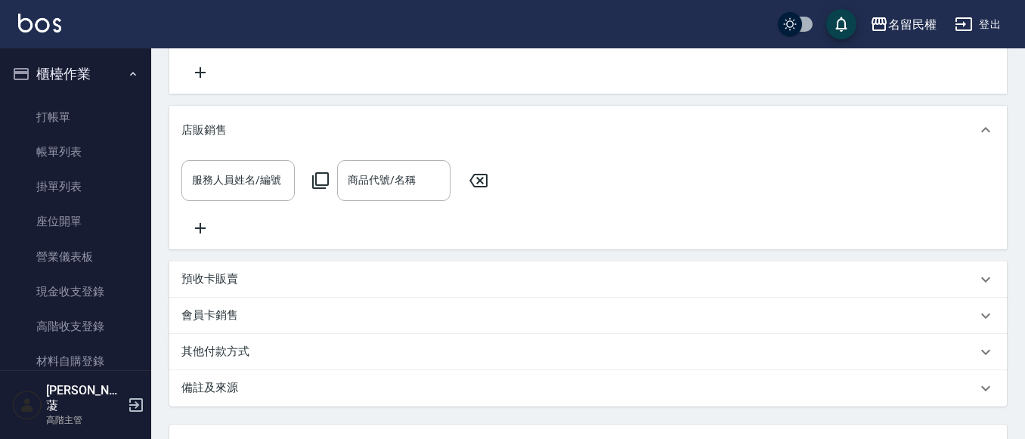
scroll to position [454, 0]
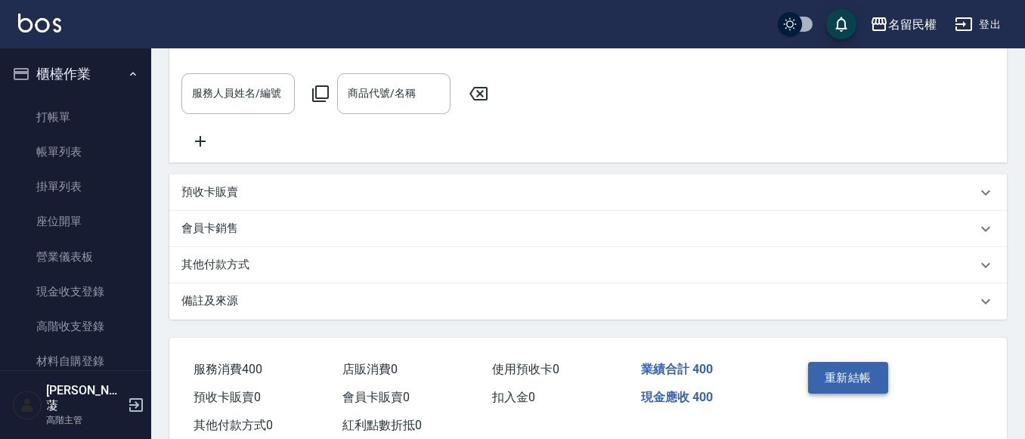
click at [849, 380] on button "重新結帳" at bounding box center [848, 378] width 80 height 32
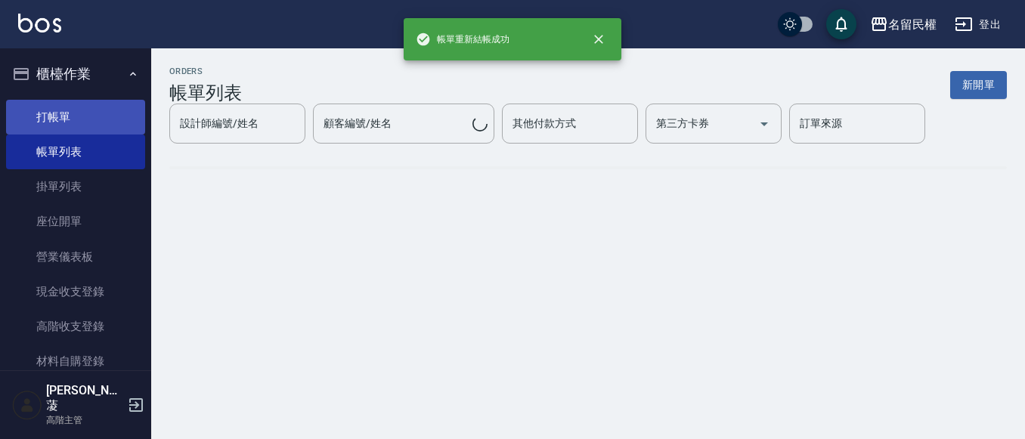
click at [62, 122] on link "打帳單" at bounding box center [75, 117] width 139 height 35
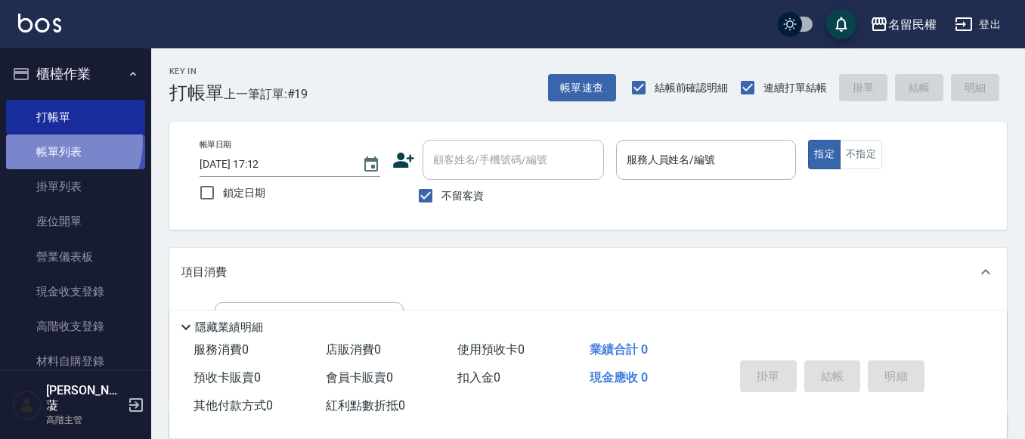
click at [67, 144] on link "帳單列表" at bounding box center [75, 152] width 139 height 35
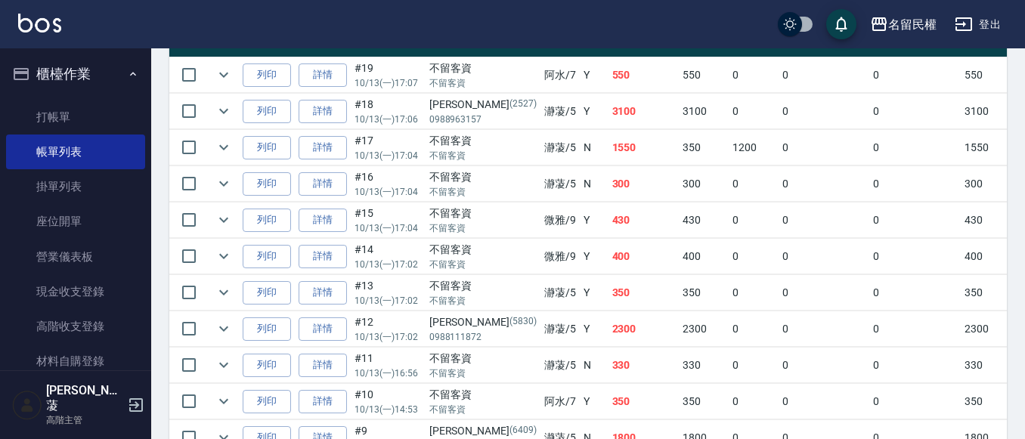
scroll to position [370, 0]
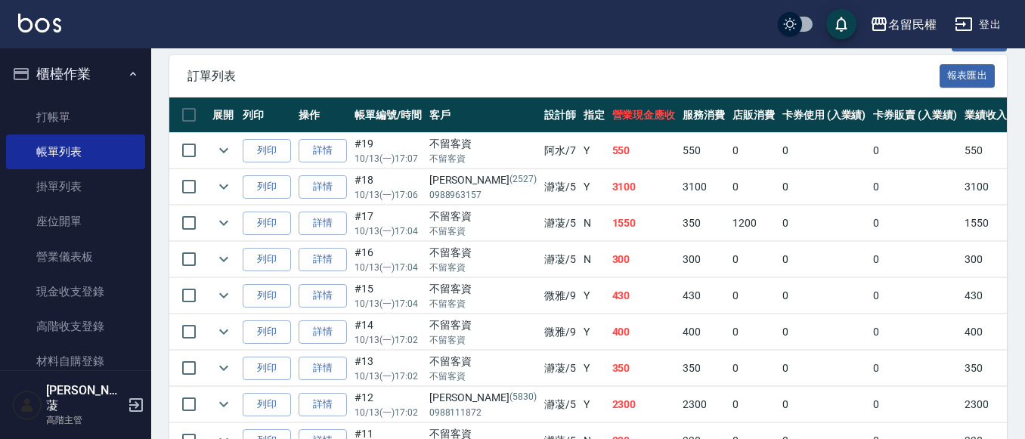
click at [127, 70] on icon "button" at bounding box center [133, 74] width 12 height 12
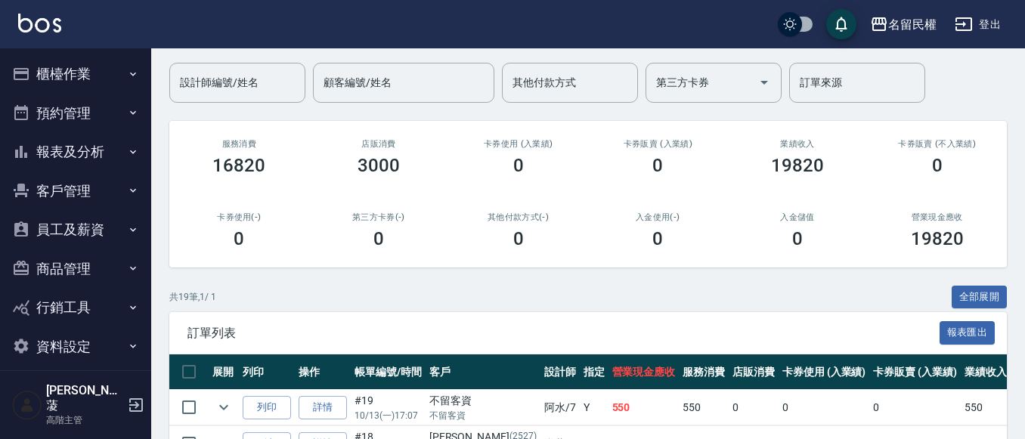
scroll to position [0, 0]
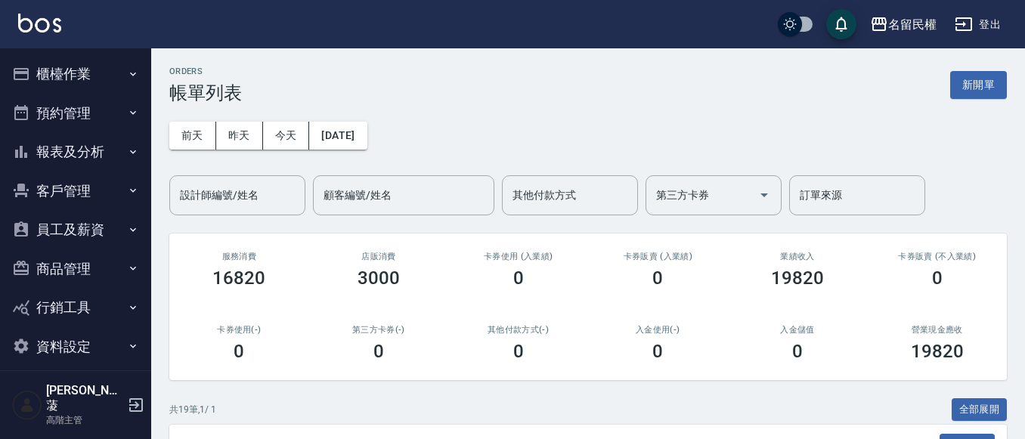
click at [115, 150] on button "報表及分析" at bounding box center [75, 151] width 139 height 39
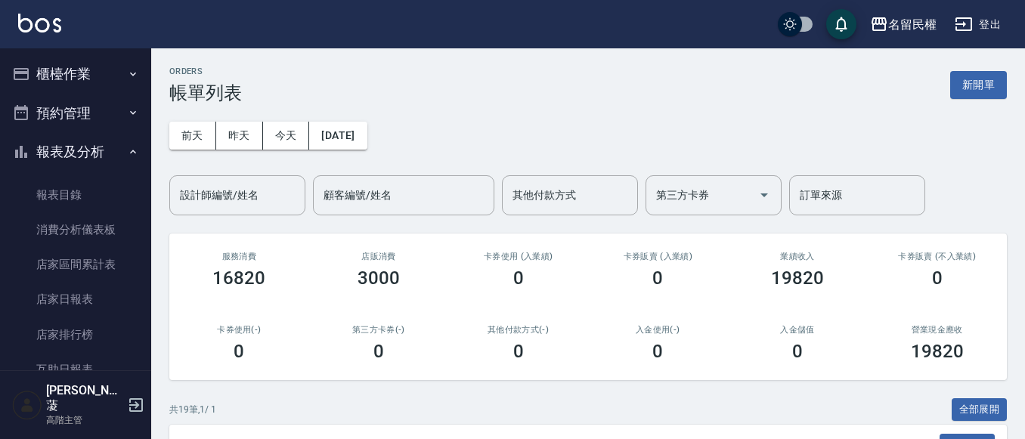
drag, startPoint x: 122, startPoint y: 145, endPoint x: 122, endPoint y: 131, distance: 14.4
click at [127, 146] on icon "button" at bounding box center [133, 152] width 12 height 12
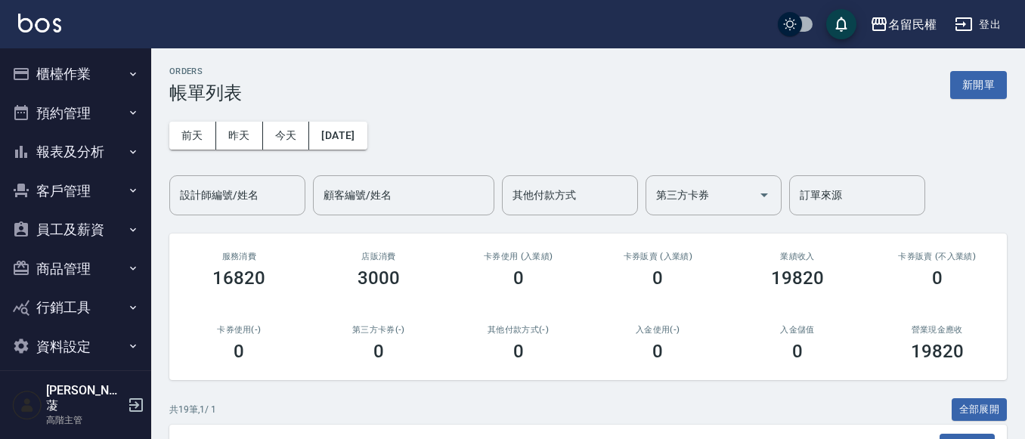
click at [125, 78] on button "櫃檯作業" at bounding box center [75, 73] width 139 height 39
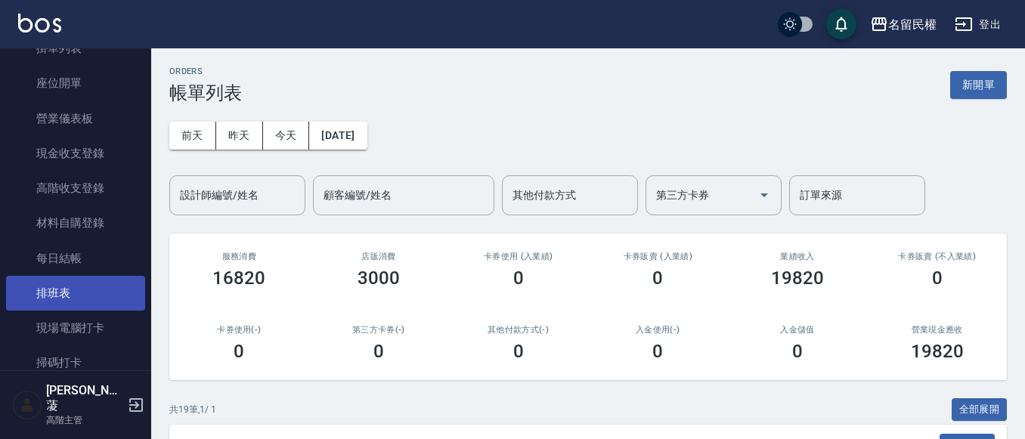
scroll to position [151, 0]
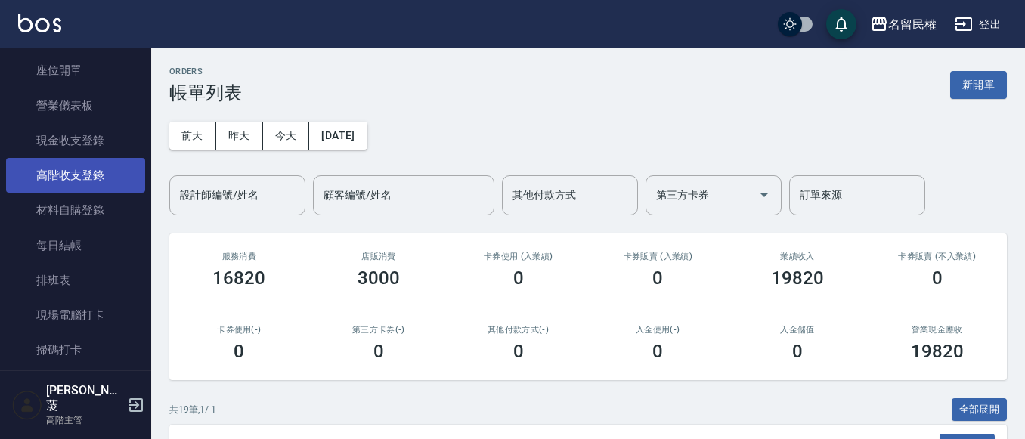
click at [101, 181] on link "高階收支登錄" at bounding box center [75, 175] width 139 height 35
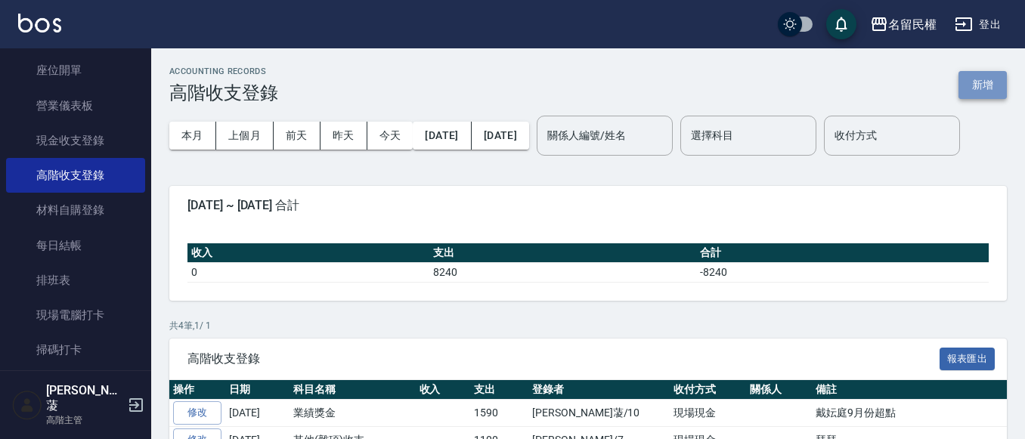
click at [993, 89] on button "新增" at bounding box center [983, 85] width 48 height 28
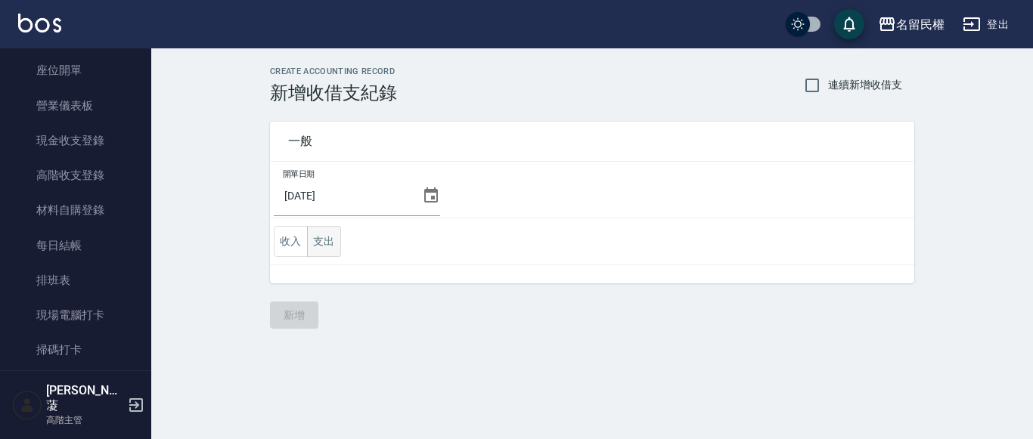
click at [330, 241] on button "支出" at bounding box center [324, 241] width 34 height 31
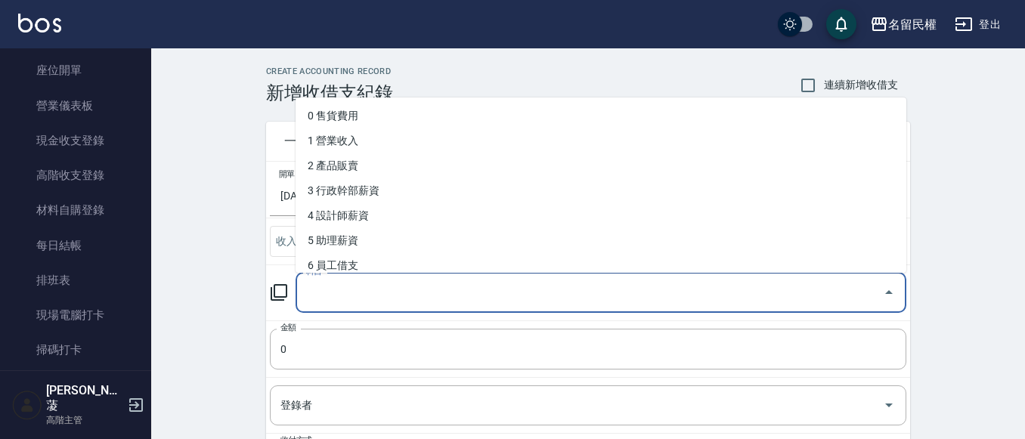
click at [374, 304] on input "科目" at bounding box center [589, 293] width 575 height 26
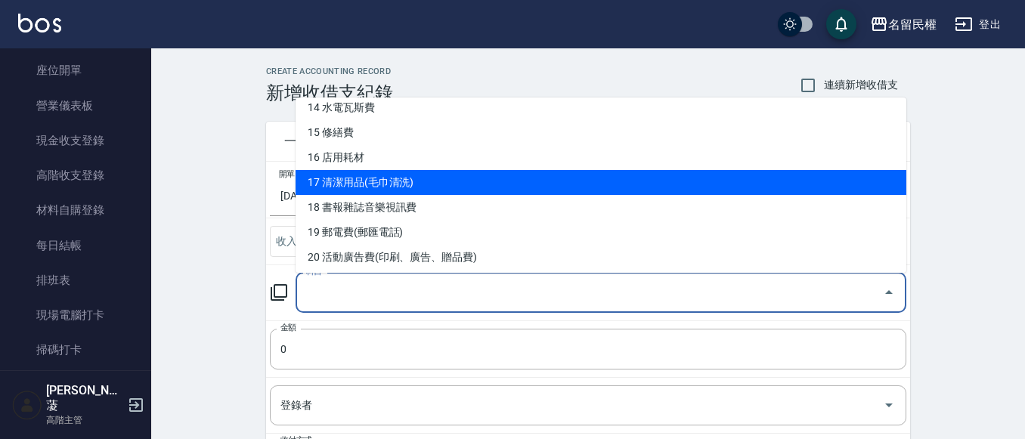
scroll to position [331, 0]
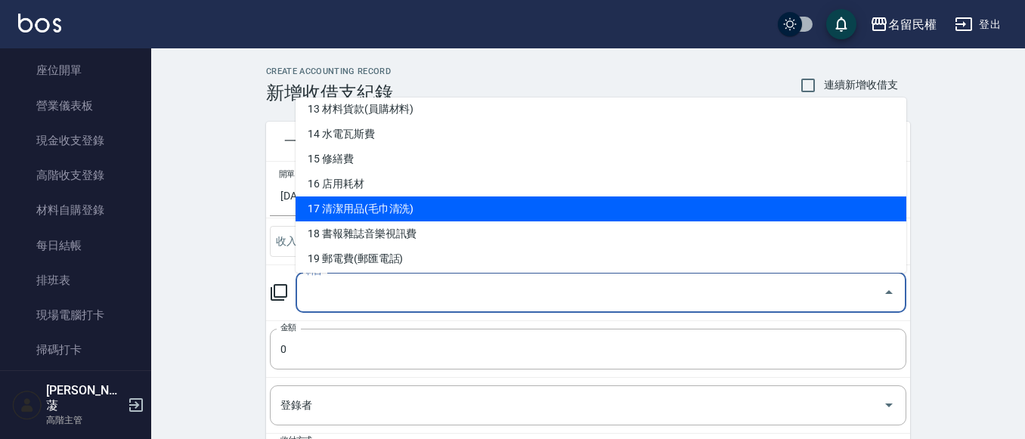
click at [414, 209] on li "17 清潔用品(毛巾清洗)" at bounding box center [601, 209] width 611 height 25
type input "17 清潔用品(毛巾清洗)"
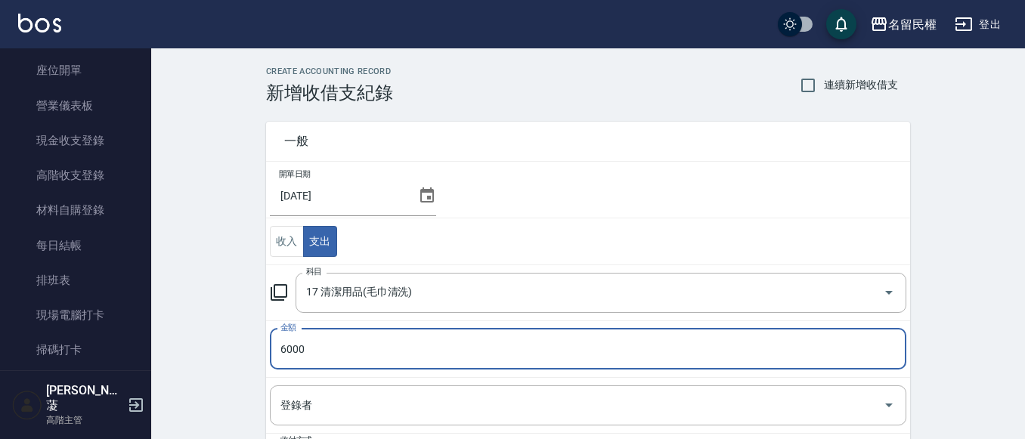
type input "6000"
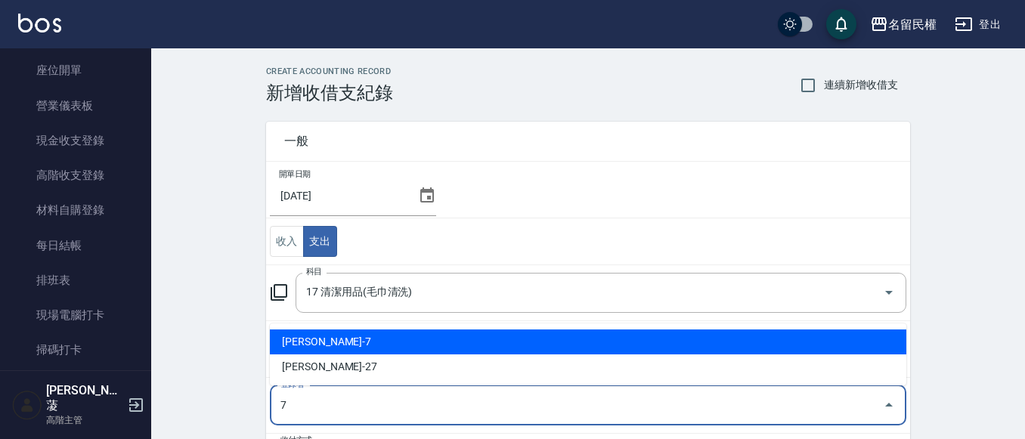
type input "林春水-7"
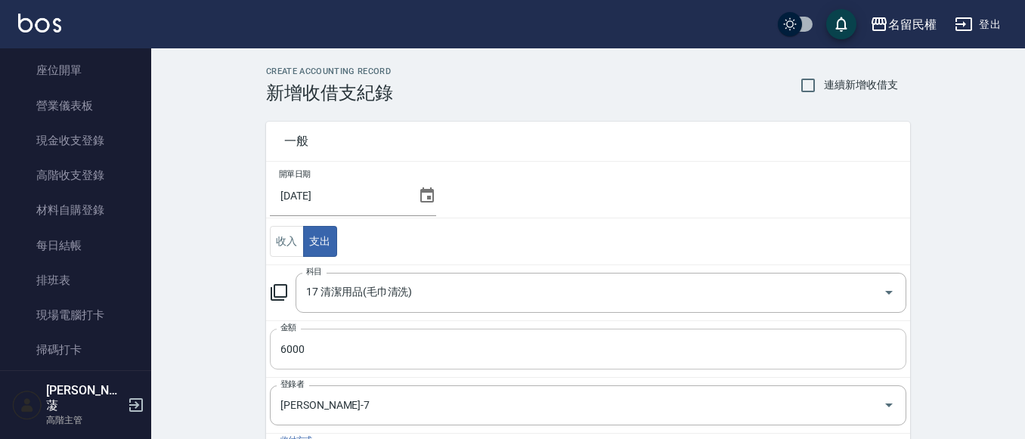
scroll to position [242, 0]
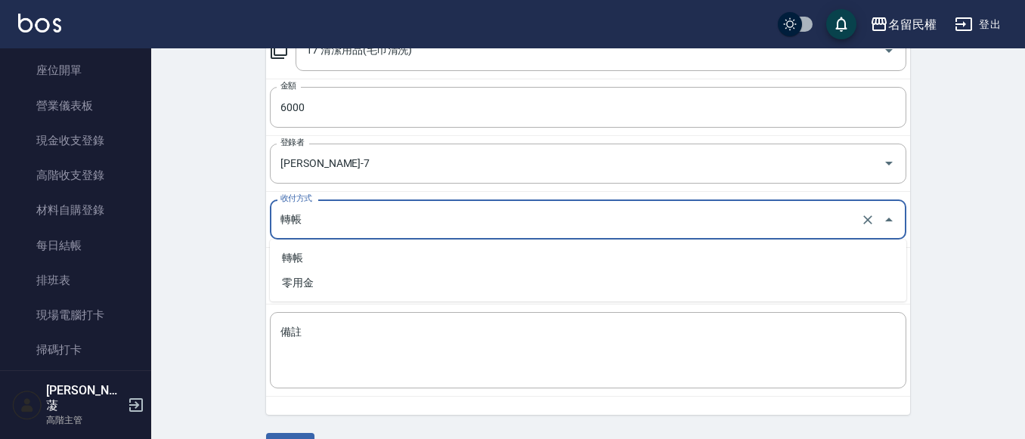
click at [336, 223] on input "轉帳" at bounding box center [567, 219] width 581 height 26
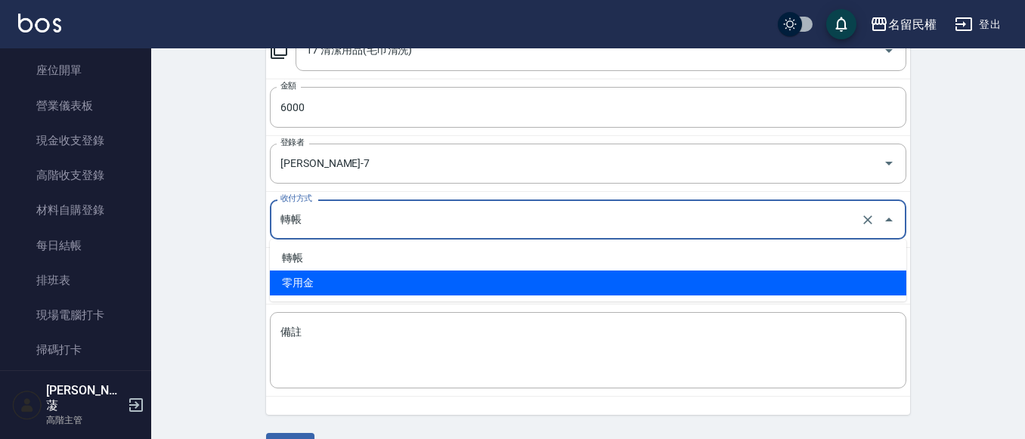
click at [328, 280] on li "零用金" at bounding box center [588, 283] width 637 height 25
type input "零用金"
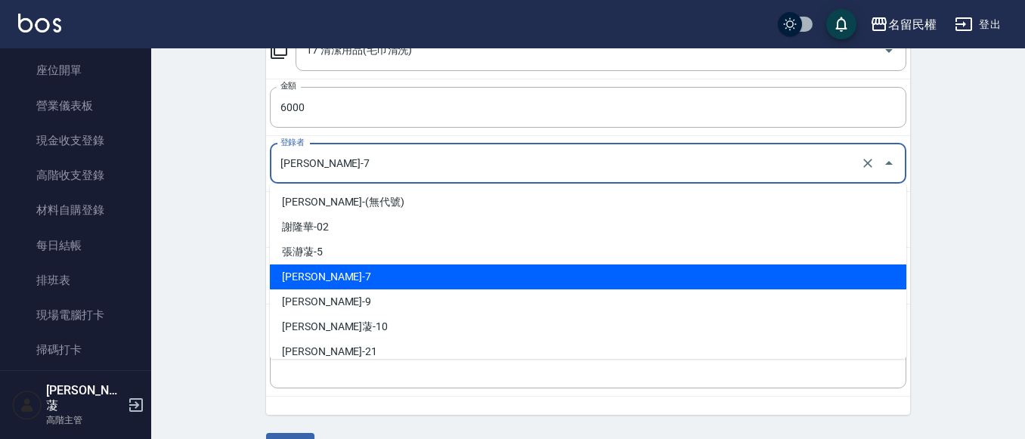
click at [399, 168] on input "林春水-7" at bounding box center [567, 163] width 581 height 26
click at [188, 173] on div "CREATE ACCOUNTING RECORD 新增收借支紀錄 連續新增收借支 一般 開單日期 2025/10/13 收入 支出 科目 17 清潔用品(毛巾…" at bounding box center [588, 142] width 874 height 673
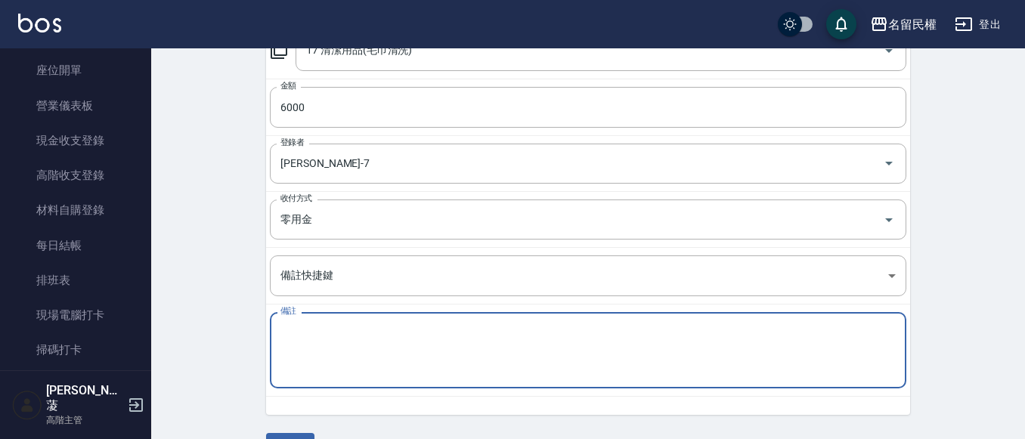
click at [374, 340] on textarea "備註" at bounding box center [588, 350] width 615 height 51
type textarea "d"
type textarea "ㄙ"
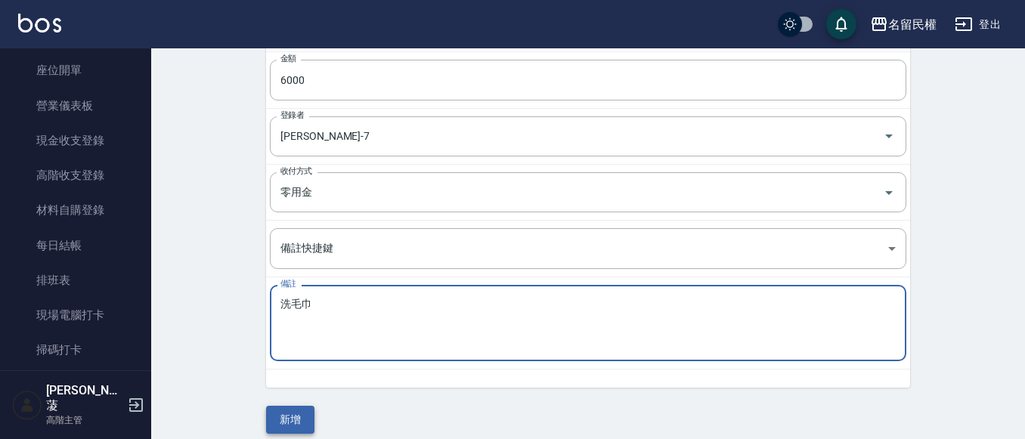
scroll to position [282, 0]
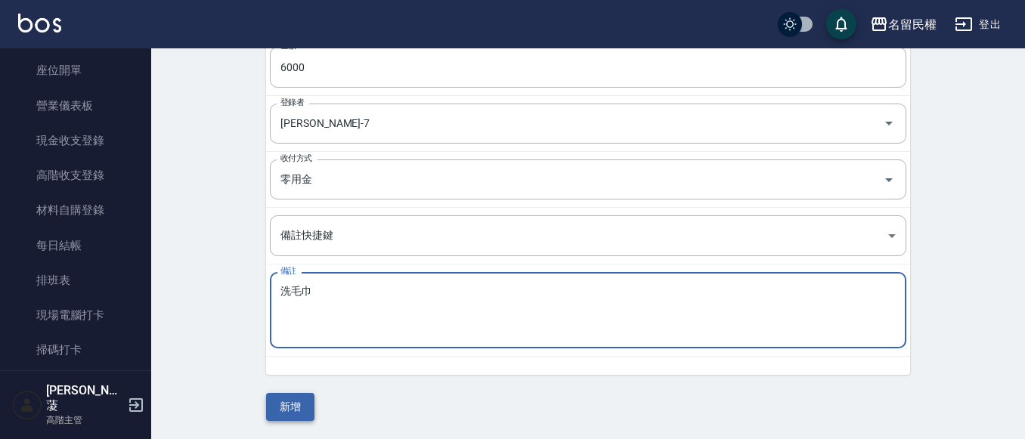
type textarea "洗毛巾"
click at [301, 400] on button "新增" at bounding box center [290, 407] width 48 height 28
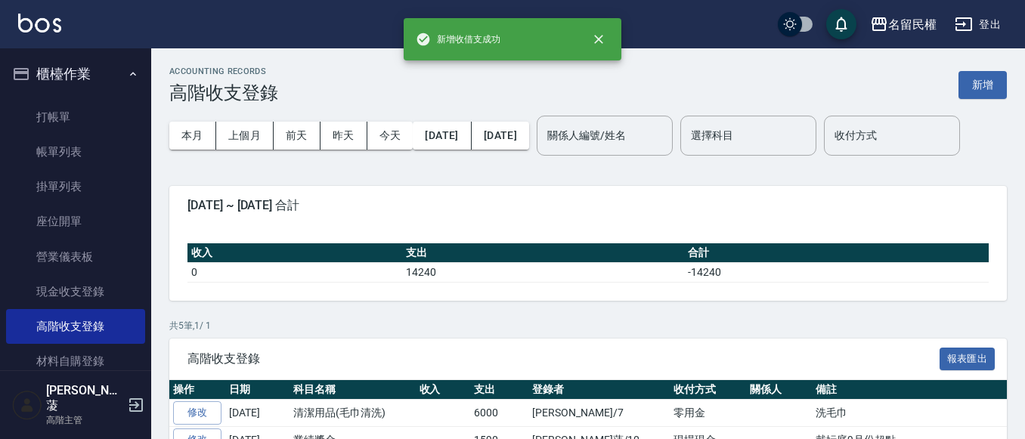
drag, startPoint x: 101, startPoint y: 141, endPoint x: 412, endPoint y: 267, distance: 335.4
click at [101, 141] on link "帳單列表" at bounding box center [75, 152] width 139 height 35
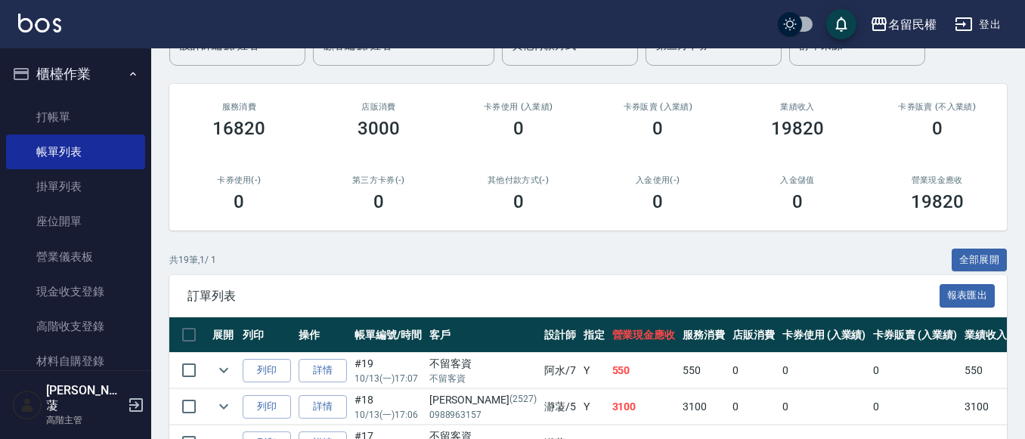
scroll to position [151, 0]
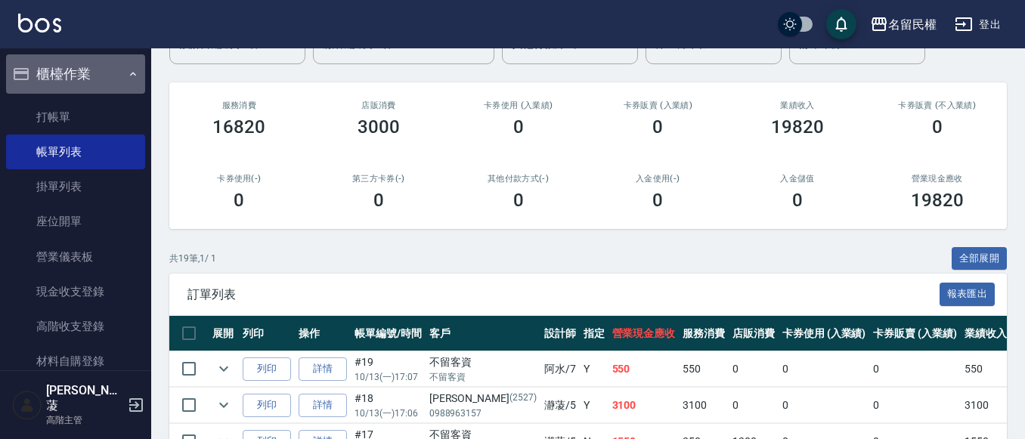
click at [127, 71] on icon "button" at bounding box center [133, 74] width 12 height 12
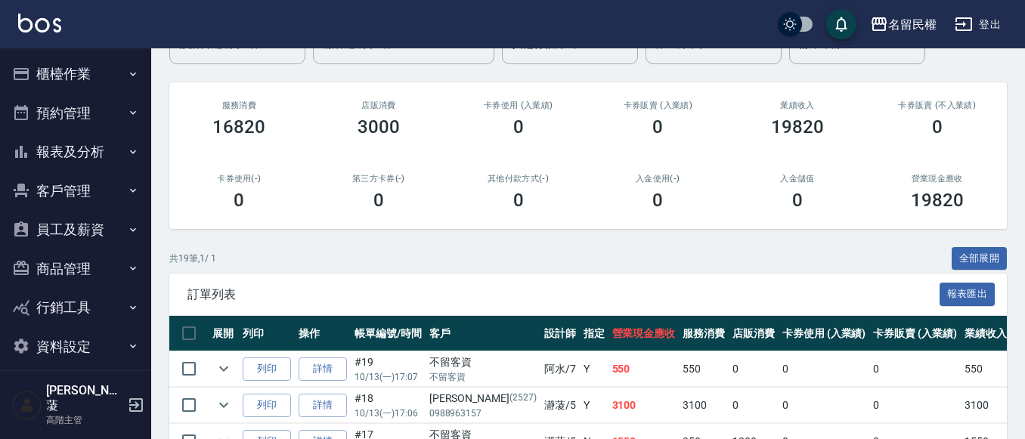
drag, startPoint x: 79, startPoint y: 70, endPoint x: 79, endPoint y: 116, distance: 46.1
click at [79, 70] on button "櫃檯作業" at bounding box center [75, 73] width 139 height 39
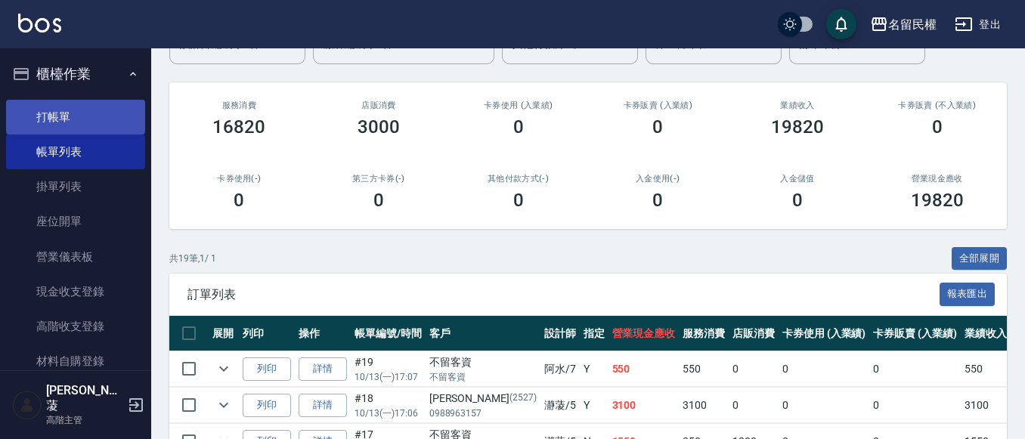
click at [80, 129] on link "打帳單" at bounding box center [75, 117] width 139 height 35
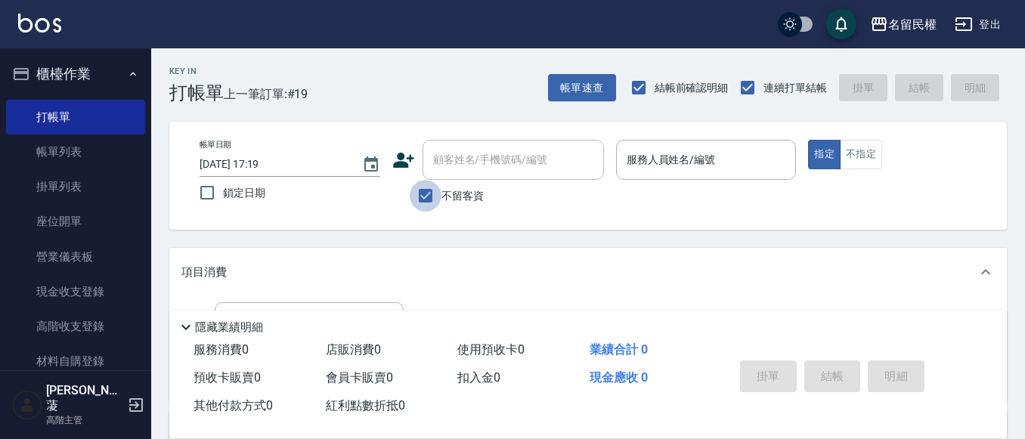
drag, startPoint x: 438, startPoint y: 192, endPoint x: 444, endPoint y: 175, distance: 17.7
click at [437, 192] on input "不留客資" at bounding box center [426, 196] width 32 height 32
checkbox input "false"
click at [444, 169] on input "顧客姓名/手機號碼/編號" at bounding box center [501, 160] width 145 height 26
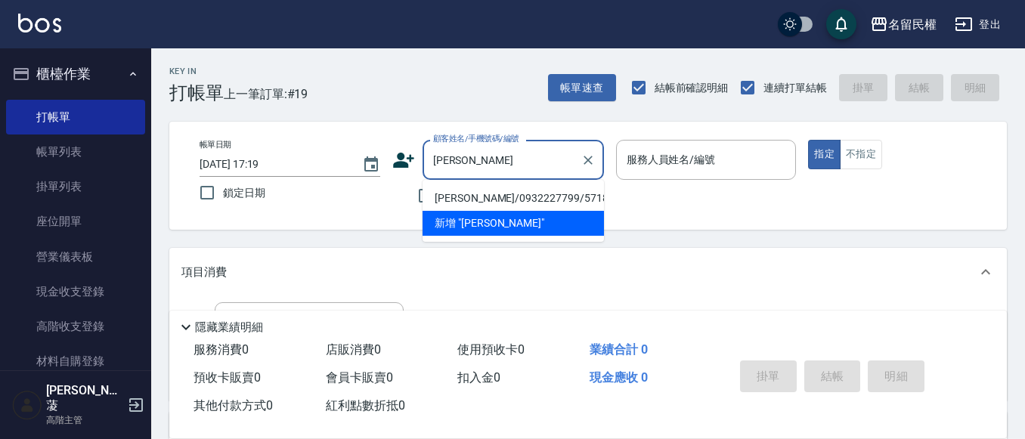
click at [501, 194] on li "王琳嬋/0932227799/5718" at bounding box center [513, 198] width 181 height 25
type input "王琳嬋/0932227799/5718"
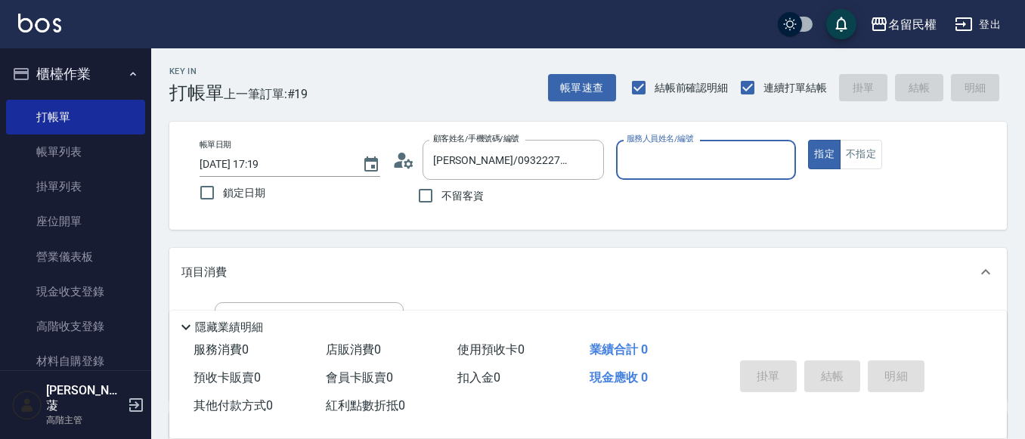
click at [399, 158] on circle at bounding box center [402, 157] width 8 height 8
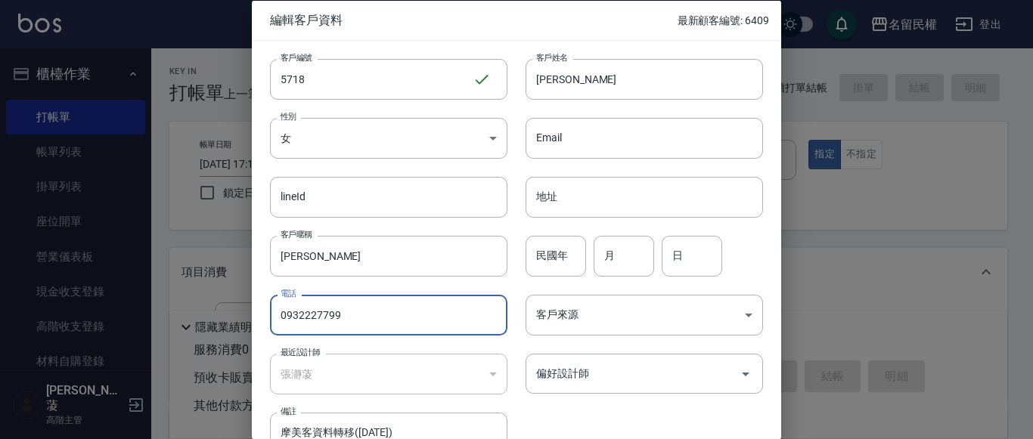
drag, startPoint x: 378, startPoint y: 305, endPoint x: 16, endPoint y: 293, distance: 362.4
click at [16, 293] on div "編輯客戶資料 最新顧客編號: 6409 客戶編號 5718 ​ 客戶編號 客戶姓名 王琳嬋 客戶姓名 性別 女 FEMALE 性別 Email Email l…" at bounding box center [516, 219] width 1033 height 439
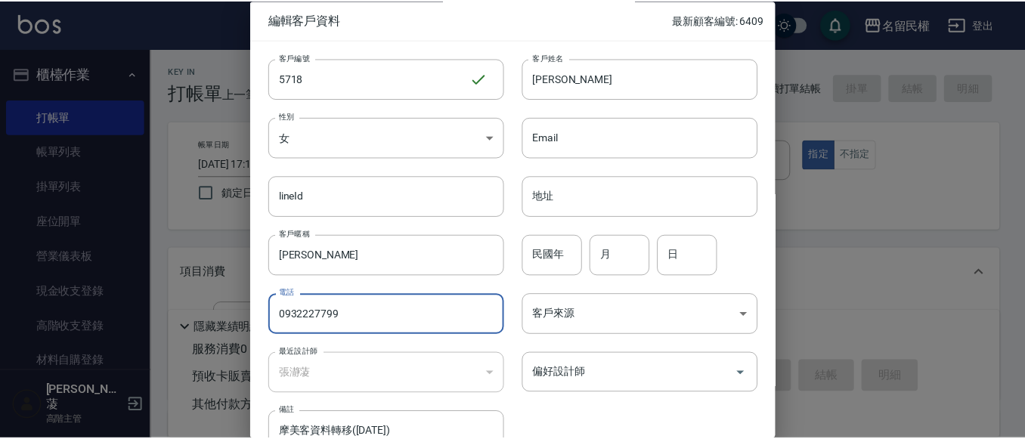
scroll to position [85, 0]
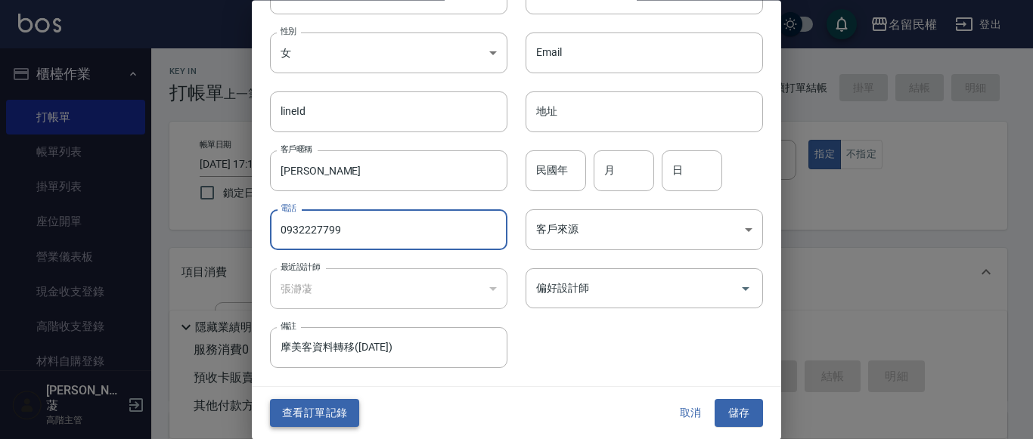
click at [336, 409] on button "查看訂單記錄" at bounding box center [314, 414] width 89 height 28
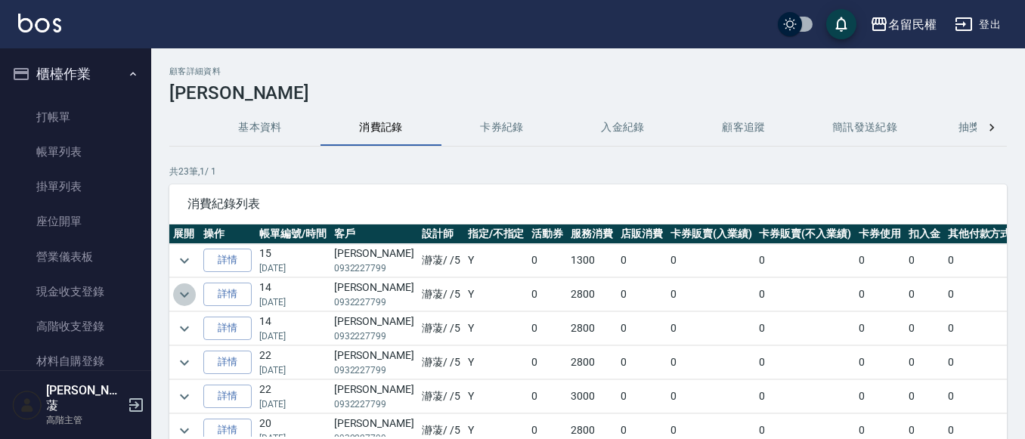
click at [191, 296] on icon "expand row" at bounding box center [184, 295] width 18 height 18
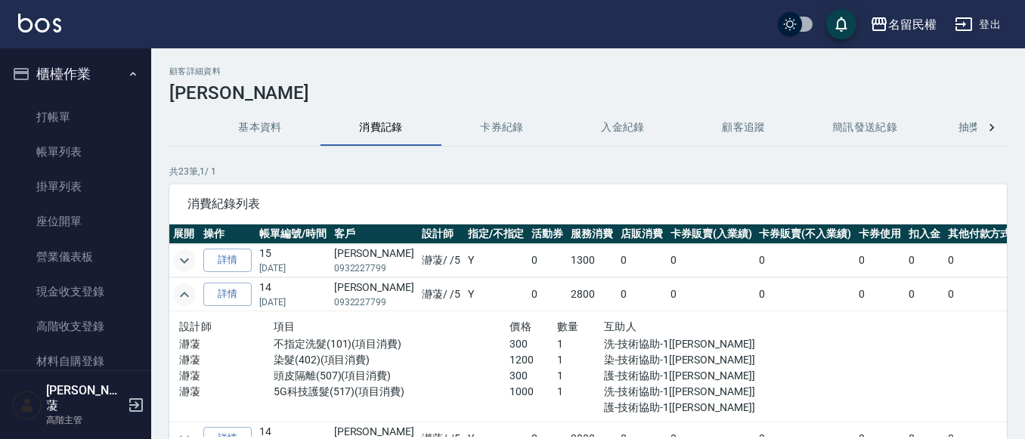
click at [187, 256] on icon "expand row" at bounding box center [184, 261] width 18 height 18
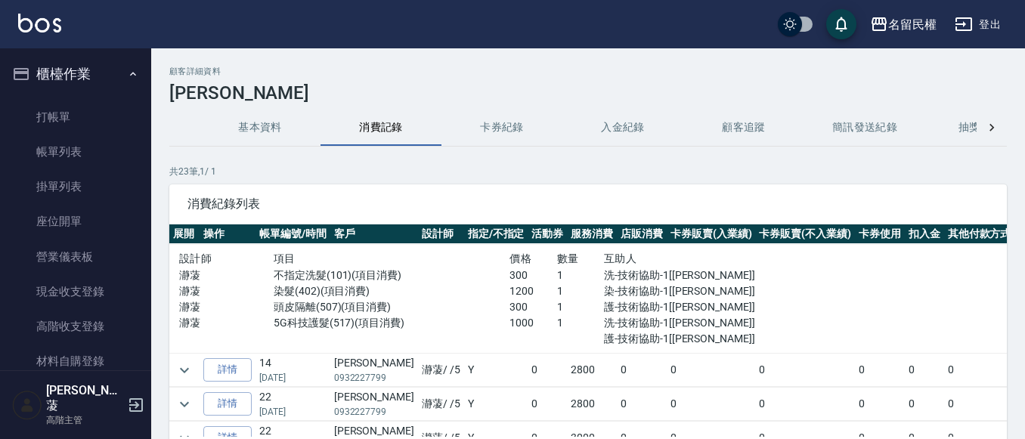
scroll to position [151, 0]
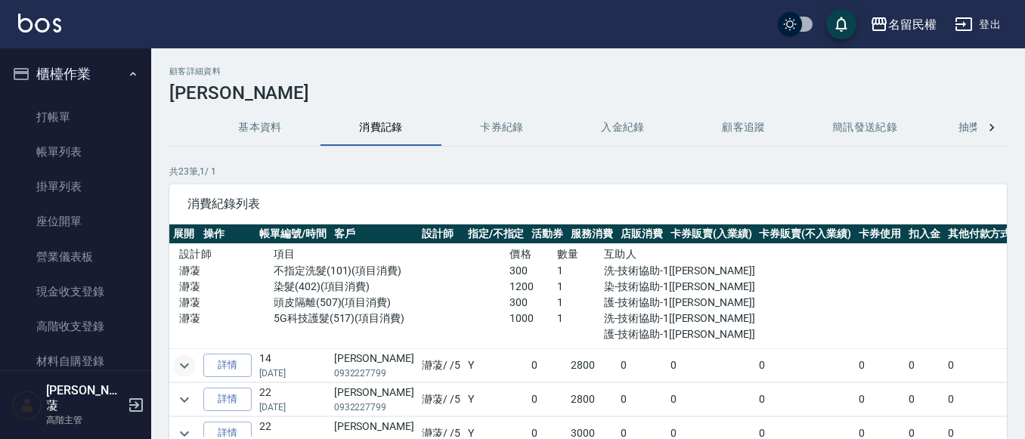
click at [185, 363] on icon "expand row" at bounding box center [184, 366] width 18 height 18
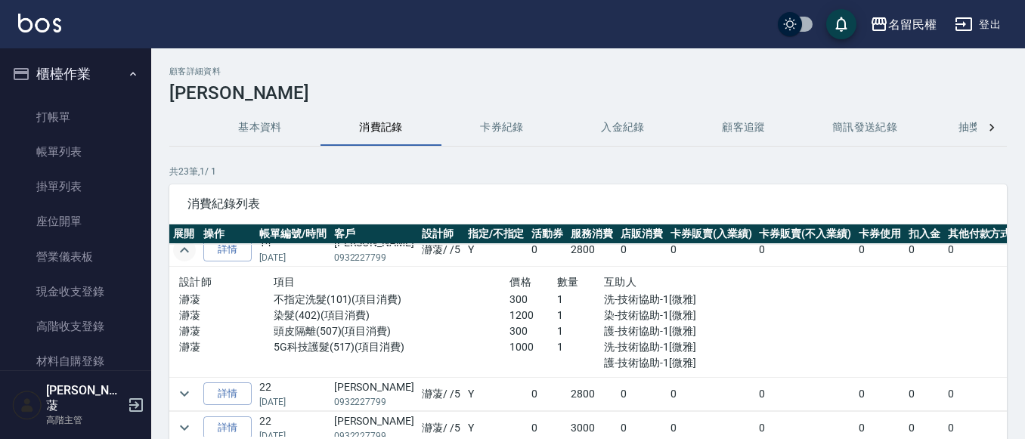
scroll to position [302, 0]
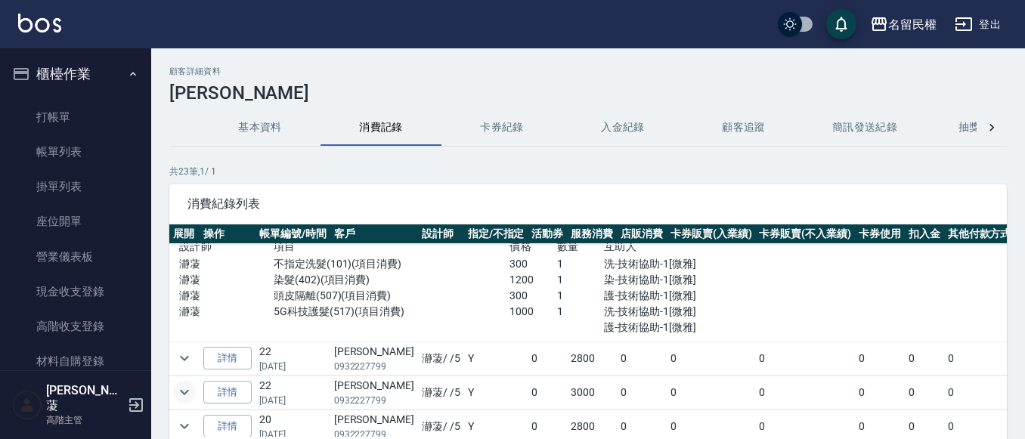
click at [188, 390] on icon "expand row" at bounding box center [184, 392] width 18 height 18
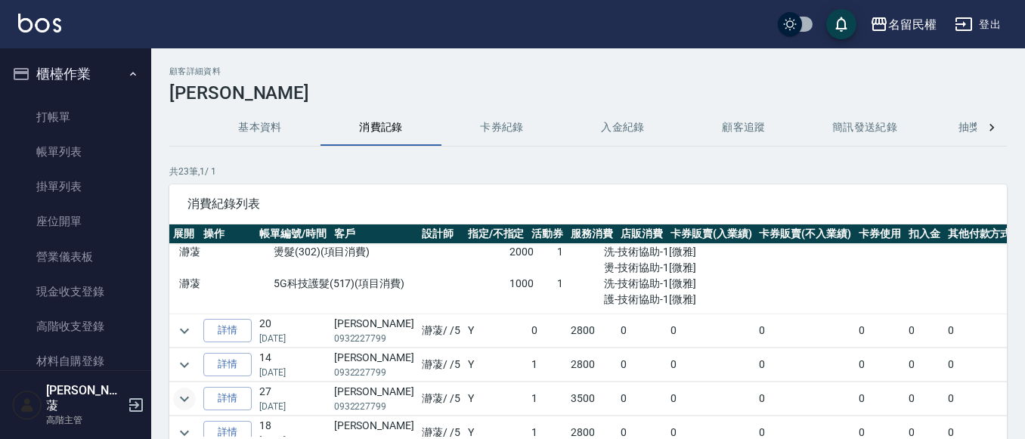
scroll to position [529, 0]
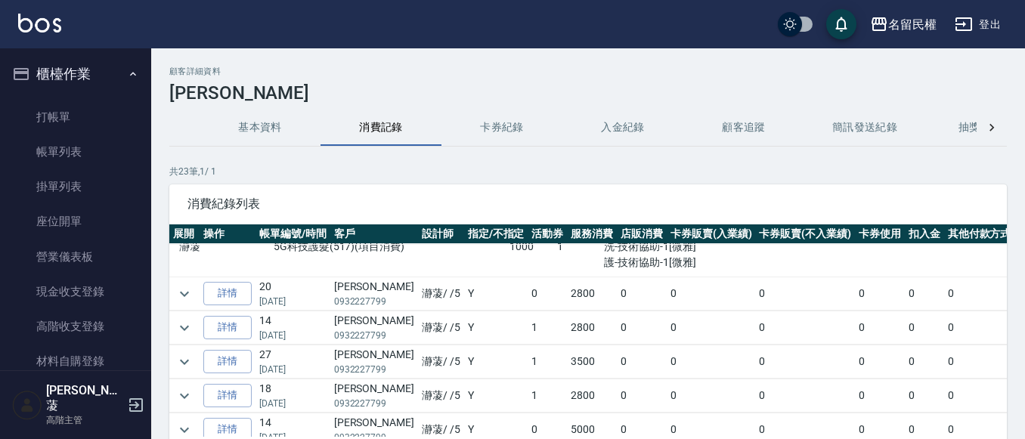
click at [197, 326] on td at bounding box center [184, 328] width 30 height 33
click at [195, 327] on button "expand row" at bounding box center [184, 328] width 23 height 23
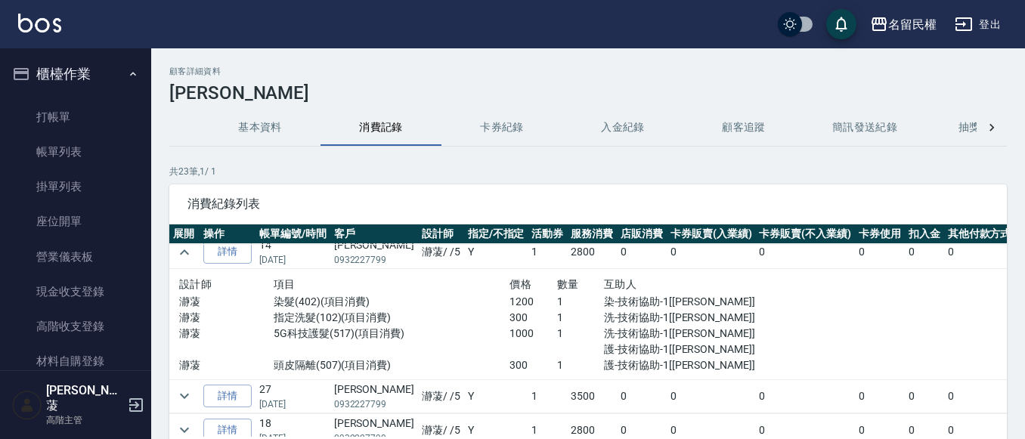
scroll to position [681, 0]
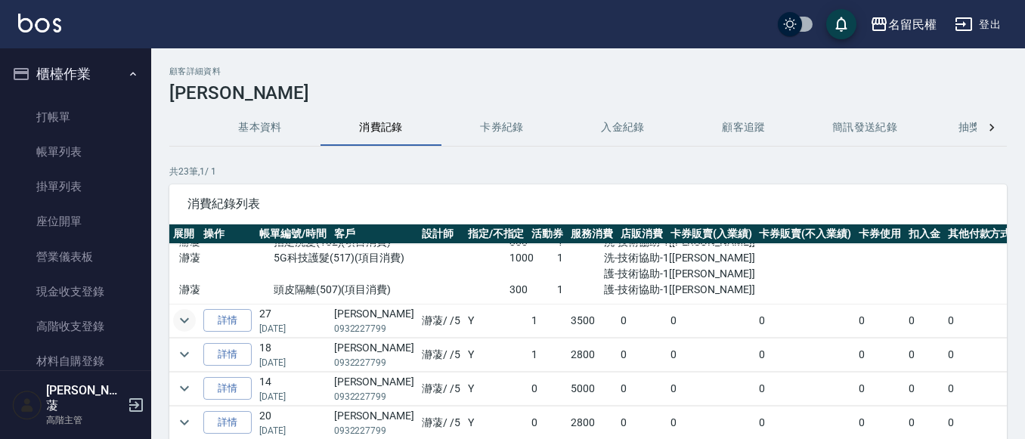
click at [191, 320] on icon "expand row" at bounding box center [184, 321] width 18 height 18
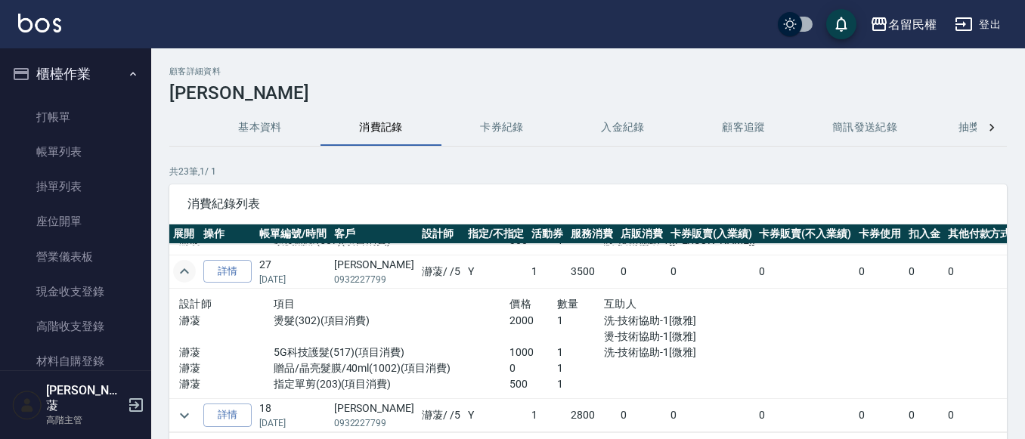
scroll to position [756, 0]
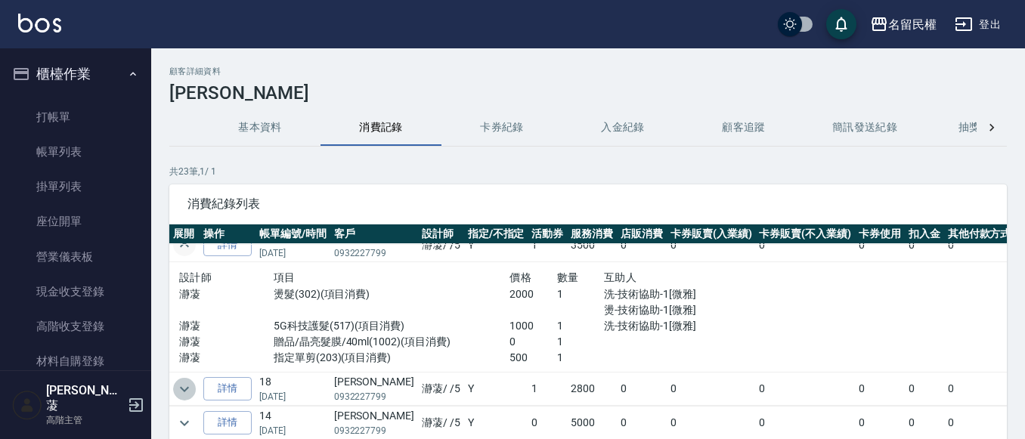
click at [191, 380] on icon "expand row" at bounding box center [184, 389] width 18 height 18
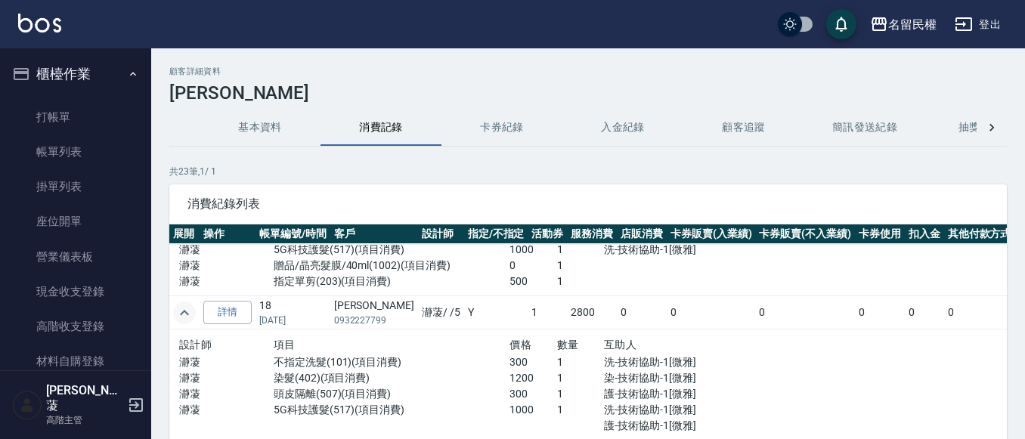
scroll to position [907, 0]
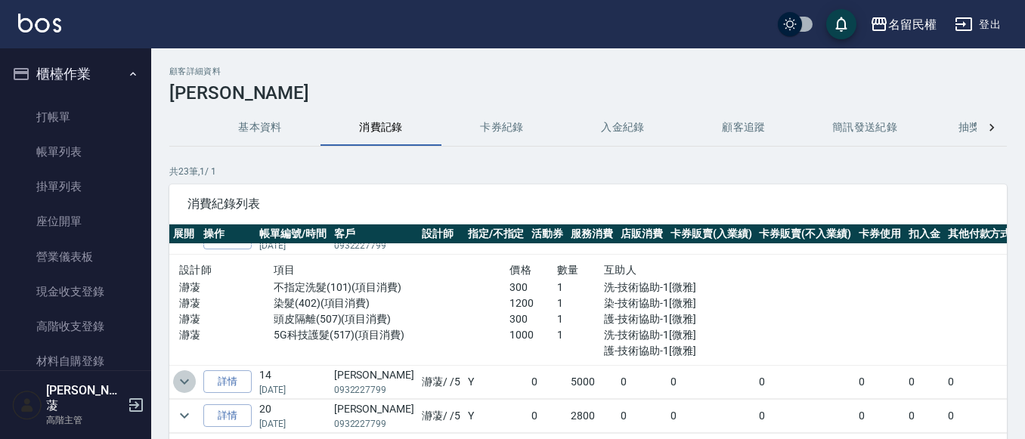
click at [191, 377] on icon "expand row" at bounding box center [184, 382] width 18 height 18
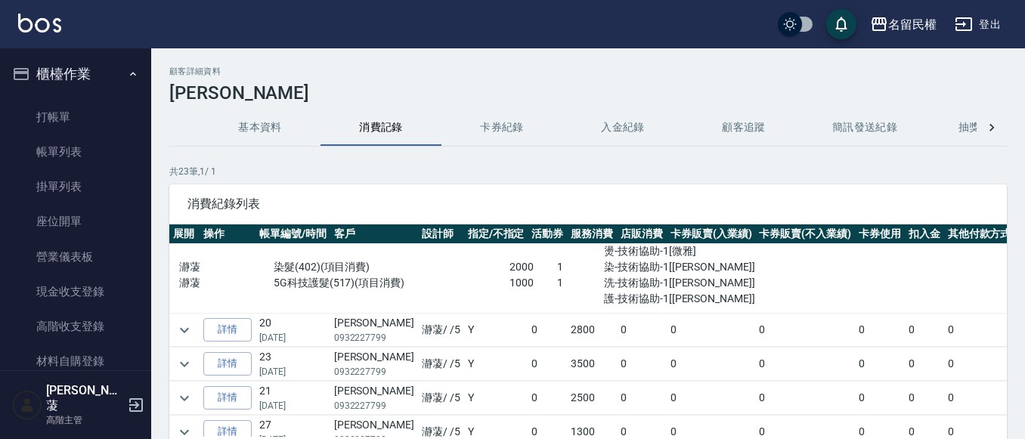
scroll to position [1134, 0]
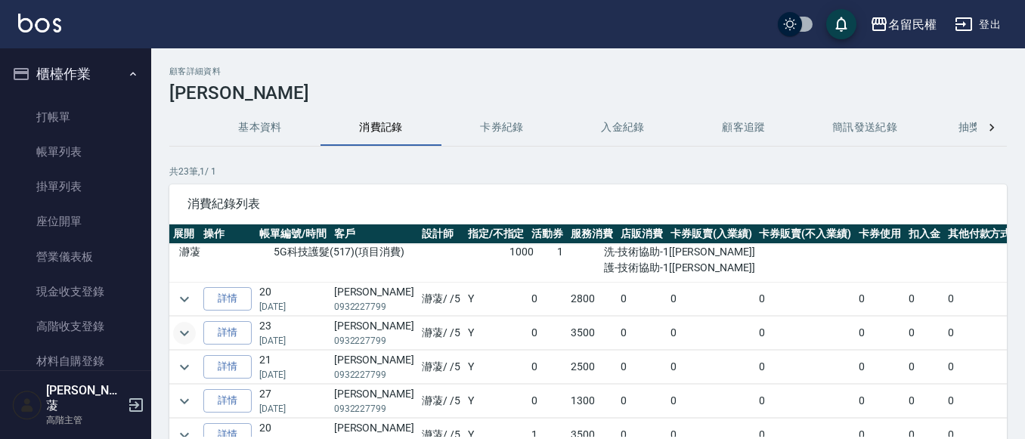
click at [189, 333] on icon "expand row" at bounding box center [184, 333] width 18 height 18
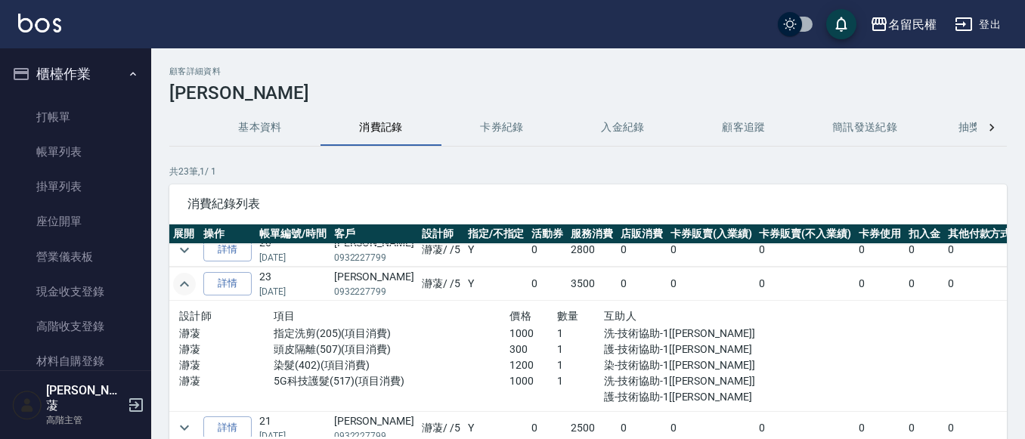
scroll to position [1210, 0]
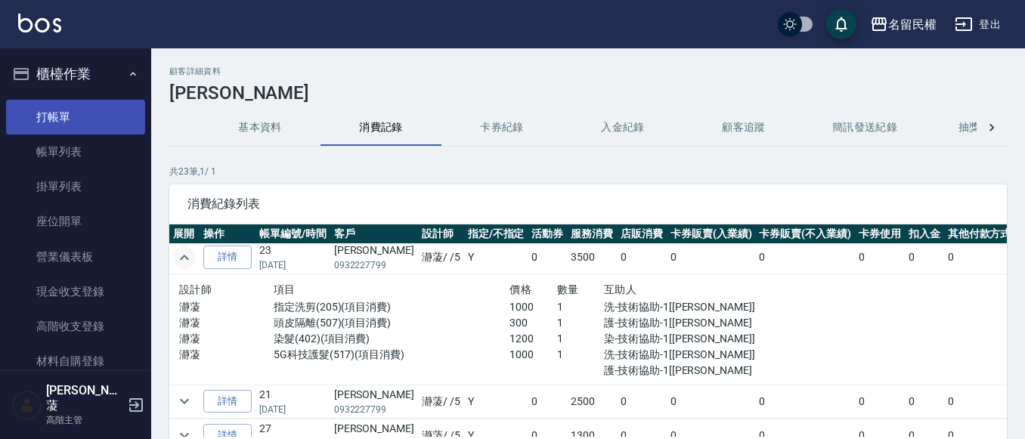
click at [98, 114] on link "打帳單" at bounding box center [75, 117] width 139 height 35
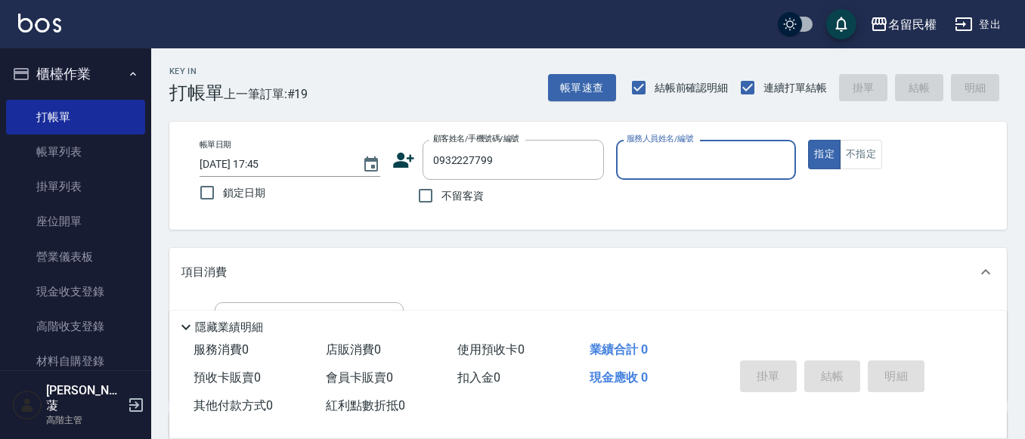
type input "王琳嬋/0932227799/5718"
type input "瀞蓤-5"
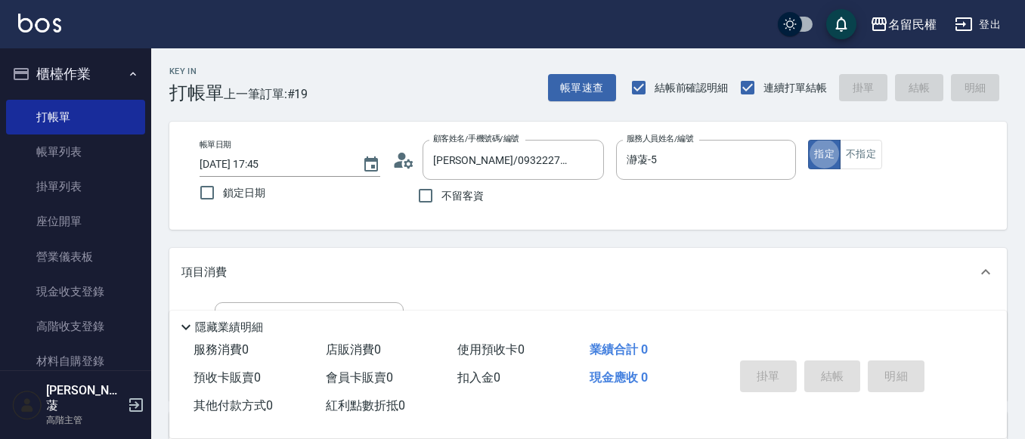
type button "true"
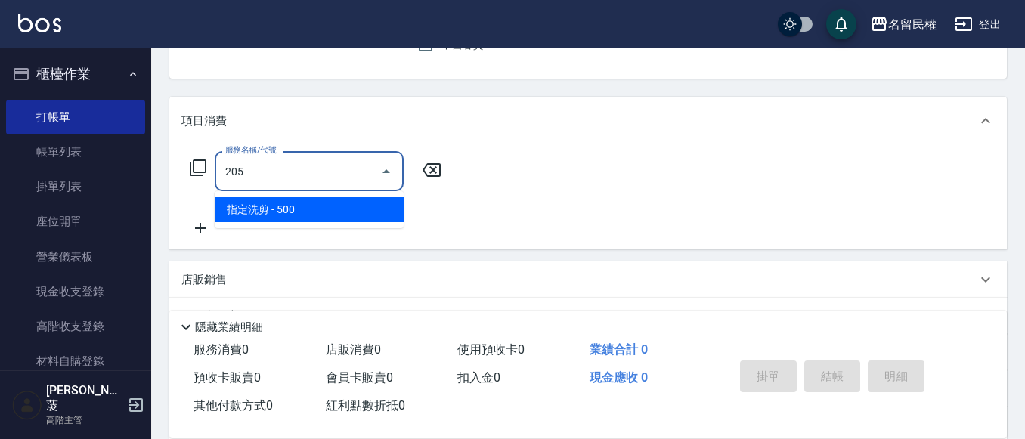
type input "指定洗剪(205)"
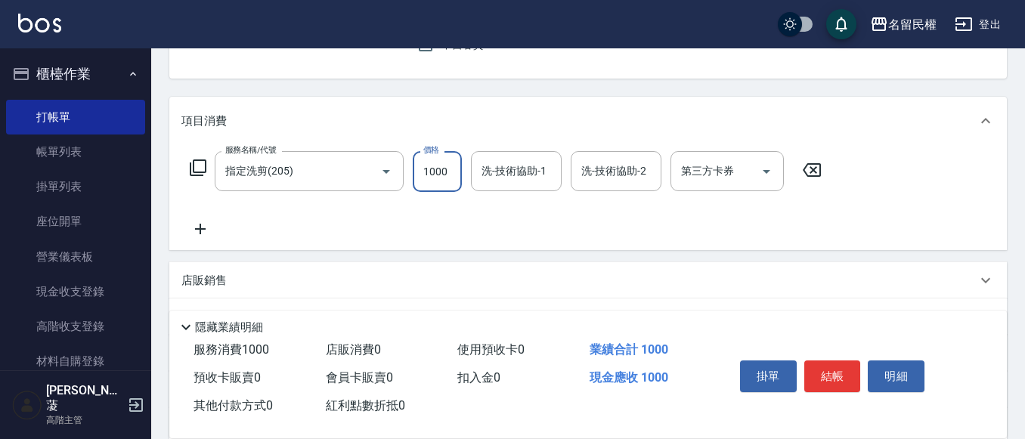
type input "1000"
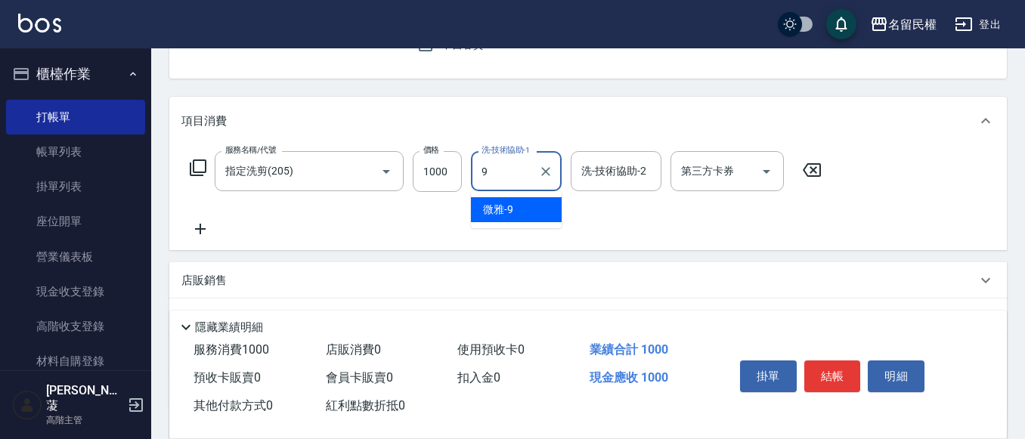
type input "微雅-9"
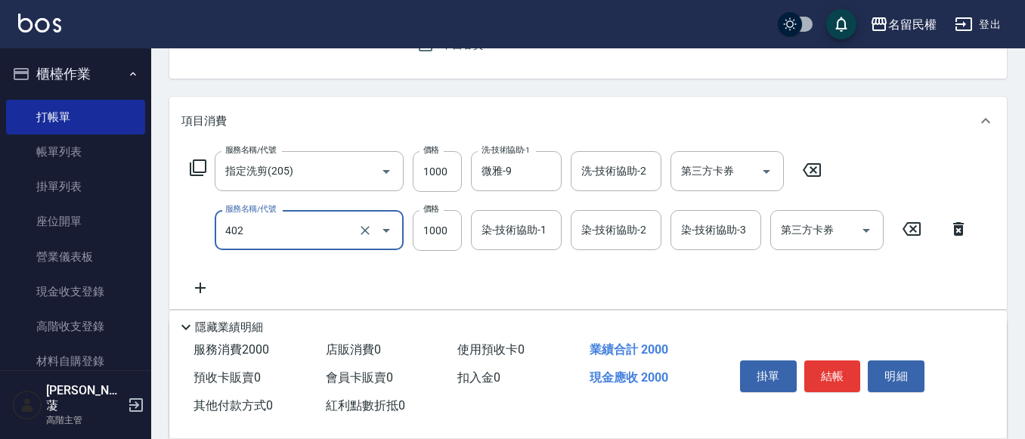
type input "染髮(402)"
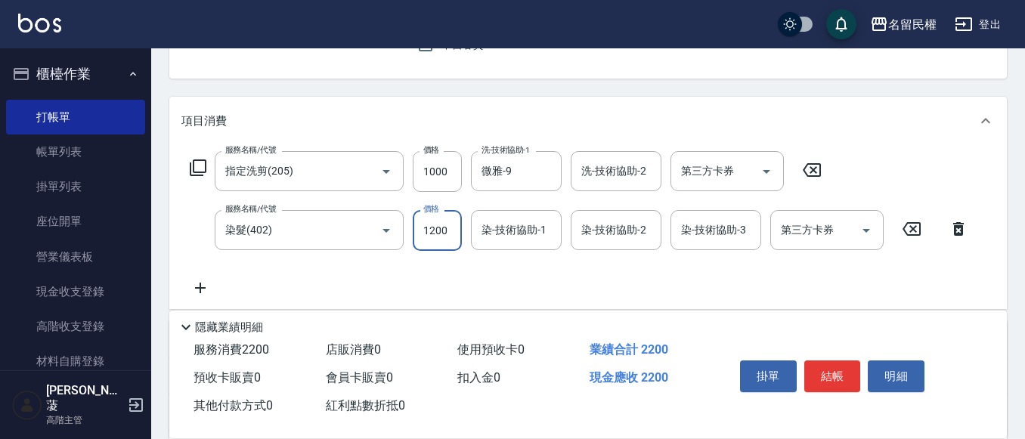
type input "1200"
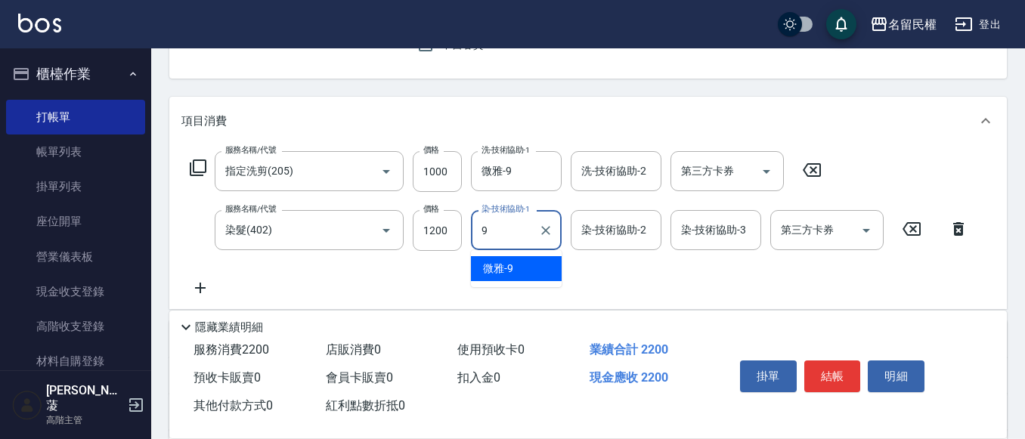
type input "微雅-9"
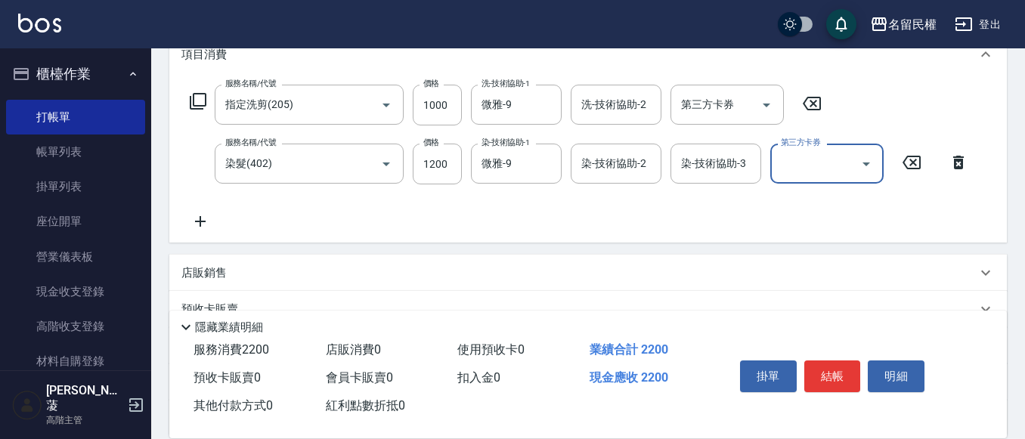
scroll to position [227, 0]
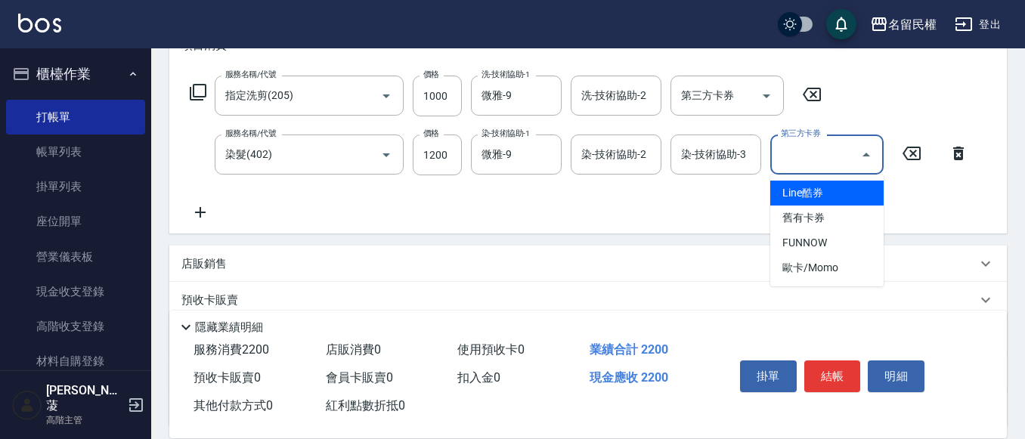
type input "Line酷券"
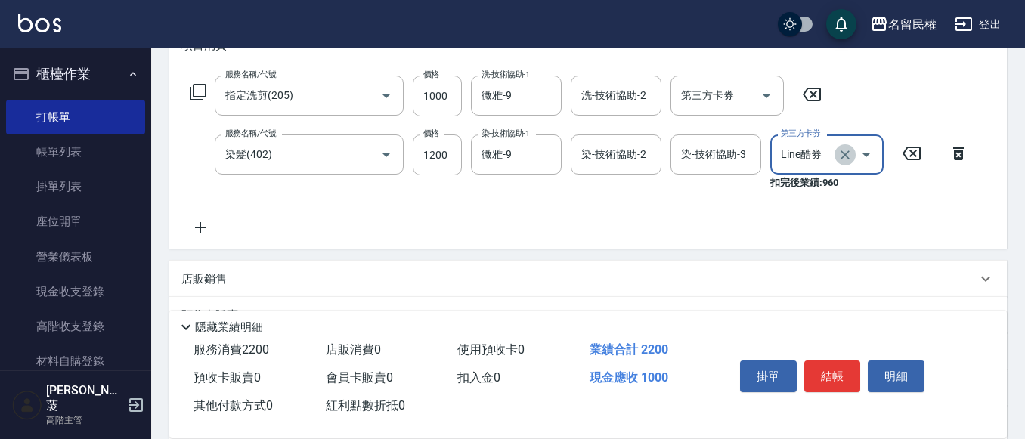
click at [837, 157] on button "Clear" at bounding box center [845, 154] width 21 height 21
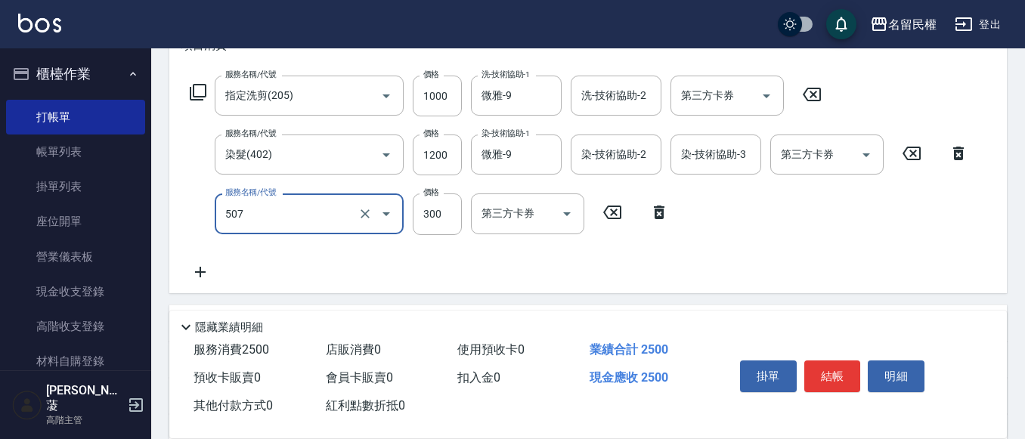
type input "頭皮隔離(507)"
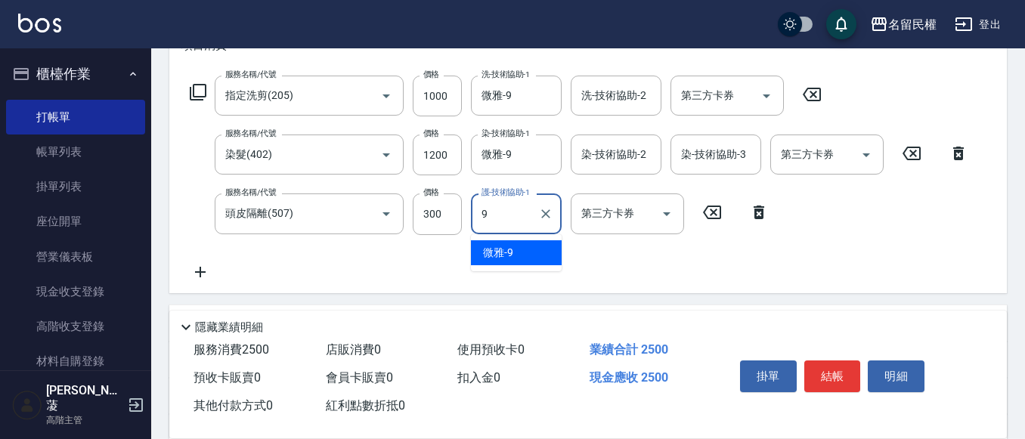
type input "微雅-9"
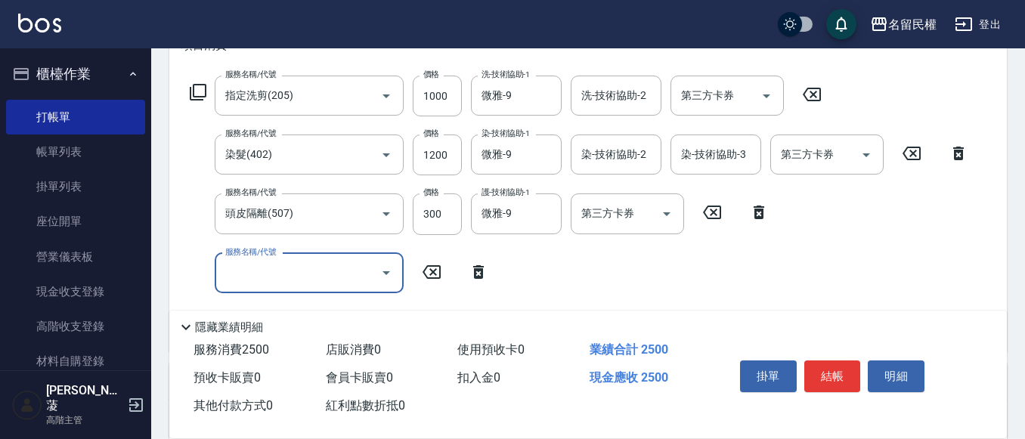
scroll to position [302, 0]
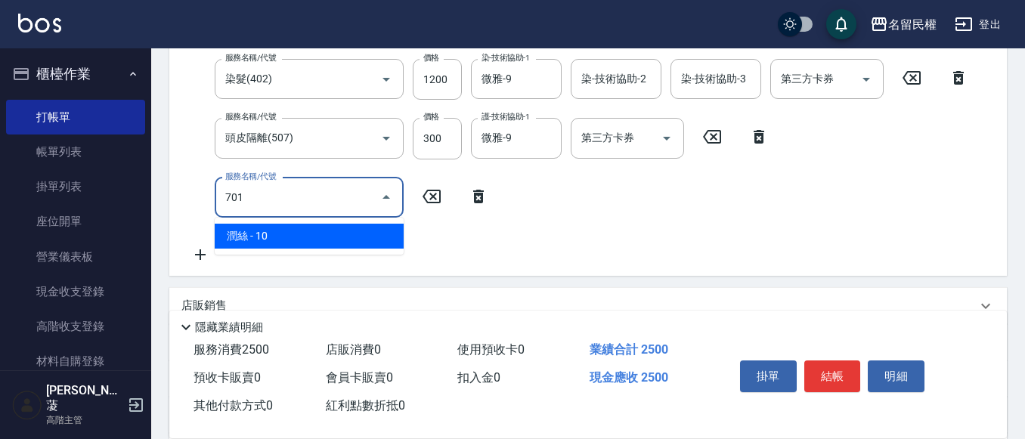
type input "潤絲(701)"
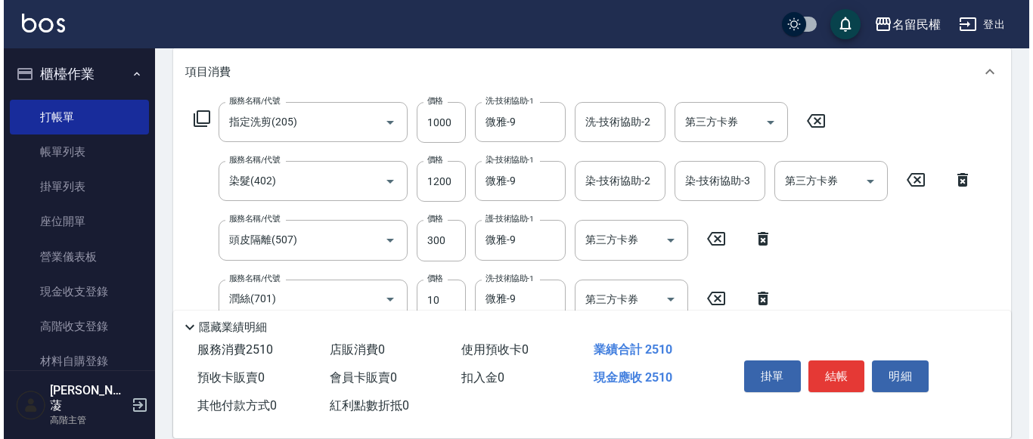
scroll to position [227, 0]
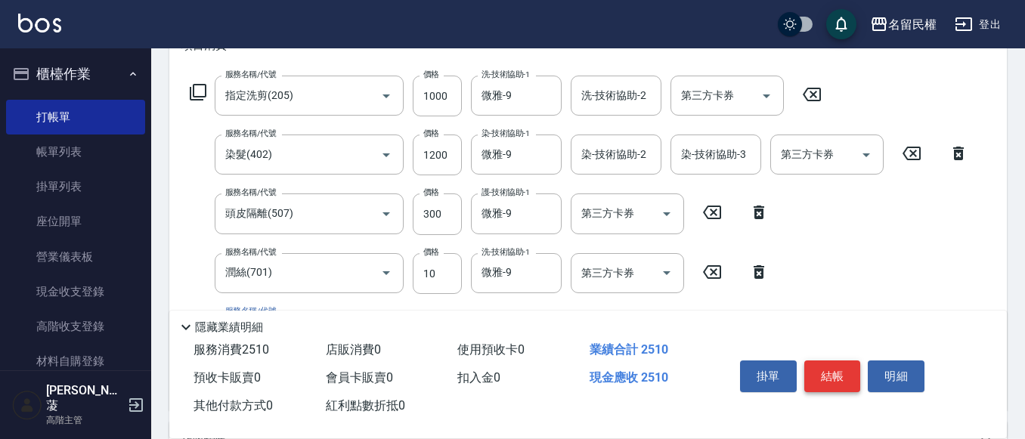
click at [823, 367] on button "結帳" at bounding box center [833, 377] width 57 height 32
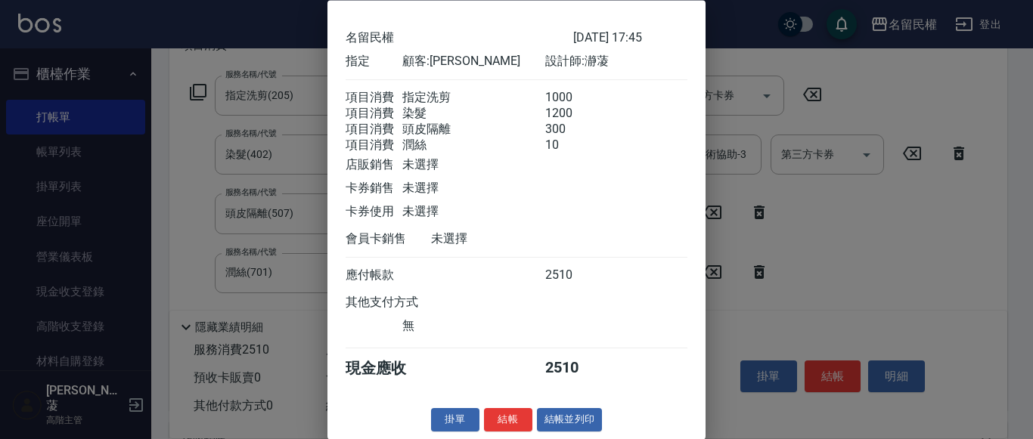
scroll to position [74, 0]
click at [522, 420] on button "結帳" at bounding box center [508, 420] width 48 height 23
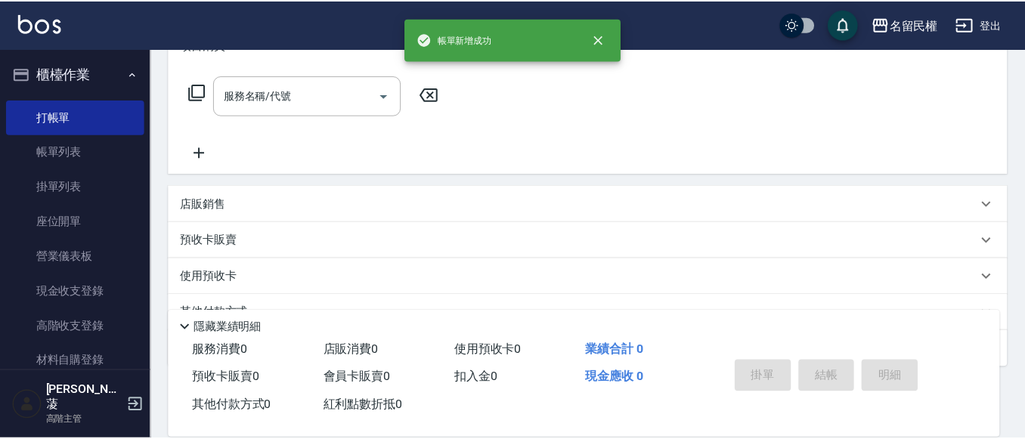
scroll to position [0, 0]
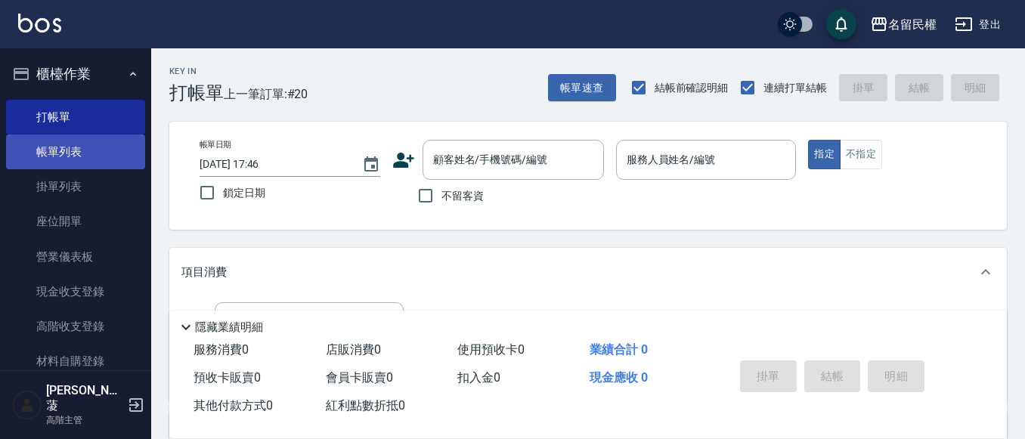
click at [64, 140] on link "帳單列表" at bounding box center [75, 152] width 139 height 35
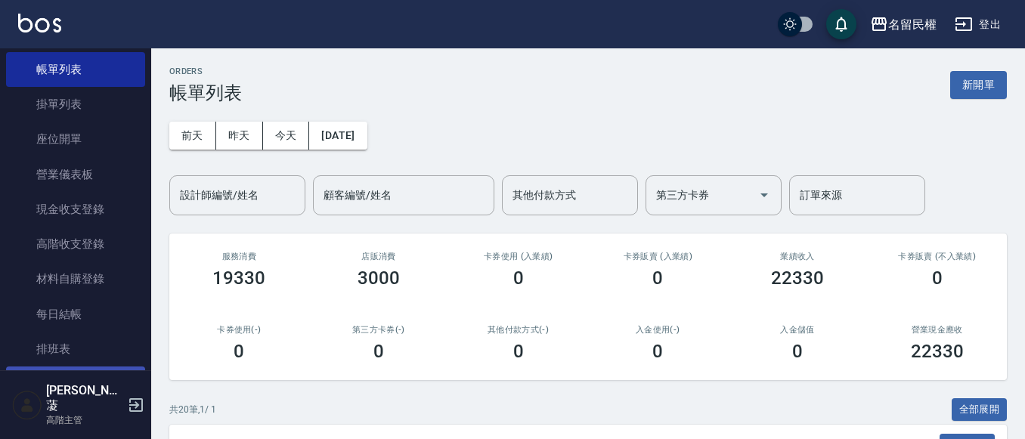
scroll to position [227, 0]
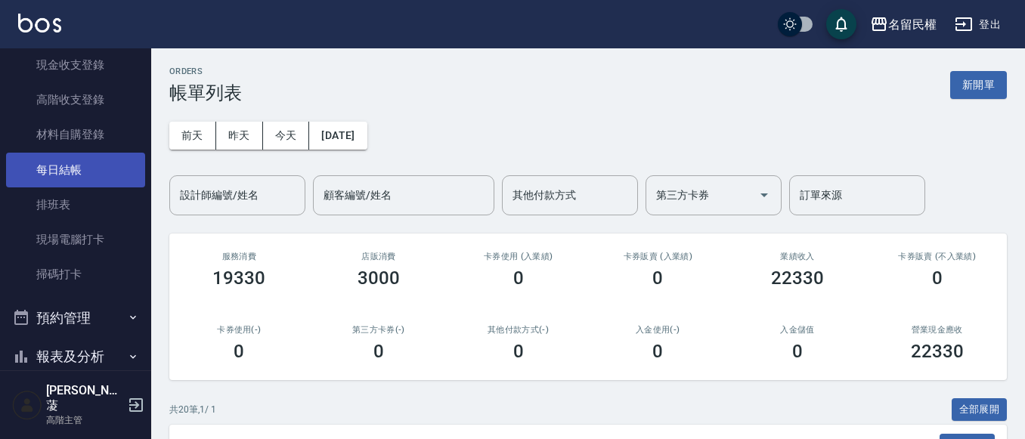
click at [91, 176] on link "每日結帳" at bounding box center [75, 170] width 139 height 35
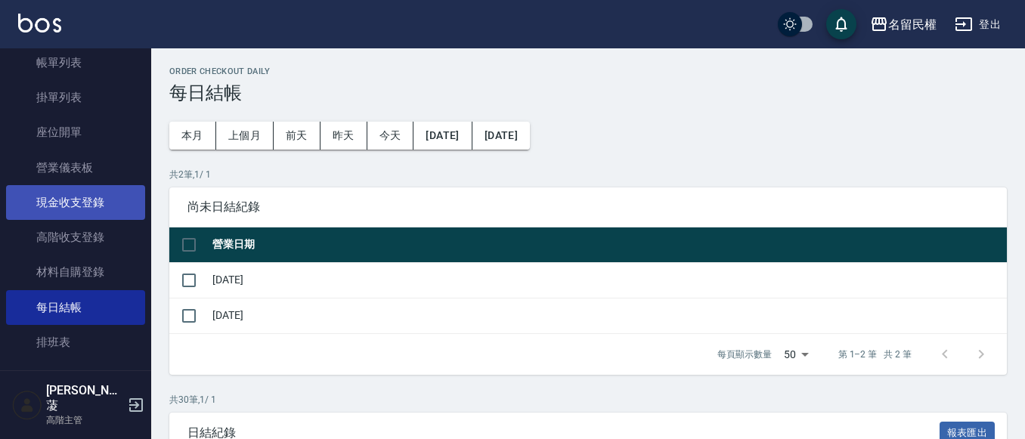
scroll to position [76, 0]
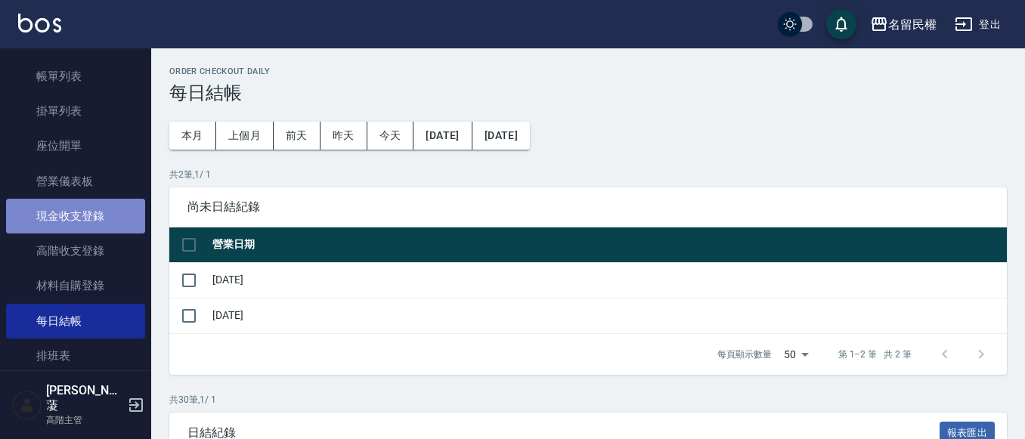
click at [103, 217] on link "現金收支登錄" at bounding box center [75, 216] width 139 height 35
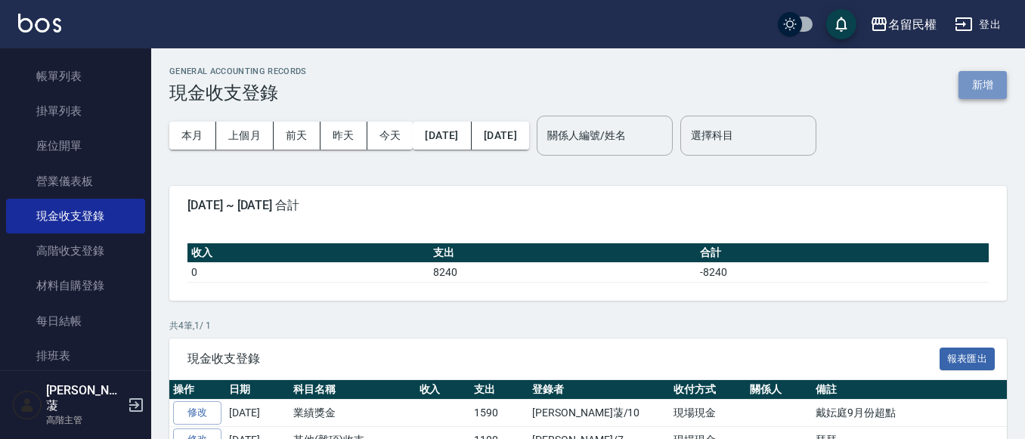
click at [966, 88] on button "新增" at bounding box center [983, 85] width 48 height 28
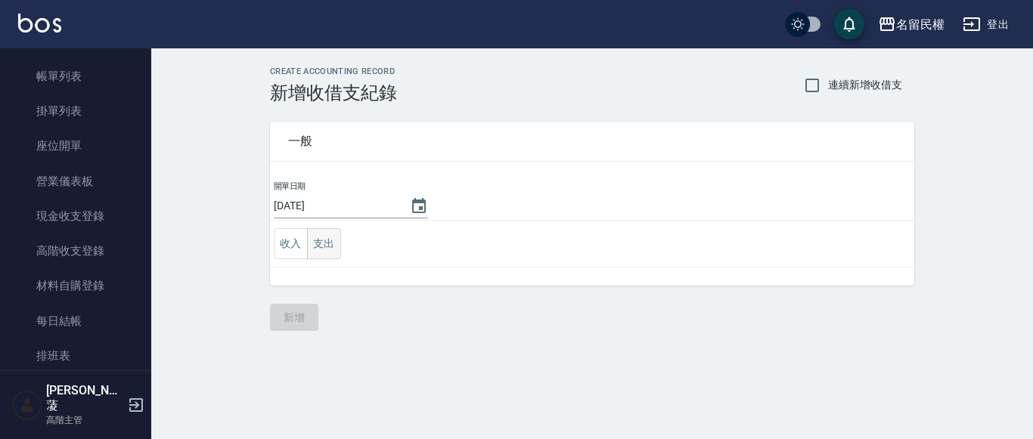
click at [328, 234] on button "支出" at bounding box center [324, 243] width 34 height 31
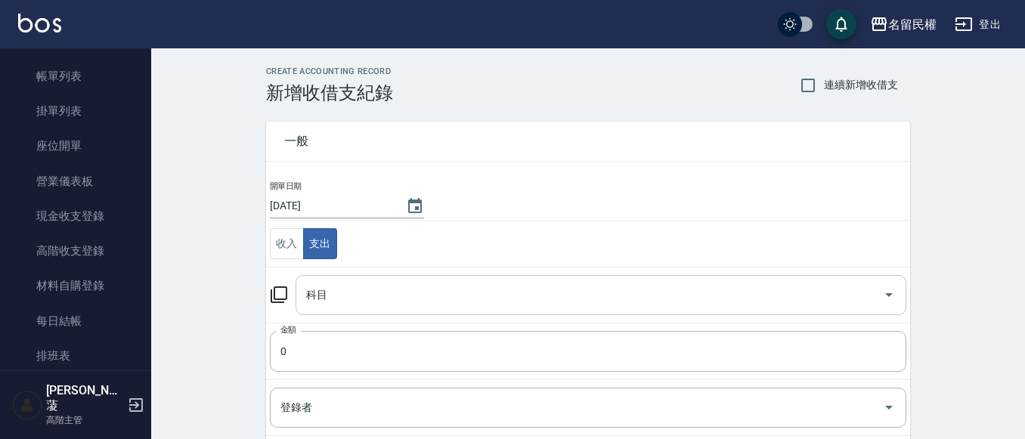
click at [405, 294] on input "科目" at bounding box center [589, 295] width 575 height 26
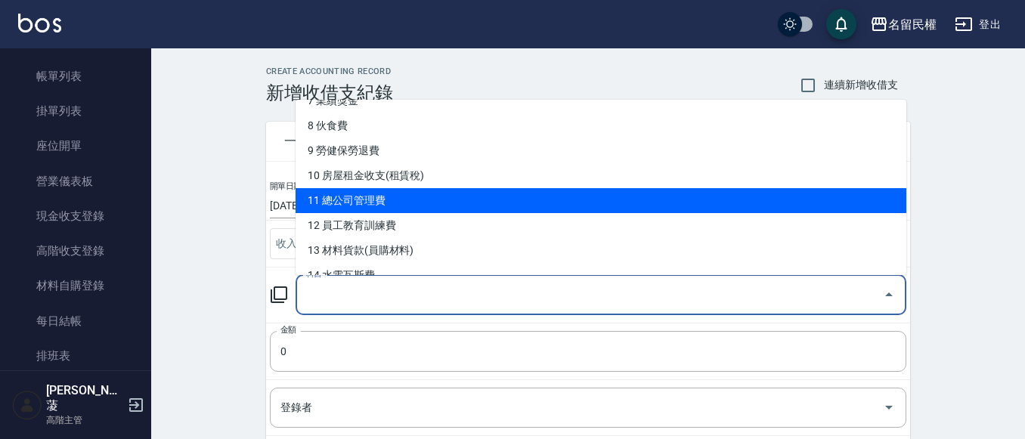
scroll to position [227, 0]
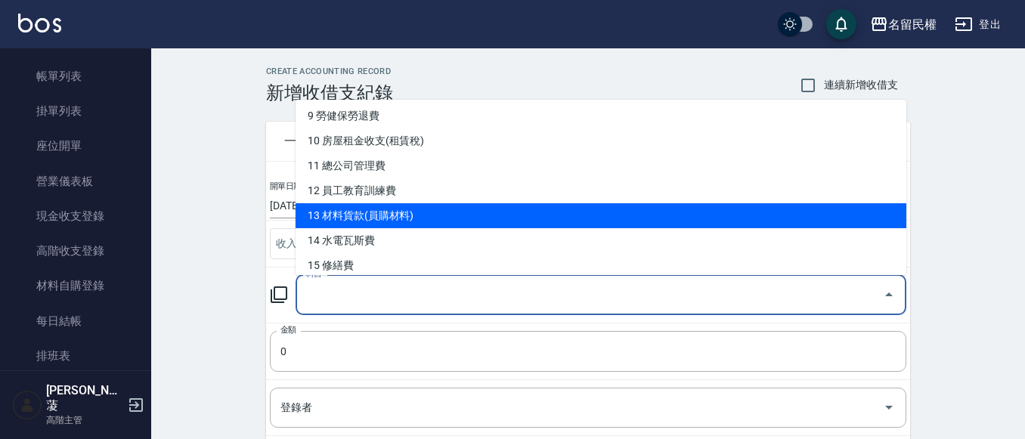
click at [413, 213] on li "13 材料貨款(員購材料)" at bounding box center [601, 215] width 611 height 25
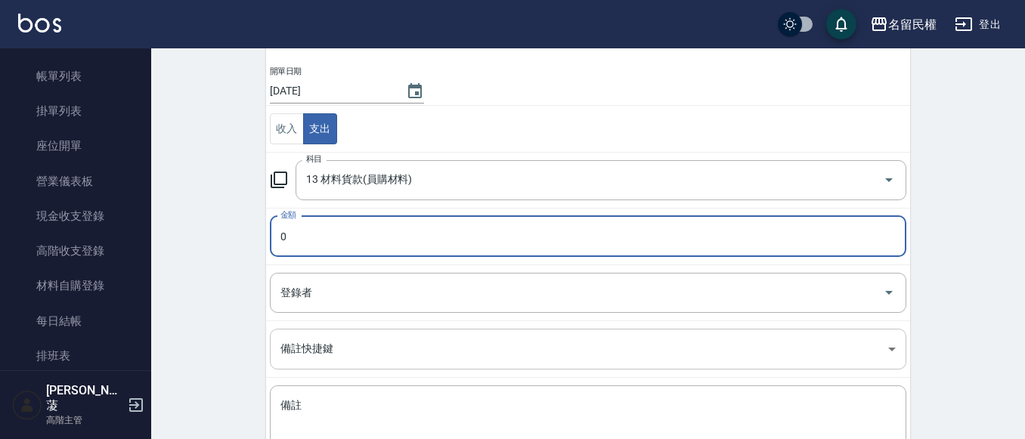
scroll to position [151, 0]
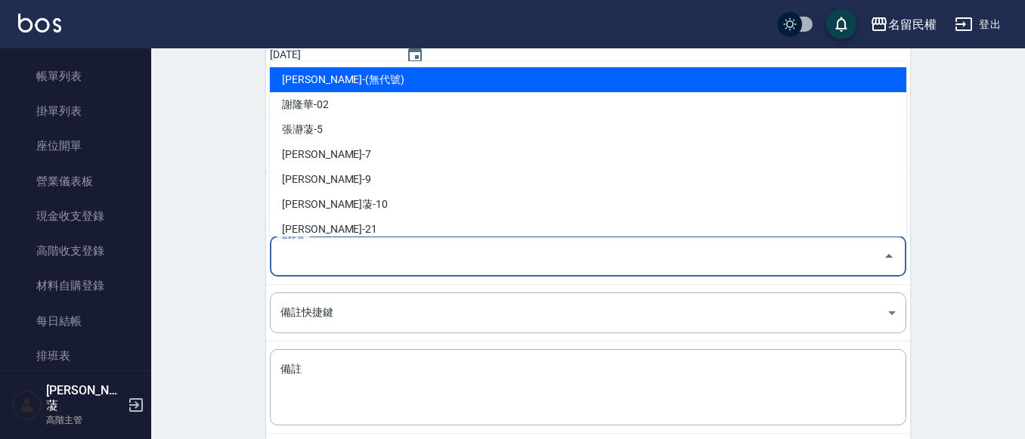
click at [395, 246] on input "登錄者" at bounding box center [577, 256] width 600 height 26
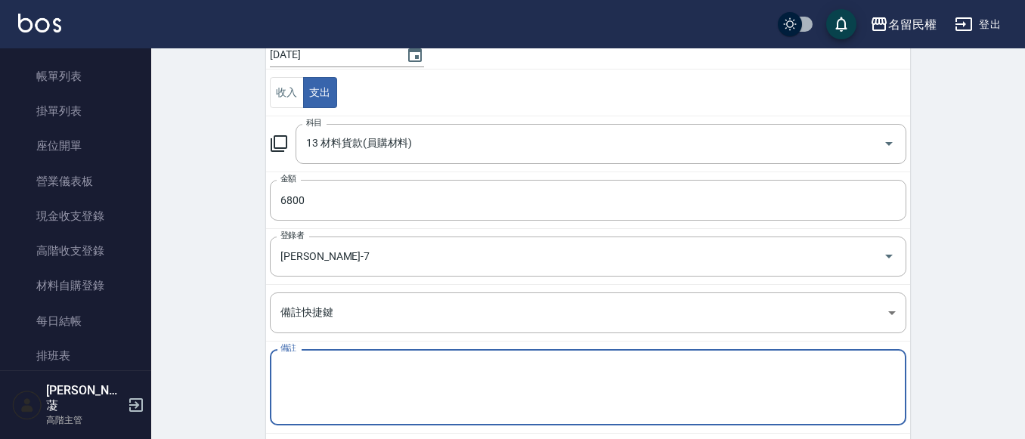
click at [330, 383] on textarea "備註" at bounding box center [588, 387] width 615 height 51
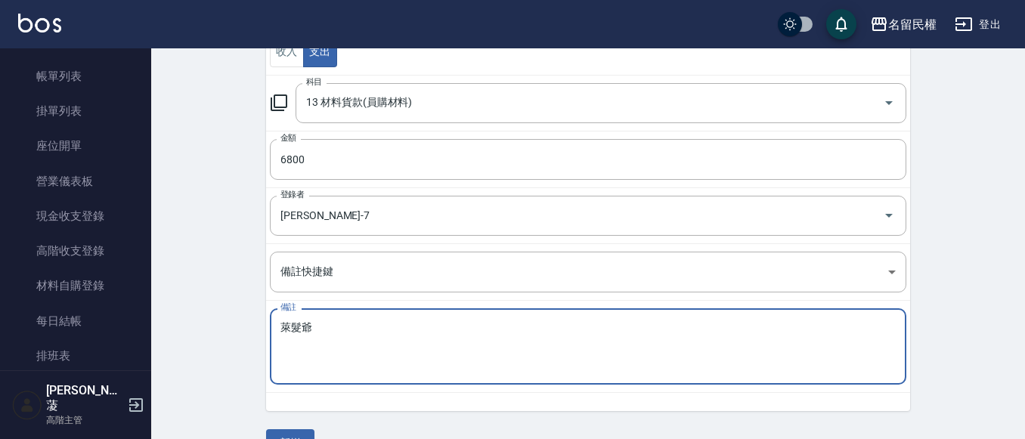
scroll to position [228, 0]
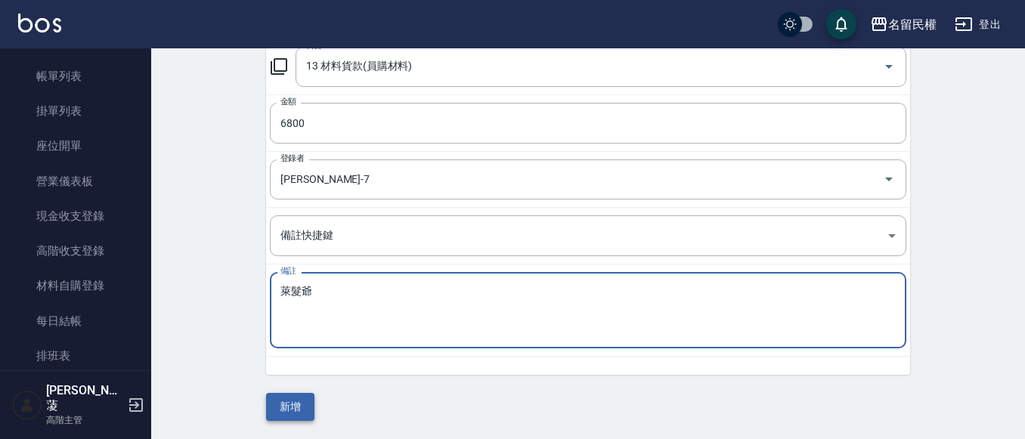
click at [289, 402] on button "新增" at bounding box center [290, 407] width 48 height 28
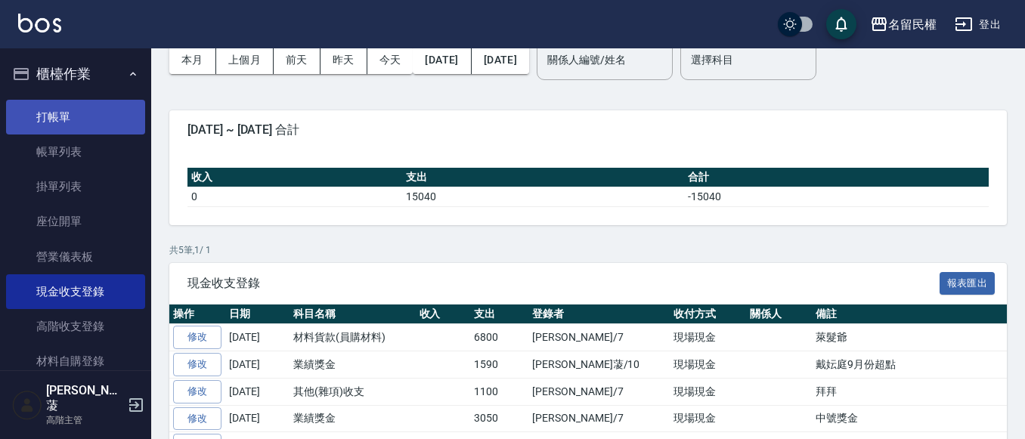
click at [86, 121] on link "打帳單" at bounding box center [75, 117] width 139 height 35
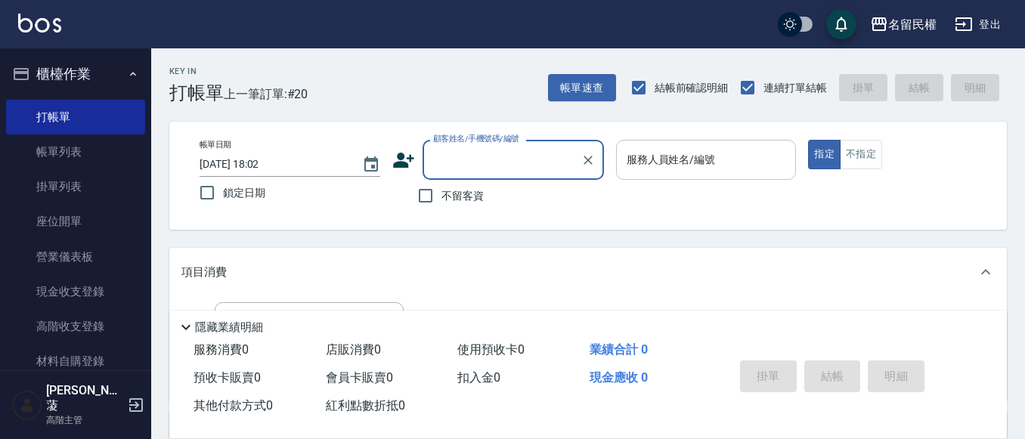
click at [677, 167] on input "服務人員姓名/編號" at bounding box center [706, 160] width 167 height 26
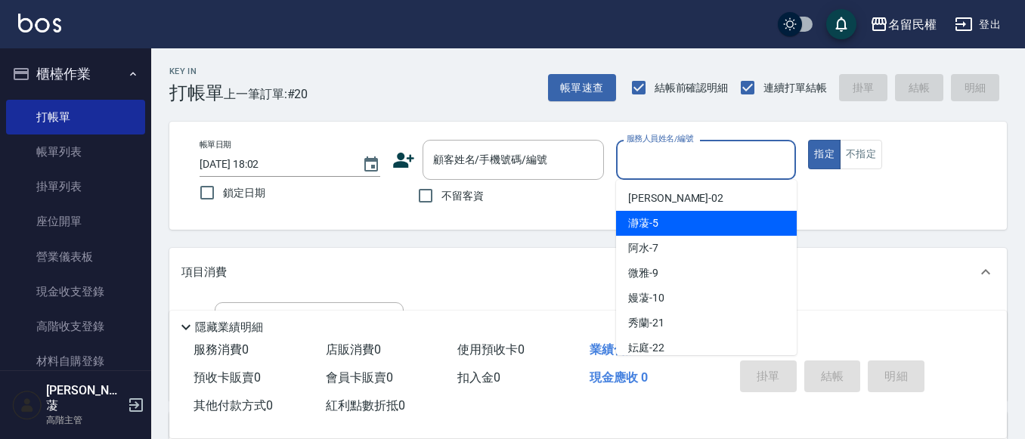
click at [687, 228] on div "瀞蓤 -5" at bounding box center [706, 223] width 181 height 25
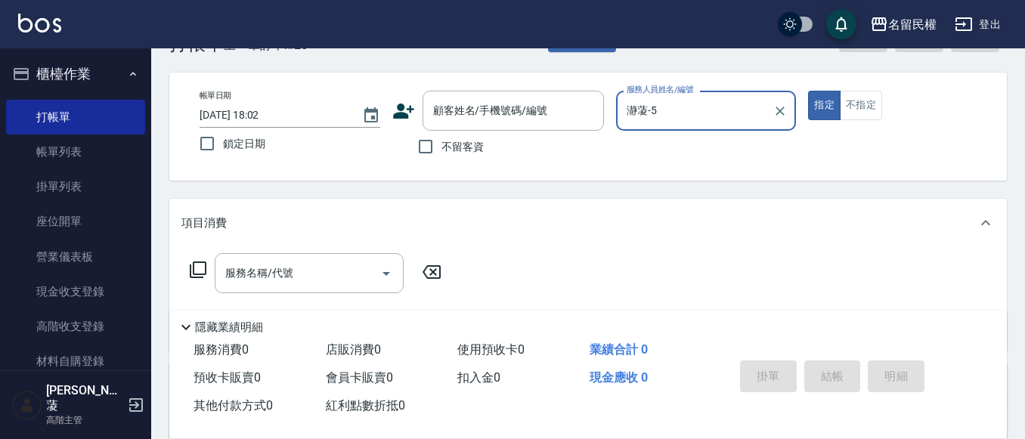
scroll to position [76, 0]
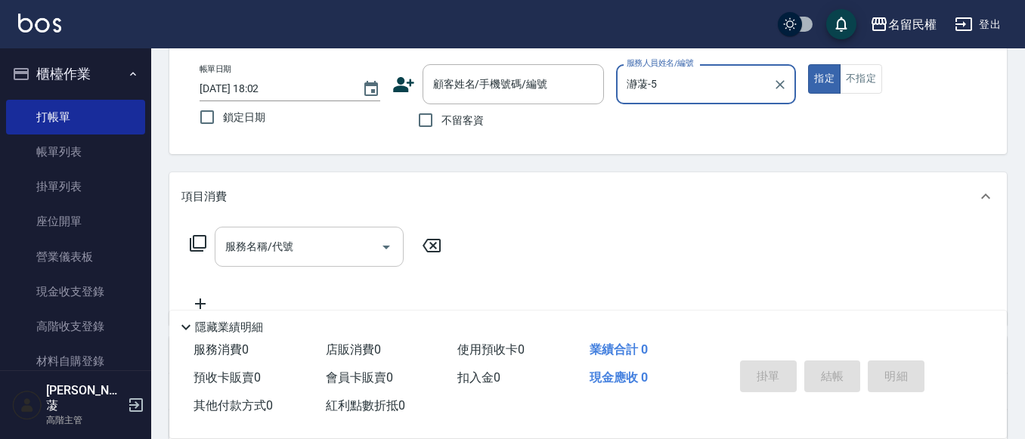
click at [245, 257] on input "服務名稱/代號" at bounding box center [298, 247] width 153 height 26
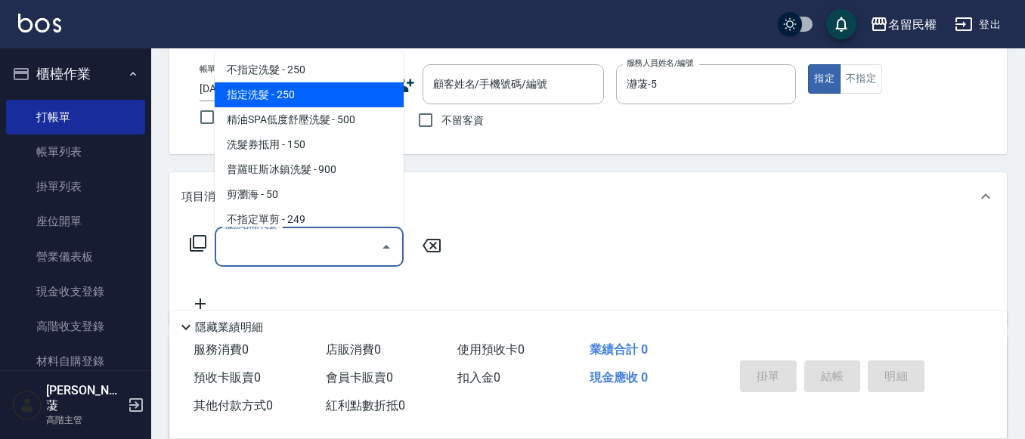
click at [276, 88] on span "指定洗髮 - 250" at bounding box center [309, 94] width 189 height 25
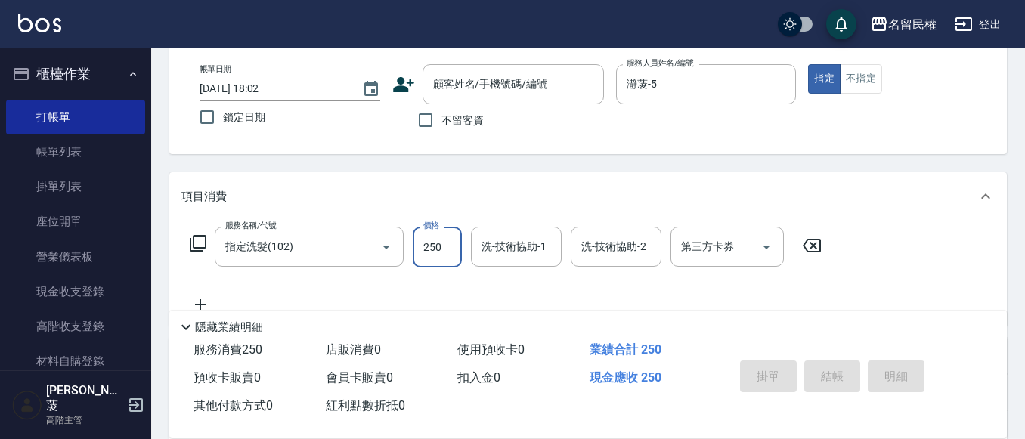
click at [445, 259] on input "250" at bounding box center [437, 247] width 49 height 41
click at [498, 238] on div "洗-技術協助-1 洗-技術協助-1" at bounding box center [516, 247] width 91 height 40
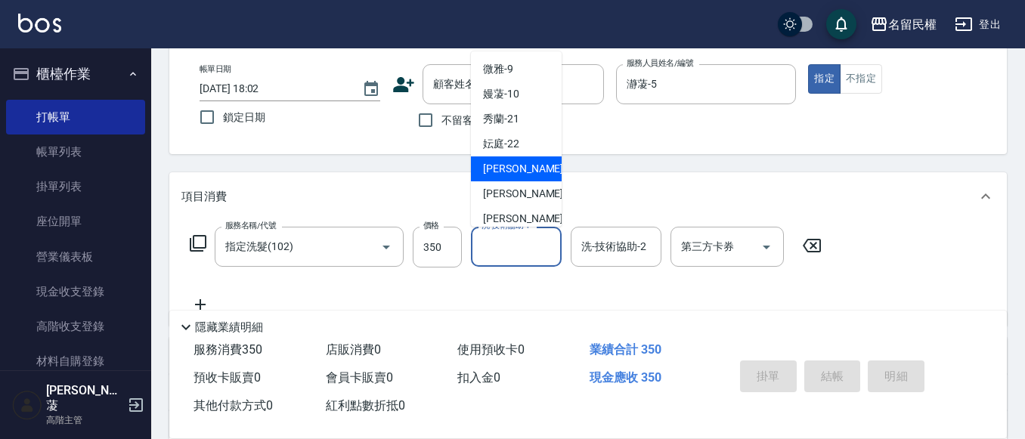
click at [516, 165] on span "林姿彤 -23" at bounding box center [530, 169] width 95 height 16
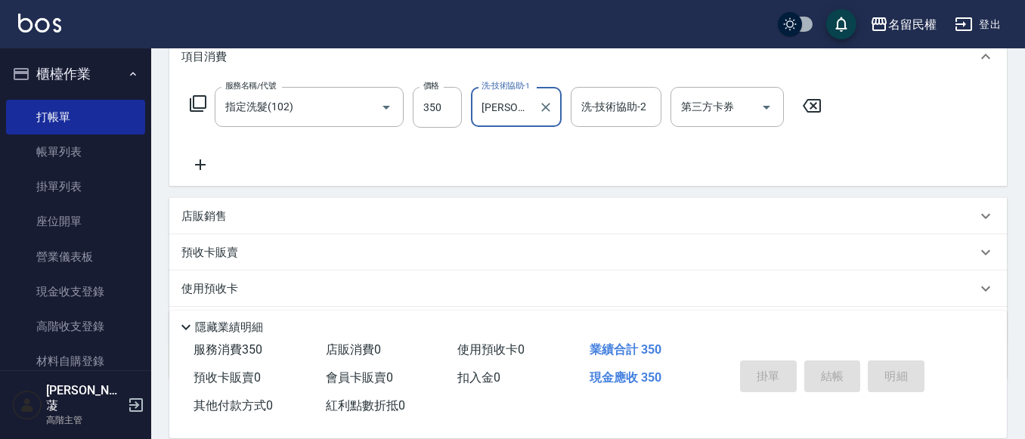
scroll to position [227, 0]
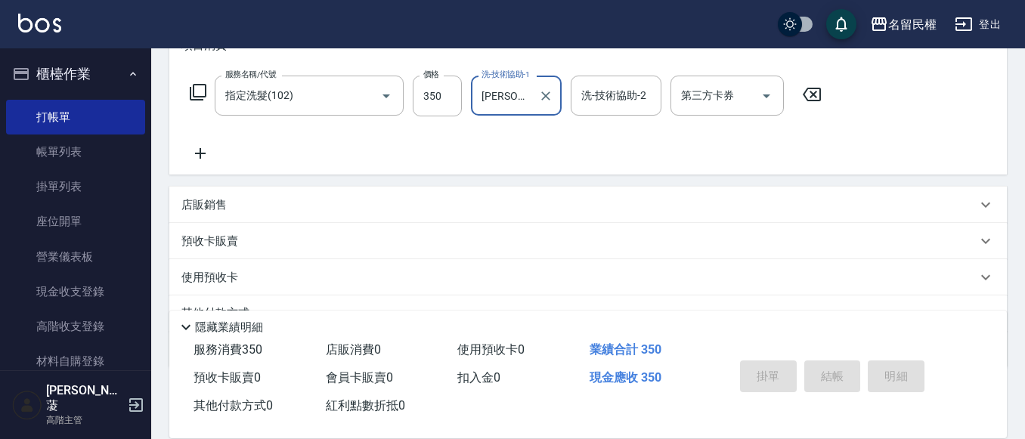
click at [201, 156] on icon at bounding box center [200, 153] width 11 height 11
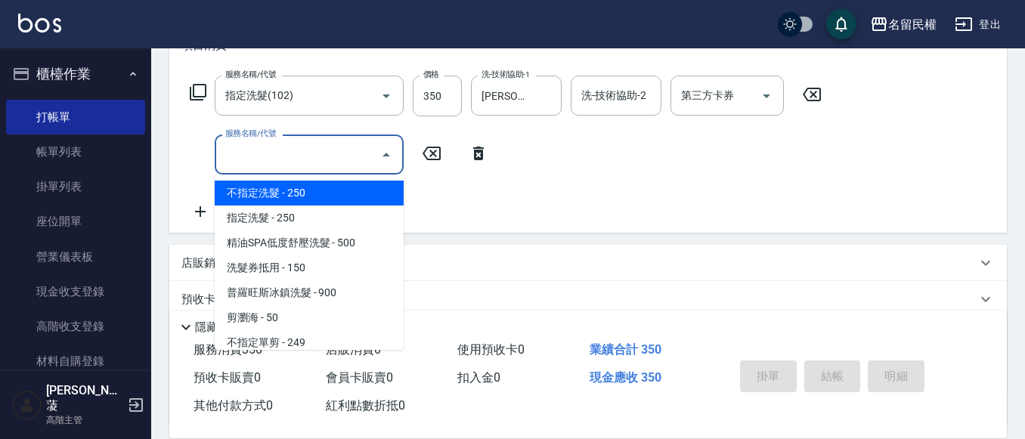
click at [274, 155] on input "服務名稱/代號" at bounding box center [298, 154] width 153 height 26
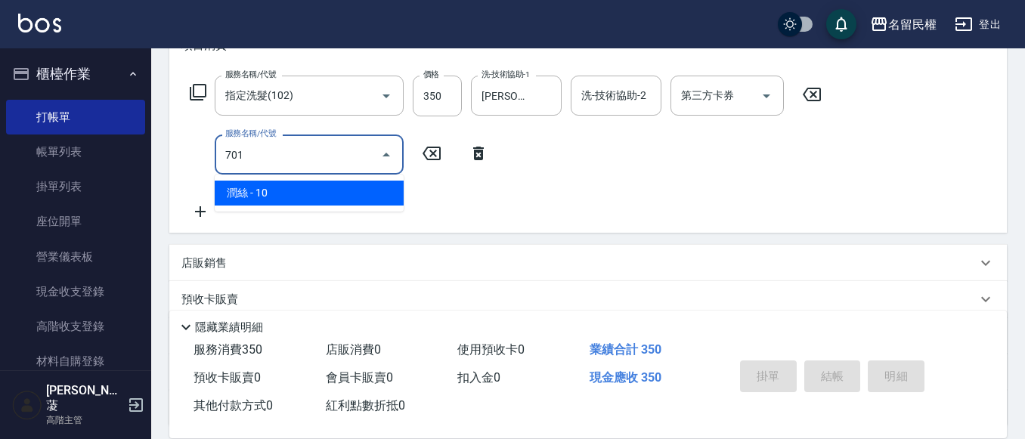
drag, startPoint x: 280, startPoint y: 185, endPoint x: 392, endPoint y: 165, distance: 114.5
click at [289, 185] on span "潤絲 - 10" at bounding box center [309, 193] width 189 height 25
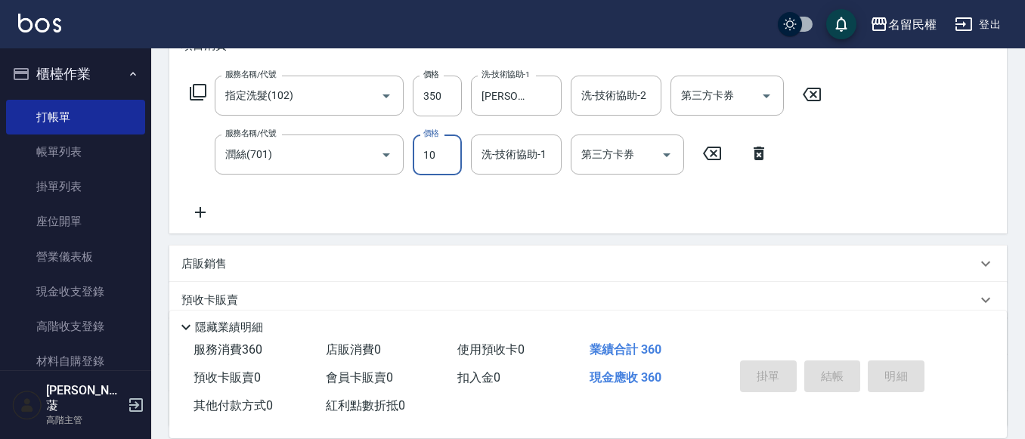
click at [445, 161] on input "10" at bounding box center [437, 155] width 49 height 41
click at [473, 149] on div "洗-技術協助-1" at bounding box center [516, 155] width 91 height 40
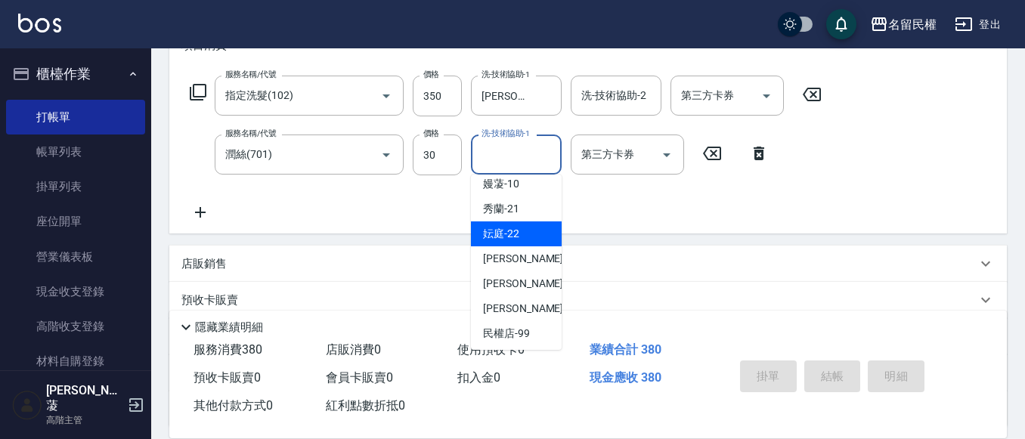
scroll to position [111, 0]
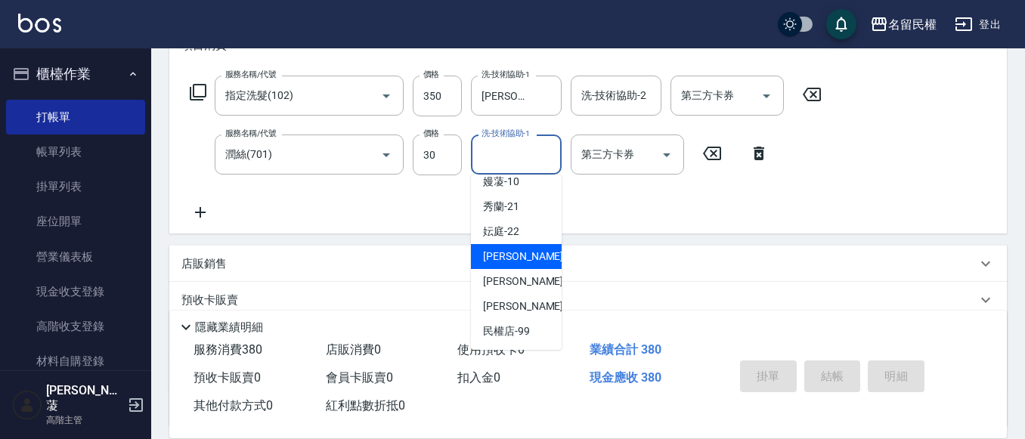
click at [497, 252] on span "林姿彤 -23" at bounding box center [530, 257] width 95 height 16
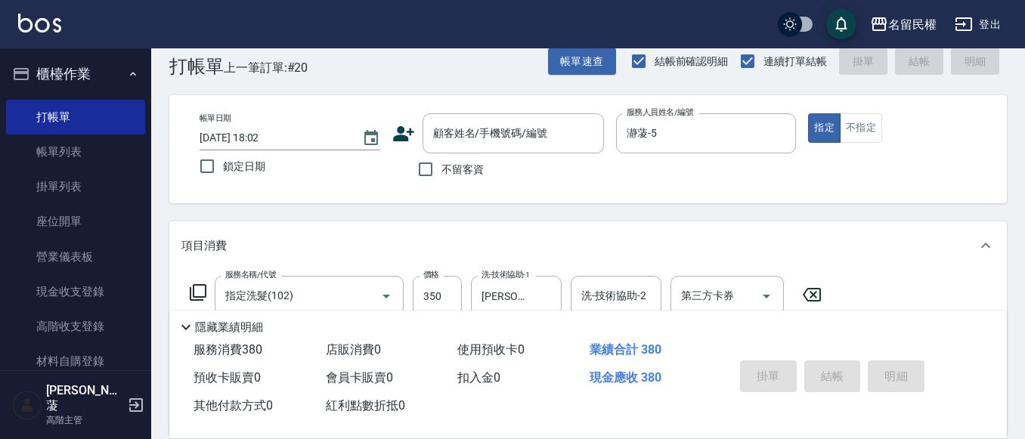
scroll to position [0, 0]
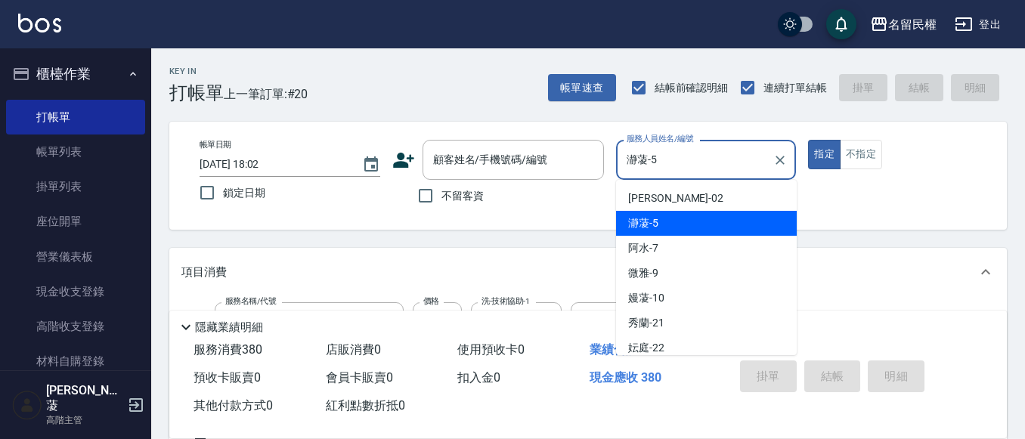
click at [668, 163] on input "瀞蓤-5" at bounding box center [695, 160] width 144 height 26
click at [639, 220] on span "瀞蓤 -5" at bounding box center [643, 223] width 30 height 16
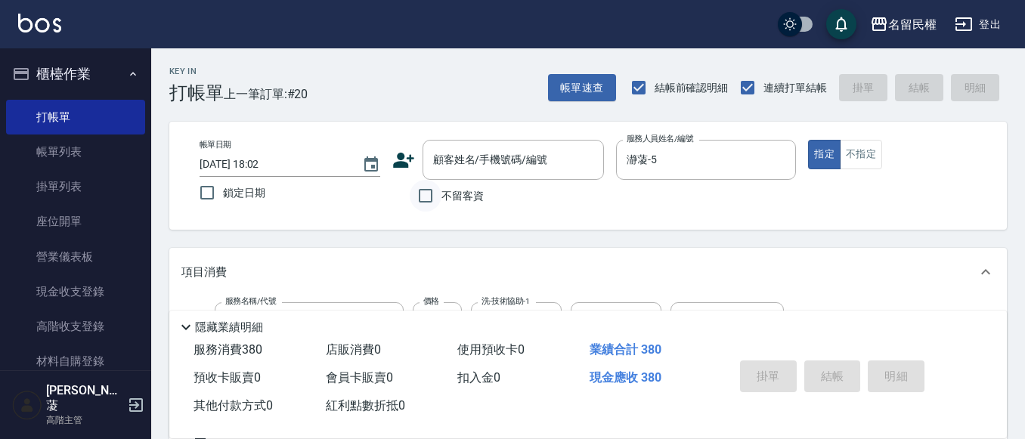
click at [420, 197] on input "不留客資" at bounding box center [426, 196] width 32 height 32
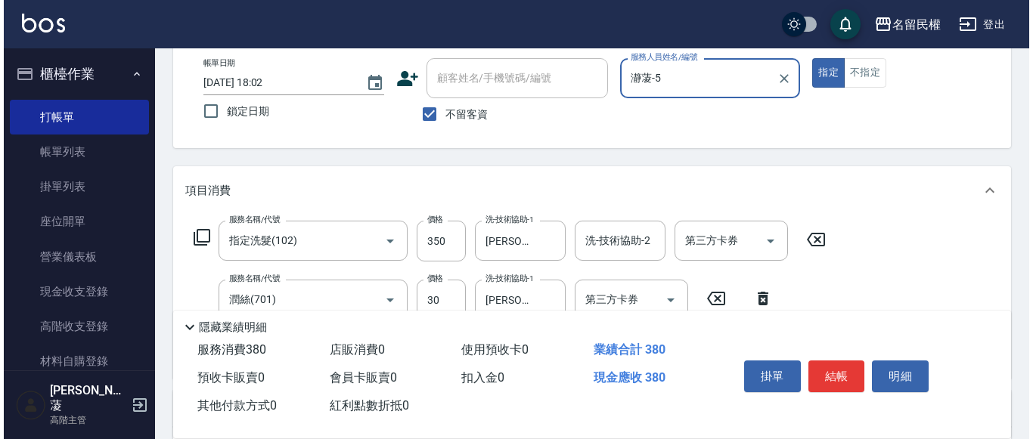
scroll to position [151, 0]
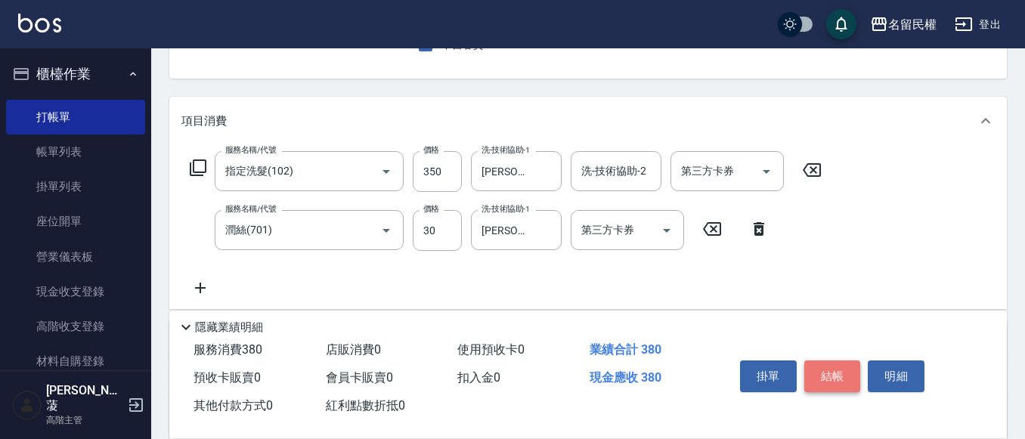
click at [842, 382] on button "結帳" at bounding box center [833, 377] width 57 height 32
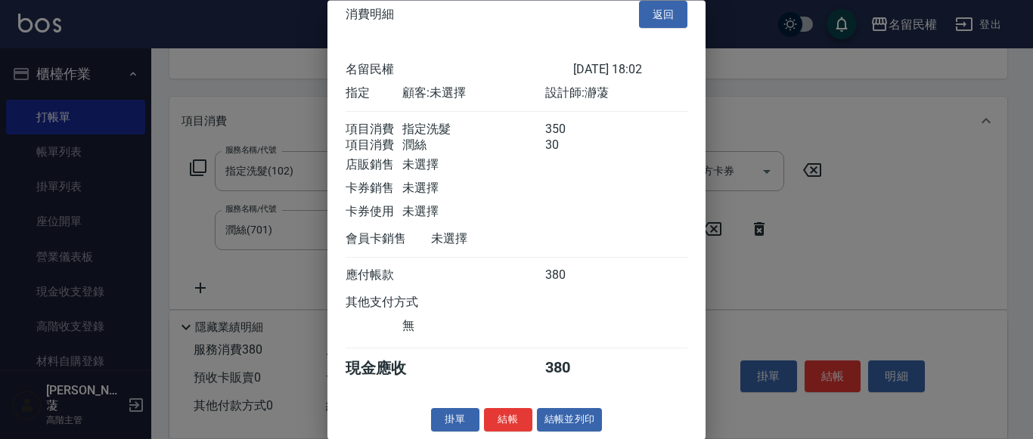
scroll to position [38, 0]
click at [506, 426] on button "結帳" at bounding box center [508, 420] width 48 height 23
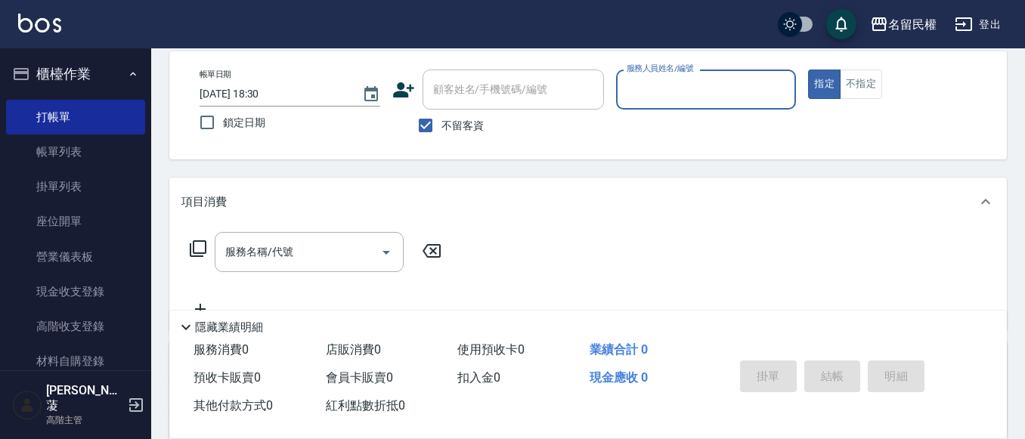
scroll to position [0, 0]
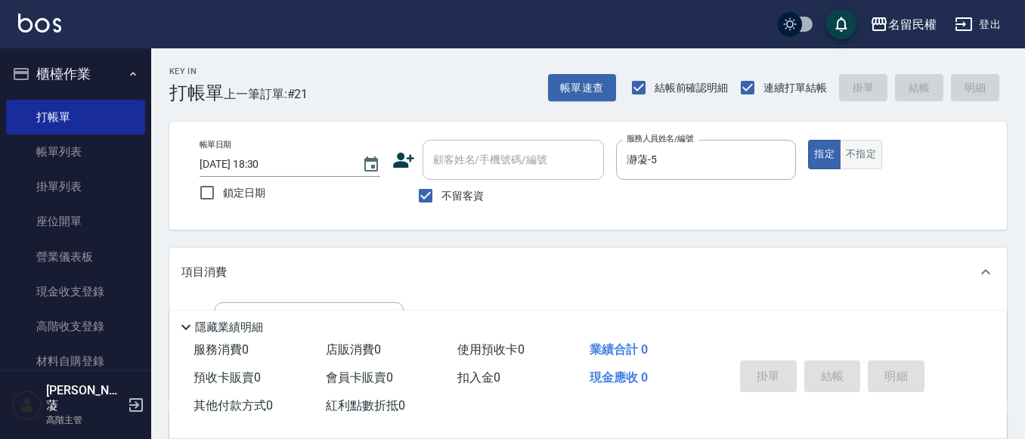
click at [855, 154] on button "不指定" at bounding box center [861, 154] width 42 height 29
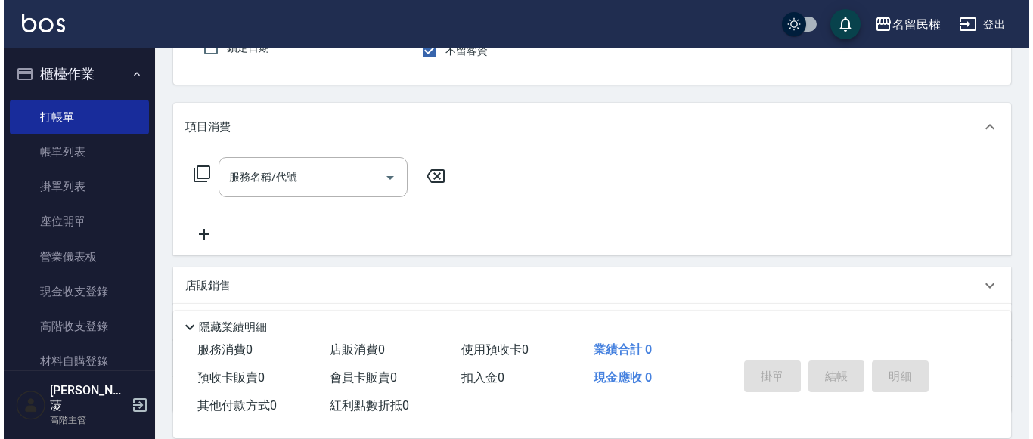
scroll to position [151, 0]
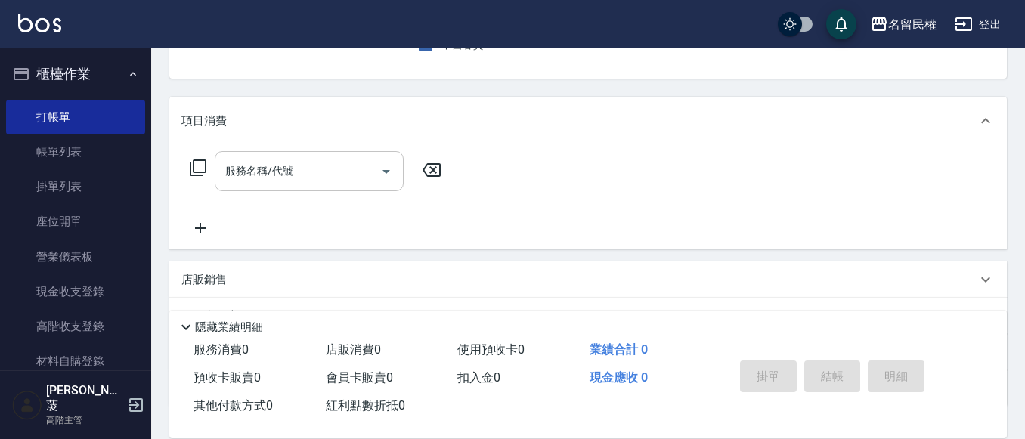
drag, startPoint x: 288, startPoint y: 200, endPoint x: 299, endPoint y: 177, distance: 25.7
click at [288, 200] on div "服務名稱/代號 服務名稱/代號" at bounding box center [315, 194] width 269 height 86
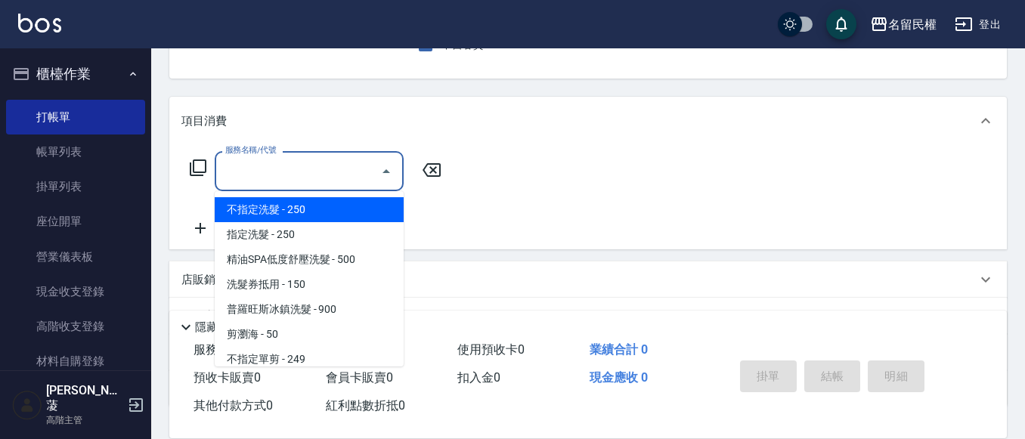
click at [299, 177] on input "服務名稱/代號" at bounding box center [298, 171] width 153 height 26
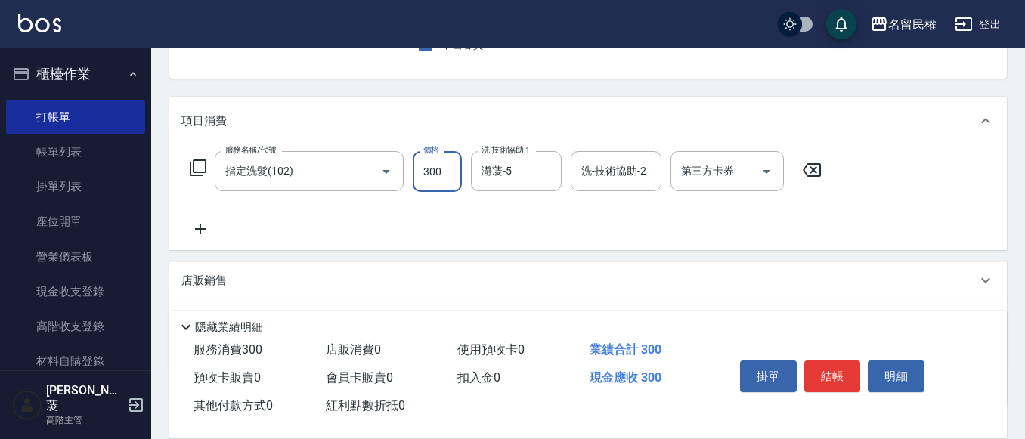
click at [451, 167] on input "300" at bounding box center [437, 171] width 49 height 41
click at [218, 228] on icon at bounding box center [200, 229] width 38 height 18
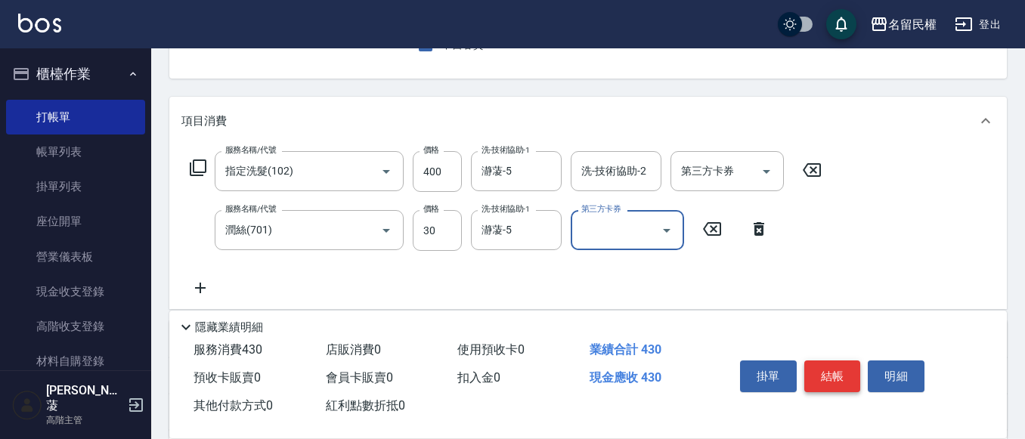
click at [826, 380] on button "結帳" at bounding box center [833, 377] width 57 height 32
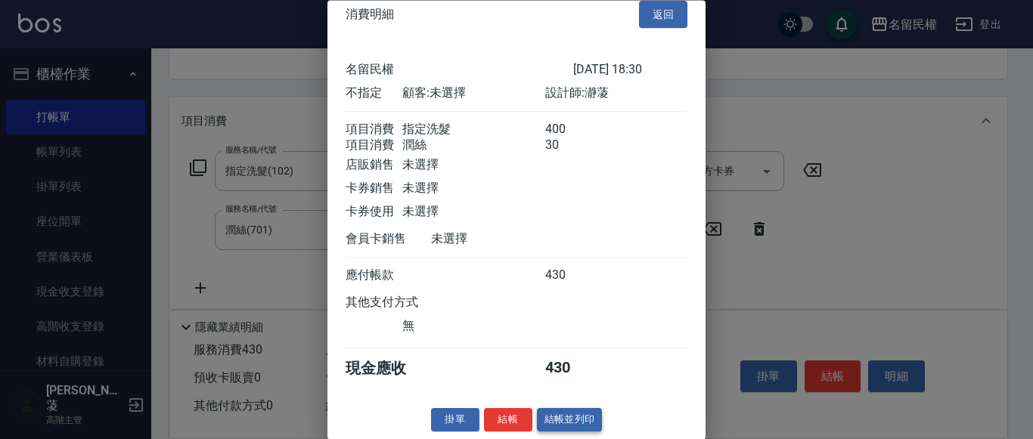
scroll to position [38, 0]
click at [501, 417] on button "結帳" at bounding box center [508, 420] width 48 height 23
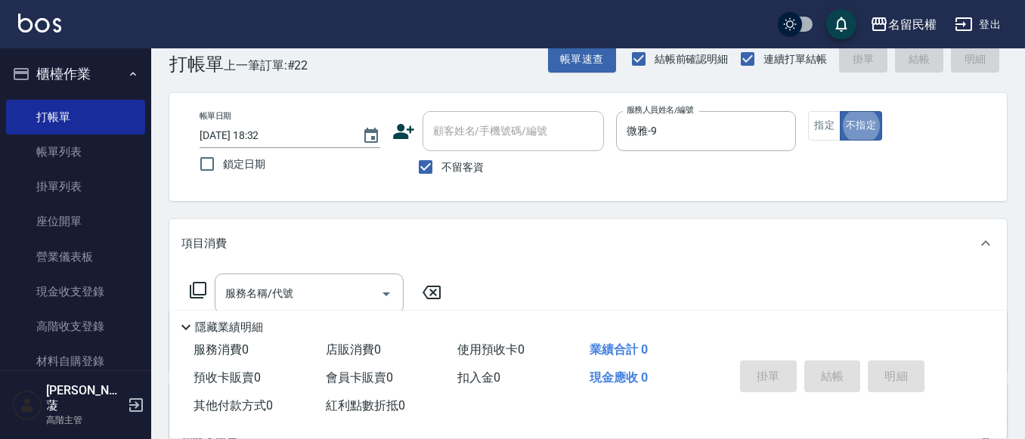
scroll to position [30, 0]
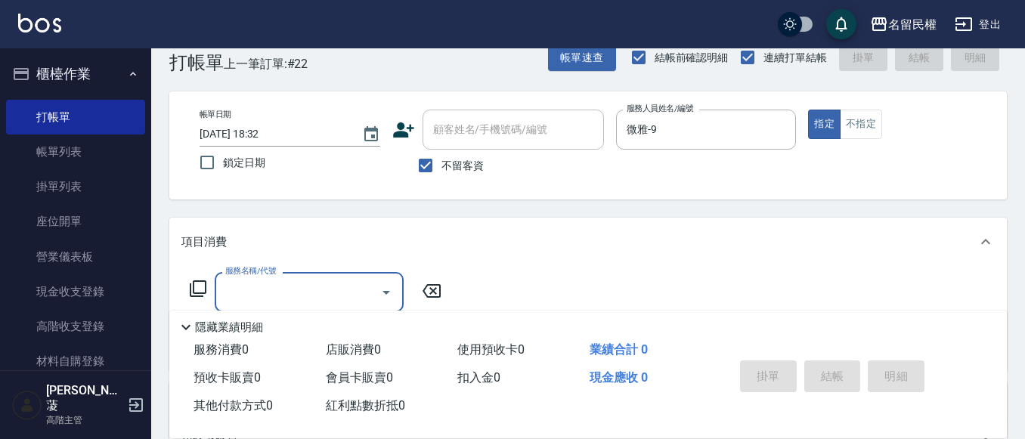
click at [454, 161] on span "不留客資" at bounding box center [463, 166] width 42 height 16
click at [442, 161] on input "不留客資" at bounding box center [426, 166] width 32 height 32
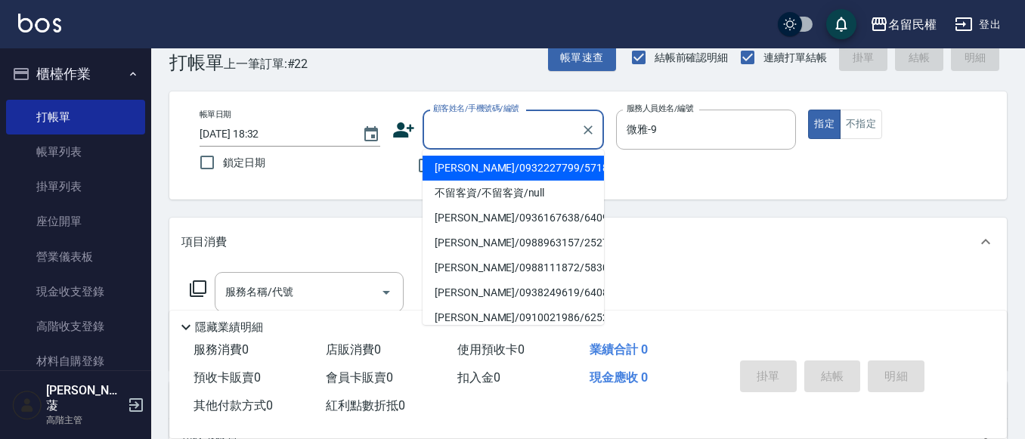
click at [485, 137] on input "顧客姓名/手機號碼/編號" at bounding box center [501, 129] width 145 height 26
click at [495, 170] on li "胡依慈/0958027006/6196" at bounding box center [513, 168] width 181 height 25
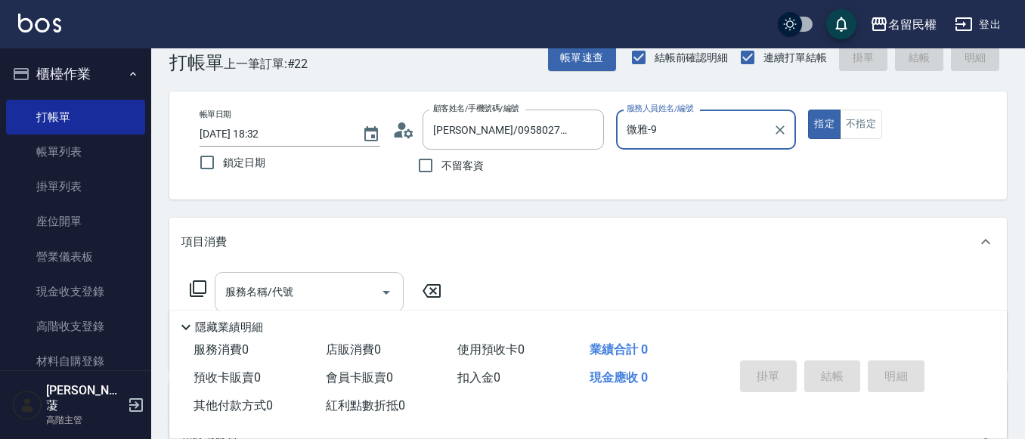
click at [352, 285] on input "服務名稱/代號" at bounding box center [298, 292] width 153 height 26
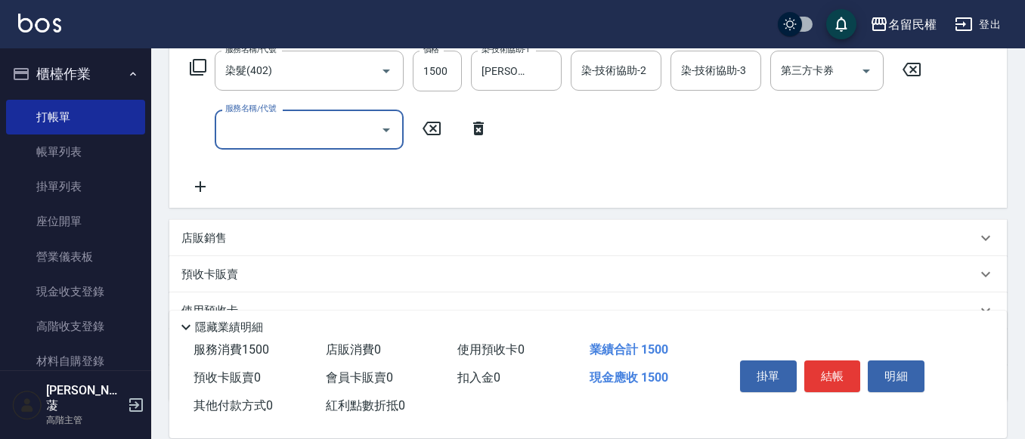
scroll to position [257, 0]
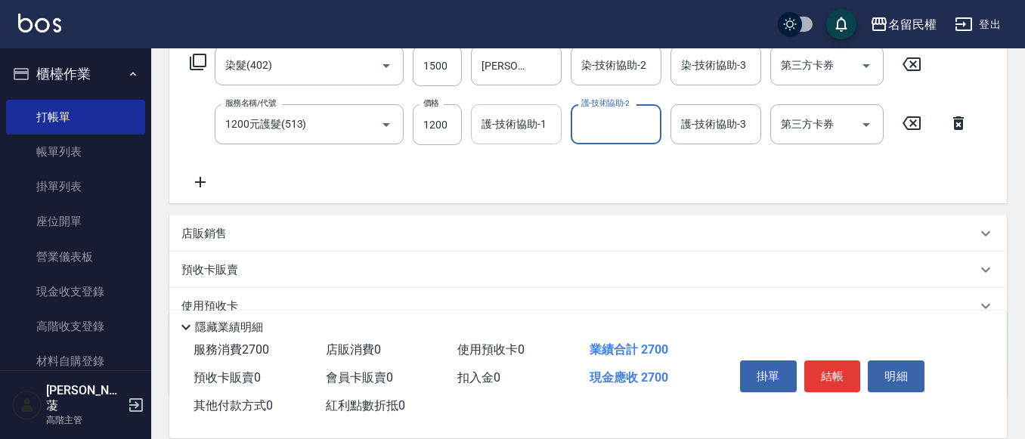
click at [529, 114] on div "護-技術協助-1 護-技術協助-1" at bounding box center [516, 124] width 91 height 40
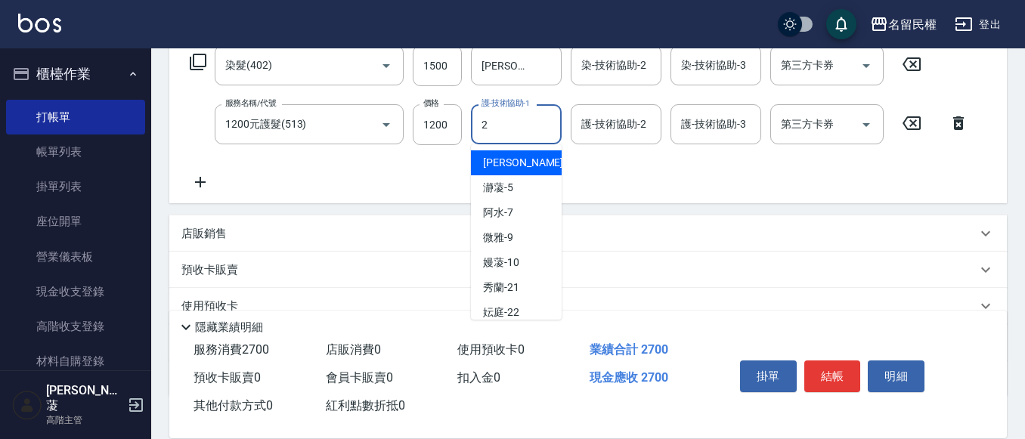
click at [521, 132] on input "2" at bounding box center [516, 124] width 77 height 26
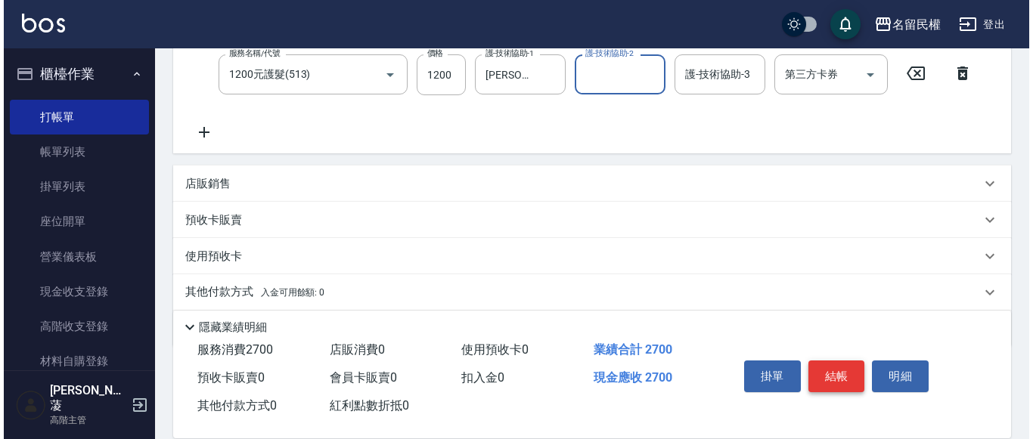
scroll to position [333, 0]
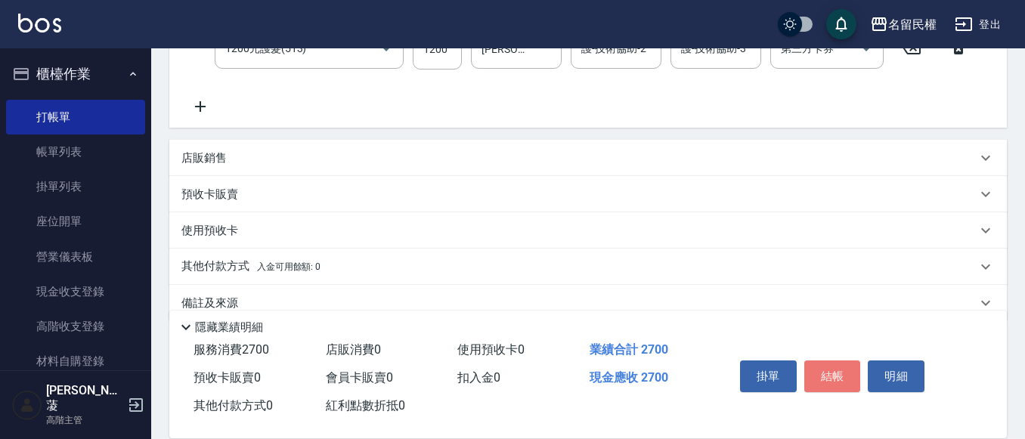
drag, startPoint x: 826, startPoint y: 357, endPoint x: 702, endPoint y: 343, distance: 125.6
click at [826, 361] on button "結帳" at bounding box center [833, 377] width 57 height 32
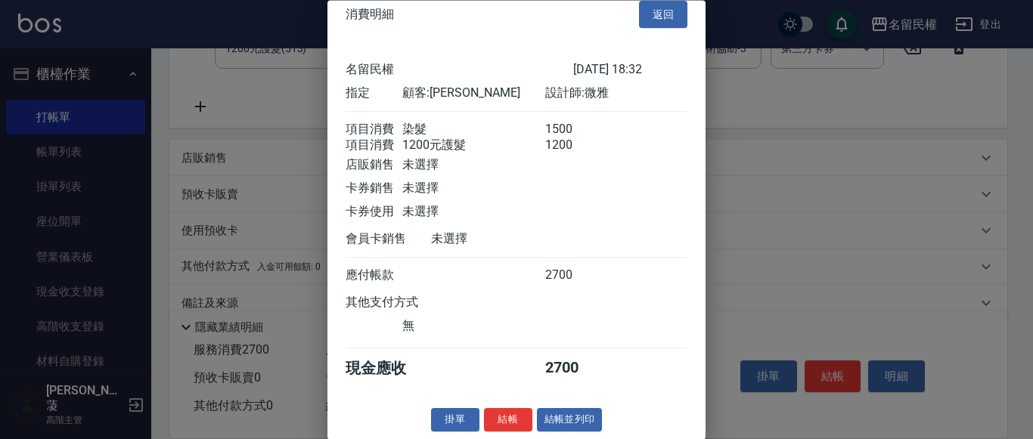
scroll to position [38, 0]
click at [514, 418] on button "結帳" at bounding box center [508, 420] width 48 height 23
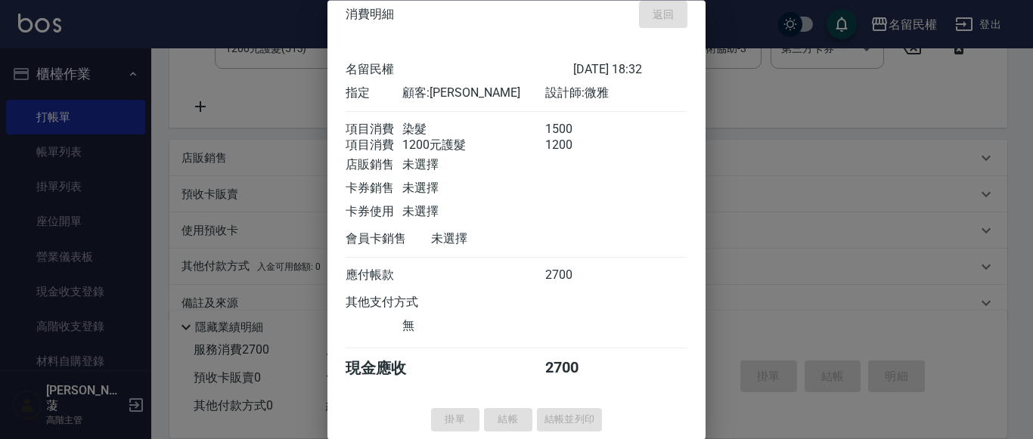
scroll to position [0, 0]
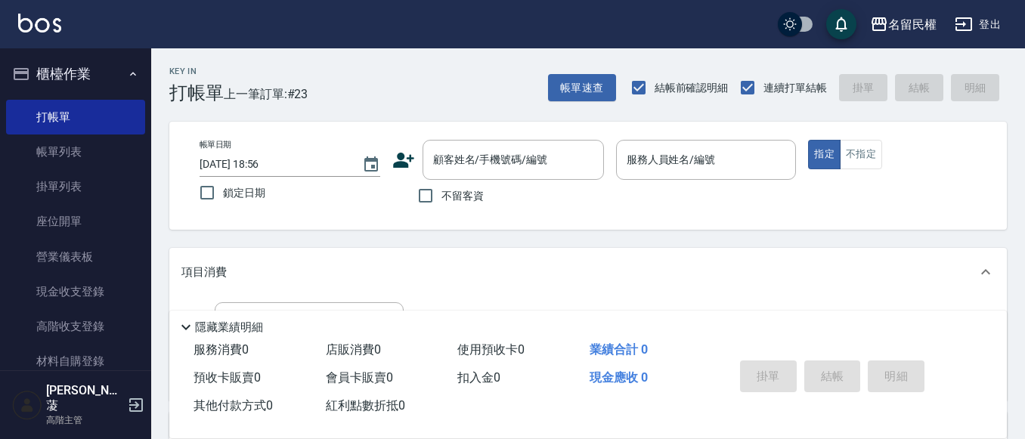
click at [575, 102] on div "帳單速查 結帳前確認明細 連續打單結帳 掛單 結帳 明細" at bounding box center [777, 88] width 459 height 32
click at [584, 102] on div "帳單速查 結帳前確認明細 連續打單結帳 掛單 結帳 明細" at bounding box center [777, 88] width 459 height 32
click at [548, 85] on button "帳單速查" at bounding box center [582, 88] width 68 height 28
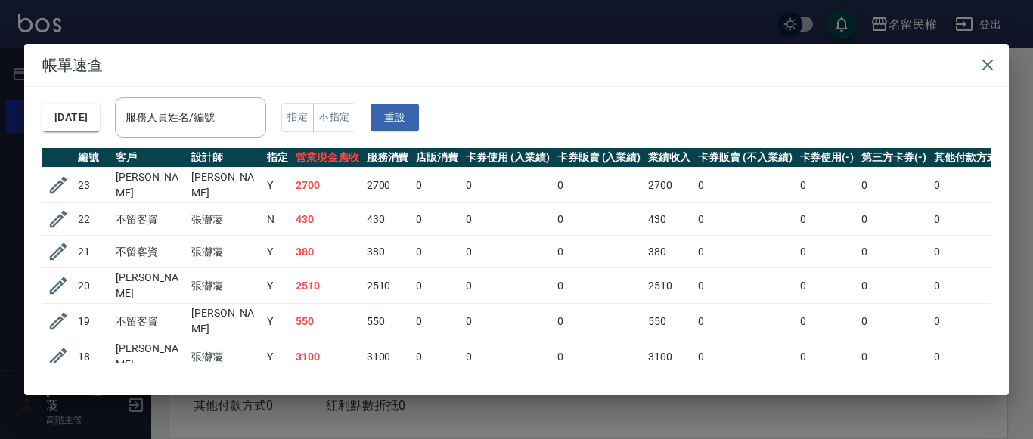
click at [259, 95] on div "2025/10/13 服務人員姓名/編號 服務人員姓名/編號 指定 不指定 重設" at bounding box center [516, 117] width 948 height 61
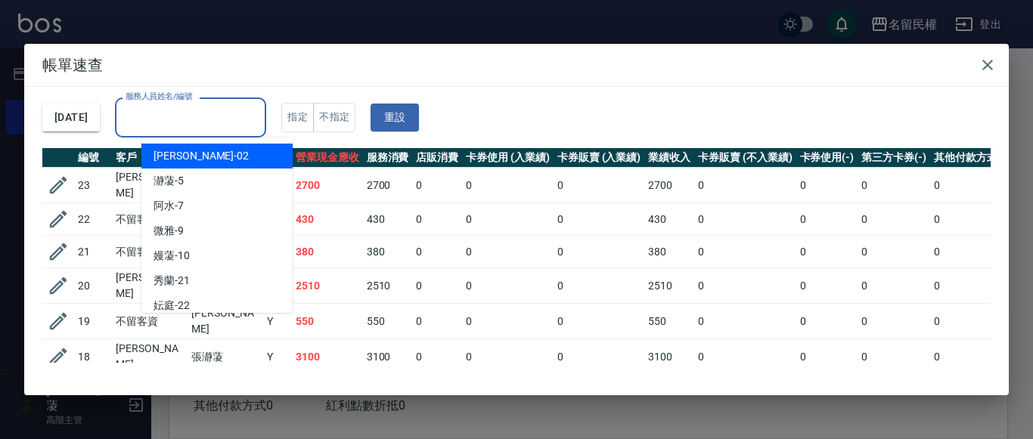
click at [257, 105] on input "服務人員姓名/編號" at bounding box center [191, 117] width 138 height 26
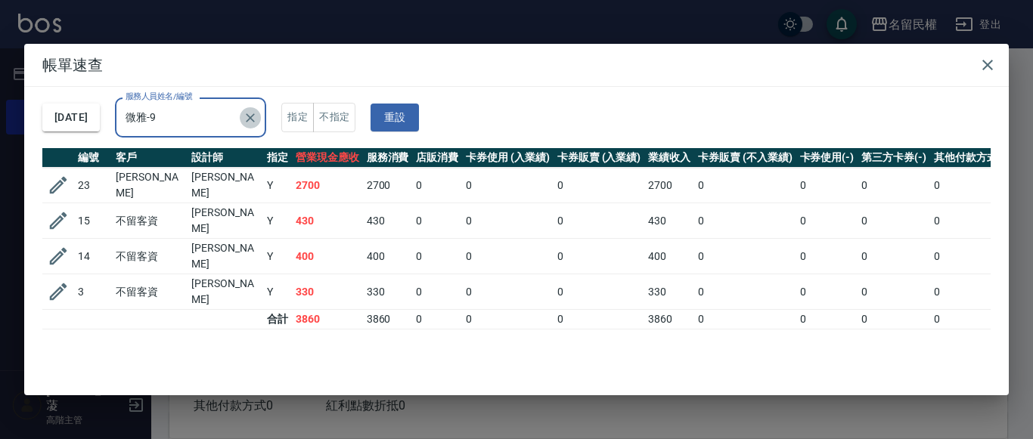
click at [258, 117] on icon "Clear" at bounding box center [250, 117] width 15 height 15
click at [256, 119] on icon "Clear" at bounding box center [250, 117] width 9 height 9
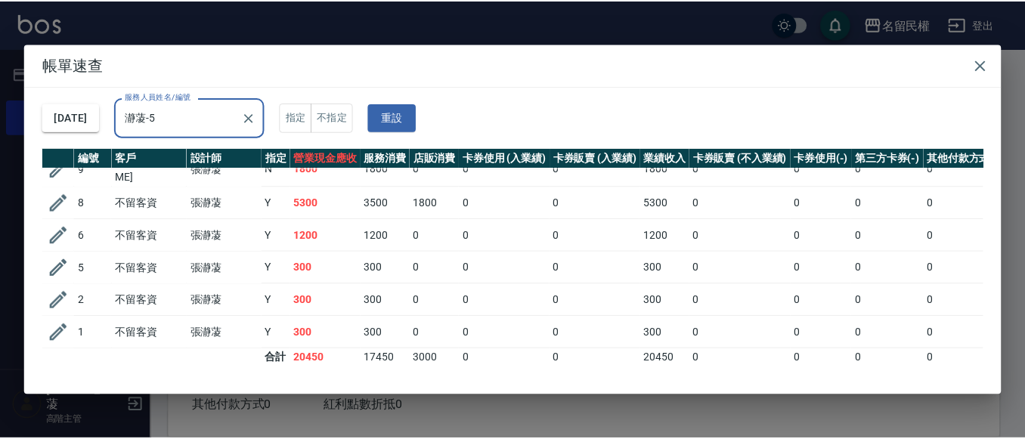
scroll to position [324, 0]
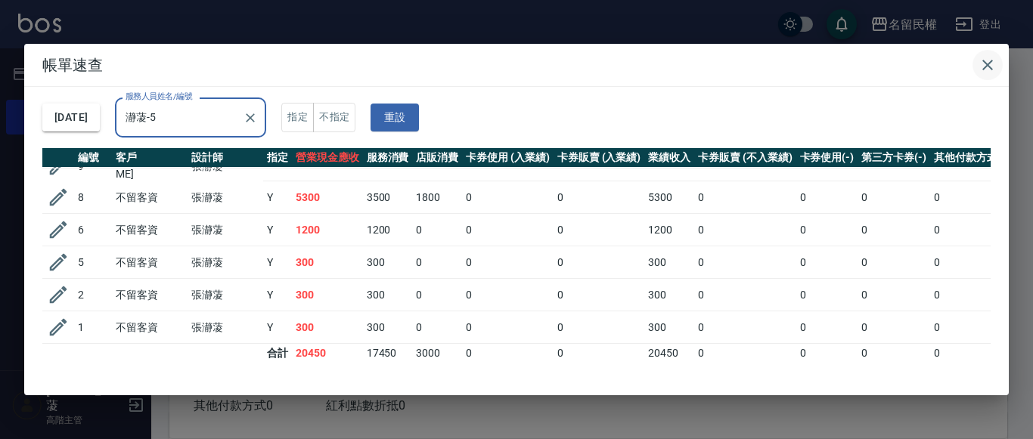
click at [989, 67] on icon "button" at bounding box center [987, 65] width 11 height 11
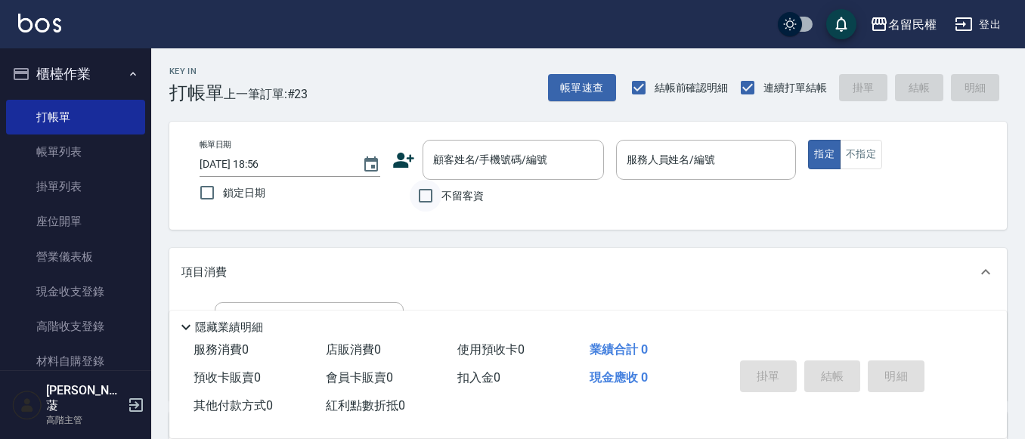
click at [439, 198] on input "不留客資" at bounding box center [426, 196] width 32 height 32
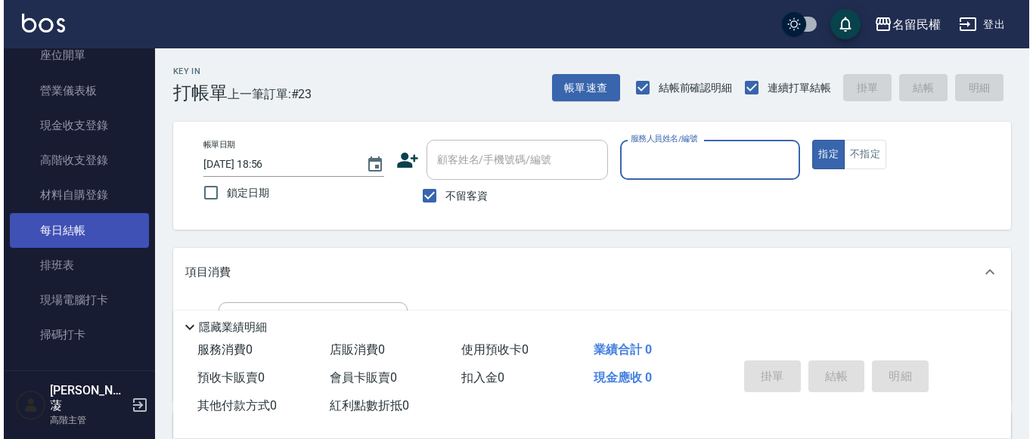
scroll to position [151, 0]
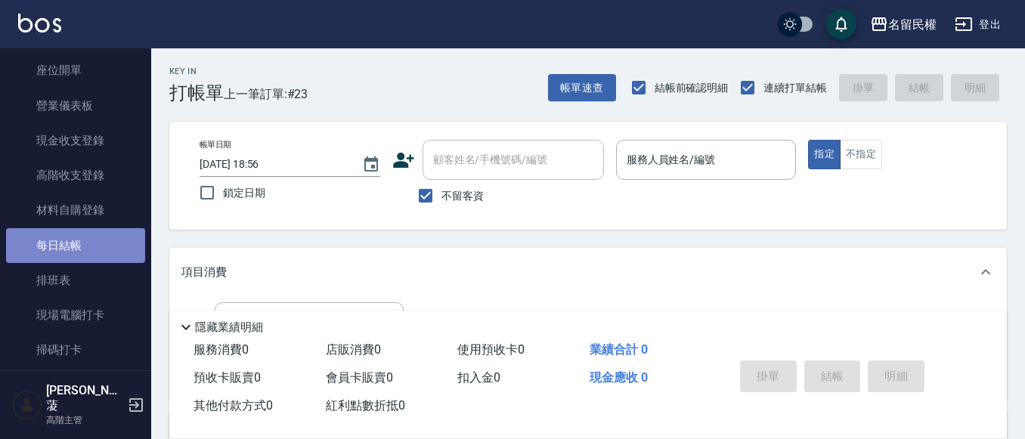
click at [93, 243] on link "每日結帳" at bounding box center [75, 245] width 139 height 35
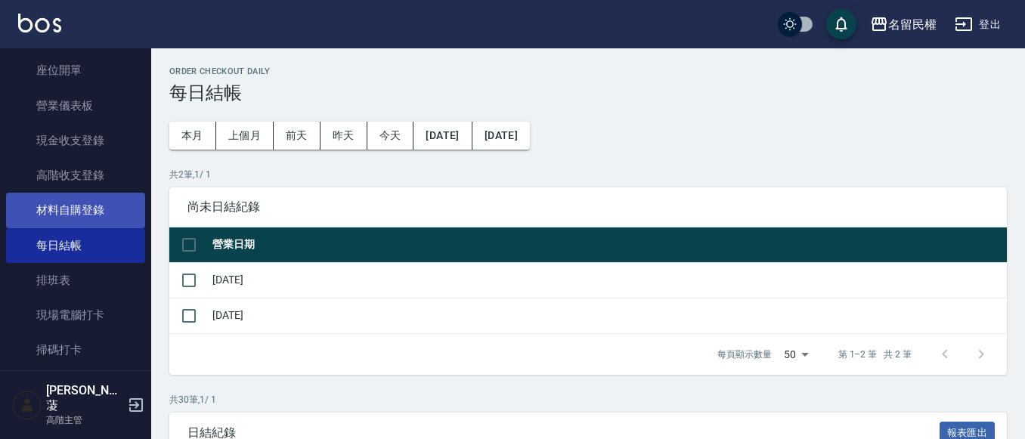
click at [116, 206] on link "材料自購登錄" at bounding box center [75, 210] width 139 height 35
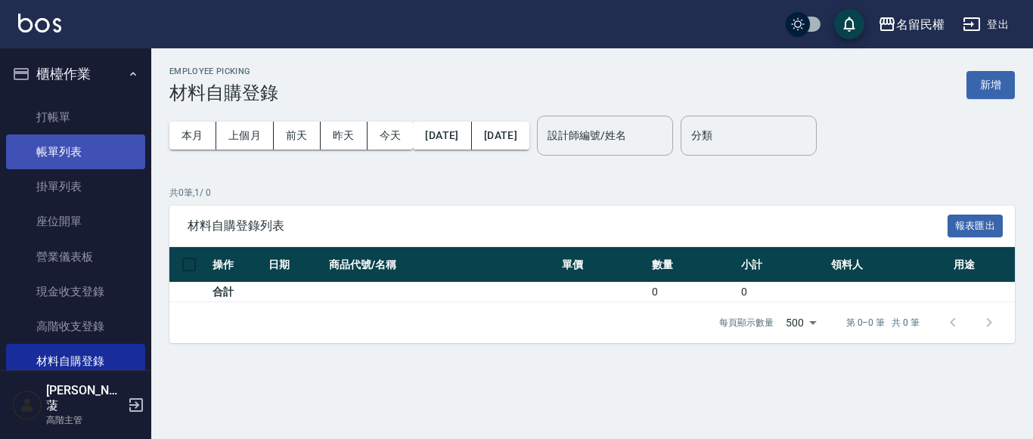
click at [70, 139] on link "帳單列表" at bounding box center [75, 152] width 139 height 35
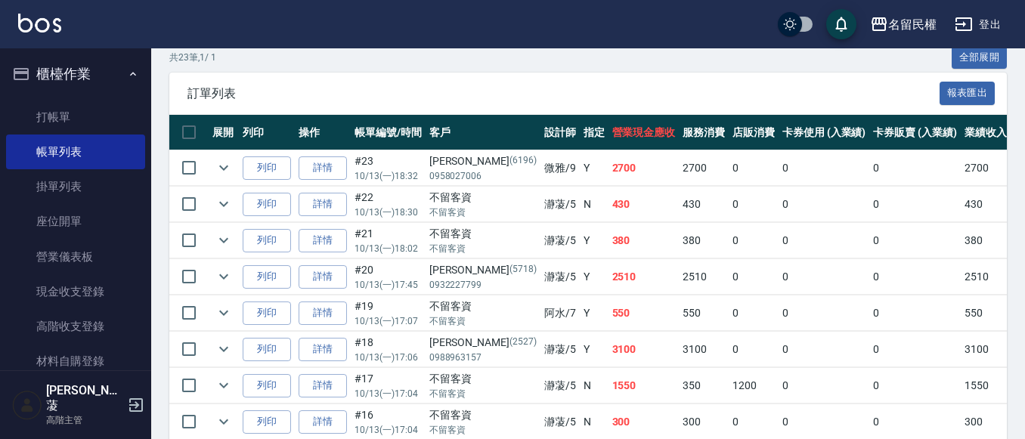
scroll to position [378, 0]
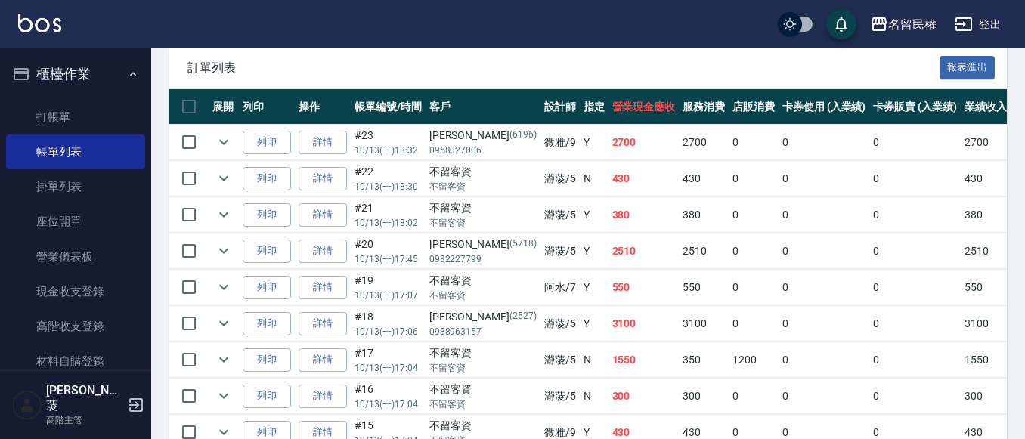
click at [52, 95] on ul "打帳單 帳單列表 掛單列表 座位開單 營業儀表板 現金收支登錄 高階收支登錄 材料自購登錄 每日結帳 排班表 現場電腦打卡 掃碼打卡" at bounding box center [75, 310] width 139 height 432
click at [53, 100] on link "打帳單" at bounding box center [75, 117] width 139 height 35
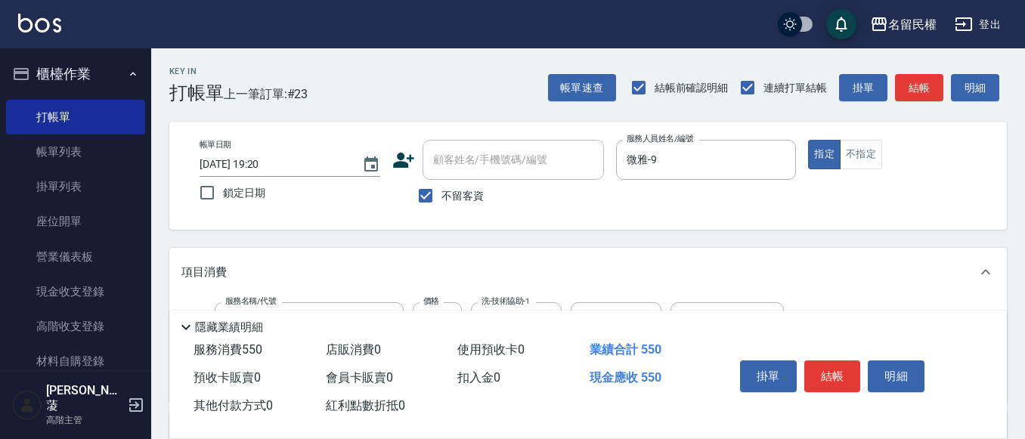
click at [852, 355] on div "掛單 結帳 明細" at bounding box center [832, 379] width 197 height 48
click at [838, 361] on button "結帳" at bounding box center [833, 377] width 57 height 32
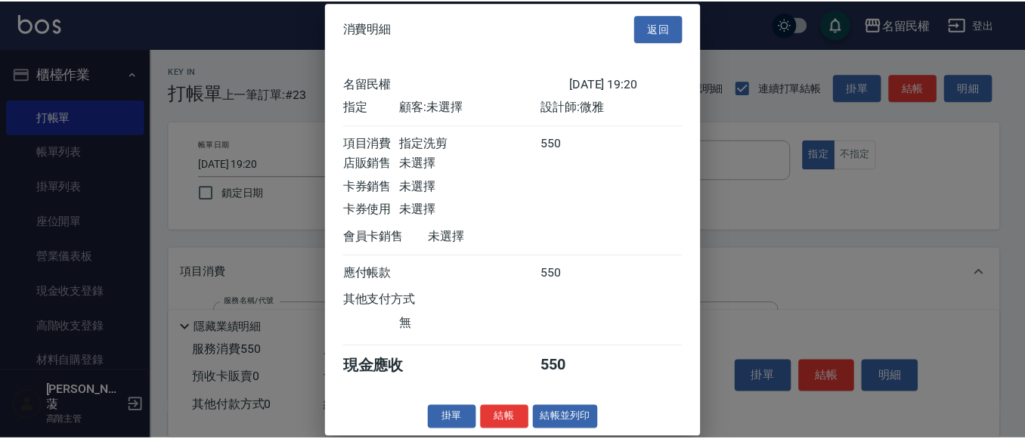
scroll to position [20, 0]
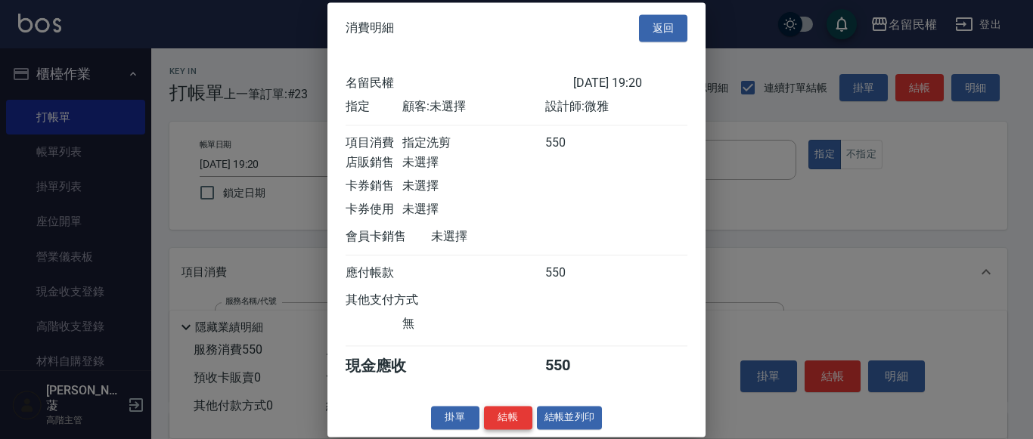
click at [513, 429] on button "結帳" at bounding box center [508, 417] width 48 height 23
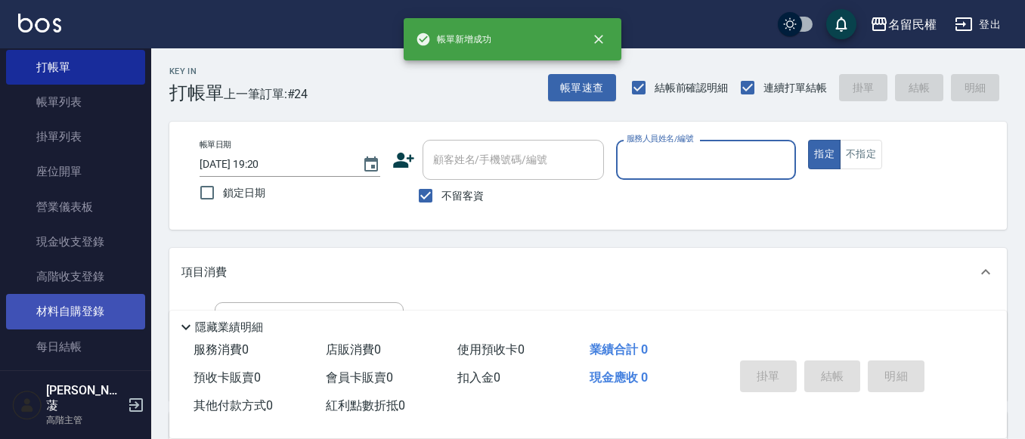
scroll to position [76, 0]
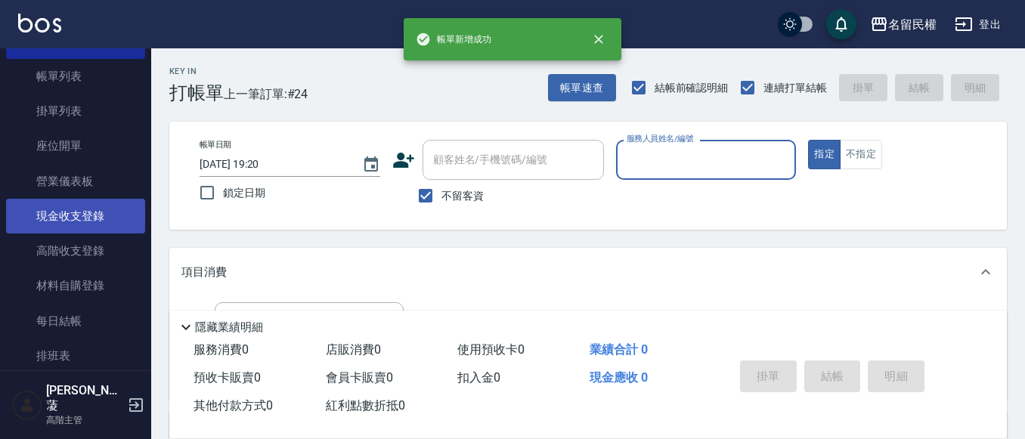
click at [104, 212] on link "現金收支登錄" at bounding box center [75, 216] width 139 height 35
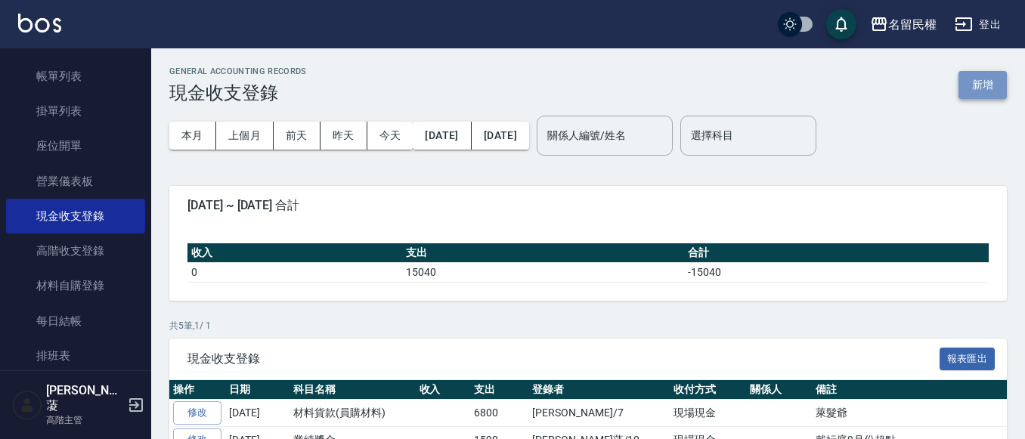
click at [972, 89] on button "新增" at bounding box center [983, 85] width 48 height 28
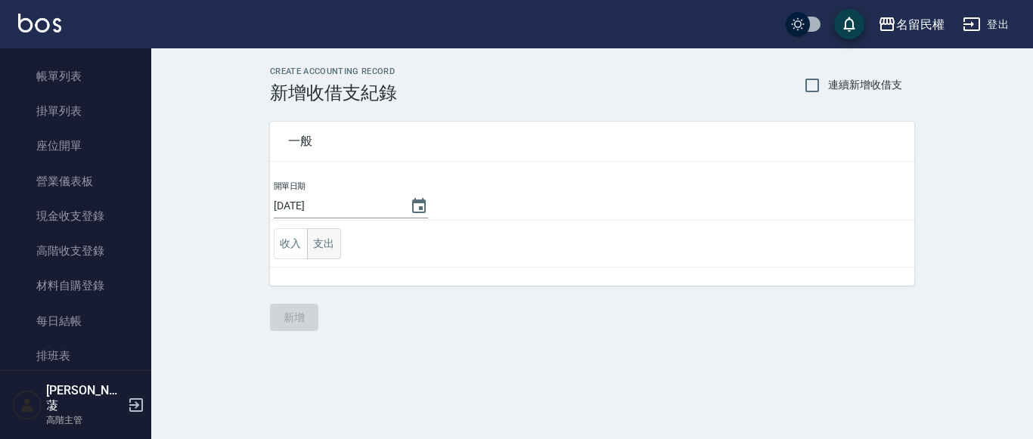
click at [335, 254] on button "支出" at bounding box center [324, 243] width 34 height 31
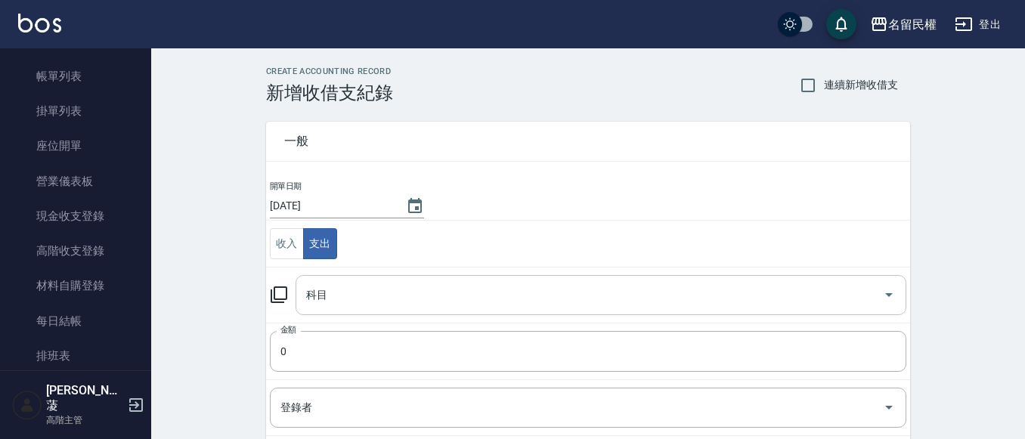
click at [348, 283] on input "科目" at bounding box center [589, 295] width 575 height 26
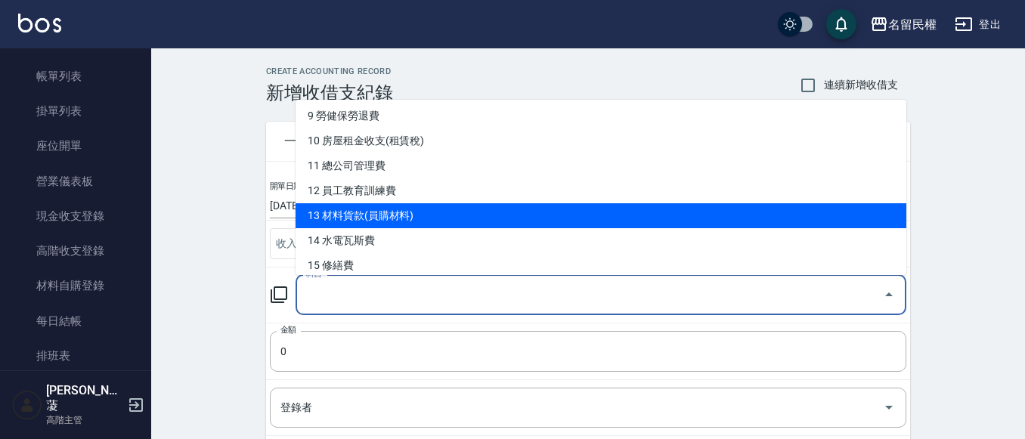
scroll to position [302, 0]
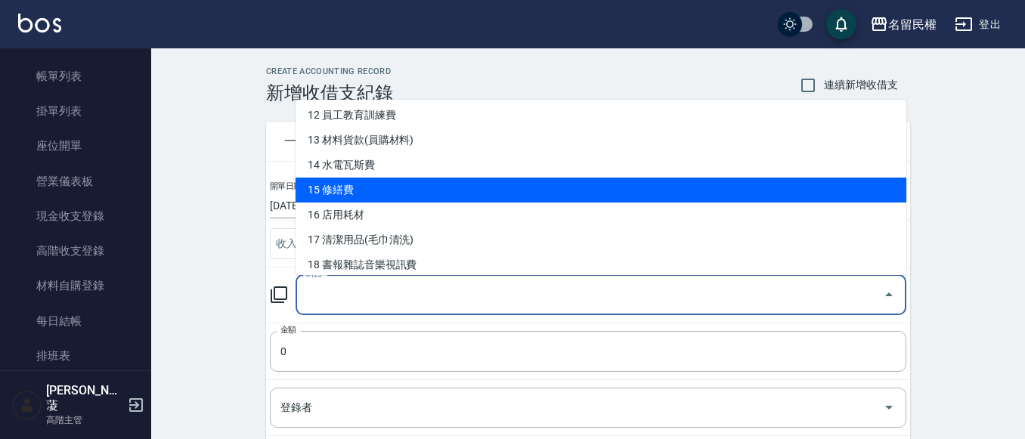
click at [433, 195] on li "15 修繕費" at bounding box center [601, 190] width 611 height 25
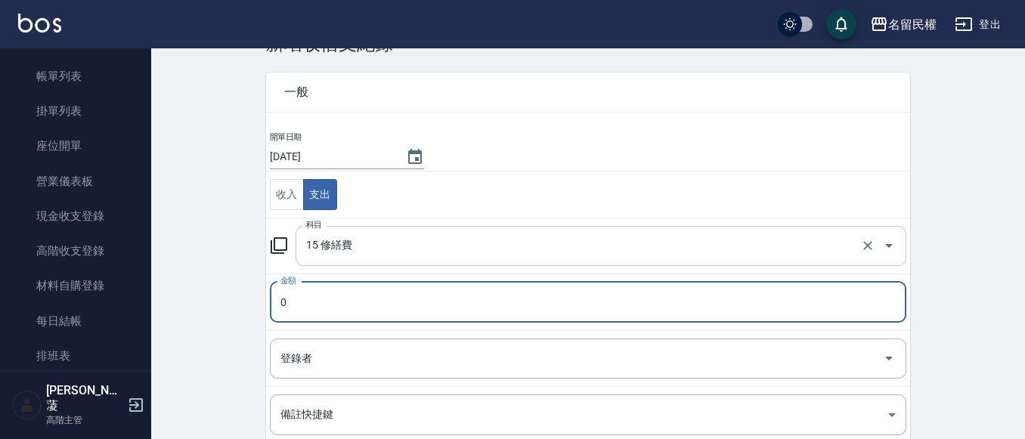
scroll to position [76, 0]
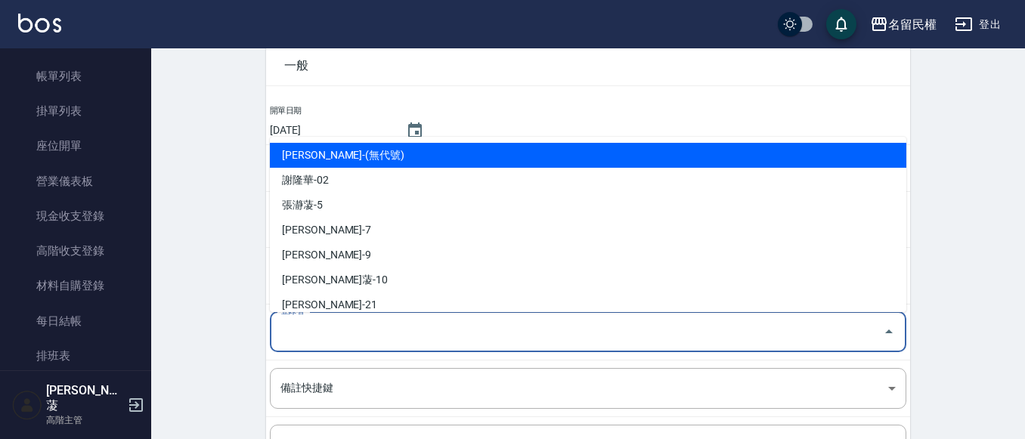
click at [355, 324] on input "登錄者" at bounding box center [577, 332] width 600 height 26
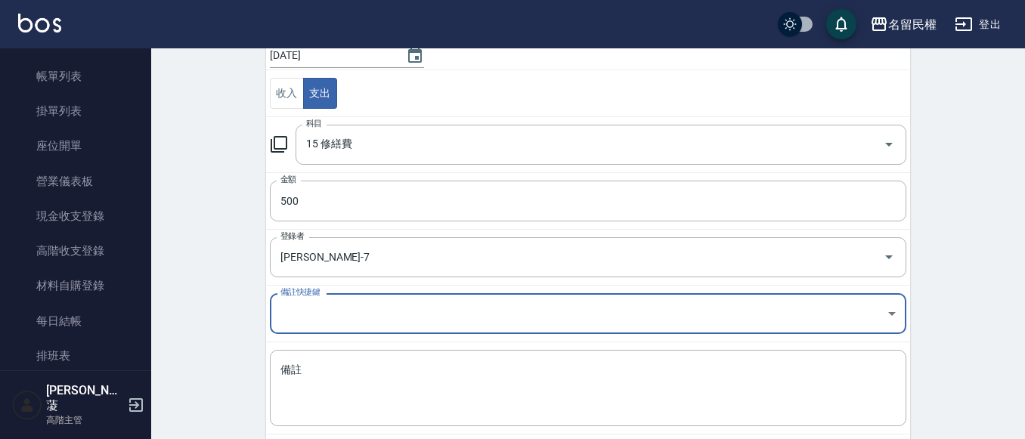
scroll to position [228, 0]
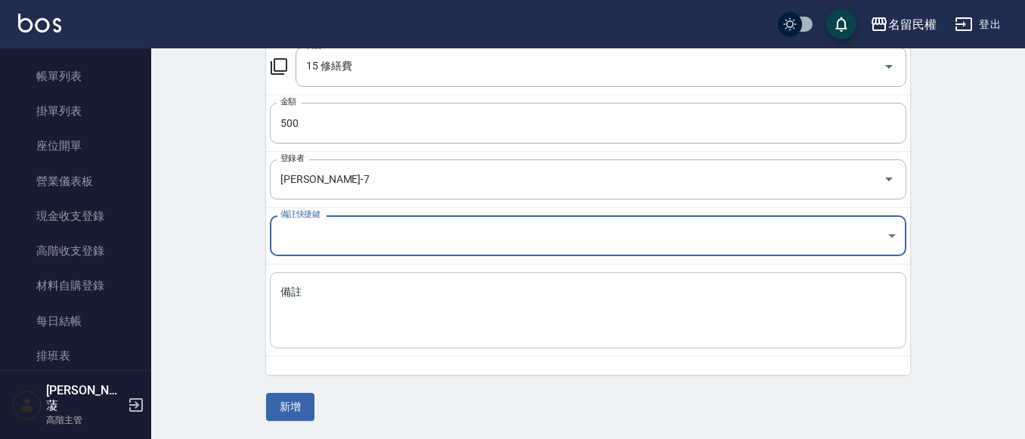
click at [379, 329] on textarea "備註" at bounding box center [588, 310] width 615 height 51
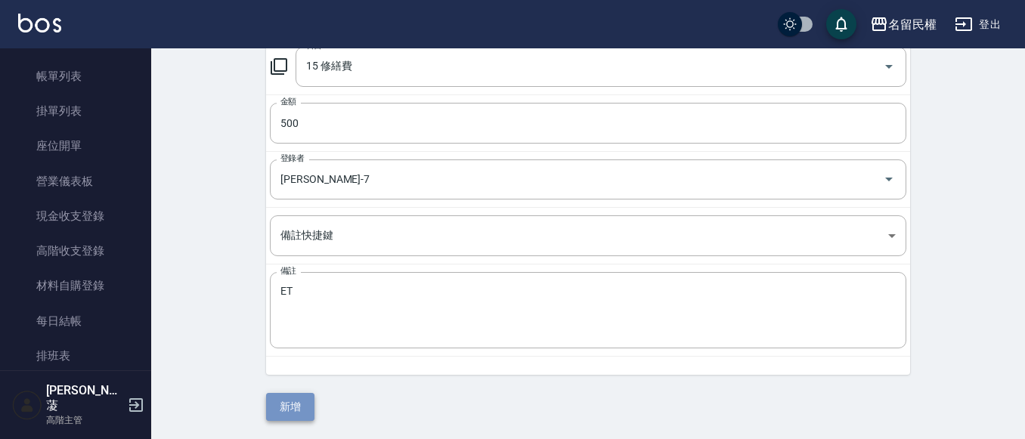
click at [298, 398] on button "新增" at bounding box center [290, 407] width 48 height 28
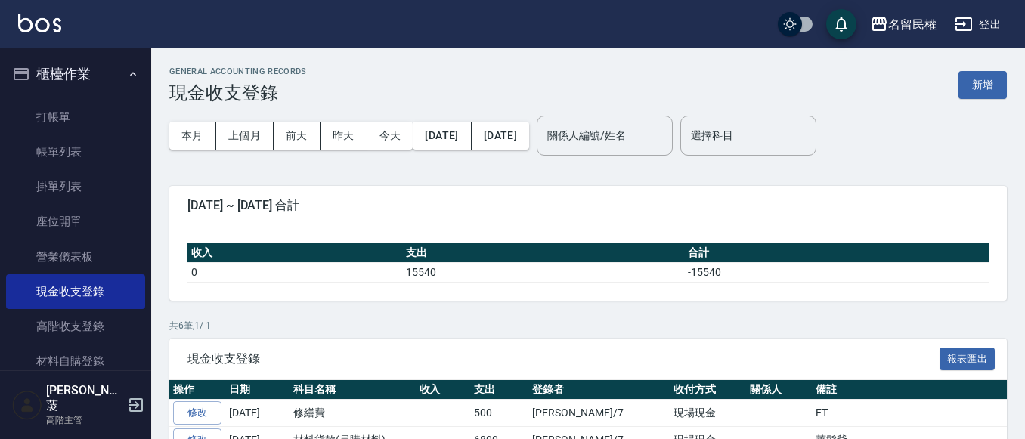
drag, startPoint x: 71, startPoint y: 135, endPoint x: 495, endPoint y: 251, distance: 438.9
click at [71, 135] on link "帳單列表" at bounding box center [75, 152] width 139 height 35
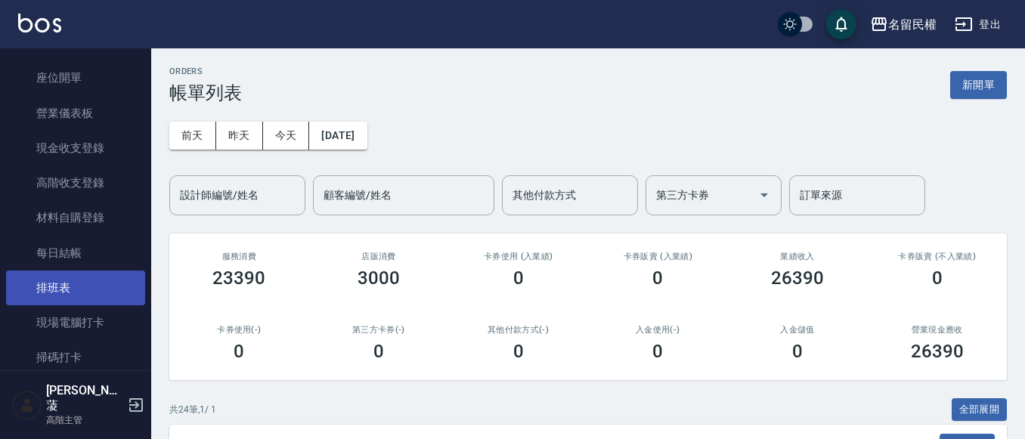
scroll to position [151, 0]
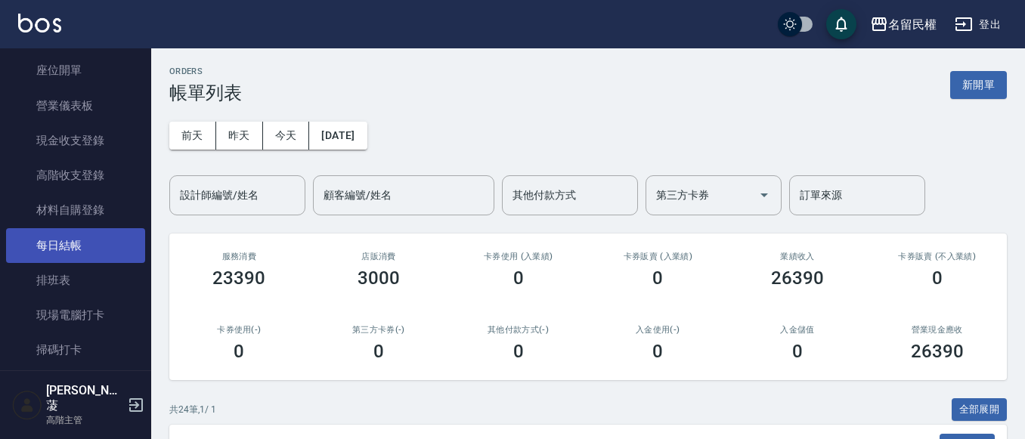
click at [82, 246] on link "每日結帳" at bounding box center [75, 245] width 139 height 35
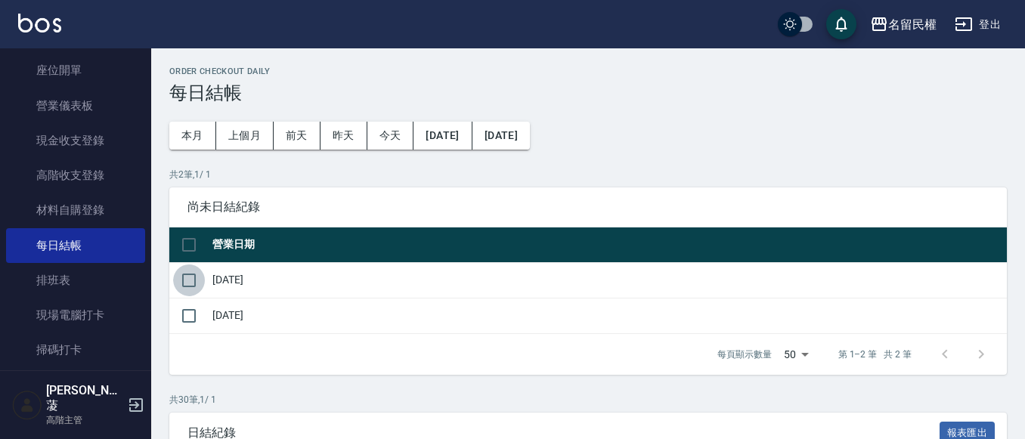
click at [197, 288] on input "checkbox" at bounding box center [189, 281] width 32 height 32
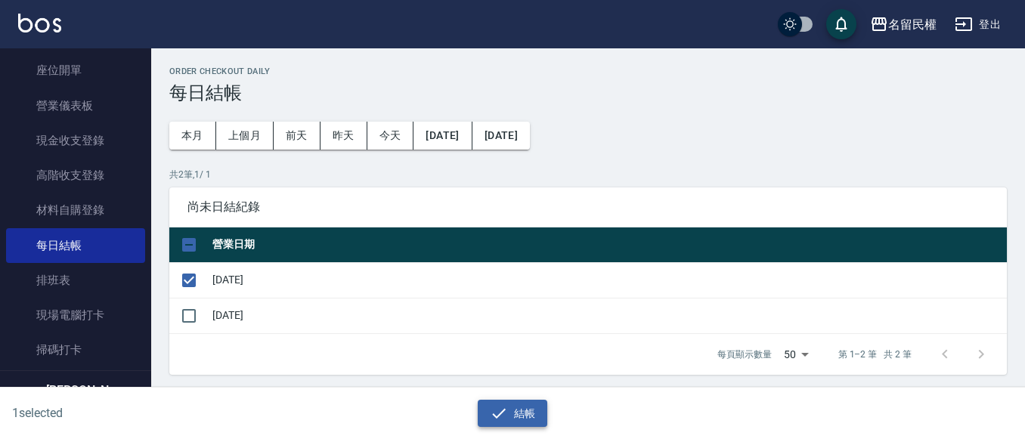
click at [504, 406] on icon "button" at bounding box center [499, 414] width 18 height 18
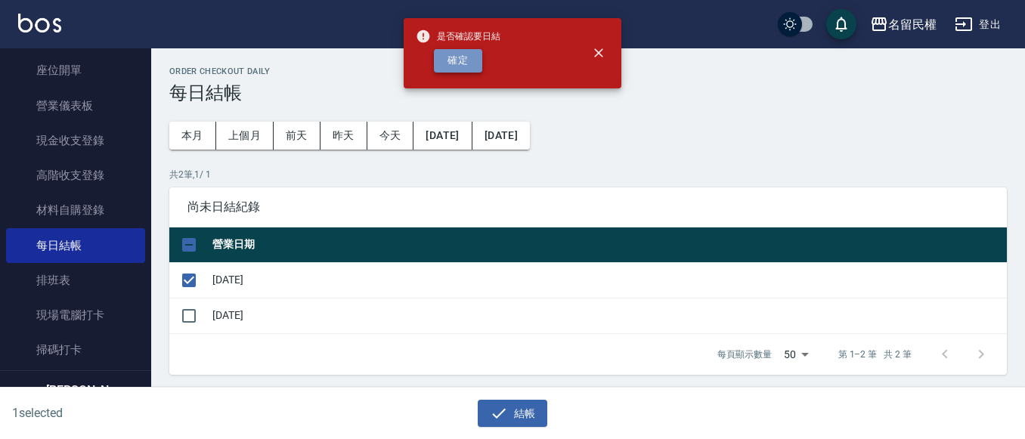
click at [450, 70] on button "確定" at bounding box center [458, 60] width 48 height 23
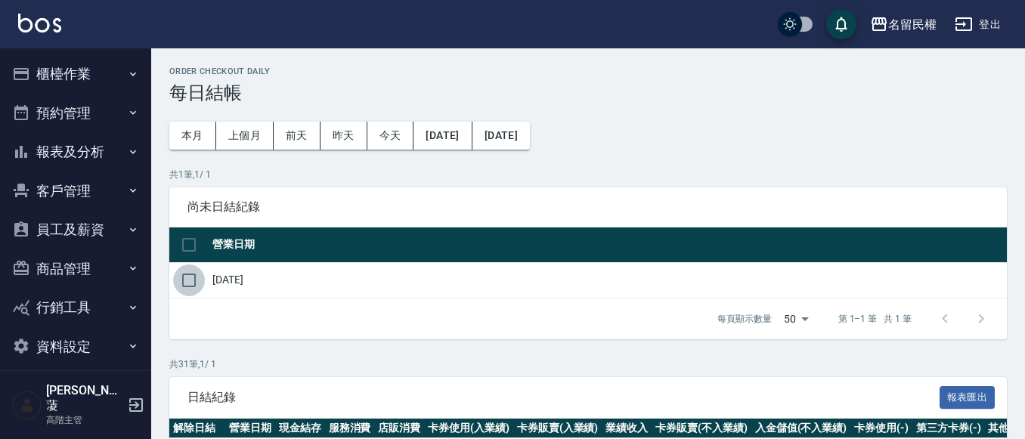
click at [198, 290] on input "checkbox" at bounding box center [189, 281] width 32 height 32
checkbox input "true"
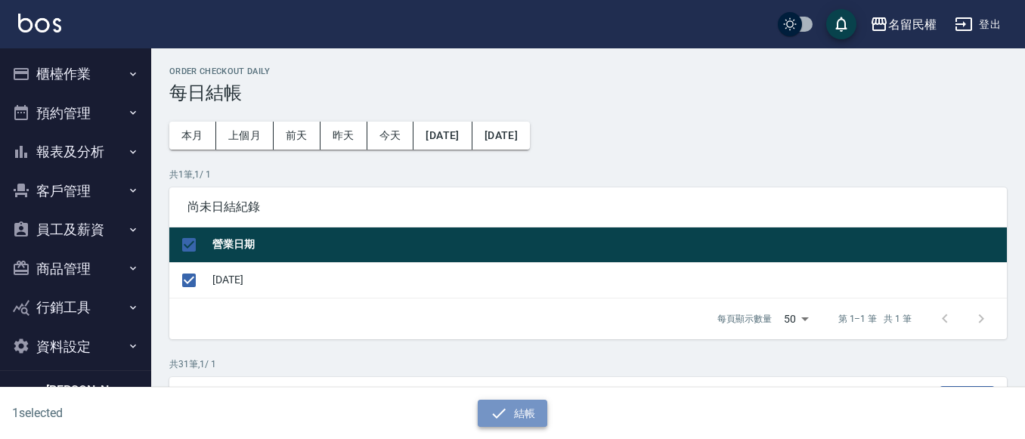
click at [496, 415] on icon "button" at bounding box center [499, 414] width 18 height 18
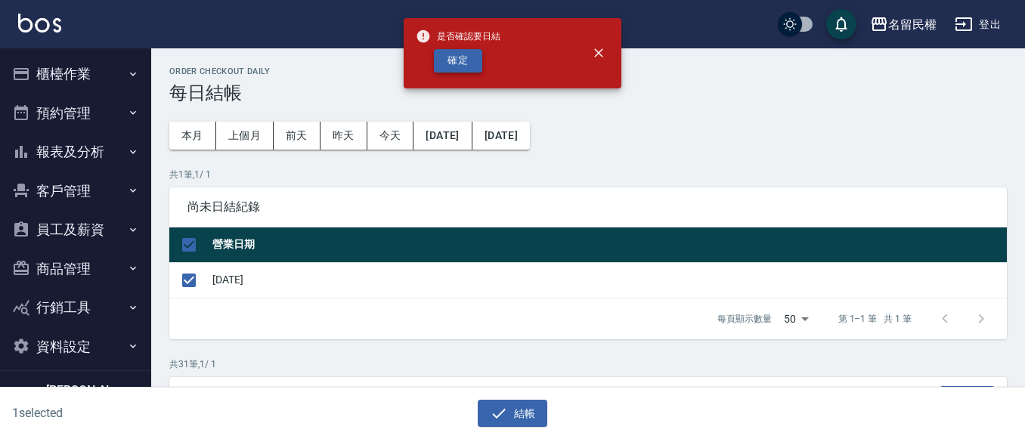
click at [471, 66] on button "確定" at bounding box center [458, 60] width 48 height 23
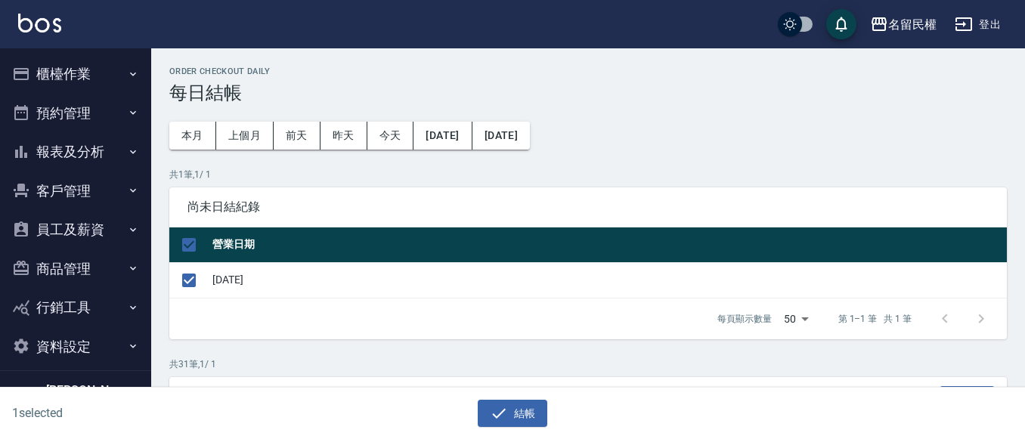
checkbox input "false"
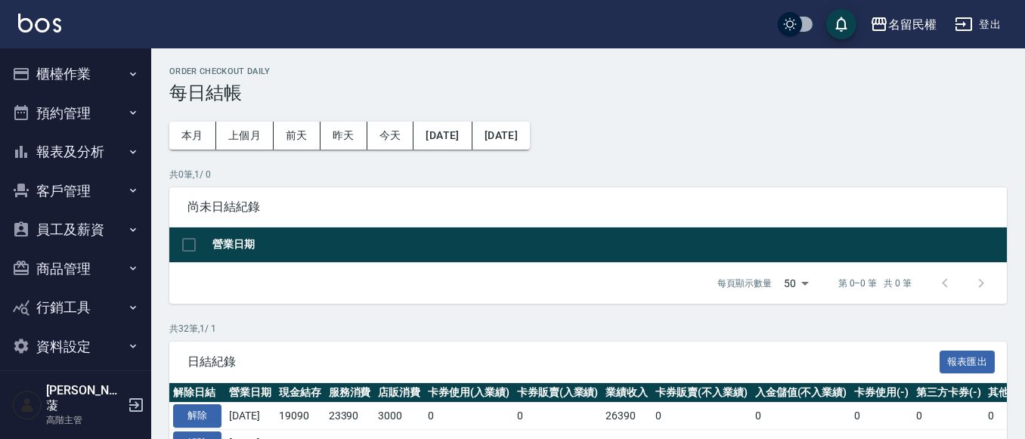
click at [101, 159] on button "報表及分析" at bounding box center [75, 151] width 139 height 39
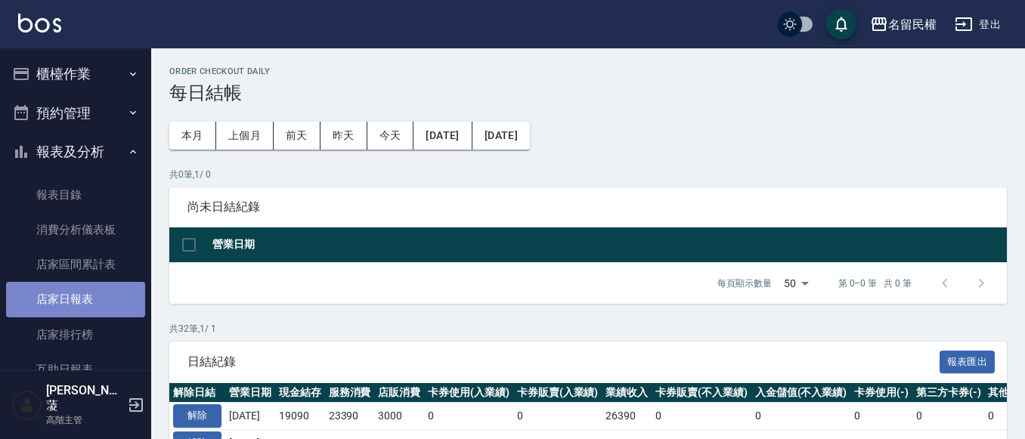
click at [93, 290] on link "店家日報表" at bounding box center [75, 299] width 139 height 35
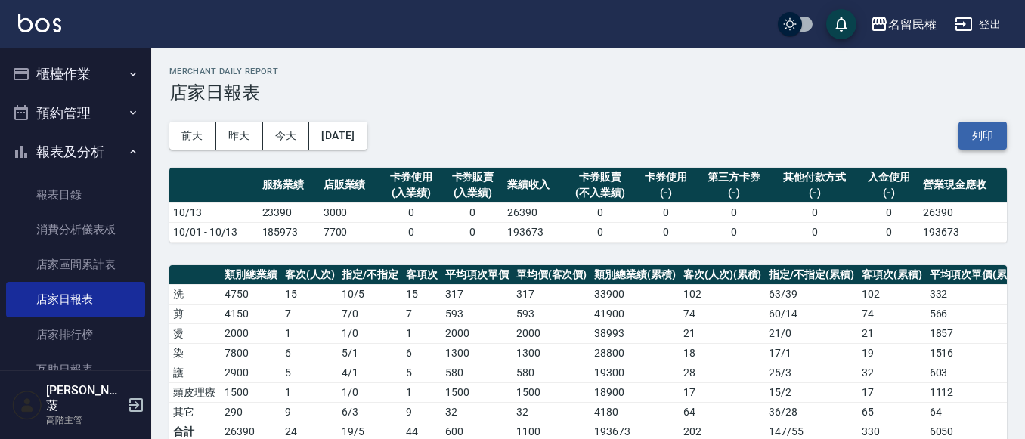
click at [995, 127] on button "列印" at bounding box center [983, 136] width 48 height 28
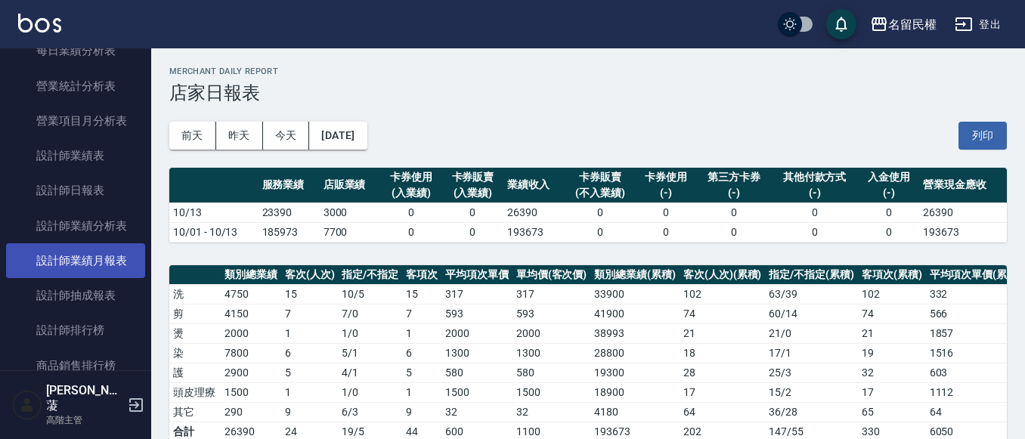
scroll to position [529, 0]
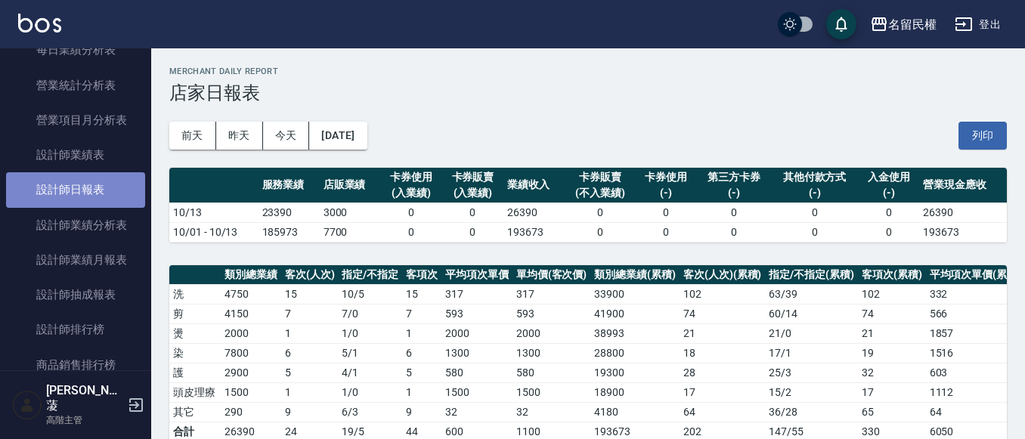
click at [96, 191] on link "設計師日報表" at bounding box center [75, 189] width 139 height 35
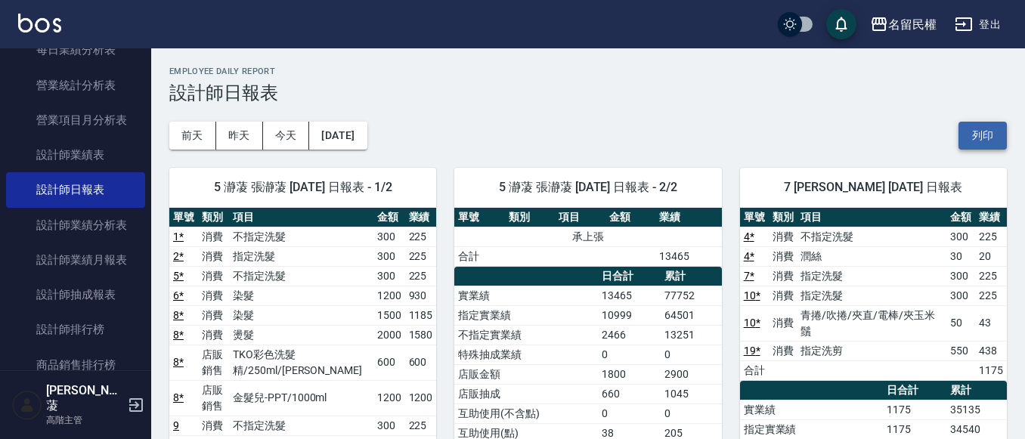
click at [987, 147] on button "列印" at bounding box center [983, 136] width 48 height 28
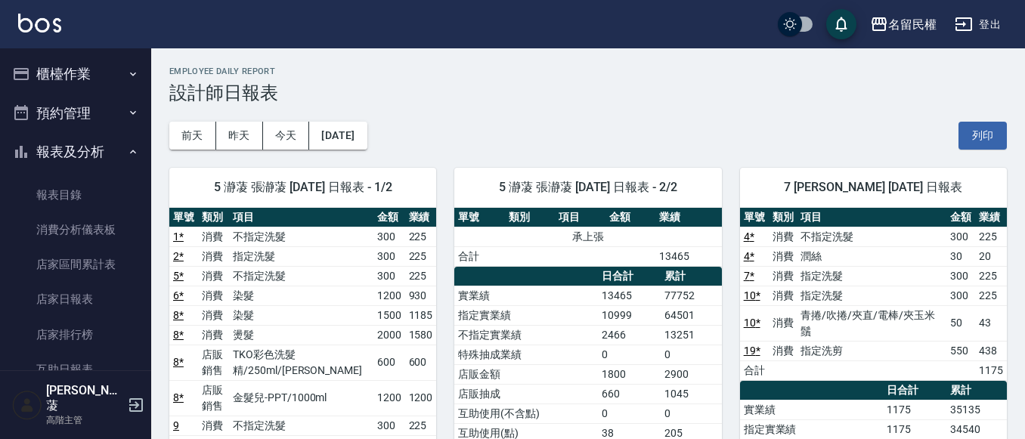
drag, startPoint x: 115, startPoint y: 155, endPoint x: 121, endPoint y: 126, distance: 30.1
click at [115, 155] on button "報表及分析" at bounding box center [75, 151] width 139 height 39
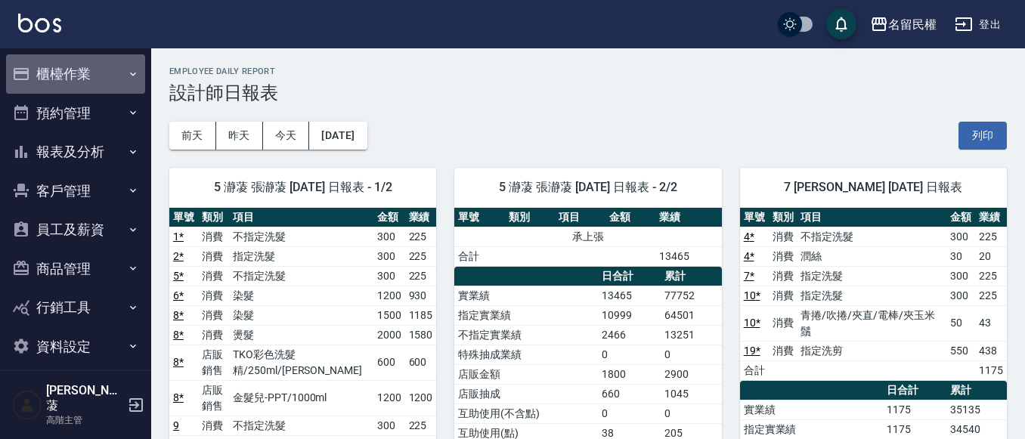
click at [126, 67] on button "櫃檯作業" at bounding box center [75, 73] width 139 height 39
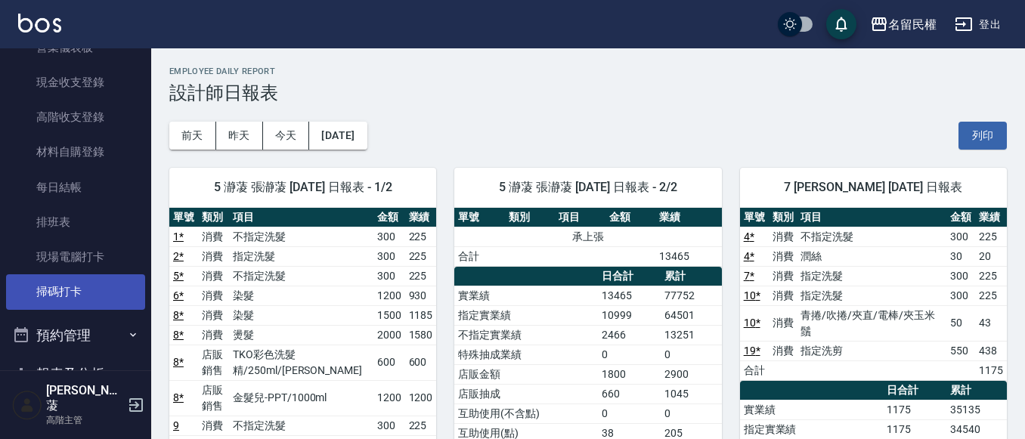
scroll to position [227, 0]
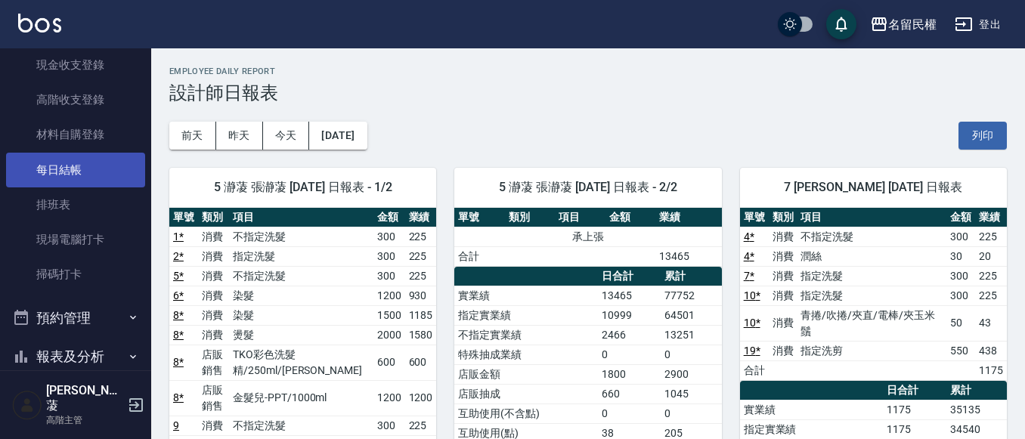
click at [74, 175] on link "每日結帳" at bounding box center [75, 170] width 139 height 35
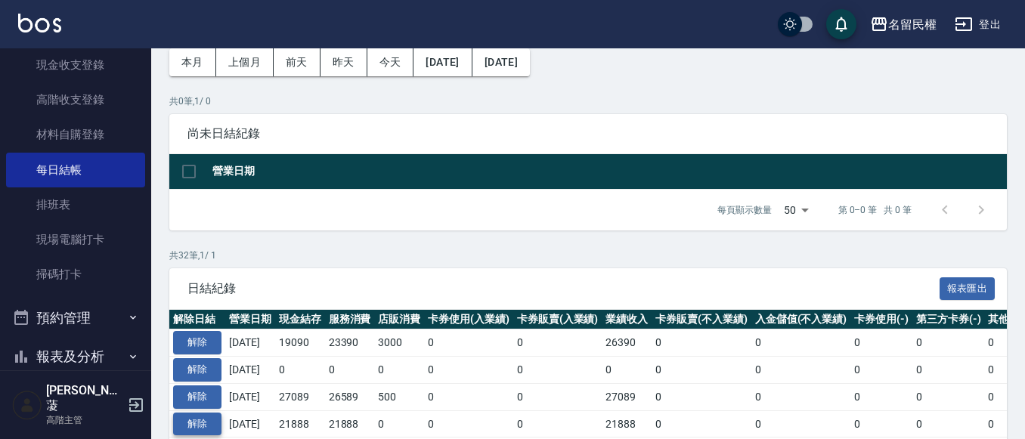
scroll to position [151, 0]
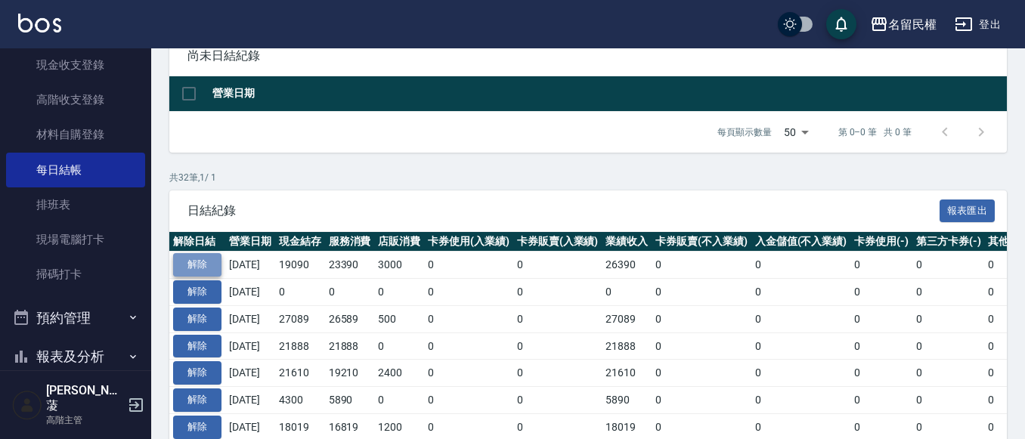
click at [205, 270] on button "解除" at bounding box center [197, 264] width 48 height 23
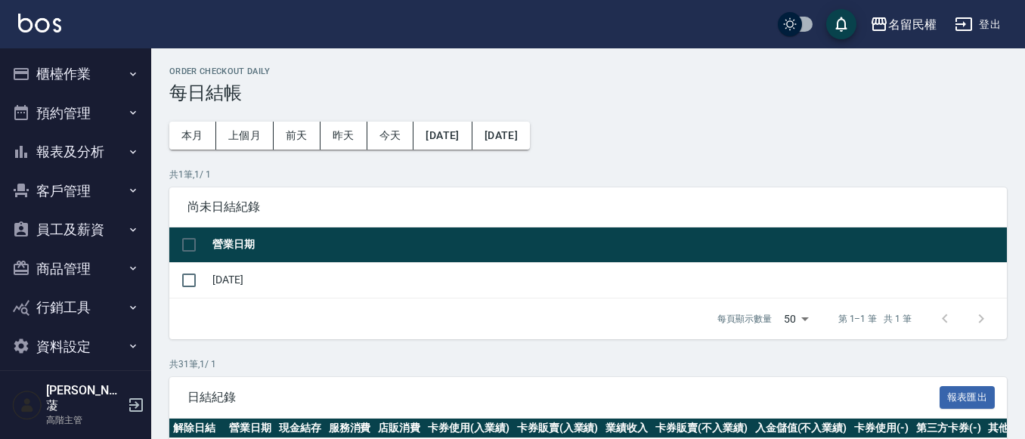
click at [129, 70] on icon "button" at bounding box center [133, 74] width 12 height 12
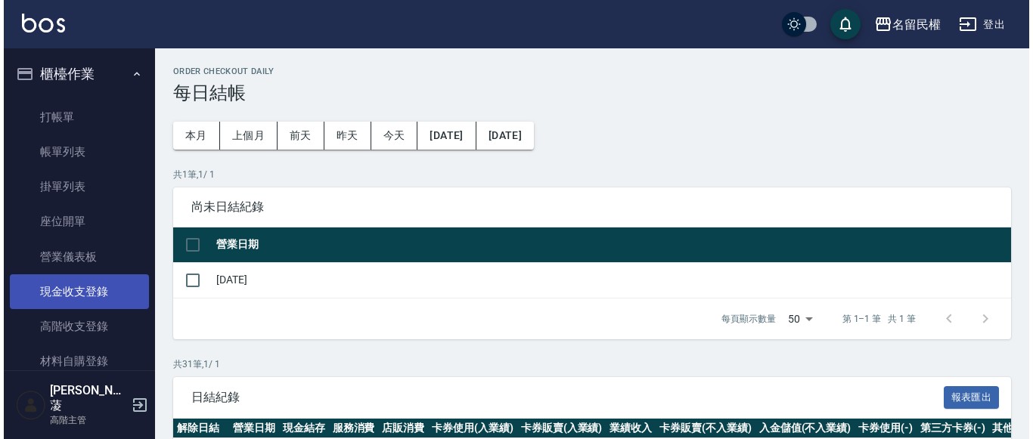
scroll to position [76, 0]
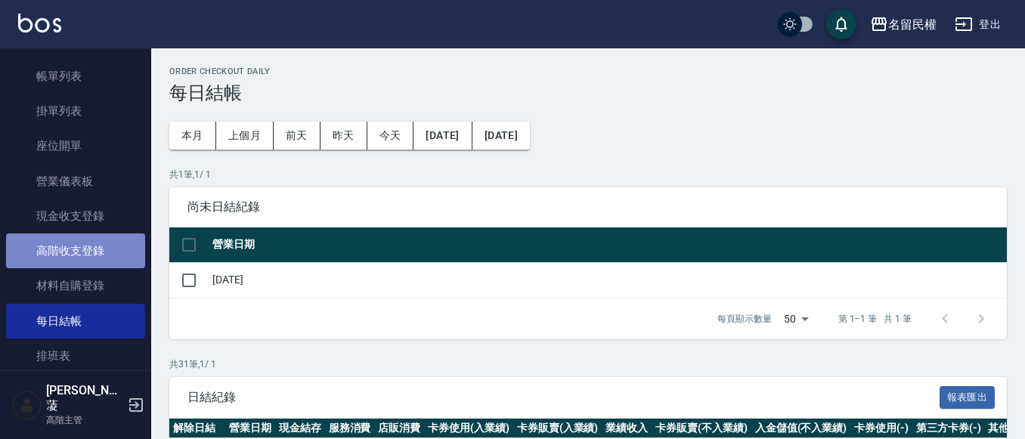
click at [110, 251] on link "高階收支登錄" at bounding box center [75, 251] width 139 height 35
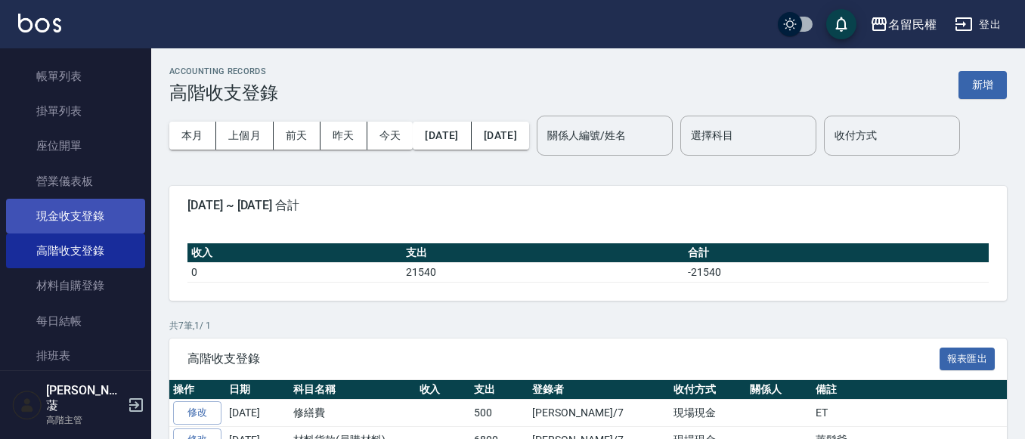
click at [106, 223] on link "現金收支登錄" at bounding box center [75, 216] width 139 height 35
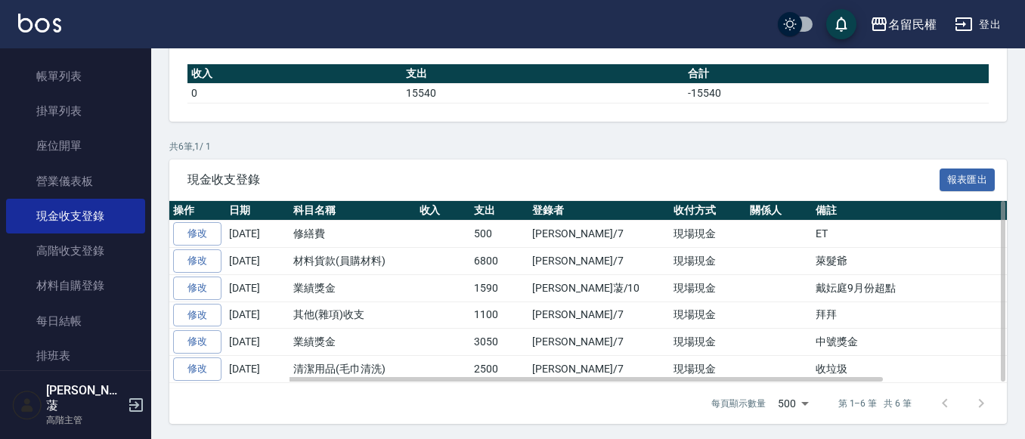
scroll to position [182, 0]
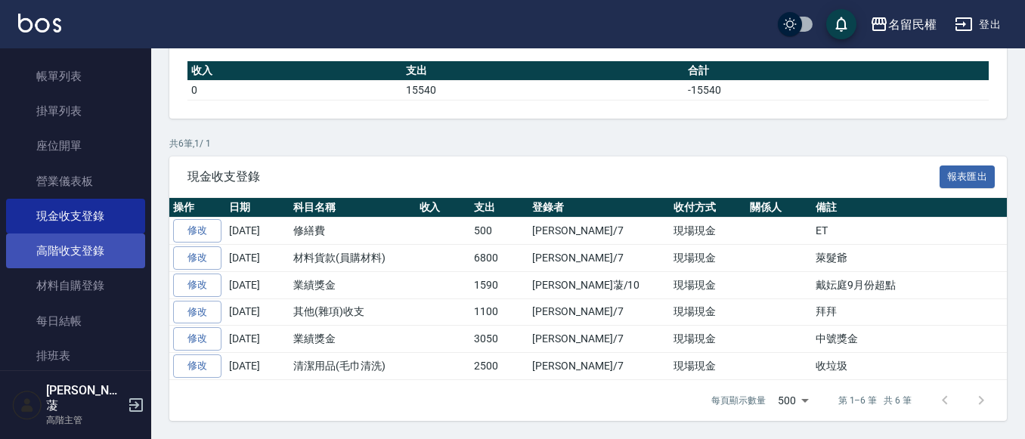
click at [85, 257] on link "高階收支登錄" at bounding box center [75, 251] width 139 height 35
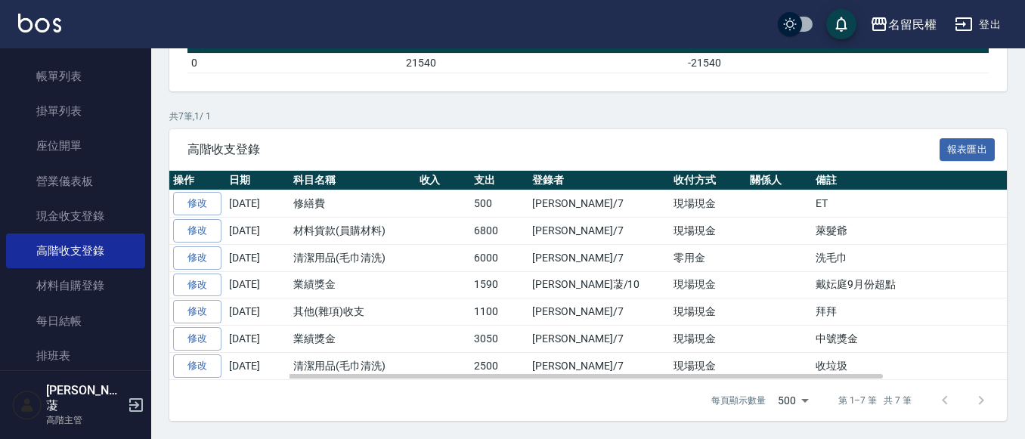
scroll to position [227, 0]
click at [196, 270] on link "修改" at bounding box center [197, 257] width 48 height 23
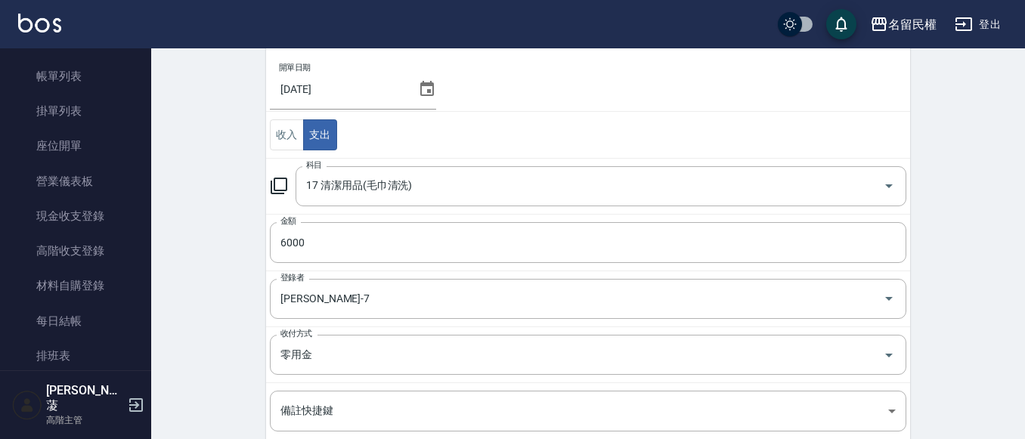
scroll to position [151, 0]
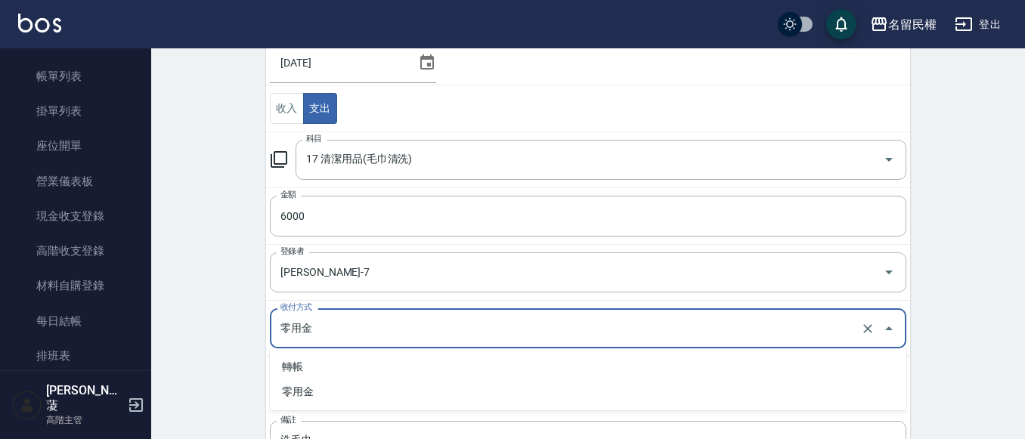
click at [382, 336] on input "零用金" at bounding box center [567, 328] width 581 height 26
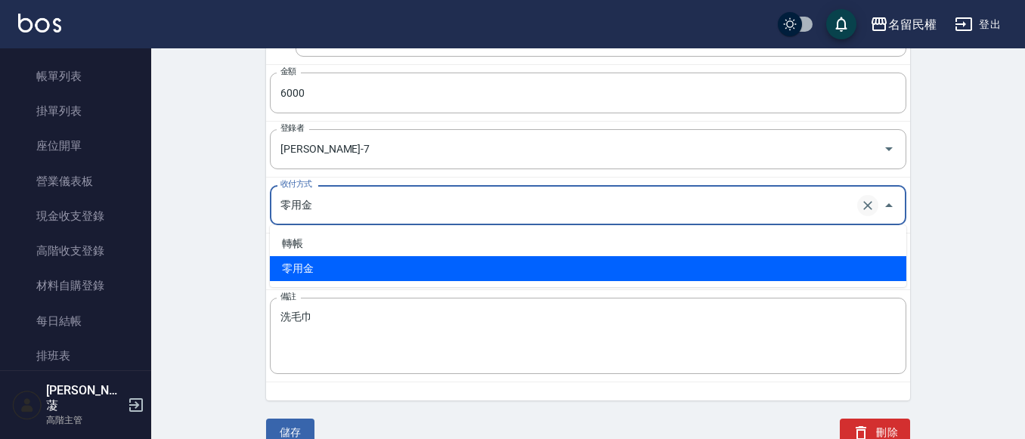
scroll to position [300, 0]
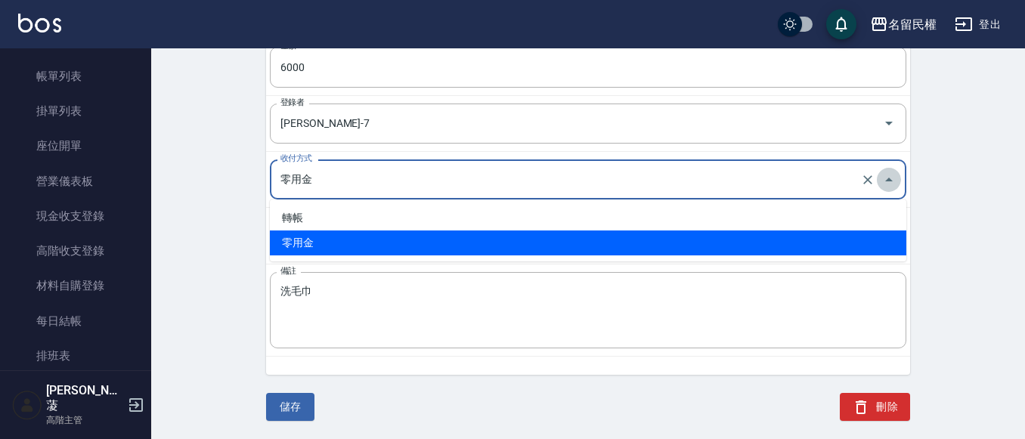
click at [885, 172] on icon "Close" at bounding box center [889, 180] width 18 height 18
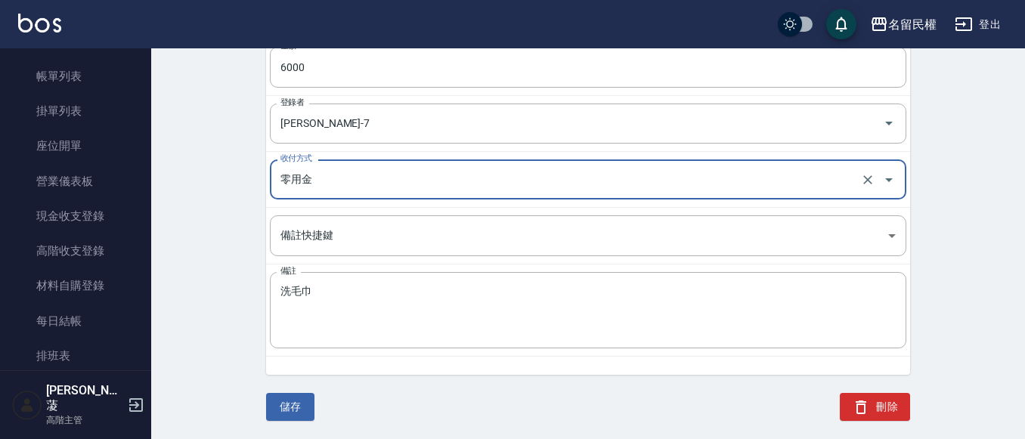
click at [885, 172] on icon "Open" at bounding box center [889, 180] width 18 height 18
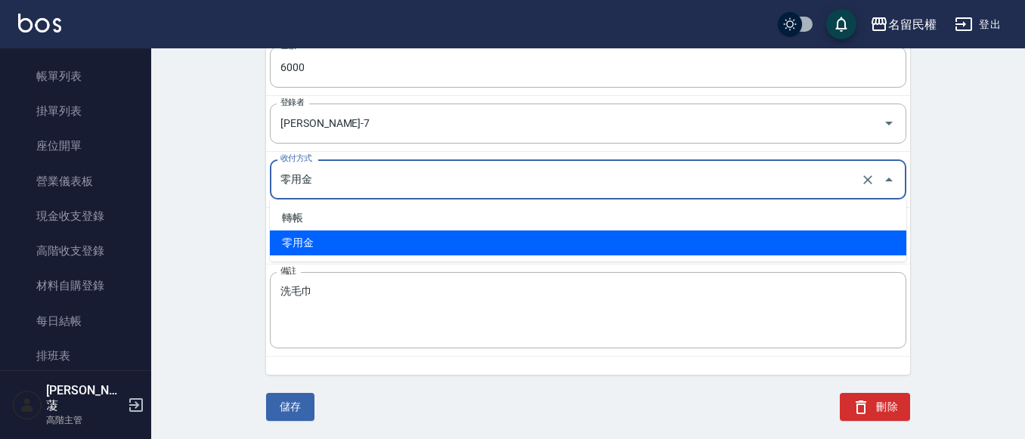
click at [504, 233] on li "零用金" at bounding box center [588, 243] width 637 height 25
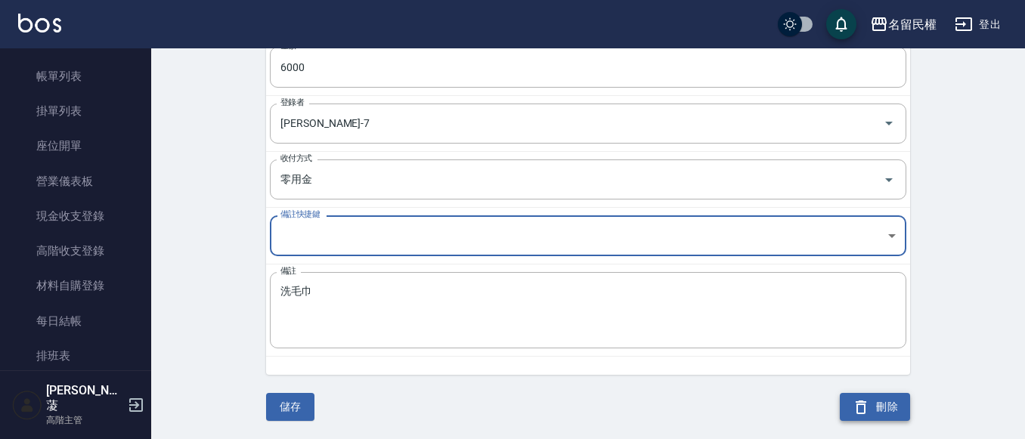
click at [854, 401] on icon "button" at bounding box center [861, 407] width 18 height 18
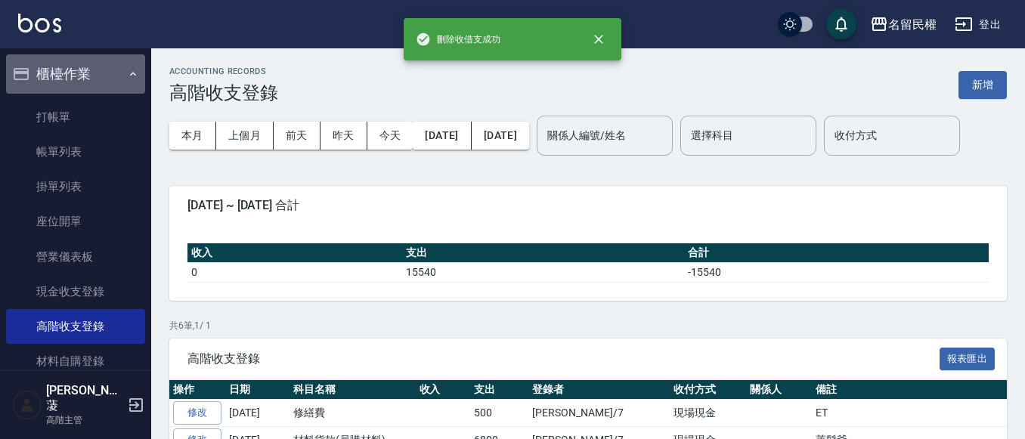
click at [104, 74] on button "櫃檯作業" at bounding box center [75, 73] width 139 height 39
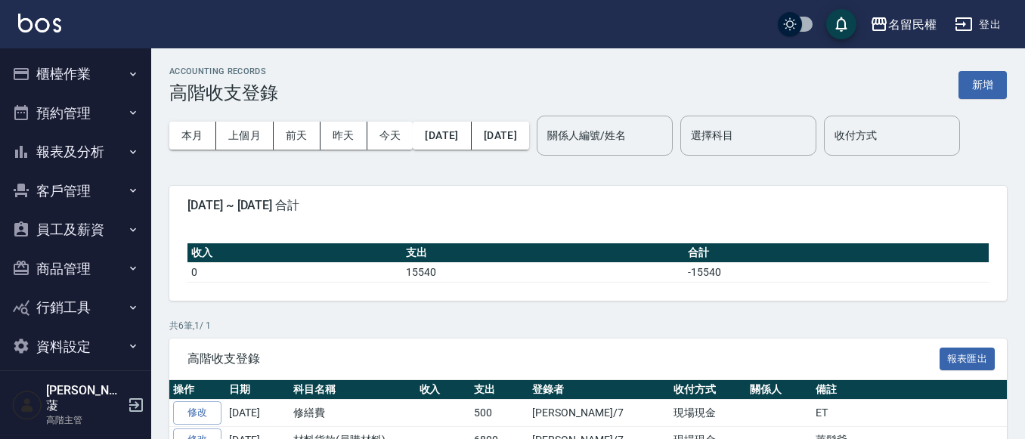
click at [95, 80] on button "櫃檯作業" at bounding box center [75, 73] width 139 height 39
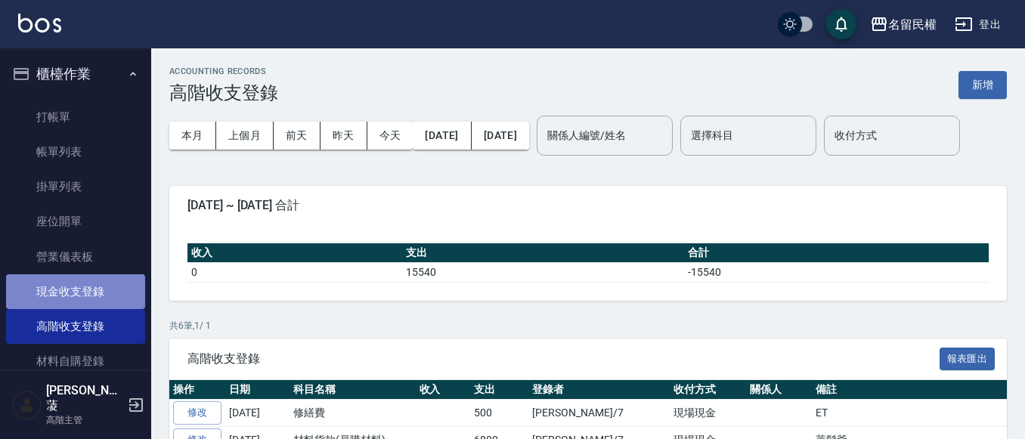
click at [86, 303] on link "現金收支登錄" at bounding box center [75, 291] width 139 height 35
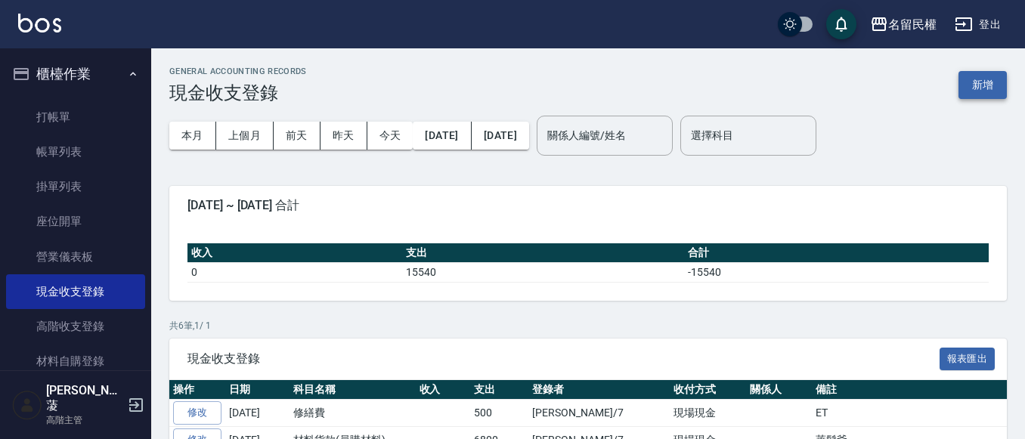
click at [973, 82] on button "新增" at bounding box center [983, 85] width 48 height 28
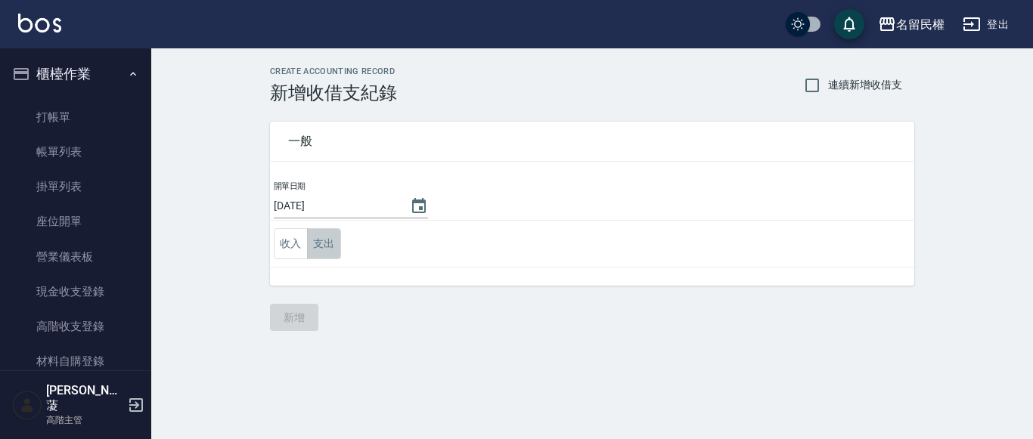
click at [326, 240] on button "支出" at bounding box center [324, 243] width 34 height 31
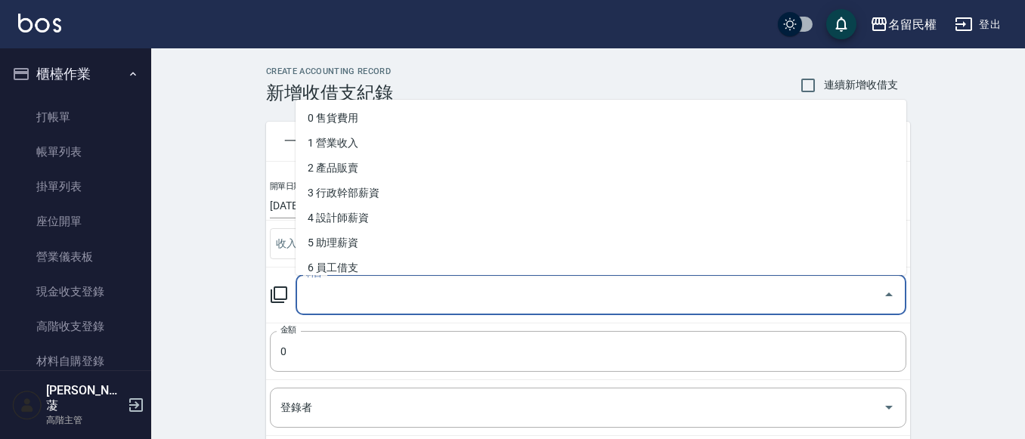
click at [389, 290] on input "科目" at bounding box center [589, 295] width 575 height 26
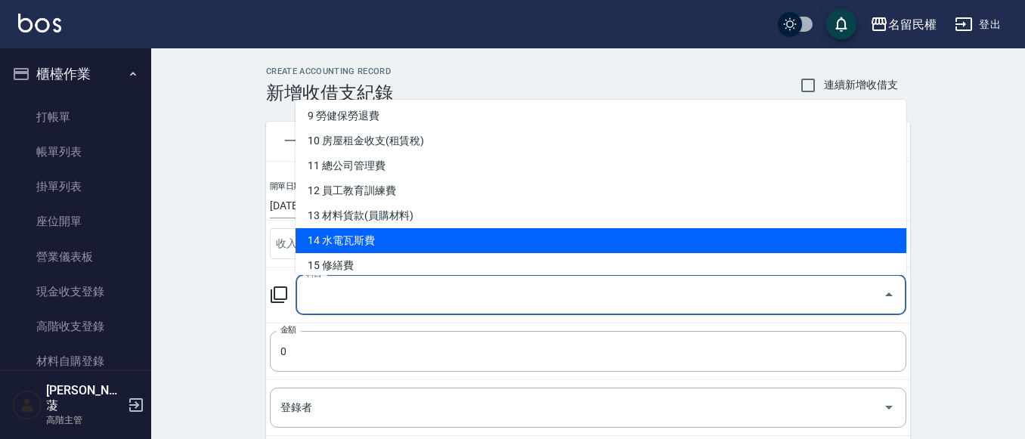
scroll to position [302, 0]
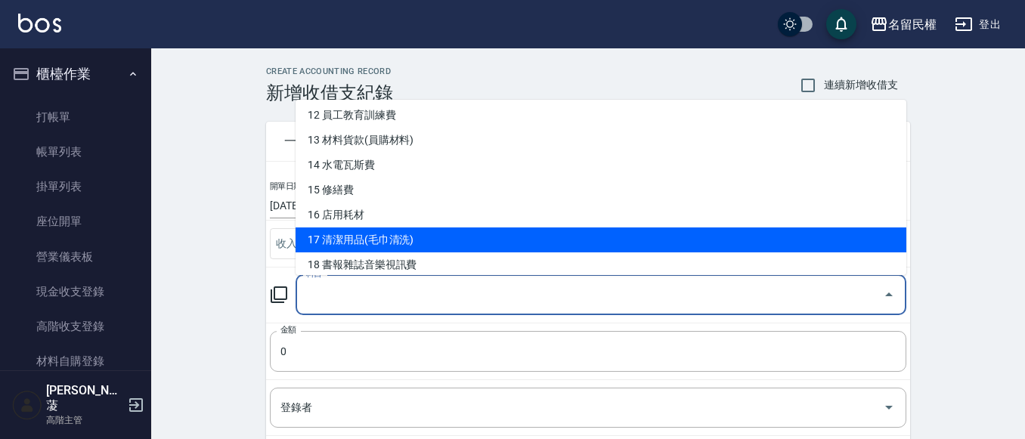
click at [392, 231] on li "17 清潔用品(毛巾清洗)" at bounding box center [601, 240] width 611 height 25
type input "17 清潔用品(毛巾清洗)"
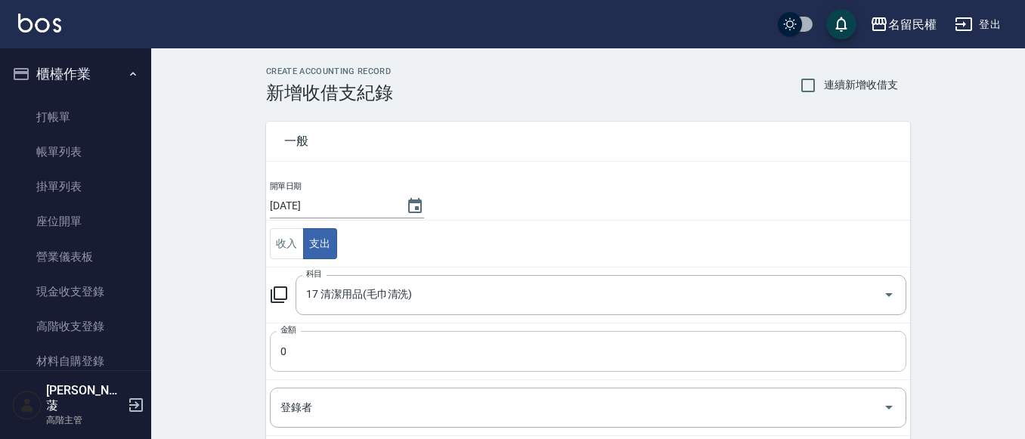
scroll to position [76, 0]
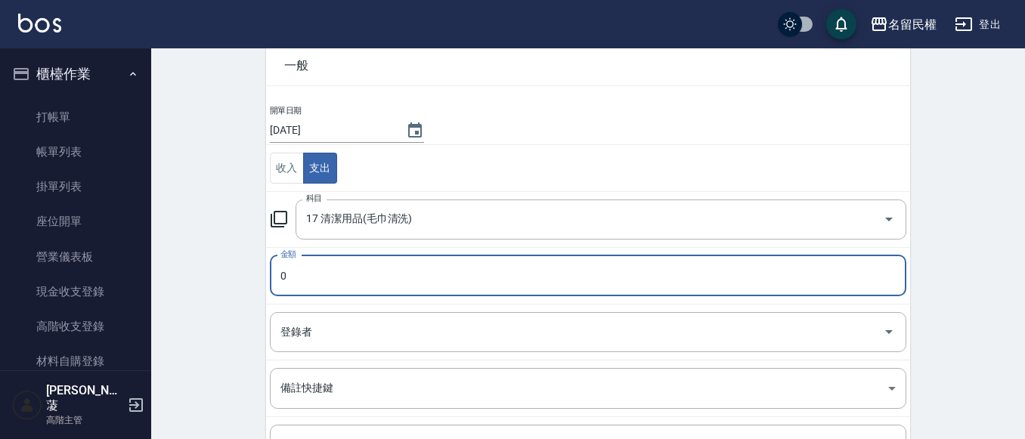
click at [347, 278] on input "0" at bounding box center [588, 276] width 637 height 41
type input "6000"
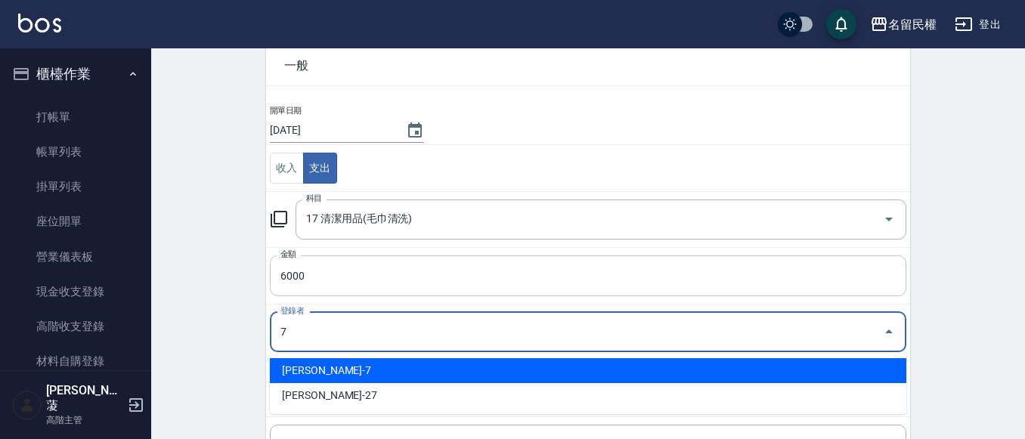
type input "林春水-7"
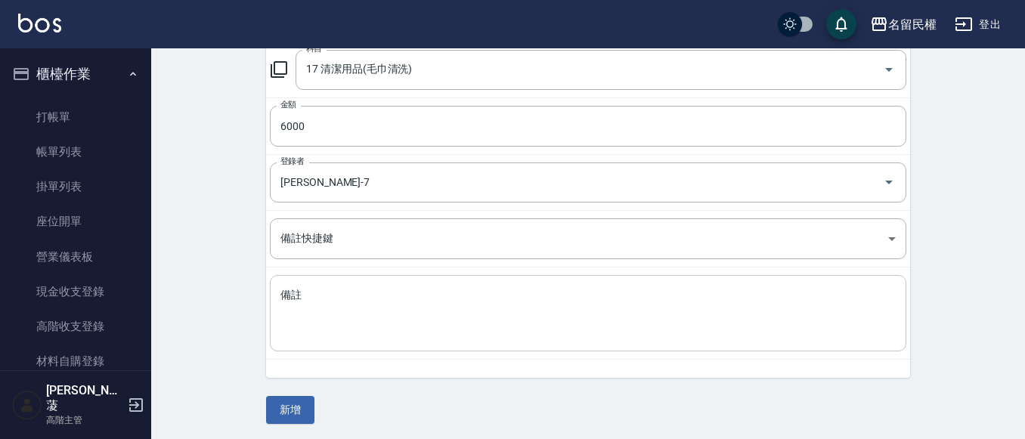
scroll to position [228, 0]
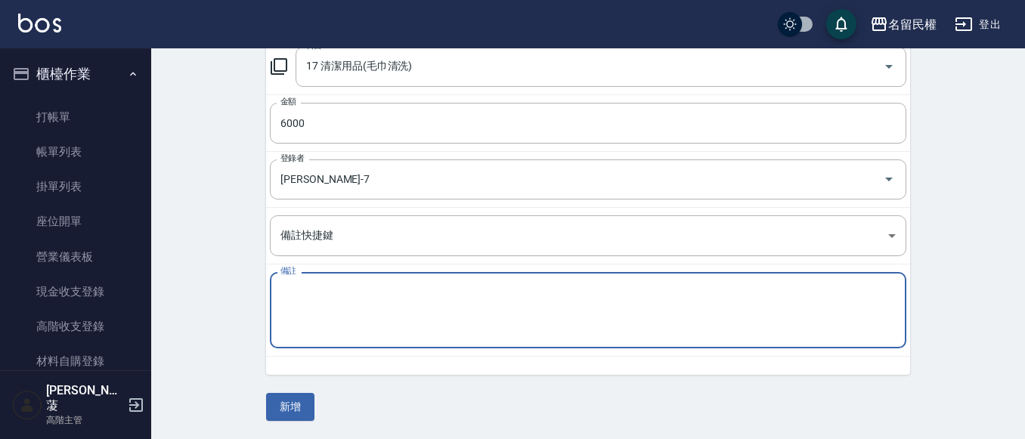
click at [357, 323] on textarea "備註" at bounding box center [588, 310] width 615 height 51
type textarea "u"
type textarea "ㄙ"
type textarea "喜"
type textarea "系"
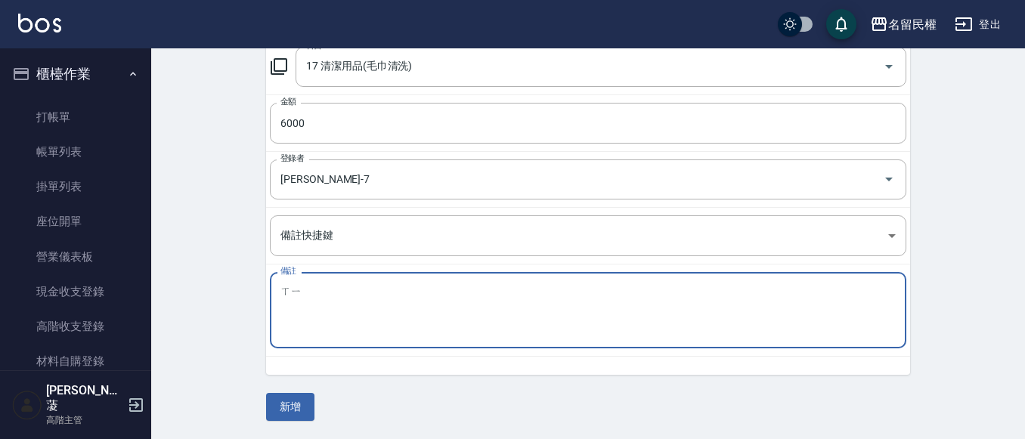
type textarea "喜"
type textarea "系"
type textarea "洗毛巾"
drag, startPoint x: 299, startPoint y: 403, endPoint x: 281, endPoint y: 395, distance: 19.3
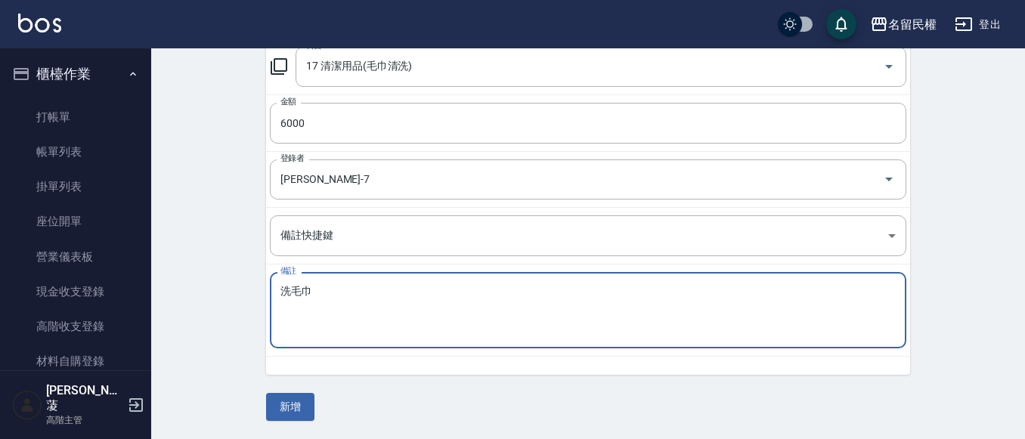
click at [300, 404] on button "新增" at bounding box center [290, 407] width 48 height 28
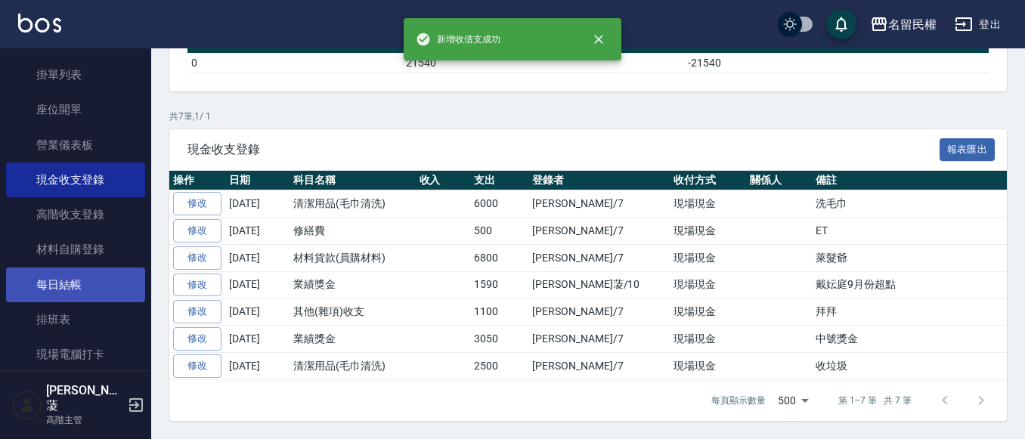
scroll to position [227, 0]
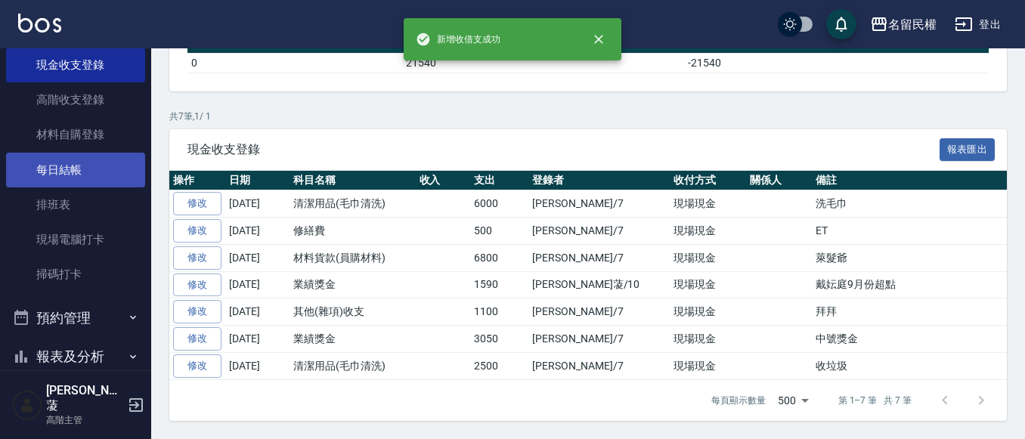
click at [90, 168] on link "每日結帳" at bounding box center [75, 170] width 139 height 35
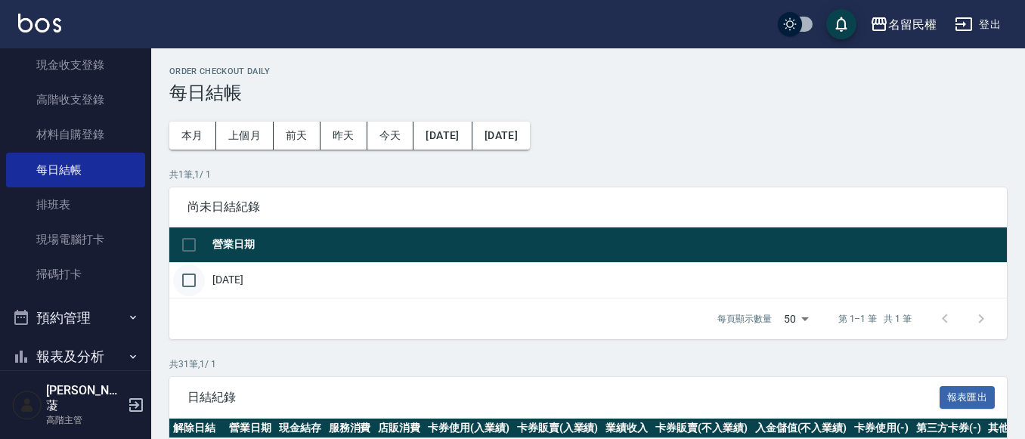
click at [190, 278] on input "checkbox" at bounding box center [189, 281] width 32 height 32
checkbox input "true"
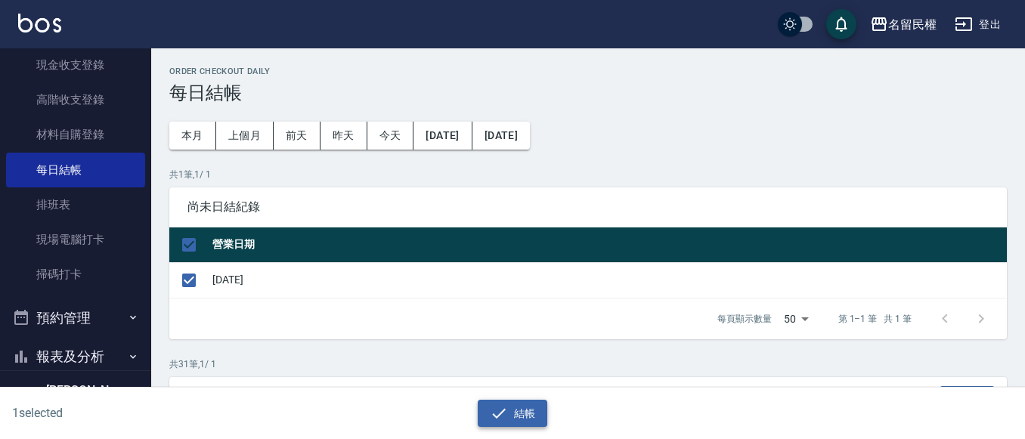
click at [511, 409] on button "結帳" at bounding box center [513, 414] width 70 height 28
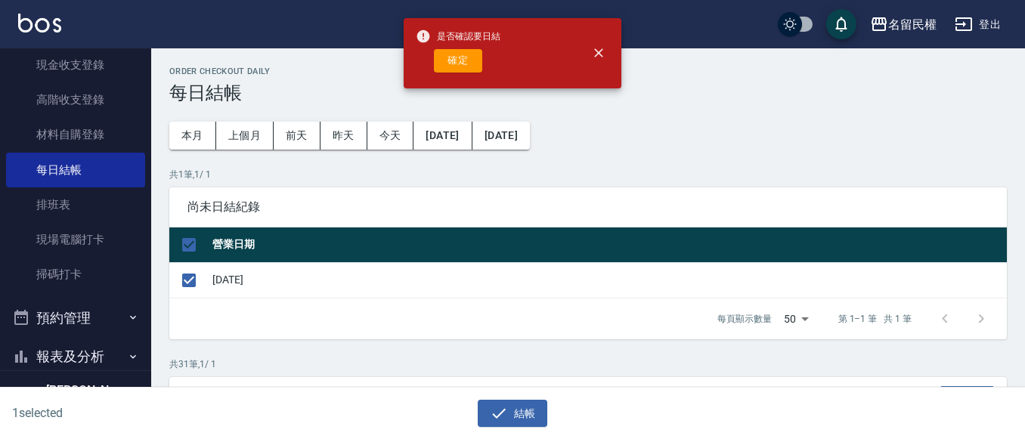
click at [462, 45] on div "是否確認要日結 確定" at bounding box center [458, 53] width 85 height 61
click at [466, 59] on button "確定" at bounding box center [458, 60] width 48 height 23
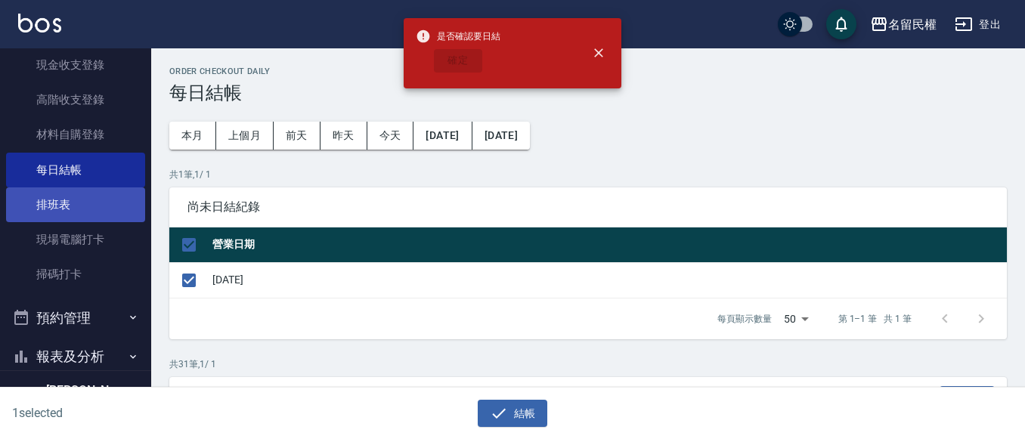
checkbox input "false"
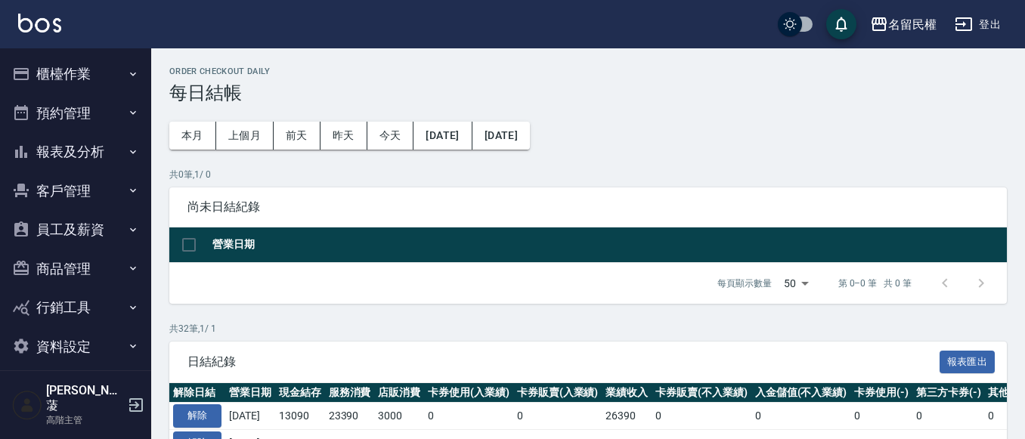
click at [117, 169] on button "報表及分析" at bounding box center [75, 151] width 139 height 39
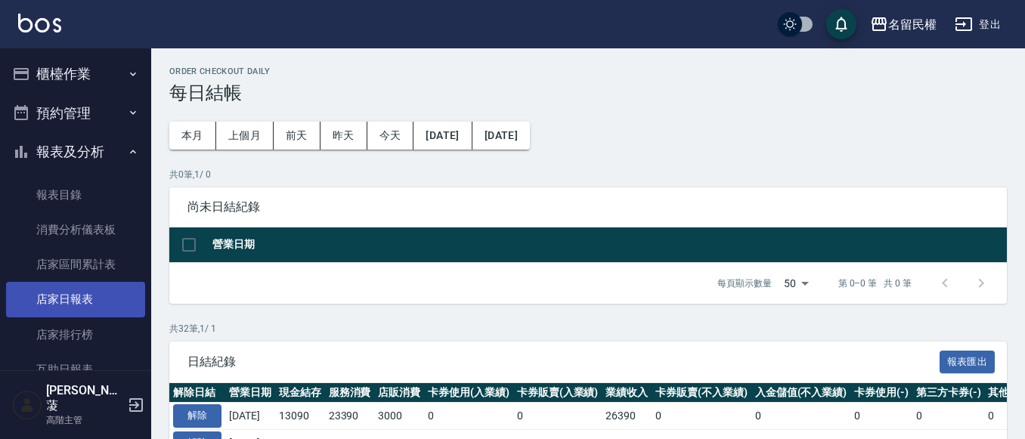
click at [88, 295] on link "店家日報表" at bounding box center [75, 299] width 139 height 35
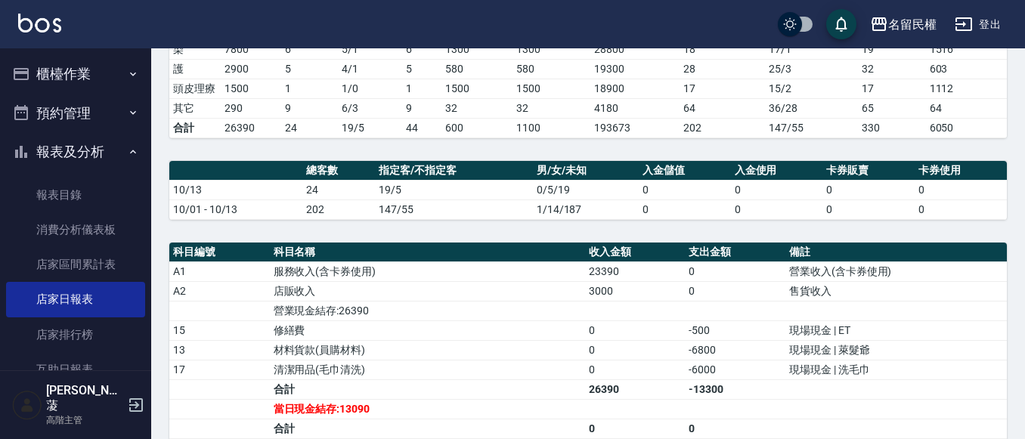
scroll to position [151, 0]
